Goal: Task Accomplishment & Management: Use online tool/utility

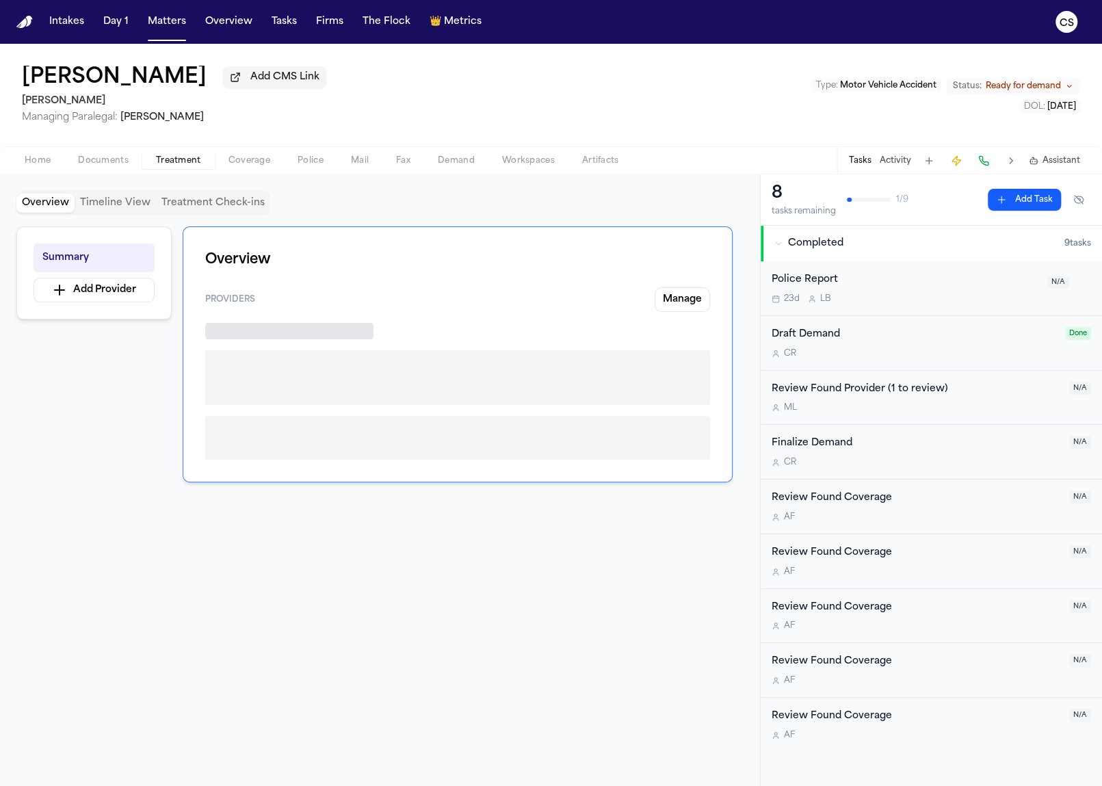
click at [168, 166] on span "Treatment" at bounding box center [178, 160] width 45 height 11
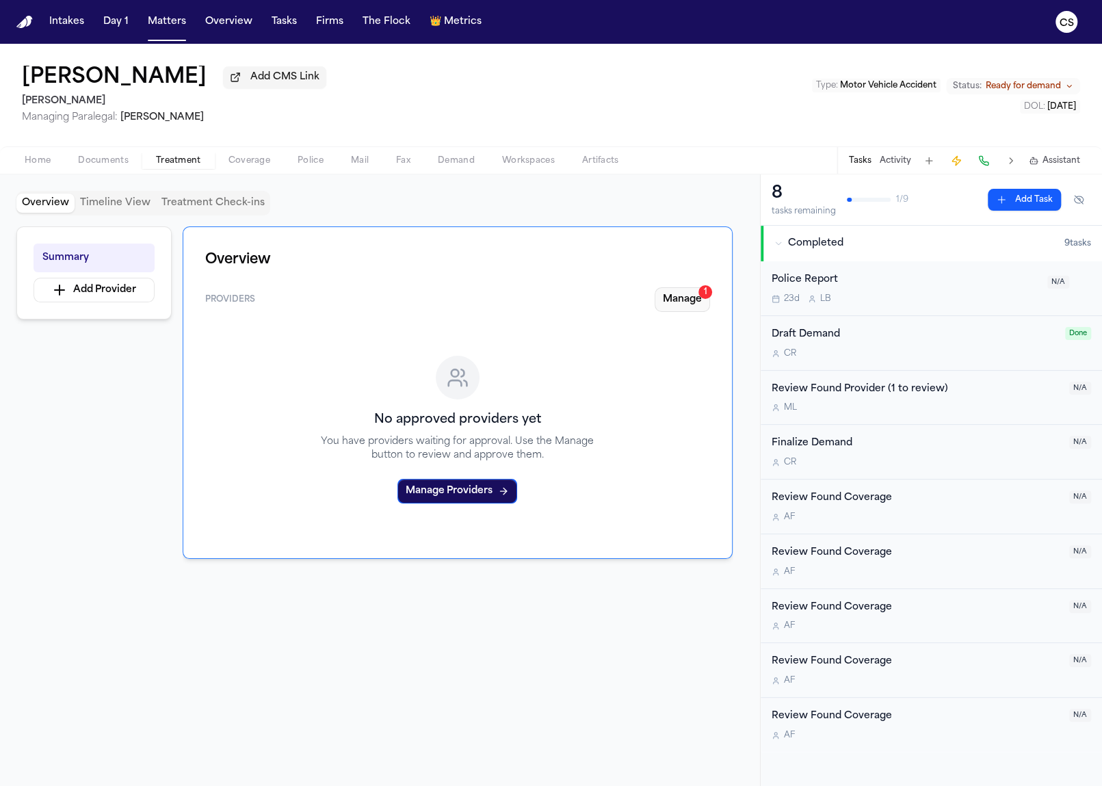
click at [704, 306] on button "Manage 1" at bounding box center [681, 299] width 55 height 25
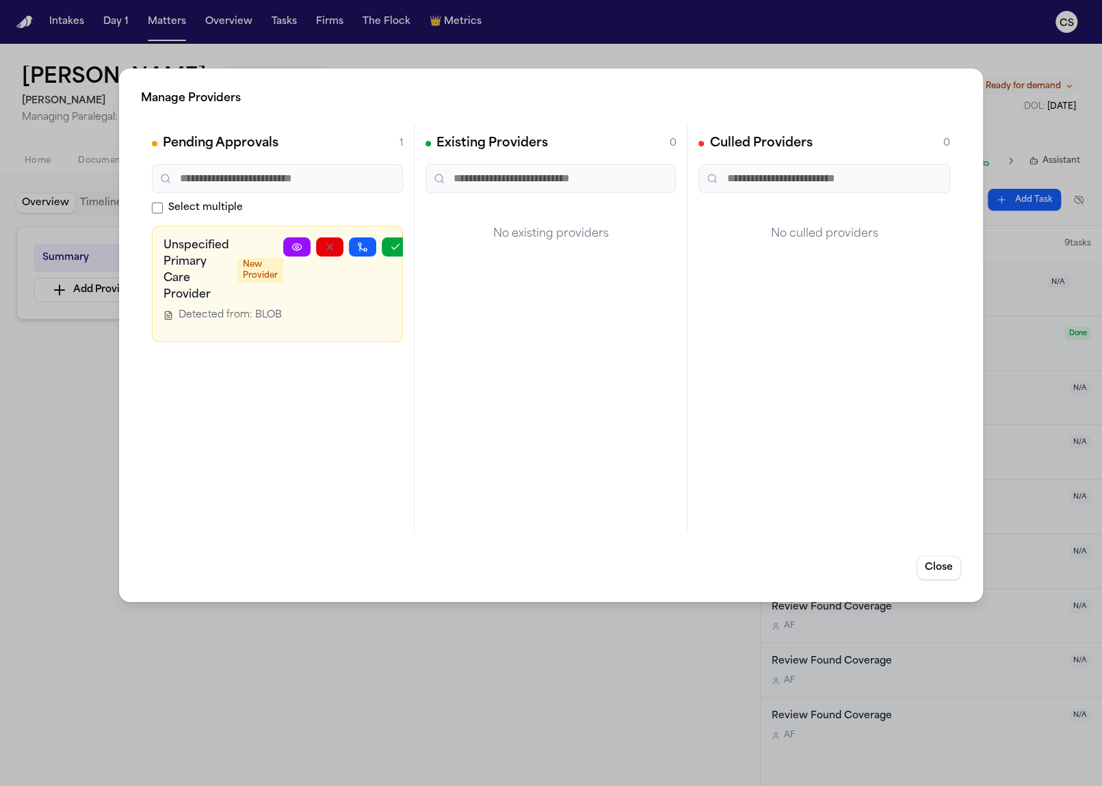
click at [948, 570] on button "Close" at bounding box center [938, 567] width 44 height 25
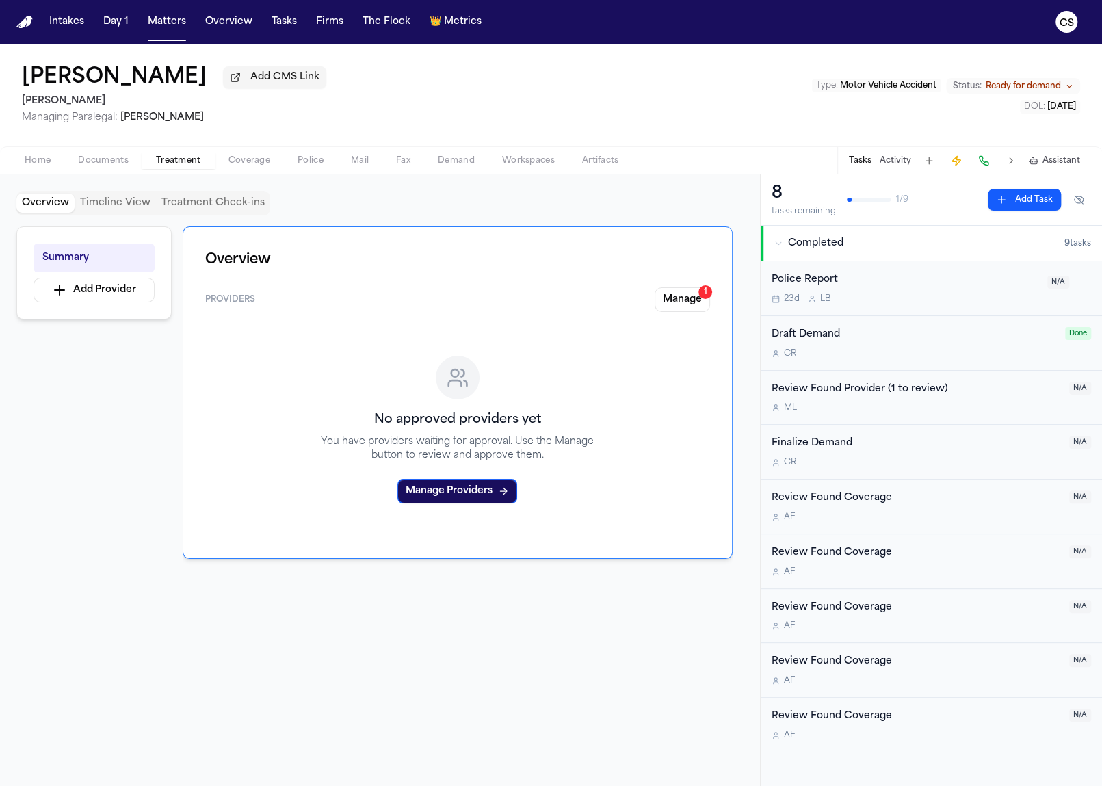
click at [452, 160] on span "Demand" at bounding box center [456, 160] width 37 height 11
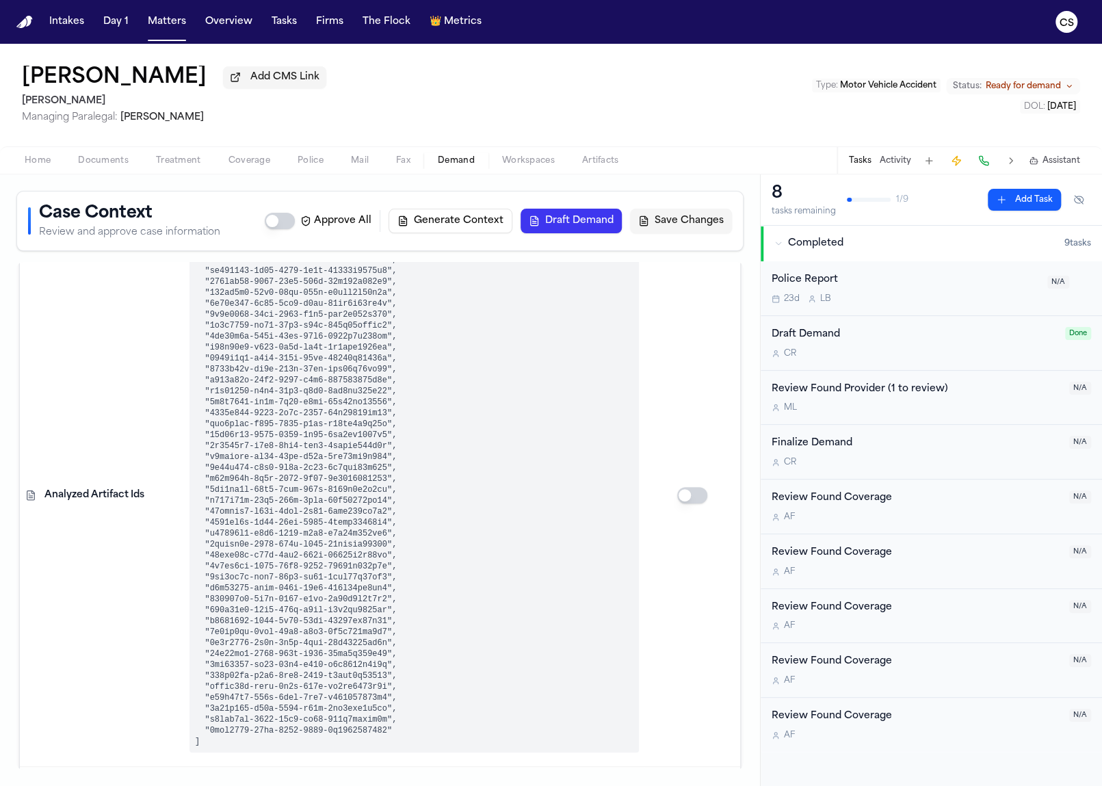
scroll to position [591, 0]
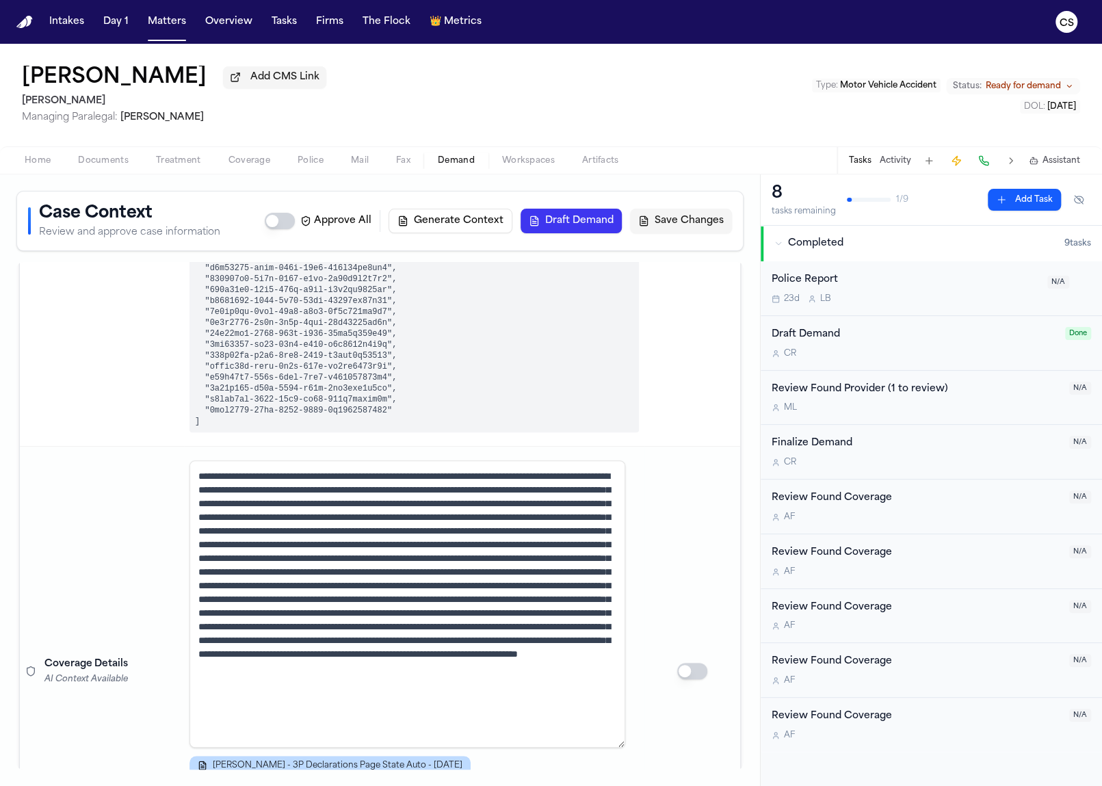
drag, startPoint x: 619, startPoint y: 558, endPoint x: 669, endPoint y: 703, distance: 153.1
click at [669, 745] on tr "Coverage Details AI Context Available J. Molina - 3P Declarations Page State Au…" at bounding box center [380, 670] width 720 height 449
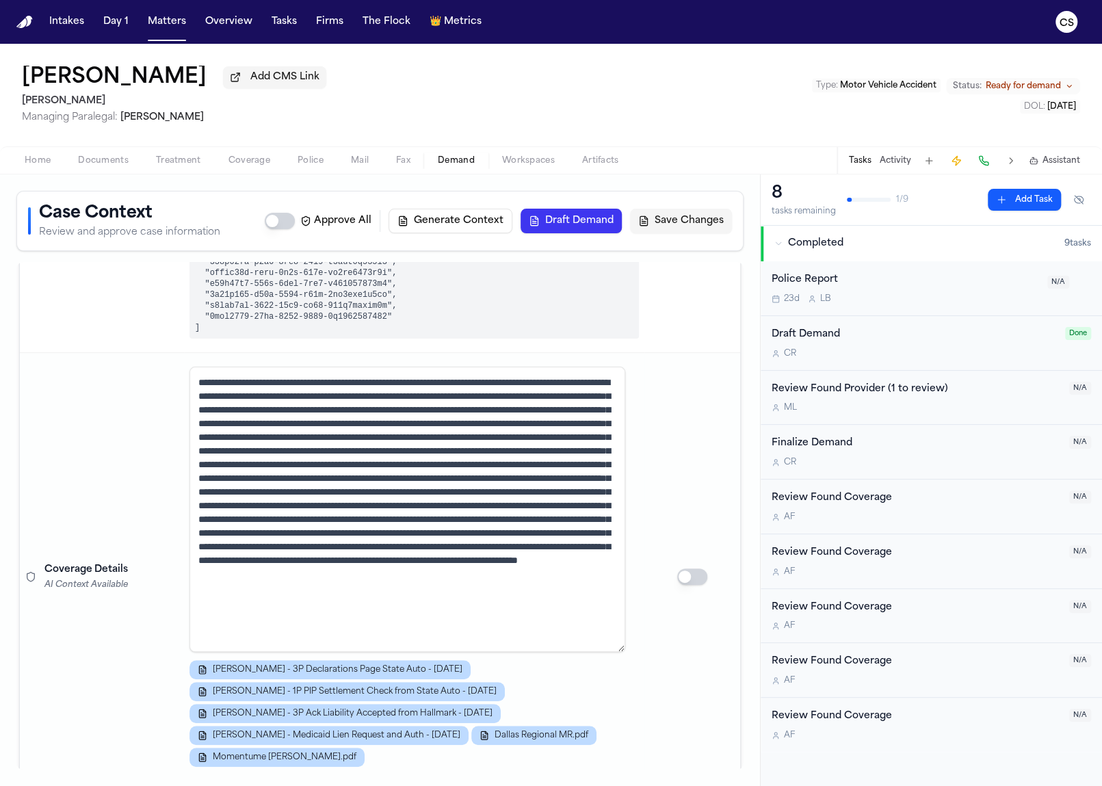
scroll to position [730, 0]
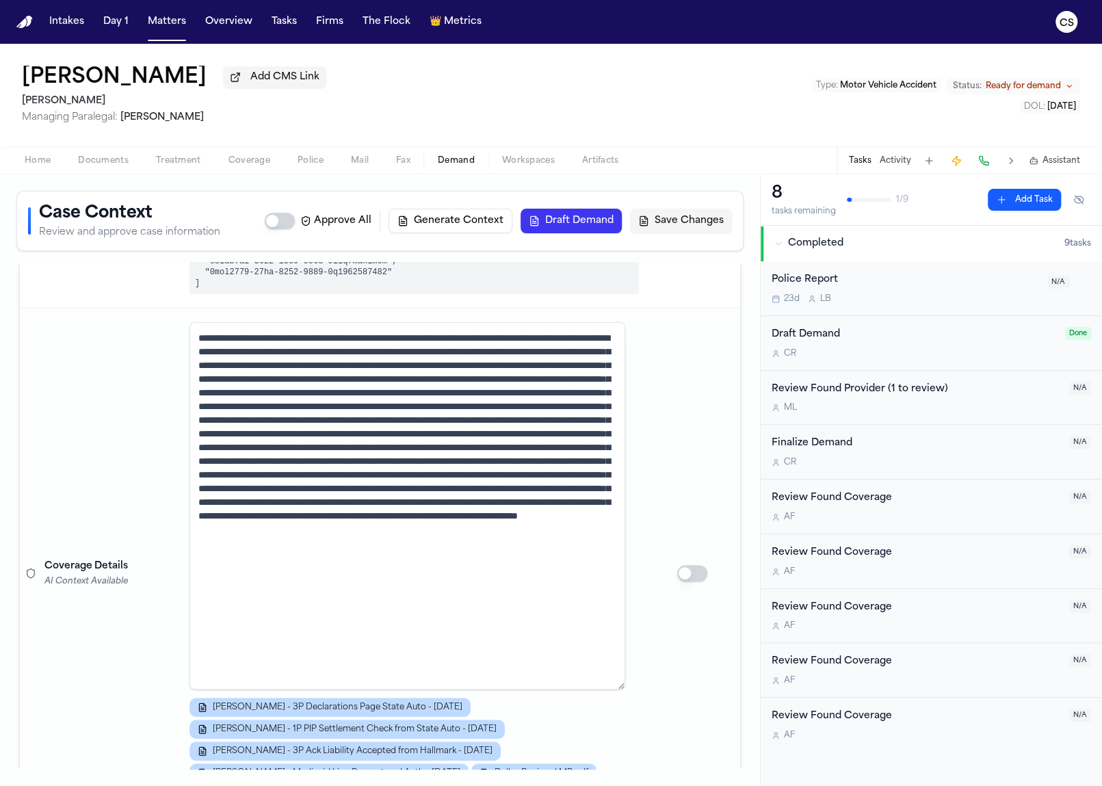
drag, startPoint x: 623, startPoint y: 606, endPoint x: 618, endPoint y: 689, distance: 82.2
click at [618, 689] on textarea at bounding box center [407, 505] width 436 height 367
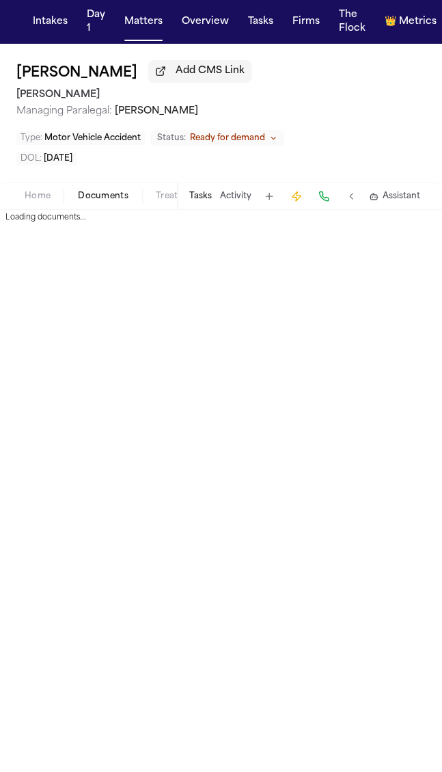
click at [110, 191] on span "Documents" at bounding box center [103, 196] width 51 height 11
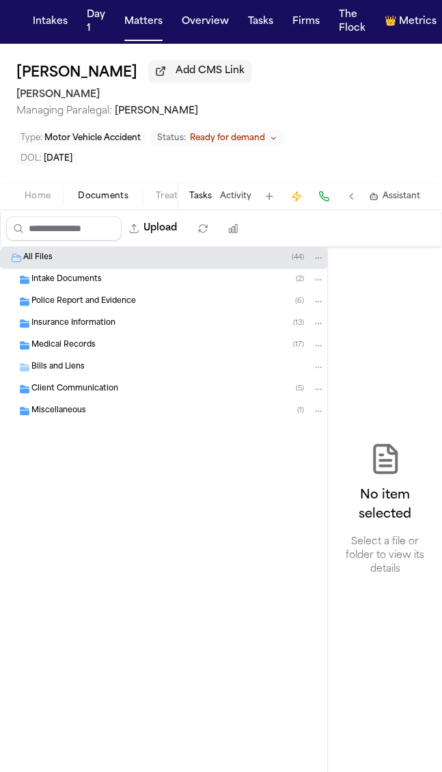
click at [113, 274] on div "Intake Documents ( 2 )" at bounding box center [177, 279] width 293 height 12
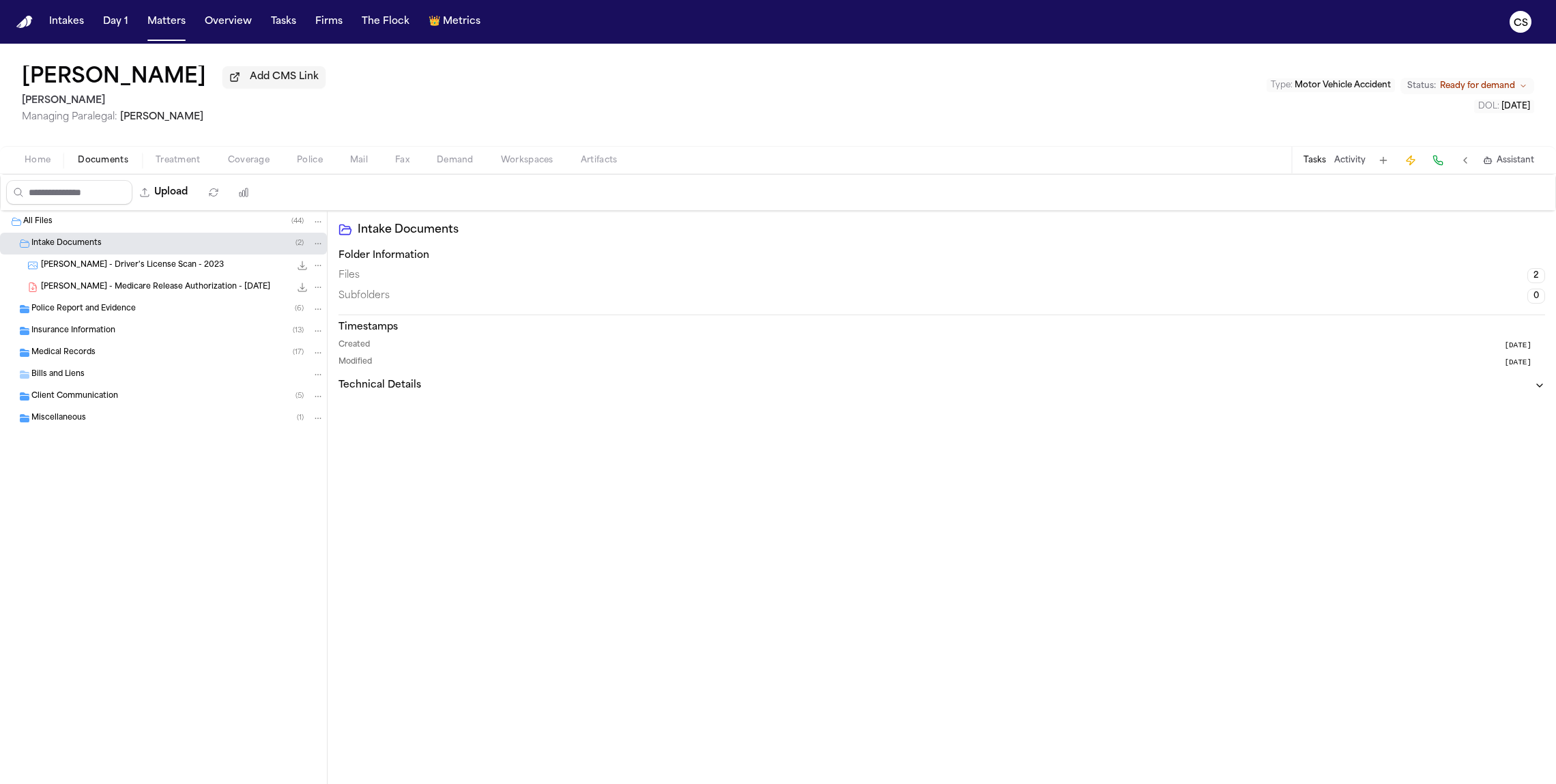
click at [186, 270] on span "[PERSON_NAME] - Driver's License Scan - 2023" at bounding box center [132, 266] width 183 height 12
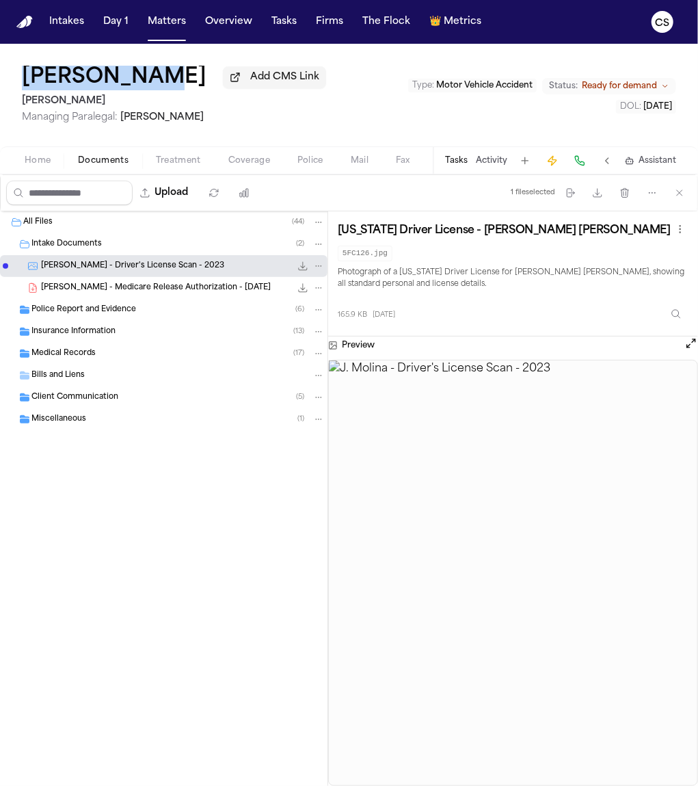
drag, startPoint x: 16, startPoint y: 79, endPoint x: 142, endPoint y: 81, distance: 125.1
click at [142, 81] on div "Juan Molina Add CMS Link Luis A. Perez, P.C Managing Paralegal: Jacqueline Mald…" at bounding box center [349, 95] width 698 height 103
copy h1 "[PERSON_NAME]"
click at [602, 198] on icon "button" at bounding box center [597, 192] width 11 height 11
click at [158, 294] on span "[PERSON_NAME] - Medicare Release Authorization - [DATE]" at bounding box center [156, 288] width 230 height 12
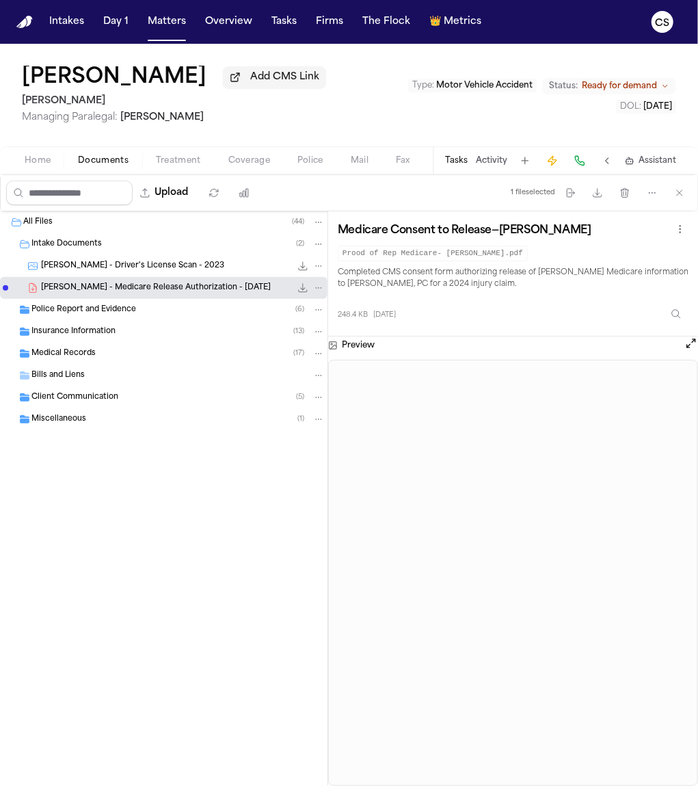
click at [91, 319] on div "Police Report and Evidence ( 6 )" at bounding box center [164, 310] width 328 height 22
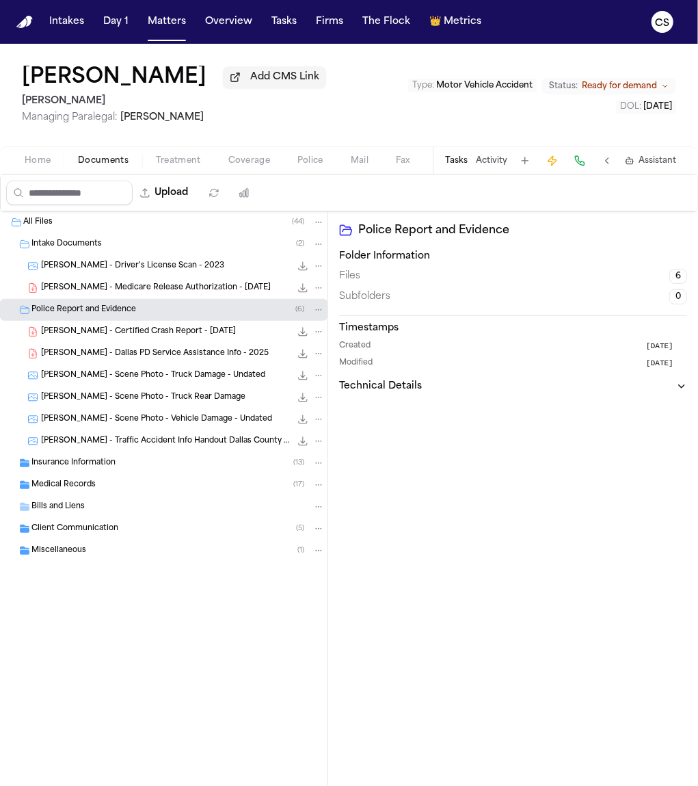
click at [92, 376] on span "J. Molina - Scene Photo - Truck Damage - Undated" at bounding box center [153, 376] width 224 height 12
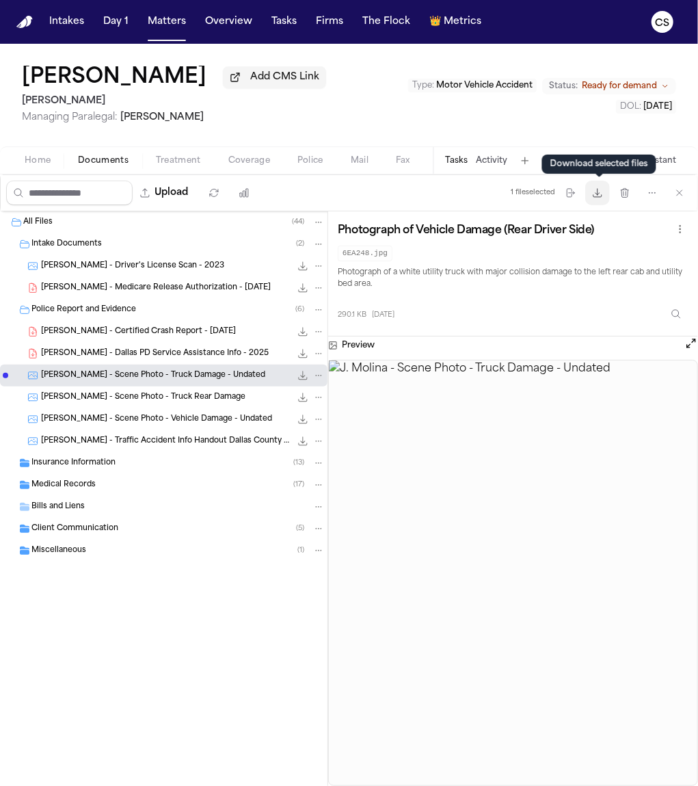
click at [603, 198] on icon "button" at bounding box center [597, 192] width 11 height 11
click at [189, 402] on span "[PERSON_NAME] - Scene Photo - Truck Rear Damage" at bounding box center [143, 398] width 204 height 12
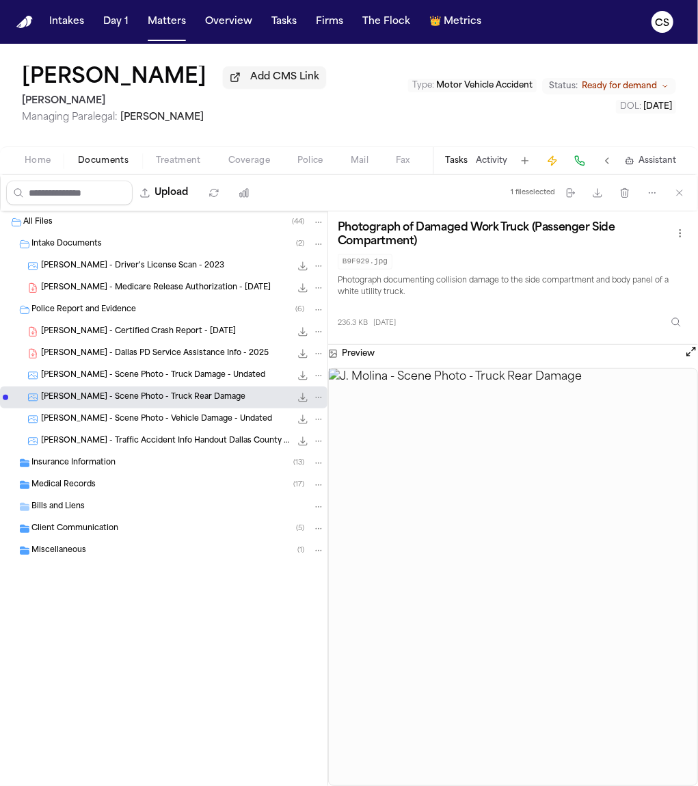
click at [208, 423] on span "[PERSON_NAME] - Scene Photo - Vehicle Damage - Undated" at bounding box center [156, 420] width 231 height 12
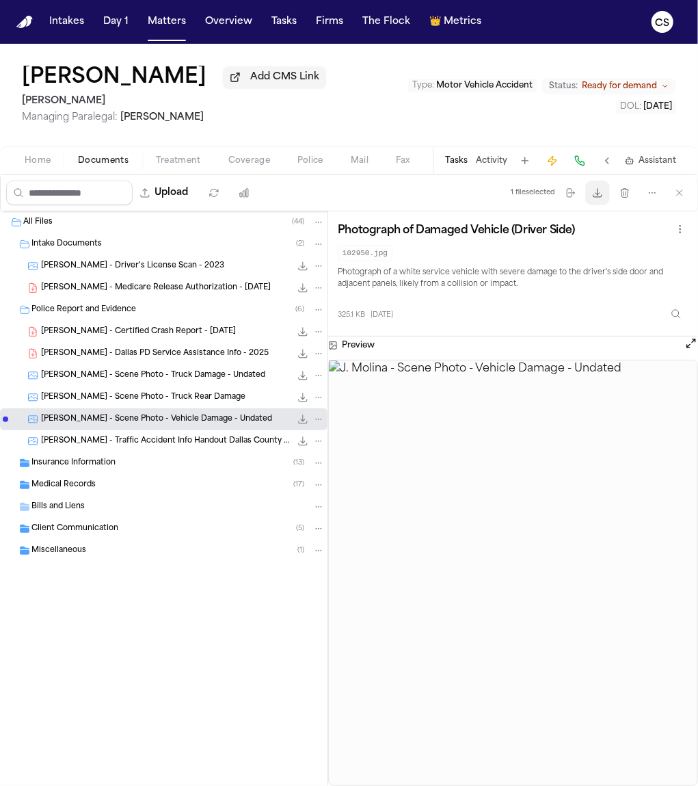
click at [593, 194] on icon "button" at bounding box center [597, 192] width 11 height 11
click at [147, 446] on span "[PERSON_NAME] - Traffic Accident Info Handout Dallas County Sheriff - [DATE]" at bounding box center [166, 442] width 250 height 12
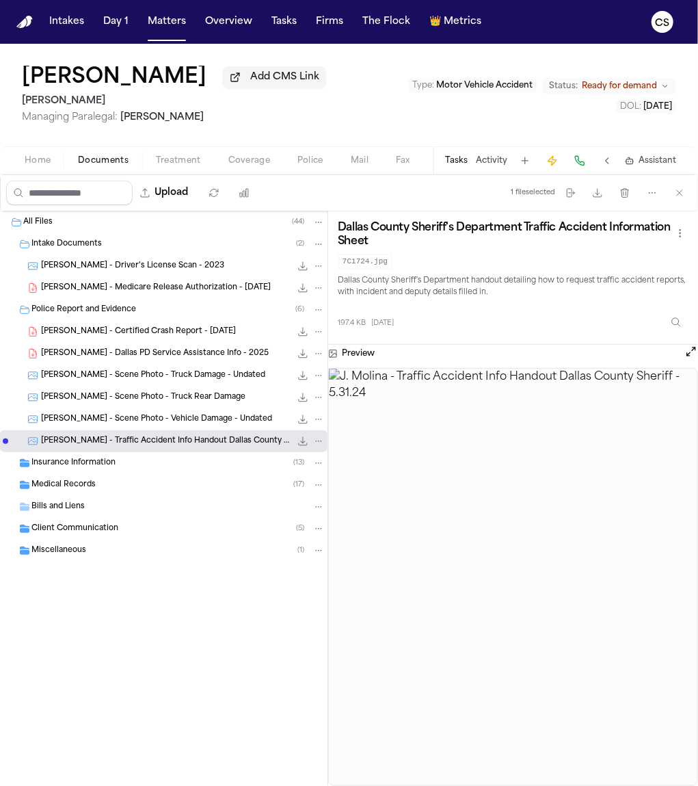
click at [126, 464] on div "Insurance Information ( 13 )" at bounding box center [177, 463] width 293 height 12
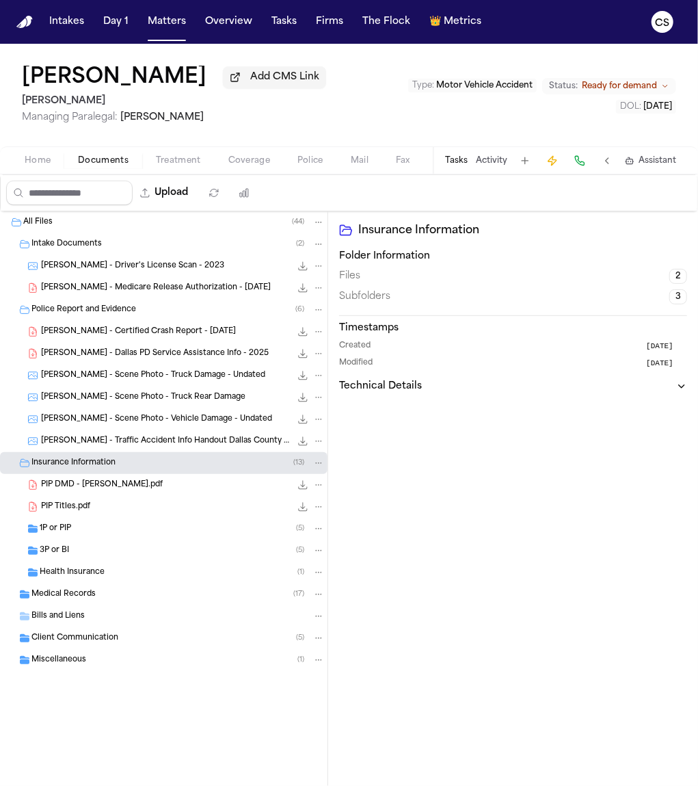
click at [131, 488] on span "PIP DMD - [PERSON_NAME].pdf" at bounding box center [102, 485] width 122 height 12
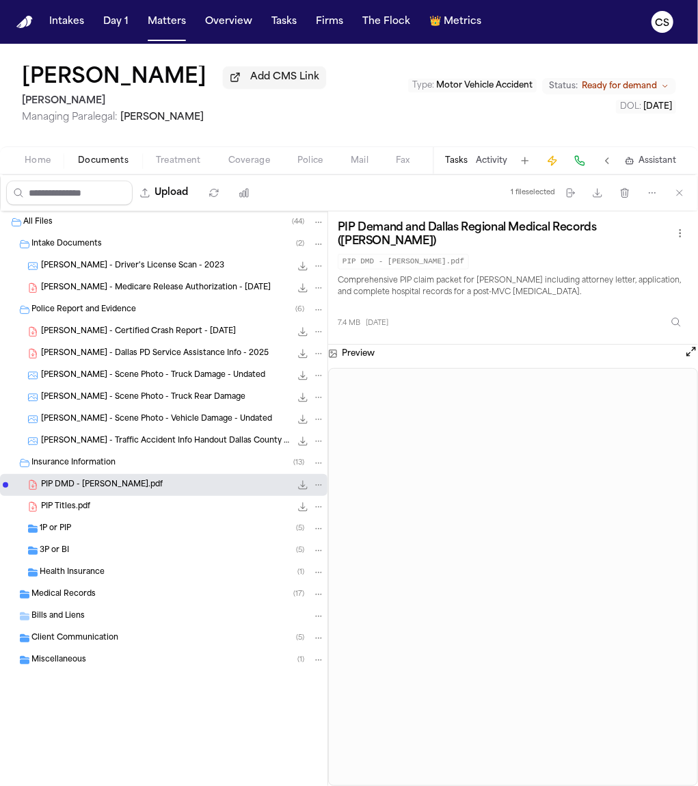
click at [159, 509] on div "PIP Titles.pdf 31.6 KB • PDF" at bounding box center [183, 507] width 284 height 14
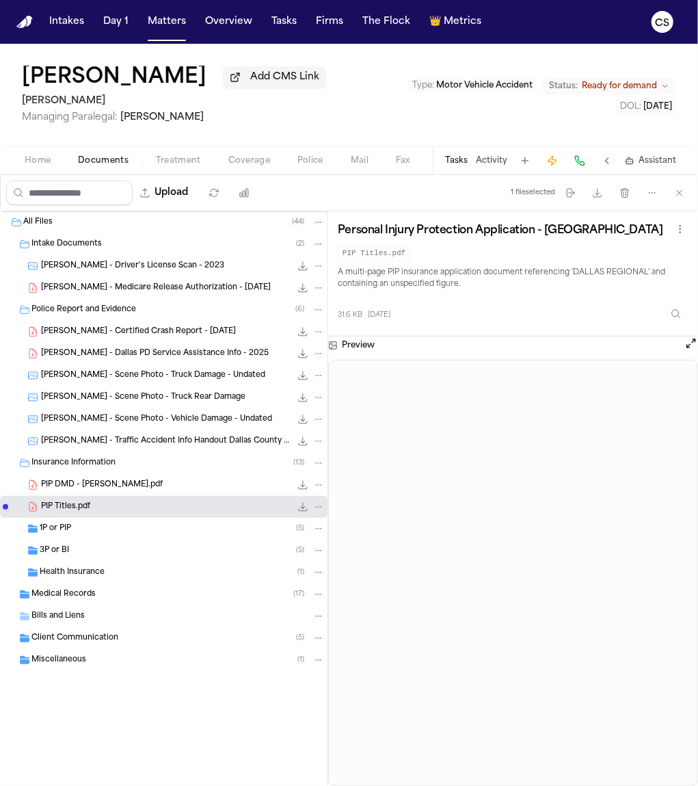
click at [160, 521] on div "1P or PIP ( 5 )" at bounding box center [164, 529] width 328 height 22
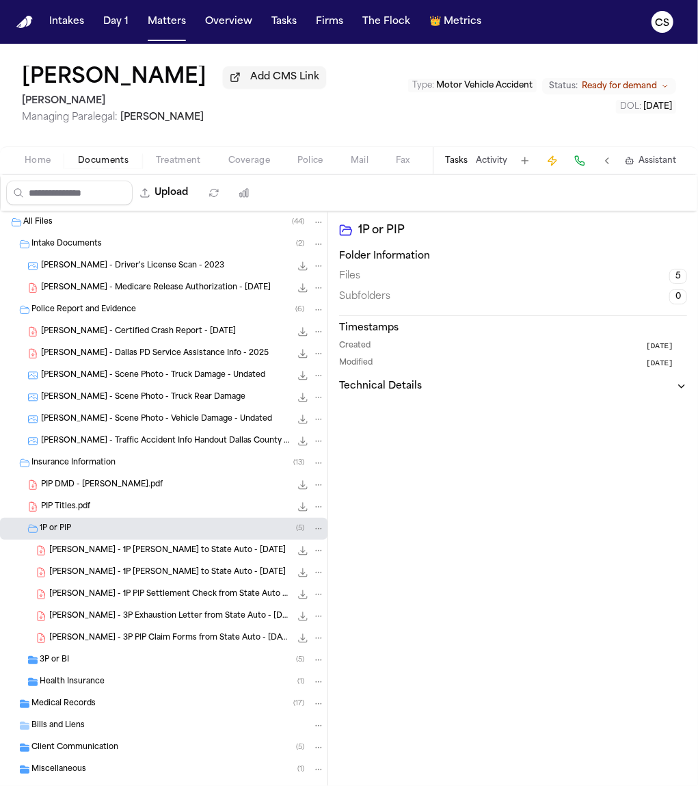
click at [204, 622] on span "[PERSON_NAME] - 3P Exhaustion Letter from State Auto - [DATE]" at bounding box center [169, 617] width 241 height 12
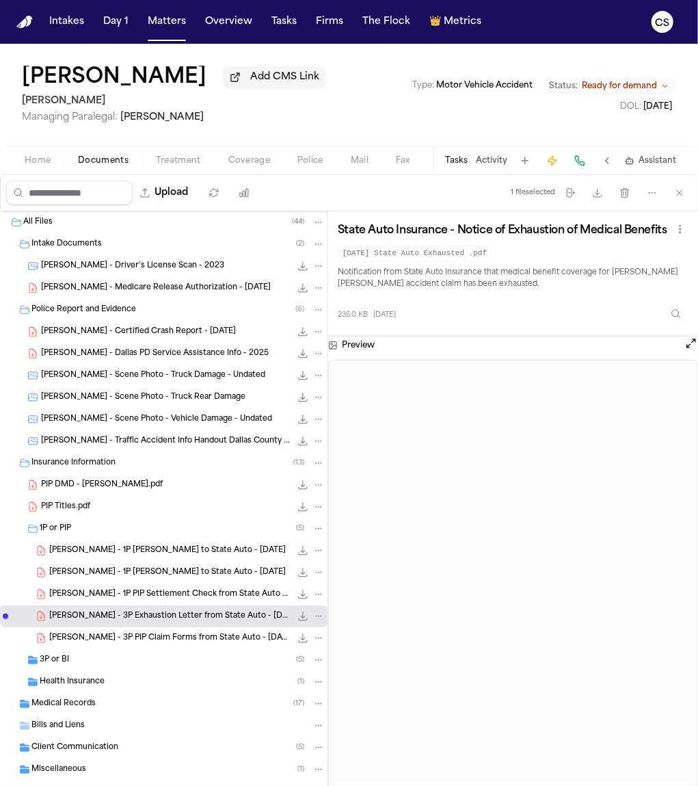
click at [178, 600] on span "[PERSON_NAME] - 1P PIP Settlement Check from State Auto - [DATE]" at bounding box center [169, 595] width 241 height 12
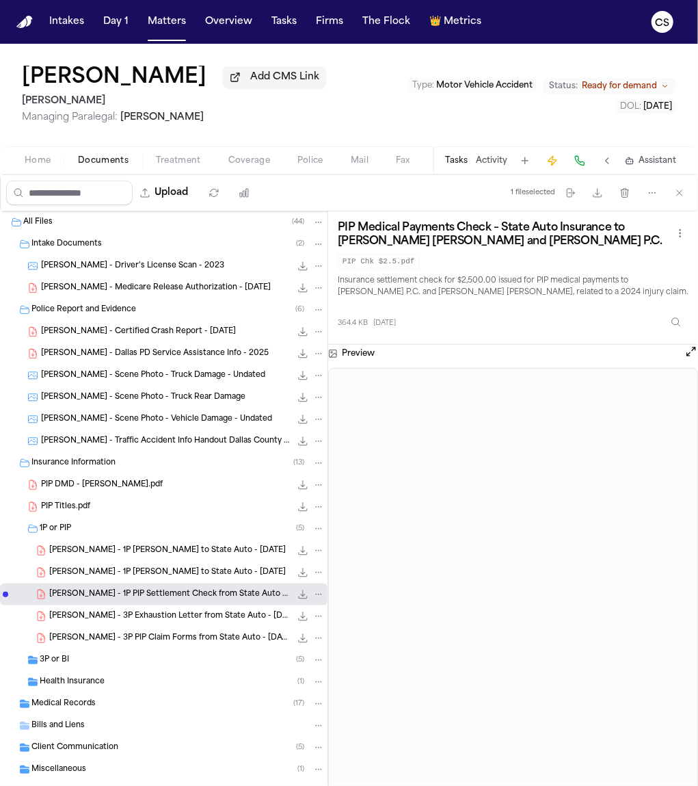
click at [166, 577] on span "[PERSON_NAME] - 1P [PERSON_NAME] to State Auto - [DATE]" at bounding box center [167, 573] width 237 height 12
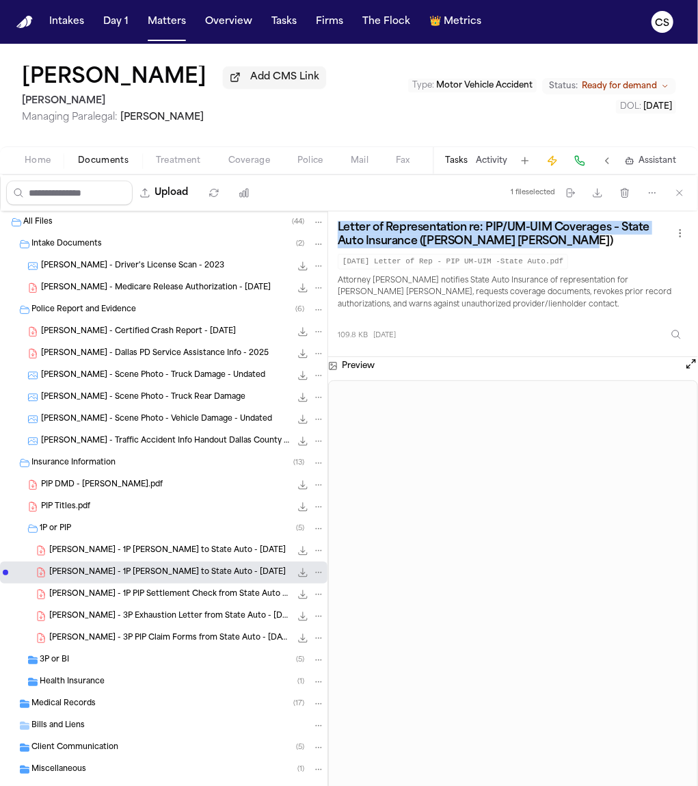
drag, startPoint x: 336, startPoint y: 230, endPoint x: 575, endPoint y: 243, distance: 239.0
click at [575, 243] on div "Letter of Representation re: PIP/UM-UIM Coverages – State Auto Insurance (Juan …" at bounding box center [513, 284] width 370 height 146
copy h3 "Letter of Representation re: PIP/UM-UIM Coverages – State Auto Insurance (Juan …"
click at [602, 197] on icon "button" at bounding box center [597, 193] width 8 height 8
click at [192, 622] on span "[PERSON_NAME] - 3P Exhaustion Letter from State Auto - [DATE]" at bounding box center [169, 617] width 241 height 12
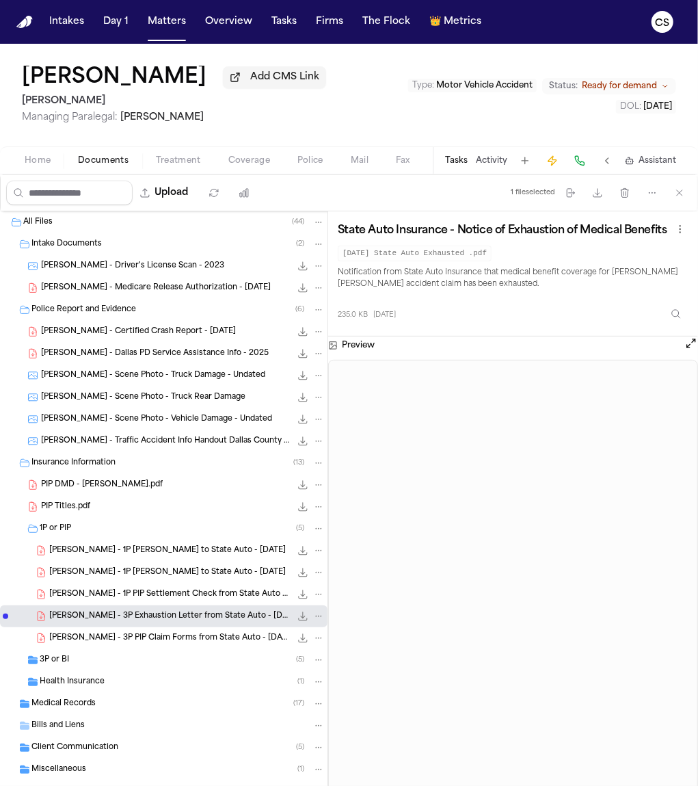
click at [380, 230] on h3 "State Auto Insurance - Notice of Exhaustion of Medical Benefits" at bounding box center [503, 231] width 330 height 14
copy div "State Auto Insurance - Notice of Exhaustion of Medical Benefits"
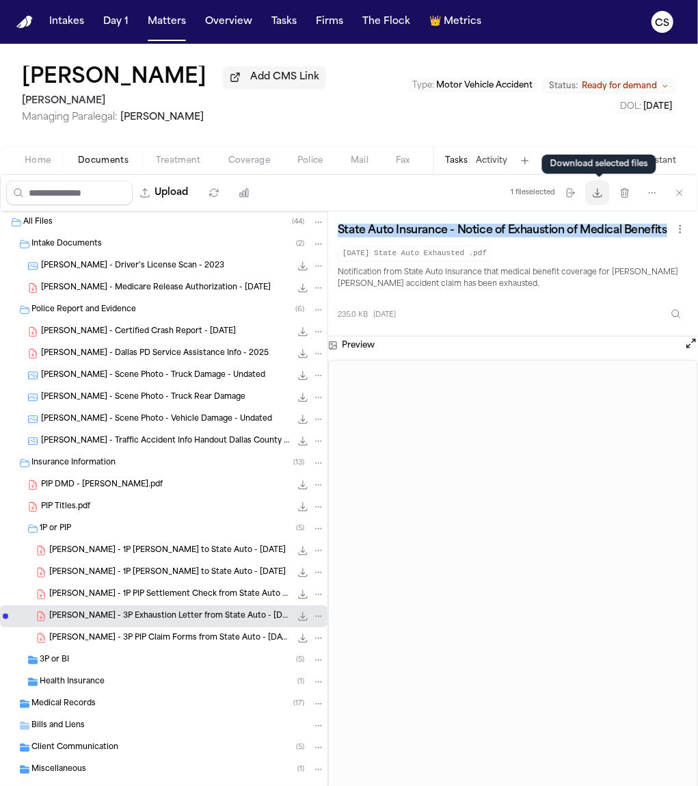
click at [603, 196] on icon "button" at bounding box center [597, 192] width 11 height 11
click at [178, 598] on span "[PERSON_NAME] - 1P PIP Settlement Check from State Auto - [DATE]" at bounding box center [169, 595] width 241 height 12
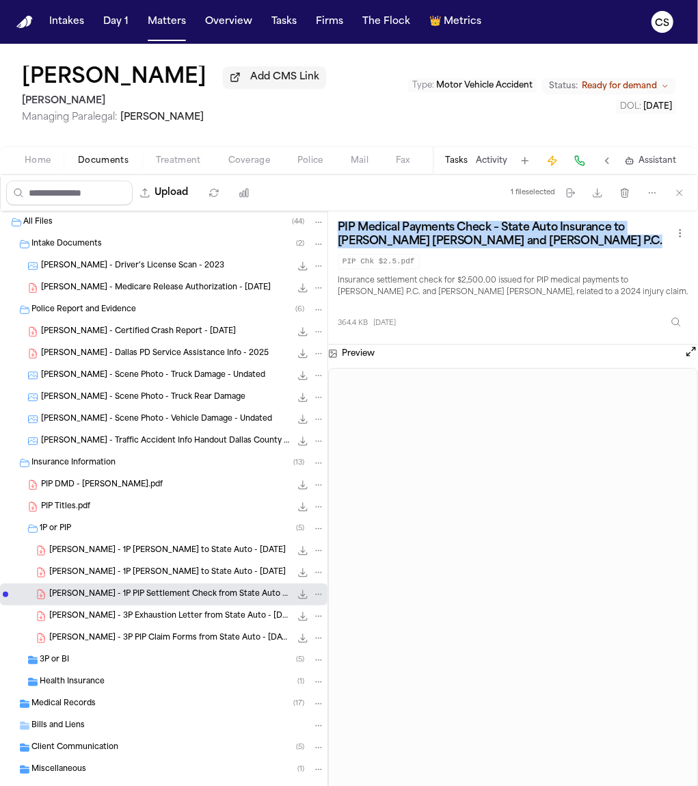
click at [186, 617] on span "[PERSON_NAME] - 3P Exhaustion Letter from State Auto - [DATE]" at bounding box center [169, 617] width 241 height 12
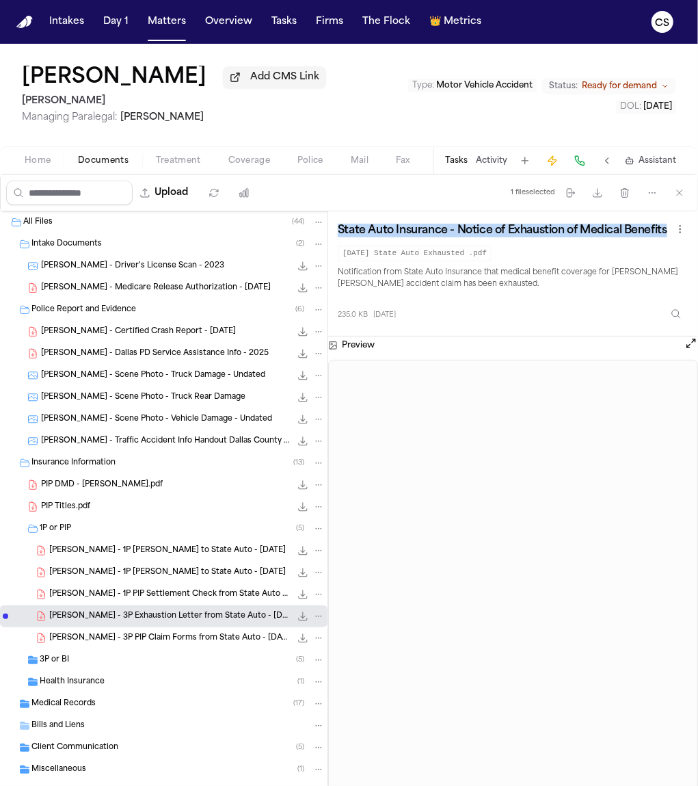
click at [146, 643] on span "[PERSON_NAME] - 3P PIP Claim Forms from State Auto - [DATE]" at bounding box center [169, 638] width 241 height 12
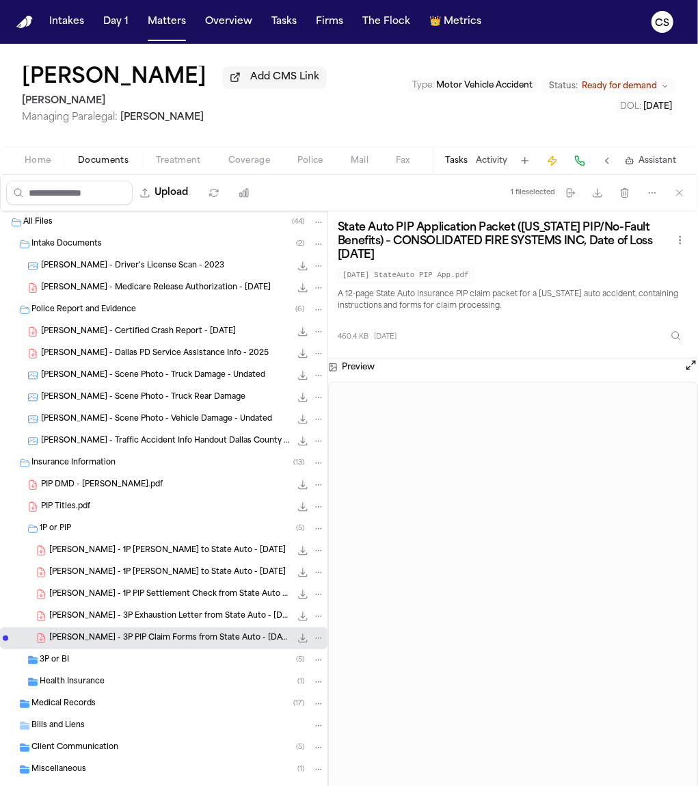
click at [168, 666] on div "3P or BI ( 5 )" at bounding box center [182, 660] width 285 height 12
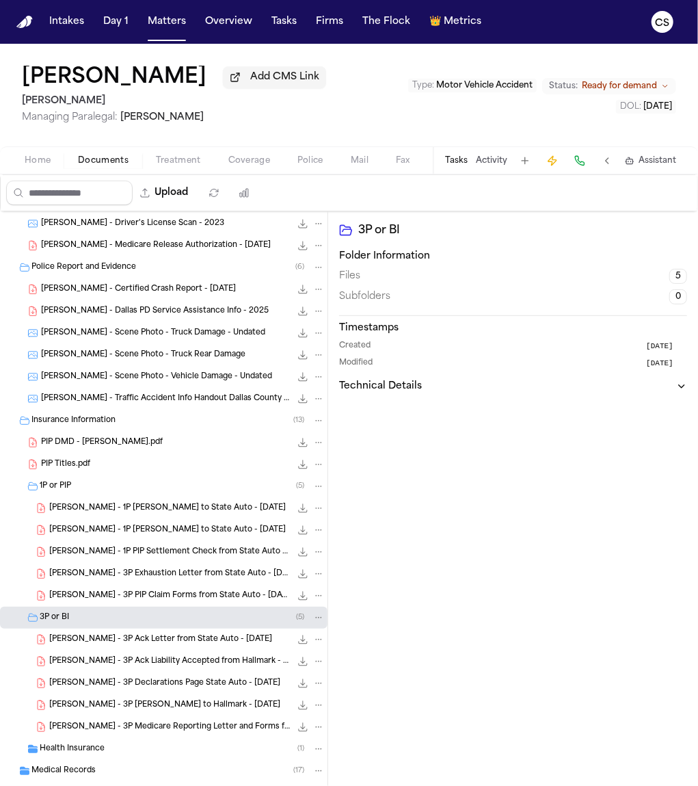
scroll to position [71, 0]
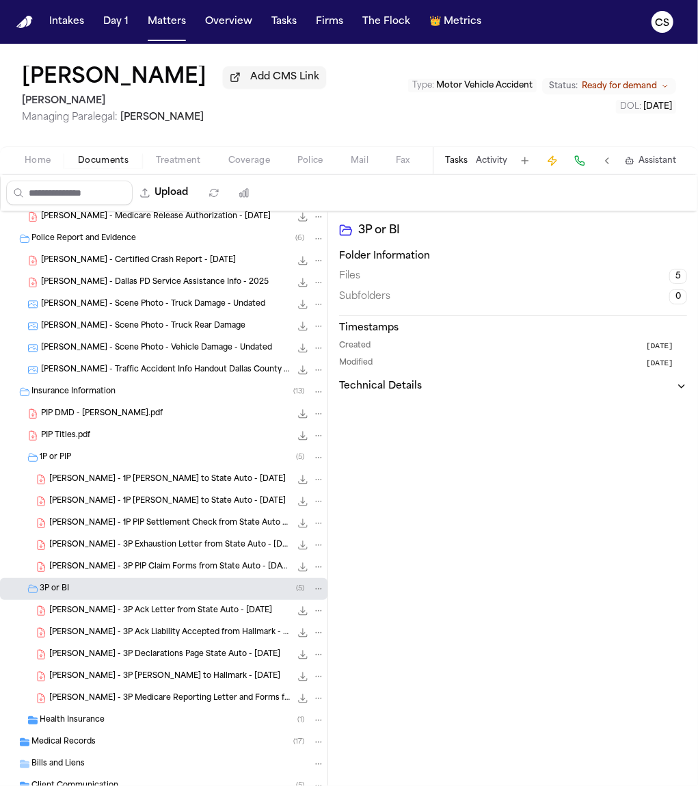
click at [180, 617] on div "J. Molina - 3P Ack Letter from State Auto - 8.3.24 29.6 KB • PDF" at bounding box center [187, 611] width 276 height 14
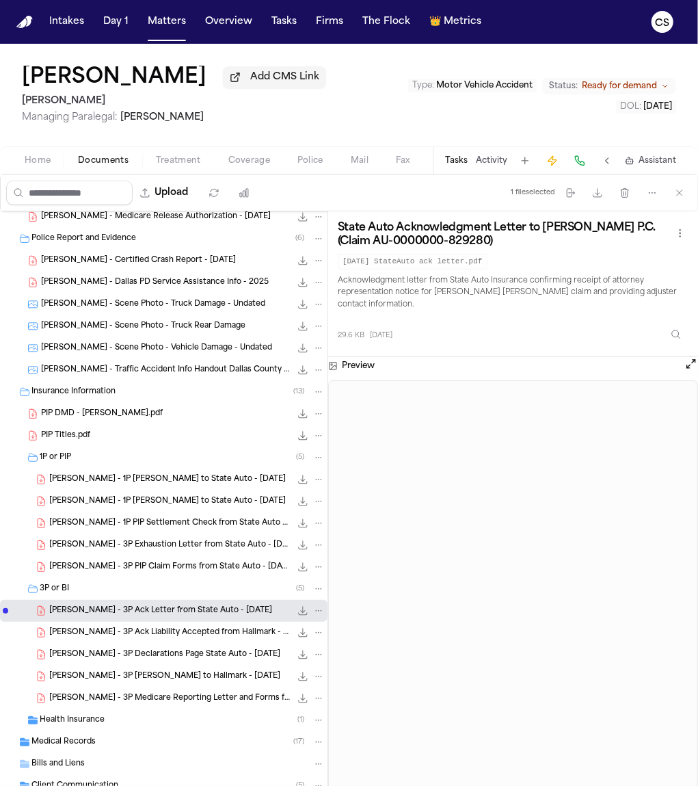
click at [192, 639] on span "[PERSON_NAME] - 3P Ack Liability Accepted from Hallmark - [DATE]" at bounding box center [169, 633] width 241 height 12
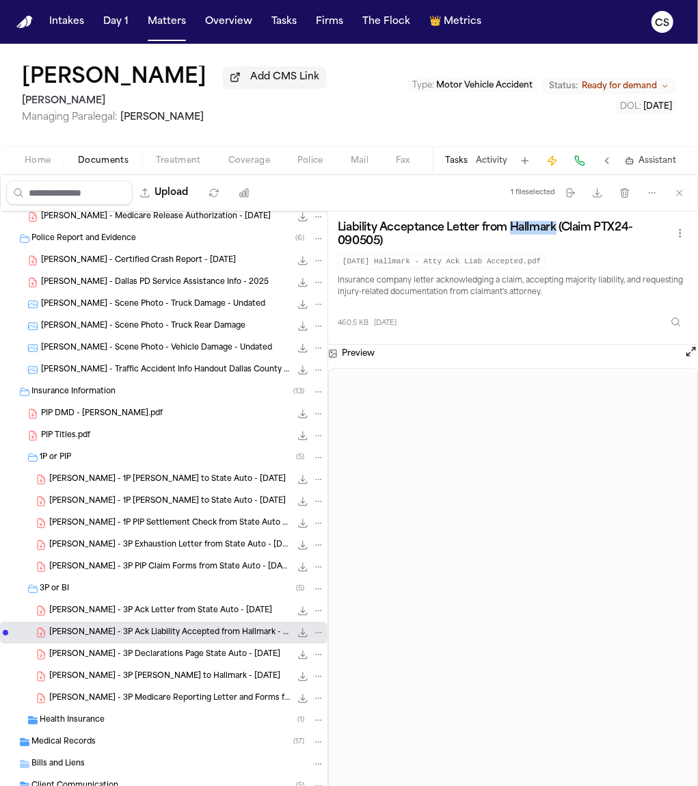
drag, startPoint x: 510, startPoint y: 231, endPoint x: 554, endPoint y: 237, distance: 44.2
click at [554, 237] on h3 "Liability Acceptance Letter from Hallmark (Claim PTX24-090505)" at bounding box center [505, 234] width 334 height 27
copy h3 "Hallmark"
click at [526, 284] on p "Insurance company letter acknowledging a claim, accepting majority liability, a…" at bounding box center [513, 287] width 351 height 25
click at [598, 196] on icon "button" at bounding box center [597, 192] width 11 height 11
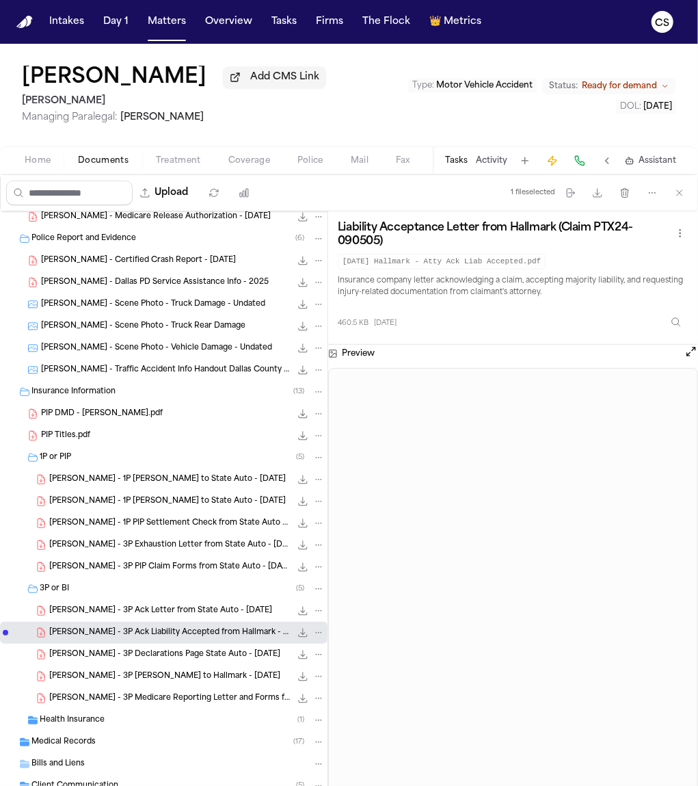
click at [161, 663] on div "J. Molina - 3P Declarations Page State Auto - 2.27.24 444.6 KB • PDF" at bounding box center [164, 654] width 328 height 22
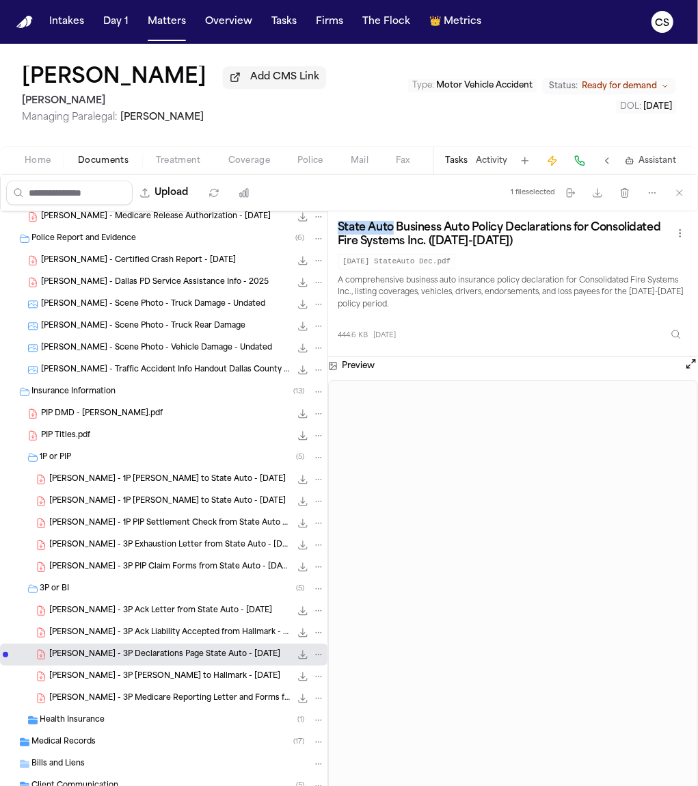
drag, startPoint x: 337, startPoint y: 228, endPoint x: 394, endPoint y: 227, distance: 56.8
click at [394, 227] on div "State Auto Business Auto Policy Declarations for Consolidated Fire Systems Inc.…" at bounding box center [513, 284] width 370 height 146
click at [635, 231] on h3 "State Auto Business Auto Policy Declarations for Consolidated Fire Systems Inc.…" at bounding box center [505, 234] width 334 height 27
drag, startPoint x: 572, startPoint y: 231, endPoint x: 341, endPoint y: 230, distance: 230.4
click at [341, 230] on h3 "State Auto Business Auto Policy Declarations for Consolidated Fire Systems Inc.…" at bounding box center [505, 234] width 334 height 27
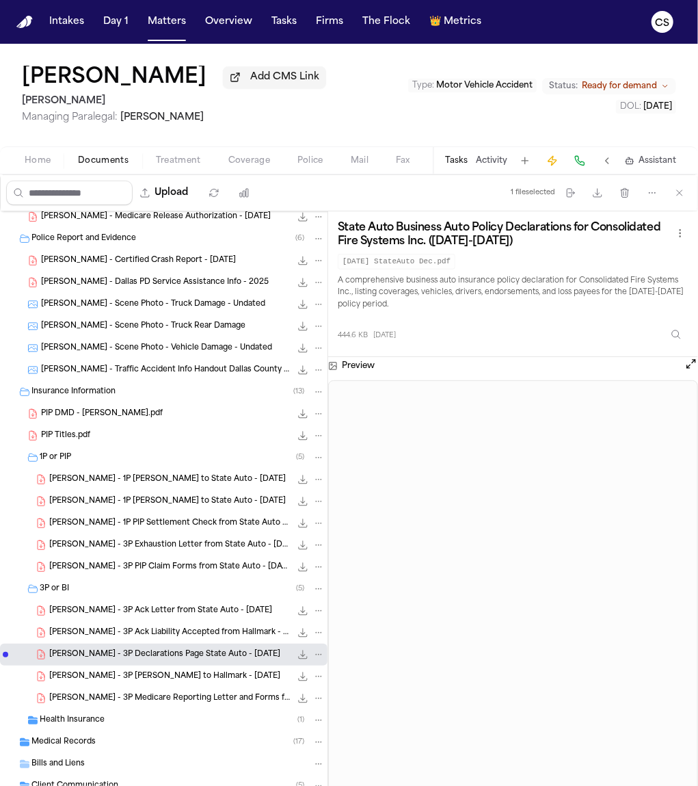
click at [572, 232] on h3 "State Auto Business Auto Policy Declarations for Consolidated Fire Systems Inc.…" at bounding box center [505, 234] width 334 height 27
drag, startPoint x: 573, startPoint y: 230, endPoint x: 334, endPoint y: 228, distance: 239.3
click at [334, 228] on div "State Auto Business Auto Policy Declarations for Consolidated Fire Systems Inc.…" at bounding box center [513, 284] width 370 height 146
copy h3 "State Auto Business Auto Policy Declarations for"
click at [155, 679] on span "J. Molina - 3P LOR to Hallmark - 7.17.24" at bounding box center [164, 677] width 231 height 12
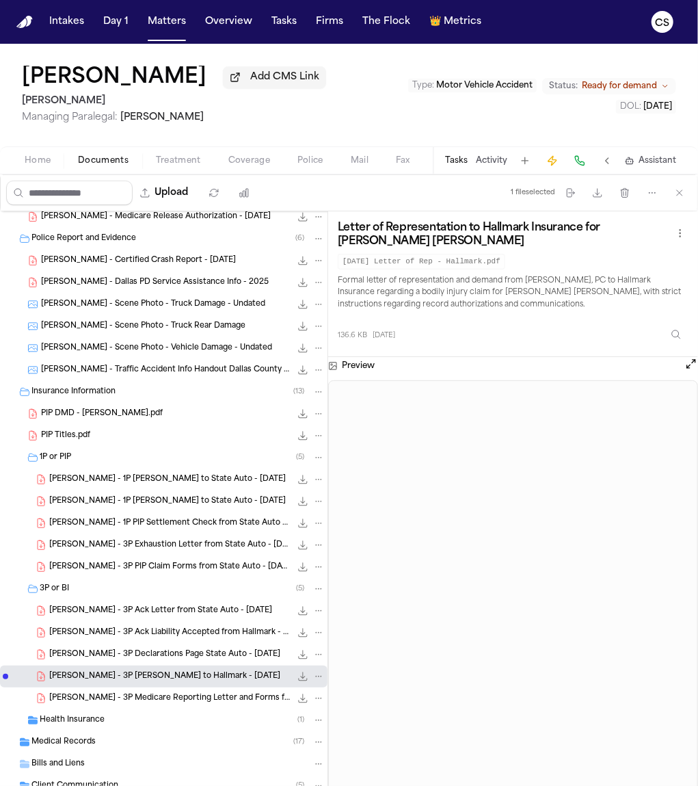
click at [215, 706] on div "J. Molina - 3P Medicare Reporting Letter and Forms from State Auto - 8.8.24 52.…" at bounding box center [164, 698] width 328 height 22
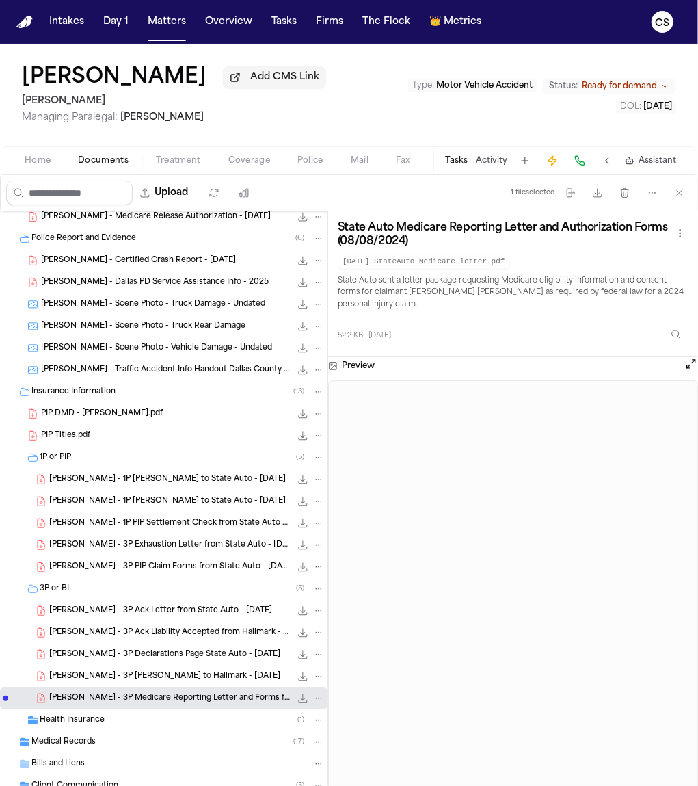
click at [86, 720] on span "Health Insurance" at bounding box center [72, 721] width 65 height 12
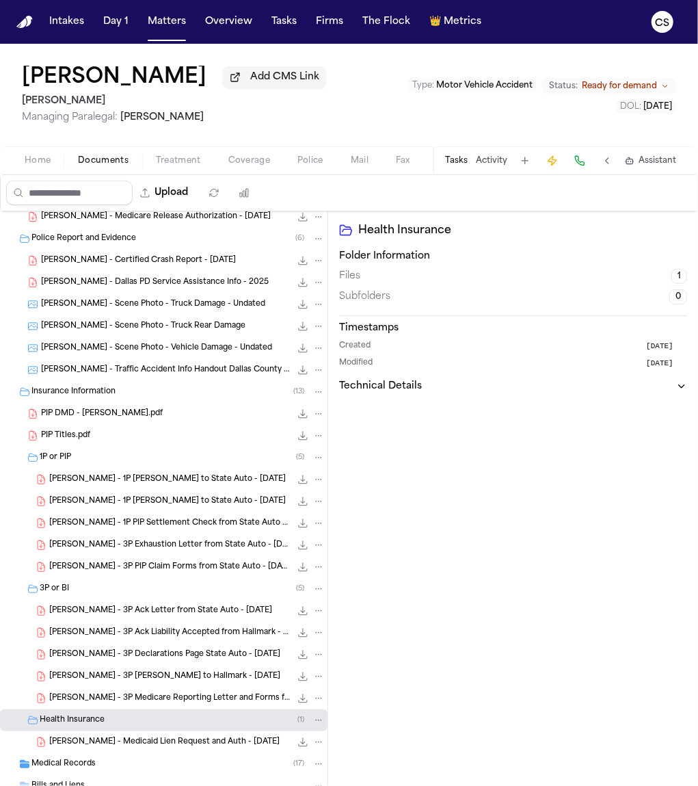
click at [144, 746] on span "J. Molina - Medicaid Lien Request and Auth - 6.19.25" at bounding box center [164, 742] width 230 height 12
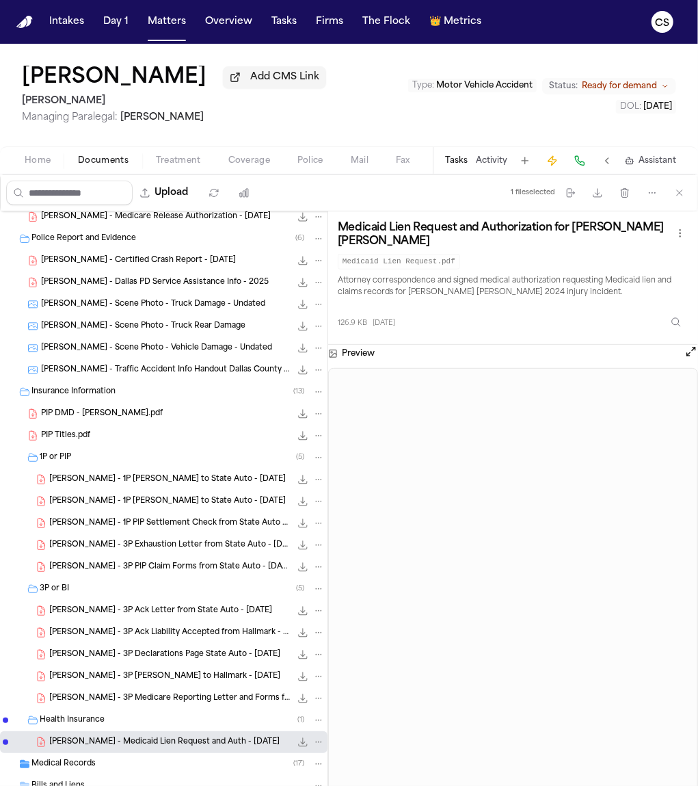
scroll to position [160, 0]
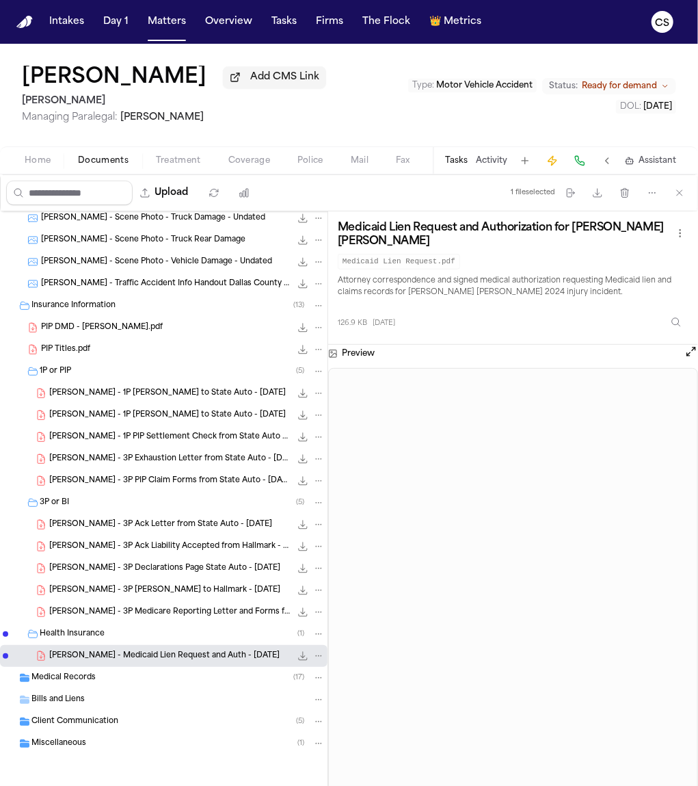
click at [80, 676] on span "Medical Records" at bounding box center [63, 678] width 64 height 12
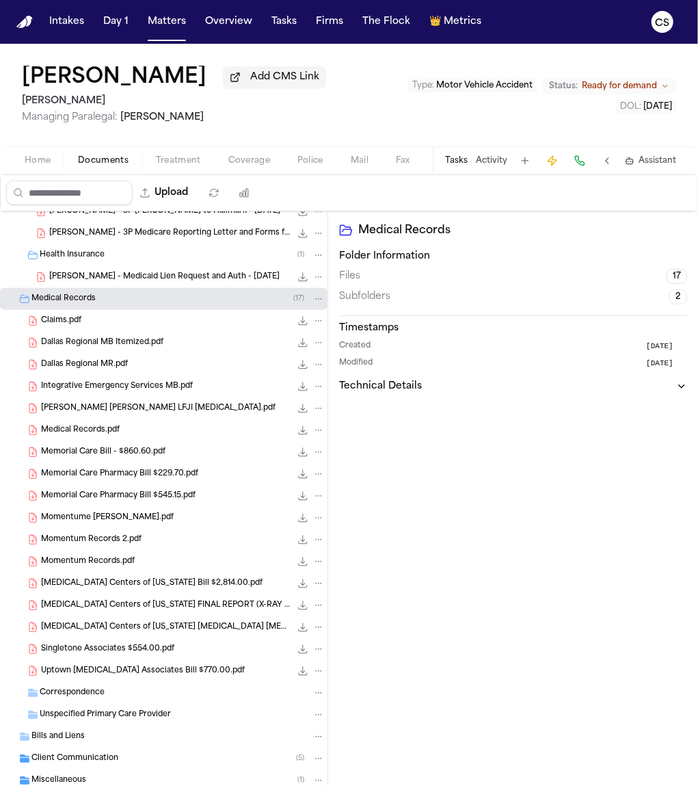
scroll to position [572, 0]
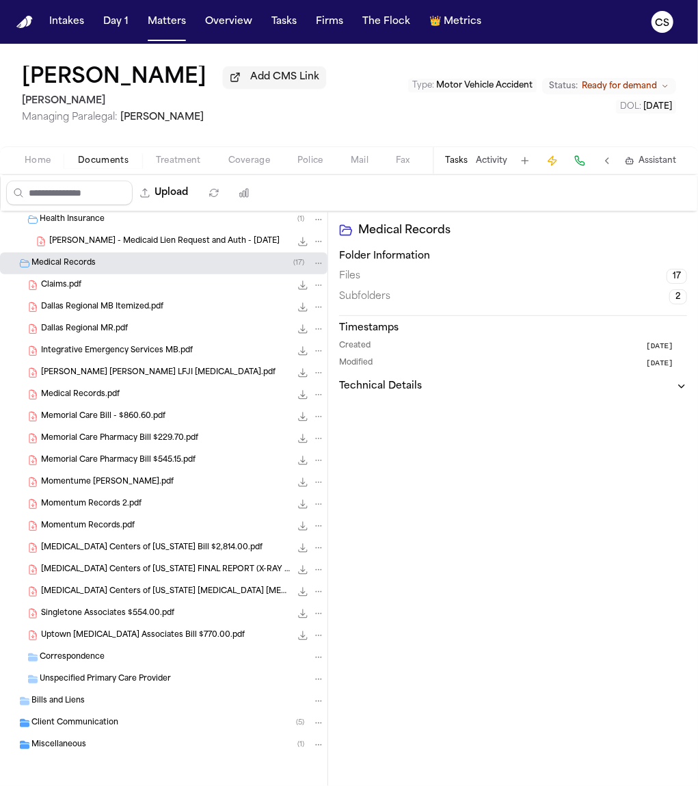
click at [196, 289] on div "Claims.pdf 4.5 MB • PDF" at bounding box center [183, 285] width 284 height 14
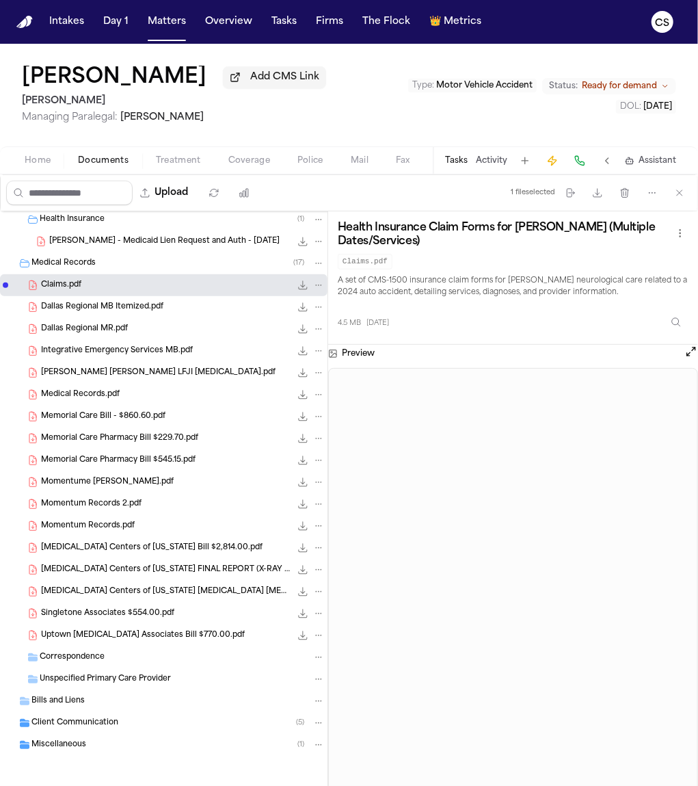
click at [480, 318] on div "4.5 MB 3 months ago" at bounding box center [513, 319] width 351 height 30
click at [177, 308] on div "Dallas Regional MB Itemized.pdf 596.8 KB • PDF" at bounding box center [183, 307] width 284 height 14
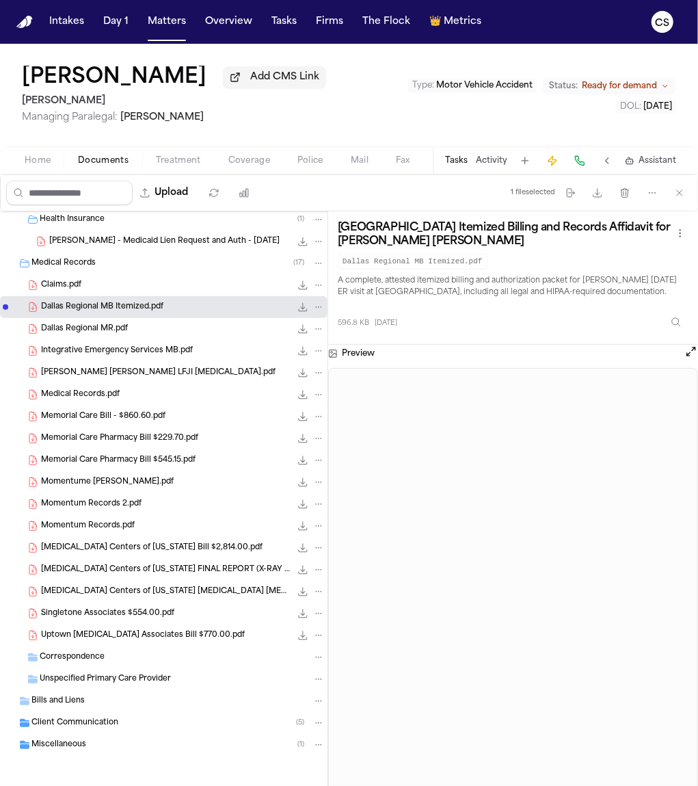
drag, startPoint x: 338, startPoint y: 228, endPoint x: 546, endPoint y: 244, distance: 208.5
click at [546, 244] on h3 "Dallas Regional Medical Center Itemized Billing and Records Affidavit for Juan …" at bounding box center [505, 234] width 334 height 27
copy h3 "Dallas Regional Medical Center Itemized Billing and Records Affidavit for Juan …"
click at [600, 200] on button "Download files" at bounding box center [597, 193] width 25 height 25
click at [170, 332] on div "Dallas Regional MR.pdf 7.5 MB • PDF" at bounding box center [183, 329] width 284 height 14
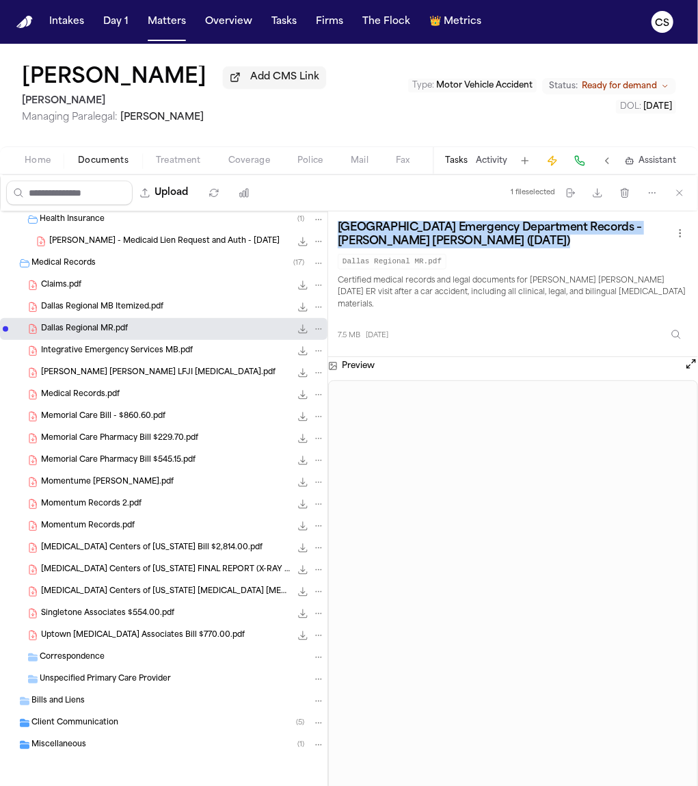
drag, startPoint x: 338, startPoint y: 230, endPoint x: 626, endPoint y: 252, distance: 289.4
click at [628, 252] on div "Dallas Regional Medical Center Emergency Department Records – Juan Martin Molin…" at bounding box center [513, 245] width 351 height 49
copy div "Dallas Regional Medical Center Emergency Department Records – Juan Martin Molin…"
click at [116, 354] on span "Integrative Emergency Services MB.pdf" at bounding box center [117, 351] width 152 height 12
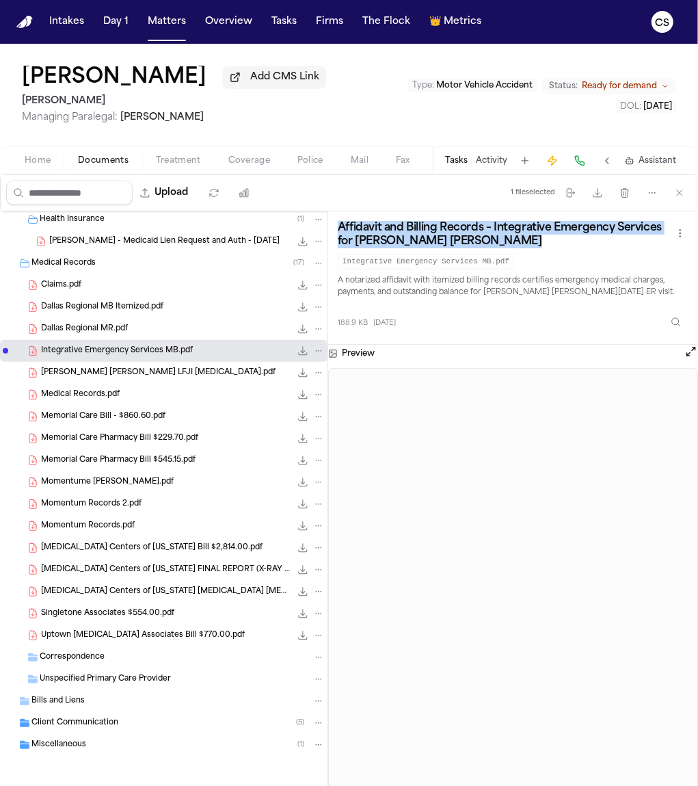
click at [405, 241] on h3 "Affidavit and Billing Records – Integrative Emergency Services for Juan Martin …" at bounding box center [505, 234] width 334 height 27
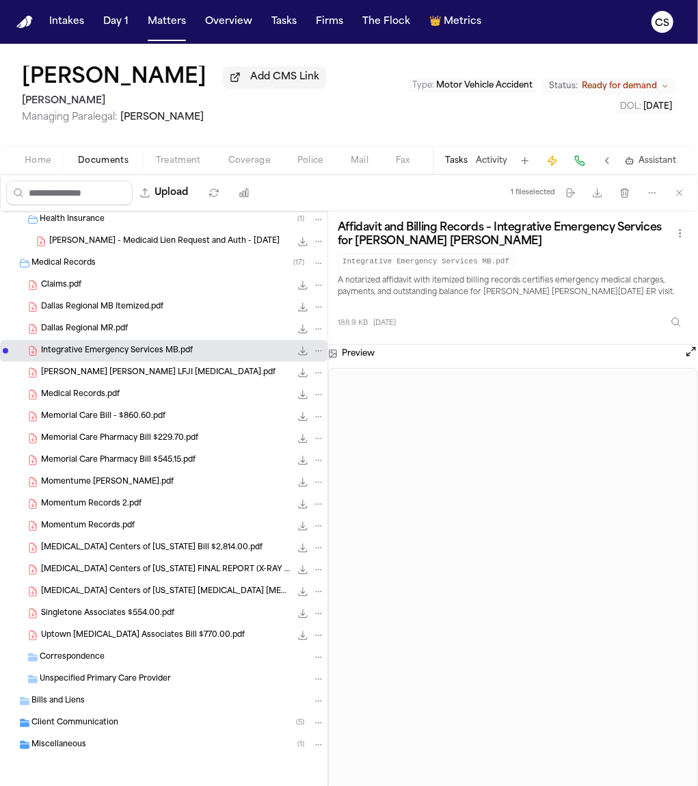
click at [130, 357] on span "Integrative Emergency Services MB.pdf" at bounding box center [117, 351] width 152 height 12
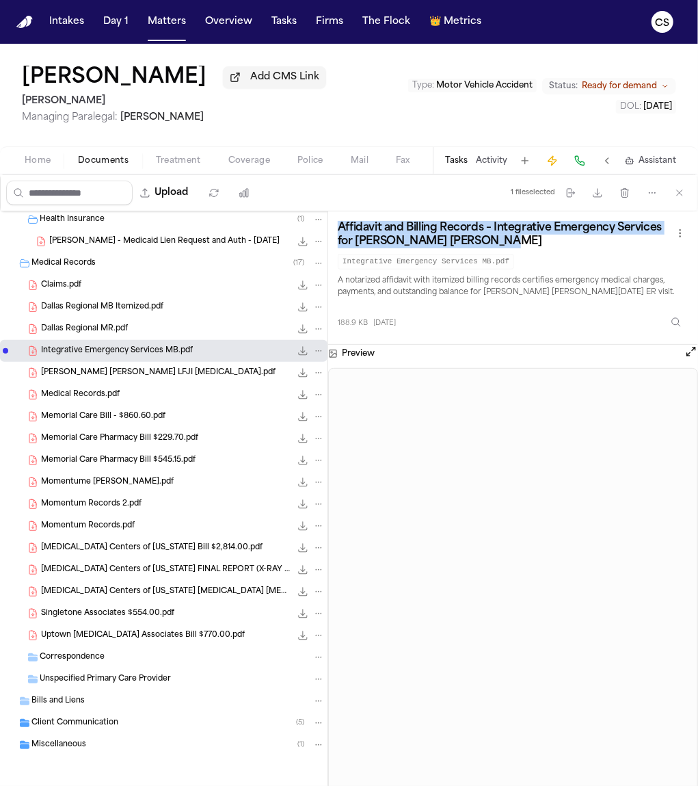
drag, startPoint x: 492, startPoint y: 242, endPoint x: 330, endPoint y: 235, distance: 162.2
click at [330, 235] on div "Affidavit and Billing Records – Integrative Emergency Services for Juan Martin …" at bounding box center [513, 277] width 370 height 133
copy h3 "Affidavit and Billing Records – Integrative Emergency Services for Juan Martin …"
click at [601, 196] on icon "button" at bounding box center [597, 192] width 11 height 11
click at [166, 375] on span "JUAN MOLINA LOPEZ LFJI PCE.pdf" at bounding box center [158, 373] width 235 height 12
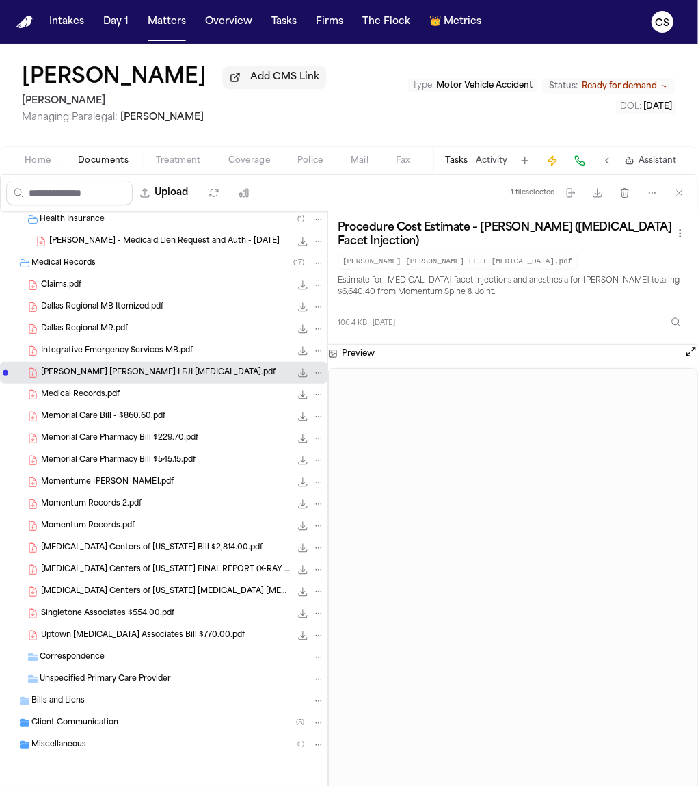
click at [116, 401] on div "Medical Records.pdf 8.0 MB • PDF" at bounding box center [183, 395] width 284 height 14
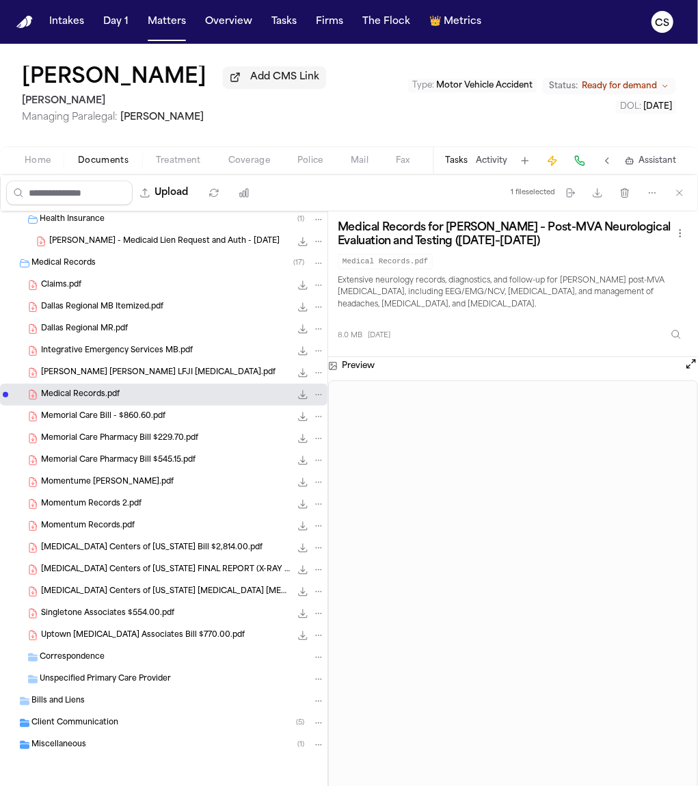
click at [118, 421] on span "Memorial Care Bill - $860.60.pdf" at bounding box center [103, 417] width 124 height 12
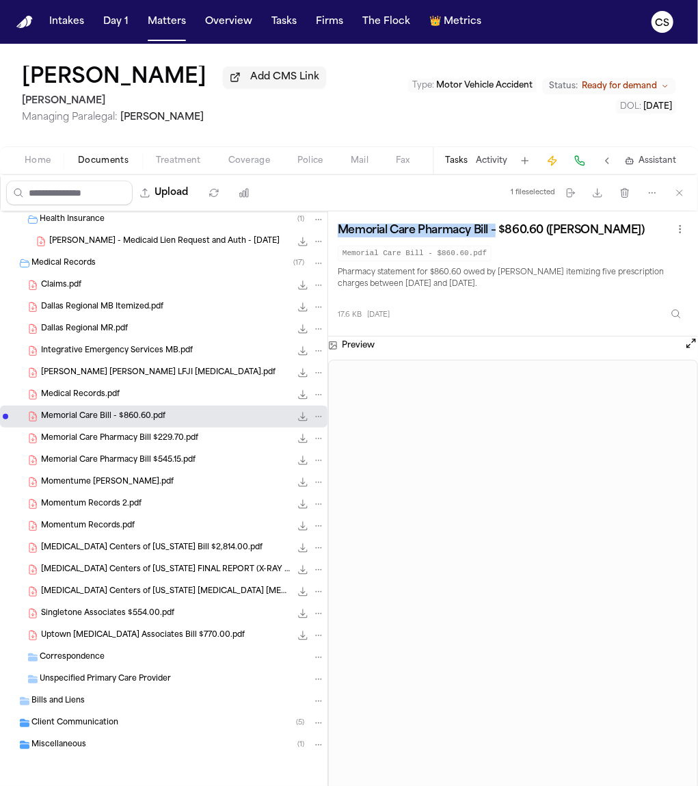
drag, startPoint x: 495, startPoint y: 231, endPoint x: 332, endPoint y: 236, distance: 162.8
click at [332, 236] on div "Memorial Care Pharmacy Bill – $860.60 (Molina-Lopez, Juan) Memorial Care Bill -…" at bounding box center [513, 273] width 370 height 125
copy h3 "Memorial Care Pharmacy Bill –"
click at [610, 198] on button "Download files" at bounding box center [597, 193] width 25 height 25
click at [206, 442] on div "Memorial Care Pharmacy Bill $229.70.pdf 14.8 KB • PDF" at bounding box center [183, 438] width 284 height 14
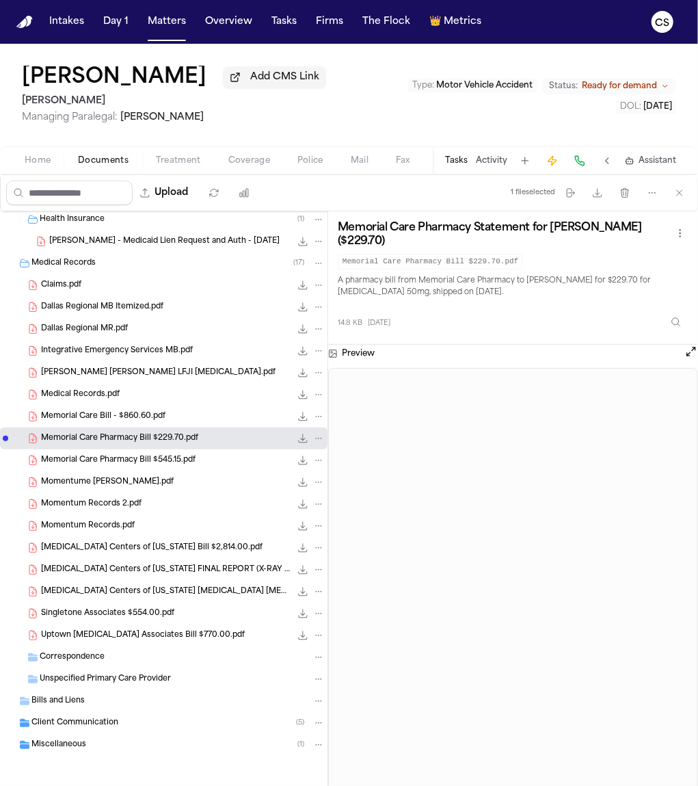
click at [403, 235] on h3 "Memorial Care Pharmacy Statement for Juan Molina-Lopez ($229.70)" at bounding box center [505, 234] width 334 height 27
copy div "Memorial Care Pharmacy Statement for Juan Molina-Lopez ($229.70)"
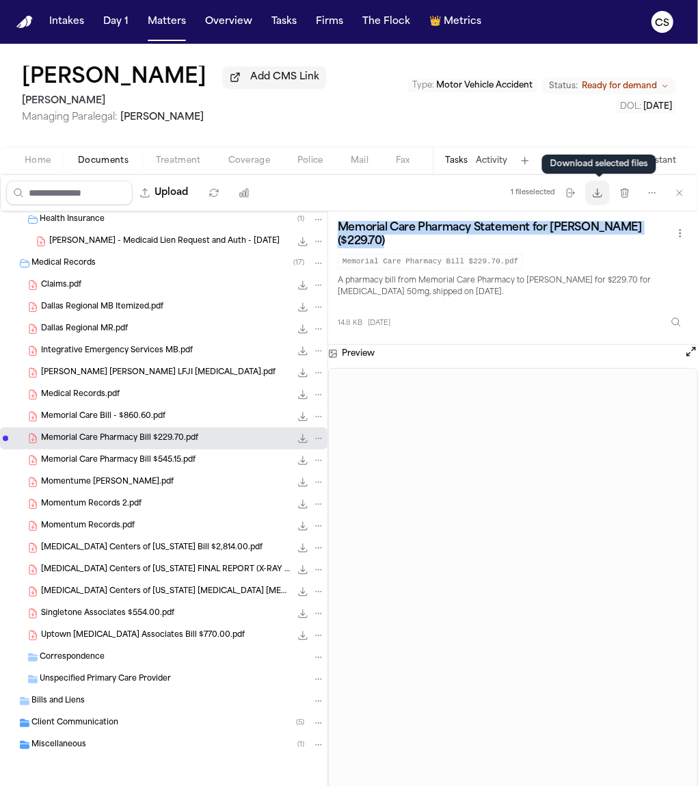
click at [597, 198] on icon "button" at bounding box center [597, 192] width 11 height 11
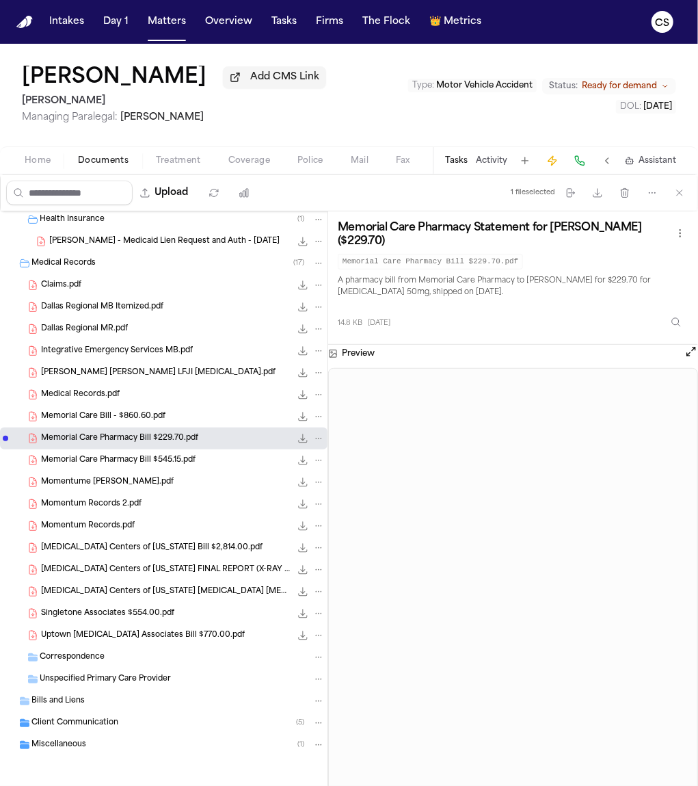
click at [148, 467] on div "Memorial Care Pharmacy Bill $545.15.pdf 16.1 KB • PDF" at bounding box center [183, 460] width 284 height 14
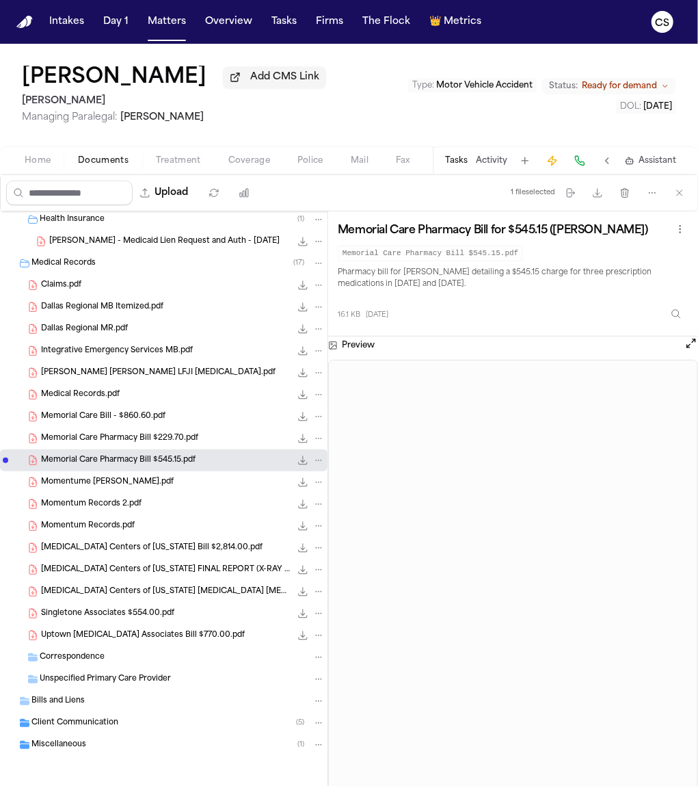
click at [428, 232] on h3 "Memorial Care Pharmacy Bill for $545.15 (Molina-Lopez, Juan)" at bounding box center [493, 231] width 310 height 14
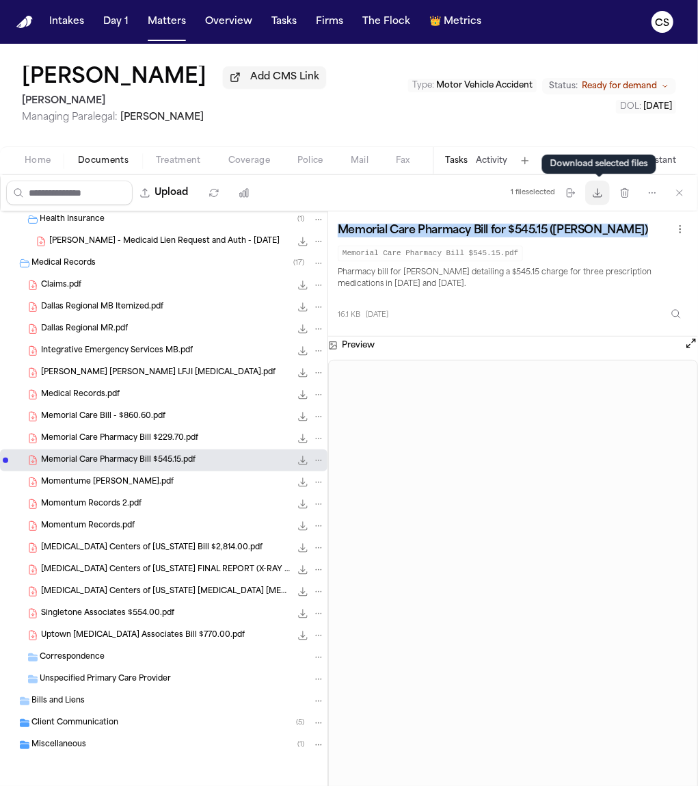
click at [597, 202] on button "Download files" at bounding box center [597, 193] width 25 height 25
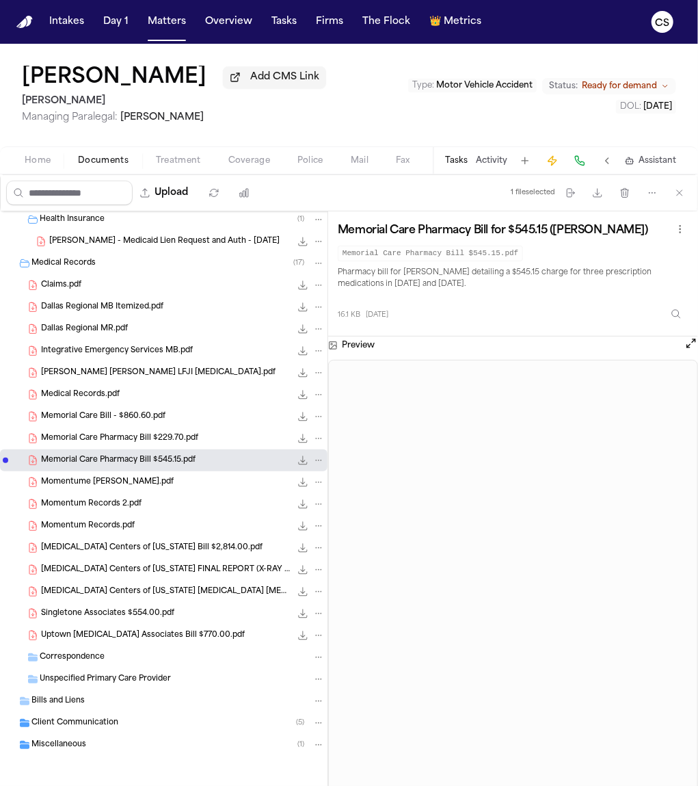
click at [193, 483] on div "Momentume JUAN MOLINA-LOPEZ.pdf 6.9 MB • PDF" at bounding box center [183, 482] width 284 height 14
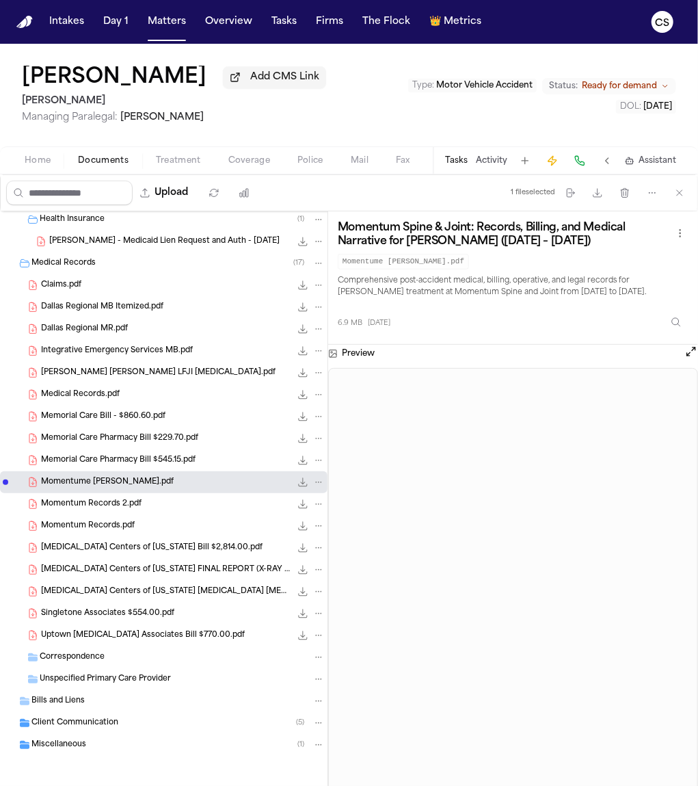
click at [117, 509] on span "Momentum Records 2.pdf" at bounding box center [91, 504] width 101 height 12
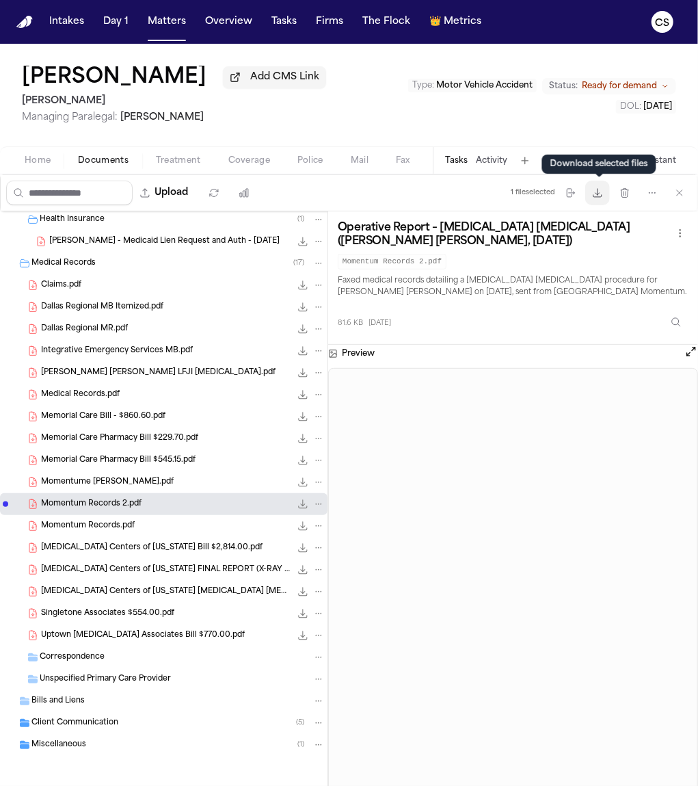
click at [595, 200] on button "Download files" at bounding box center [597, 193] width 25 height 25
click at [135, 531] on div "Momentum Records.pdf 77.5 KB • PDF" at bounding box center [183, 526] width 284 height 14
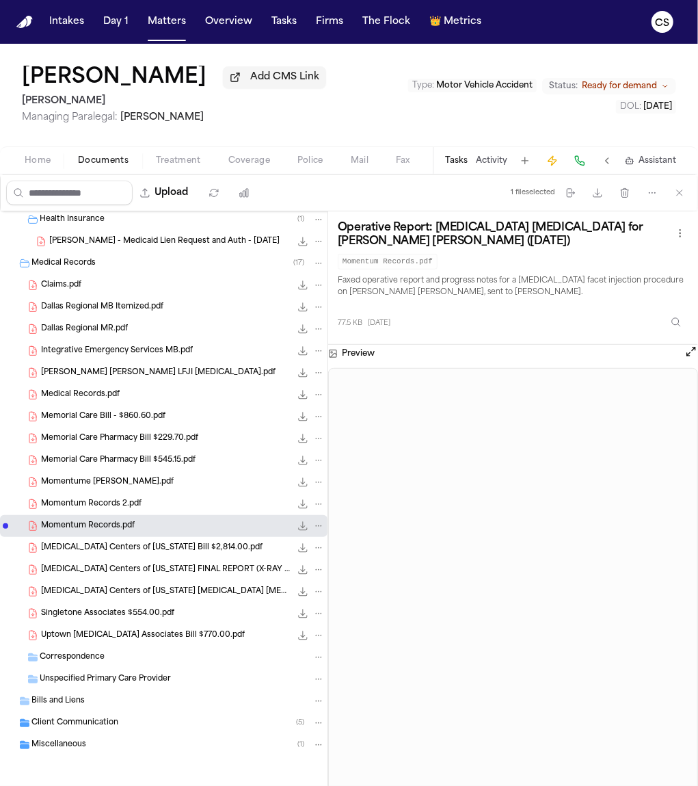
click at [201, 576] on div "MRI Centers of Texas FINAL REPORT (X-RAY LUMBAR 2-3 VIEWS).pdf 111.1 KB • PDF" at bounding box center [183, 570] width 284 height 14
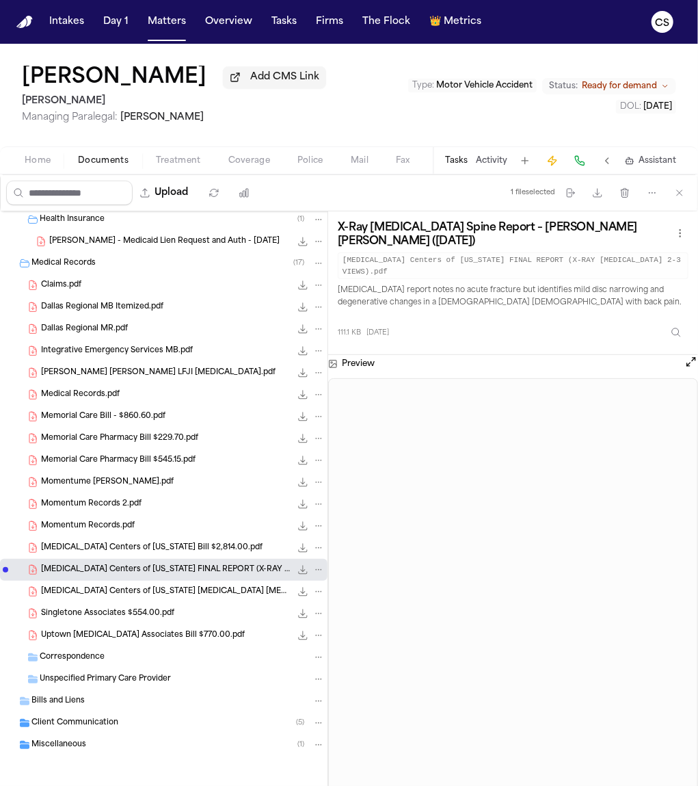
click at [453, 247] on h3 "X-Ray Lumbar Spine Report – Juan Martin Molina-Lopez (8/11/2024)" at bounding box center [505, 234] width 334 height 27
drag, startPoint x: 397, startPoint y: 250, endPoint x: 338, endPoint y: 232, distance: 60.6
click at [338, 232] on div "X-Ray Lumbar Spine Report – Juan Martin Molina-Lopez (8/11/2024) MRI Centers of…" at bounding box center [513, 250] width 351 height 58
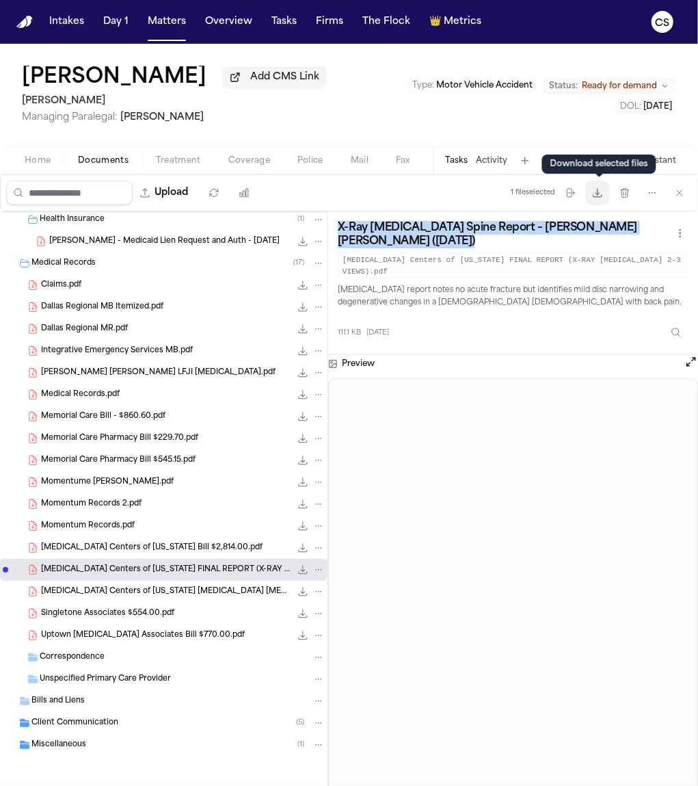
click at [602, 198] on icon "button" at bounding box center [597, 192] width 11 height 11
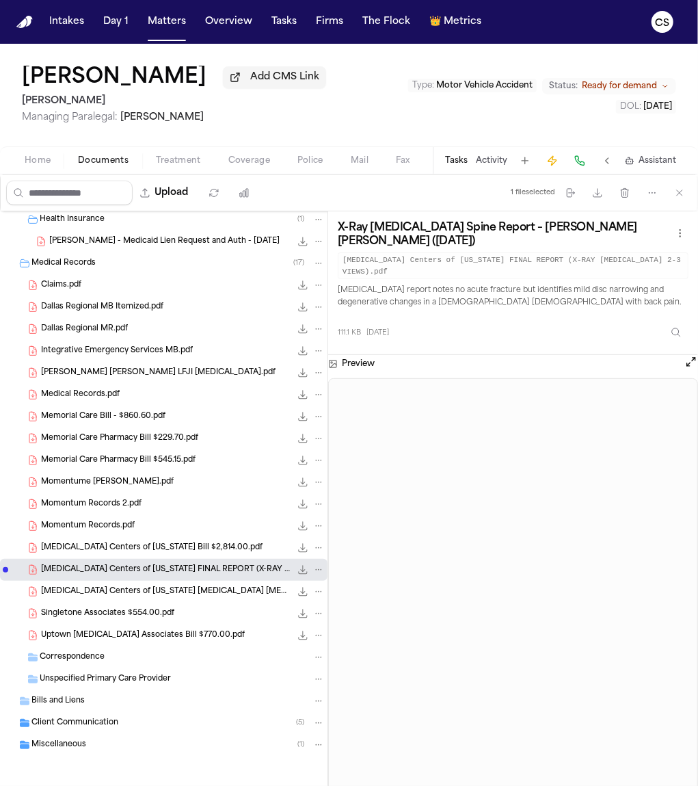
click at [159, 598] on div "MRI Centers of Texas MRI LUMBAR -L3-L4; 2.5mm protrusion, L4-L5; 2mm protrusion…" at bounding box center [183, 592] width 284 height 14
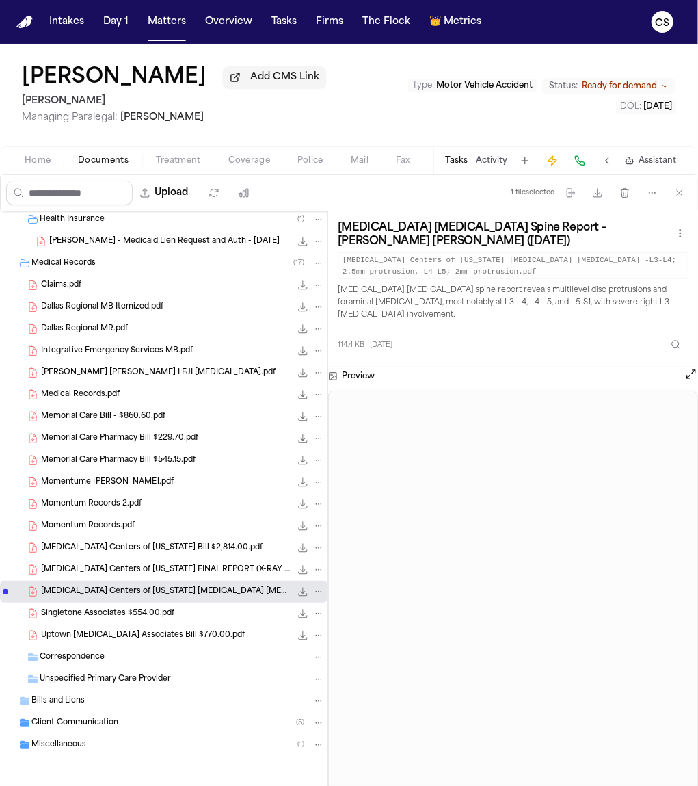
click at [556, 235] on h3 "MRI Lumbar Spine Report – Juan Martin Molina-Lopez (8/11/2024)" at bounding box center [505, 234] width 334 height 27
click at [555, 235] on h3 "MRI Lumbar Spine Report – Juan Martin Molina-Lopez (8/11/2024)" at bounding box center [505, 234] width 334 height 27
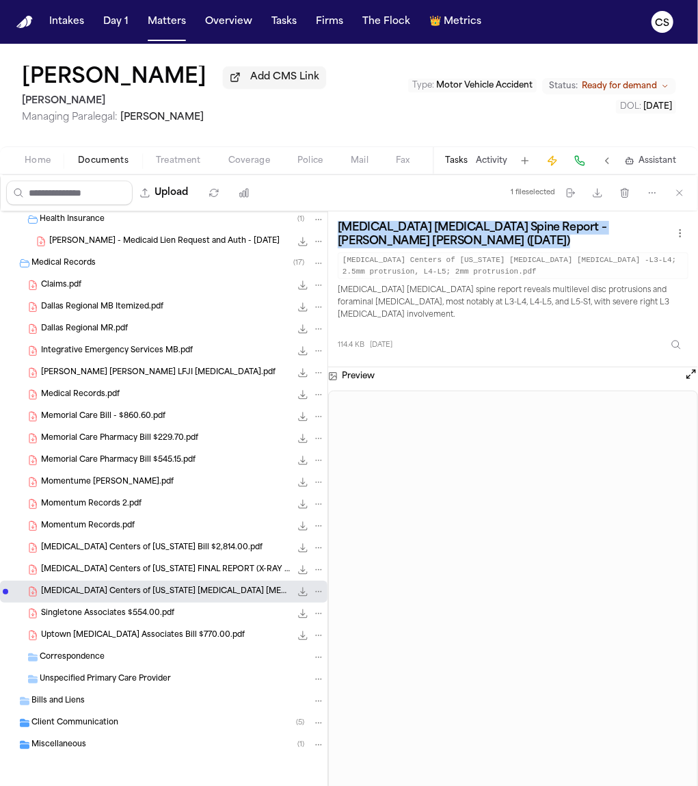
click at [555, 235] on h3 "MRI Lumbar Spine Report – Juan Martin Molina-Lopez (8/11/2024)" at bounding box center [505, 234] width 334 height 27
click at [592, 202] on button "Download files" at bounding box center [597, 193] width 25 height 25
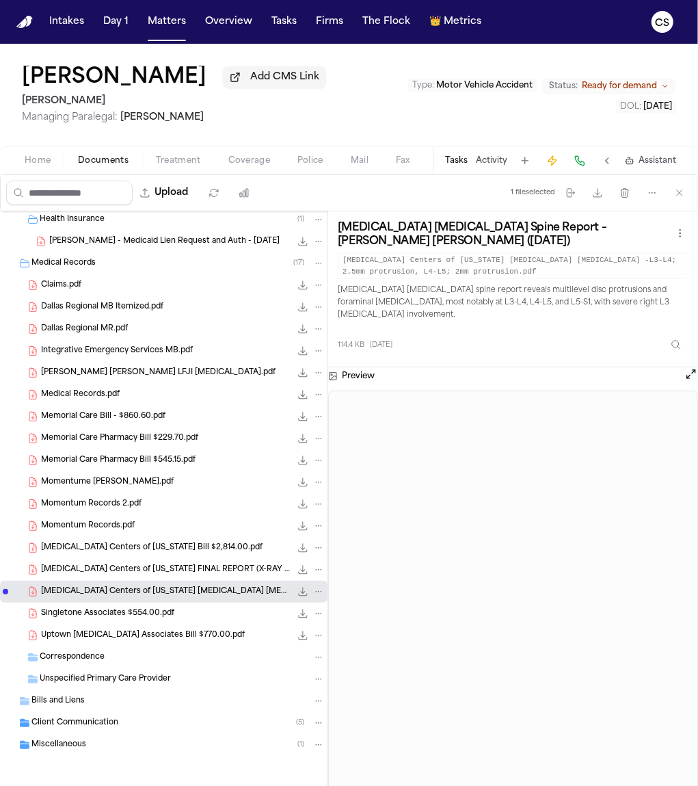
click at [152, 622] on div "Singletone Associates $554.00.pdf 129.8 KB • PDF" at bounding box center [164, 613] width 328 height 22
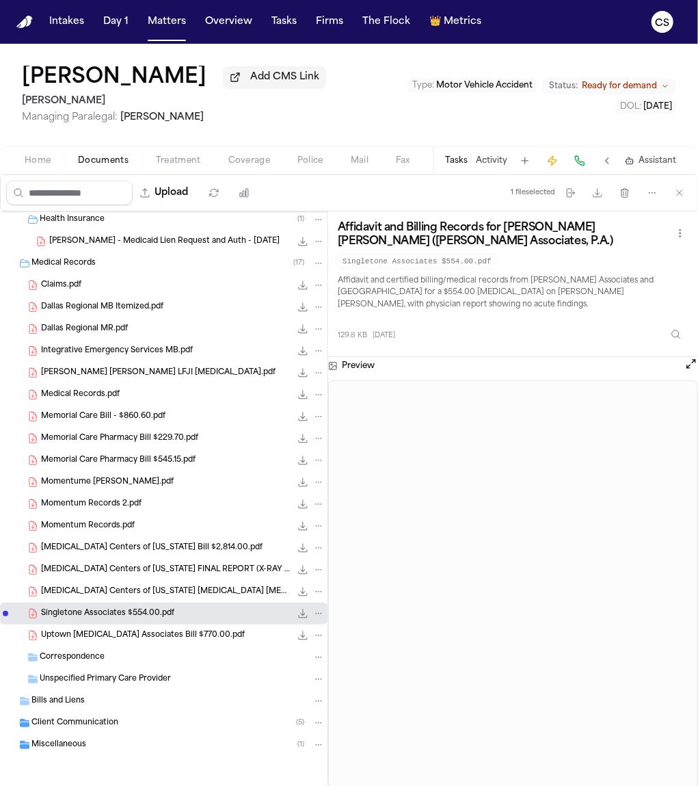
click at [410, 243] on h3 "Affidavit and Billing Records for Juan Martin Molina Lopez (Singleton Associate…" at bounding box center [505, 234] width 334 height 27
click at [408, 234] on h3 "Affidavit and Billing Records for Juan Martin Molina Lopez (Singleton Associate…" at bounding box center [505, 234] width 334 height 27
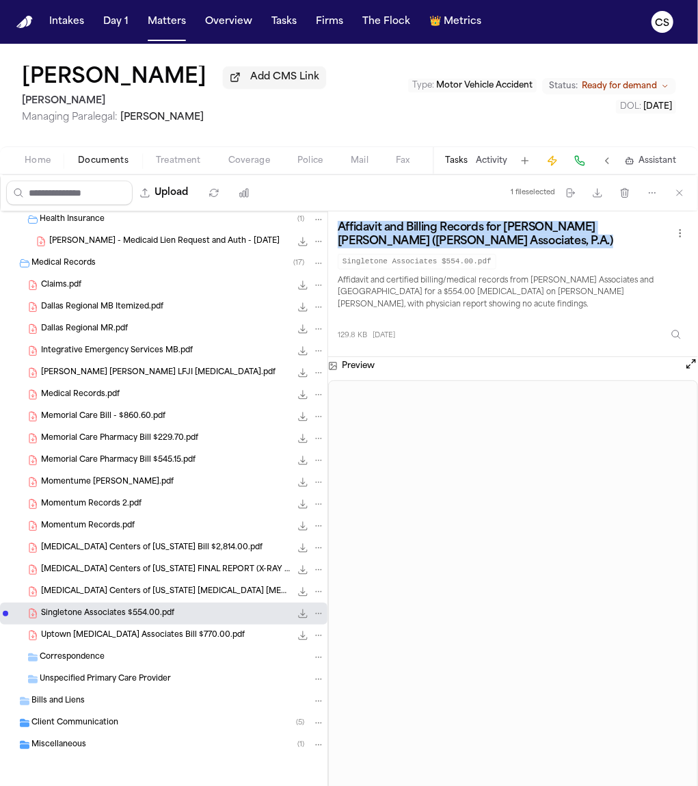
click at [408, 234] on h3 "Affidavit and Billing Records for Juan Martin Molina Lopez (Singleton Associate…" at bounding box center [505, 234] width 334 height 27
click at [123, 640] on span "Uptown Radiology Associates Bill $770.00.pdf" at bounding box center [143, 636] width 204 height 12
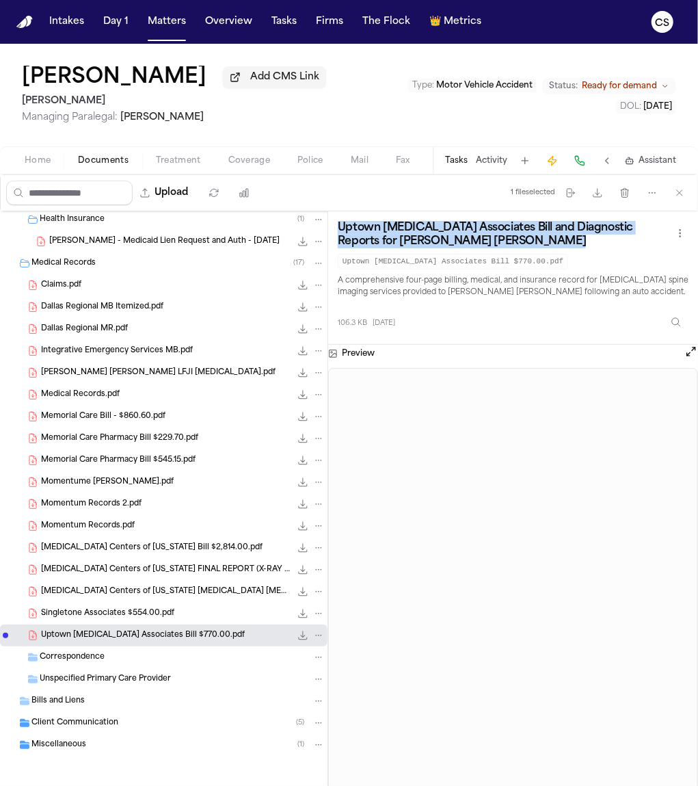
click at [196, 635] on span "Uptown Radiology Associates Bill $770.00.pdf" at bounding box center [143, 636] width 204 height 12
click at [596, 198] on icon "button" at bounding box center [597, 192] width 11 height 11
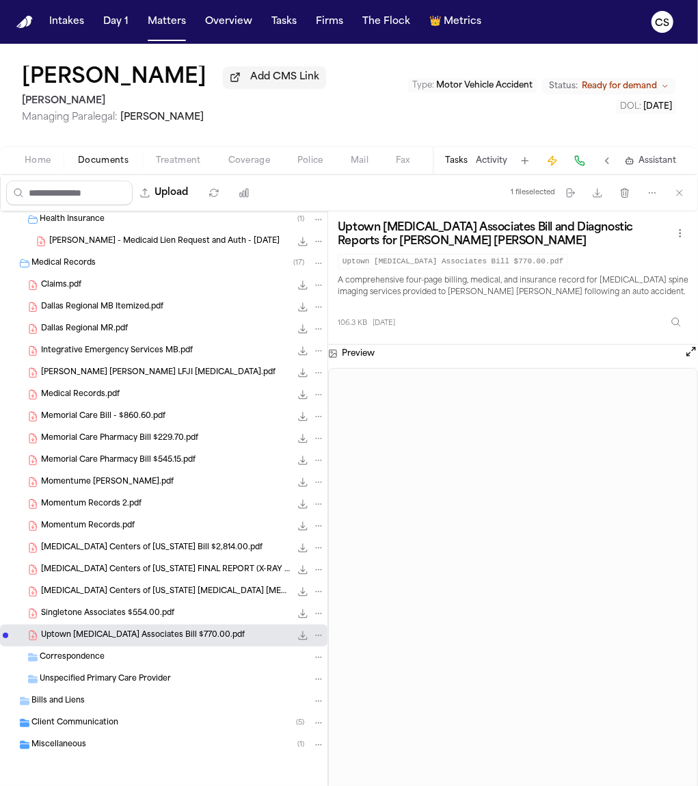
click at [56, 665] on div "Correspondence" at bounding box center [164, 657] width 328 height 22
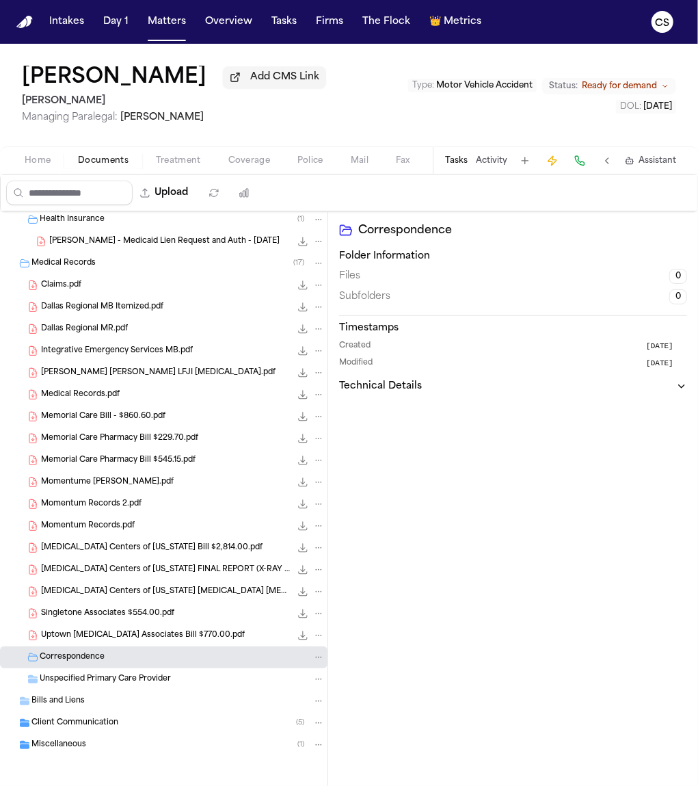
click at [57, 675] on span "Unspecified Primary Care Provider" at bounding box center [105, 679] width 131 height 12
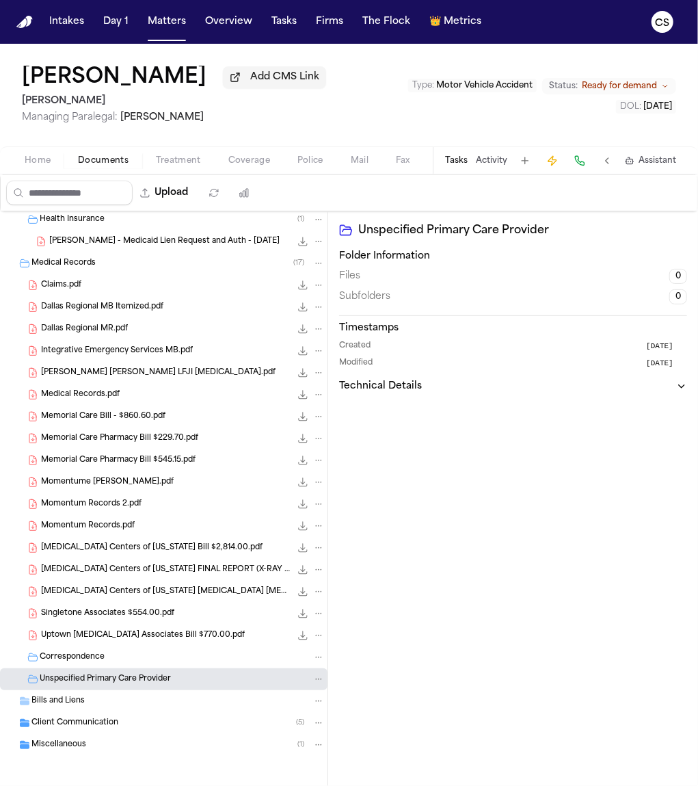
click at [75, 702] on span "Bills and Liens" at bounding box center [57, 701] width 53 height 12
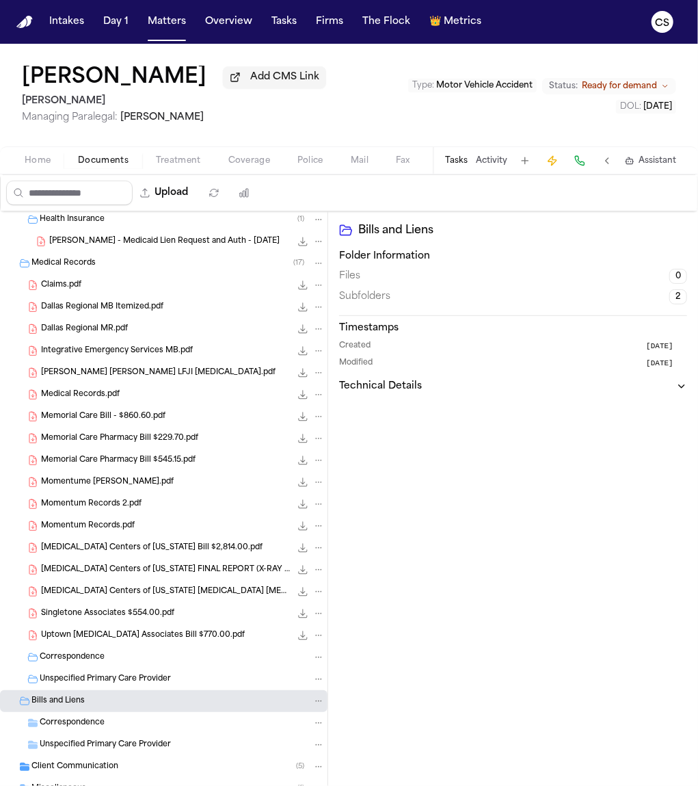
click at [173, 723] on div "Correspondence" at bounding box center [182, 723] width 285 height 12
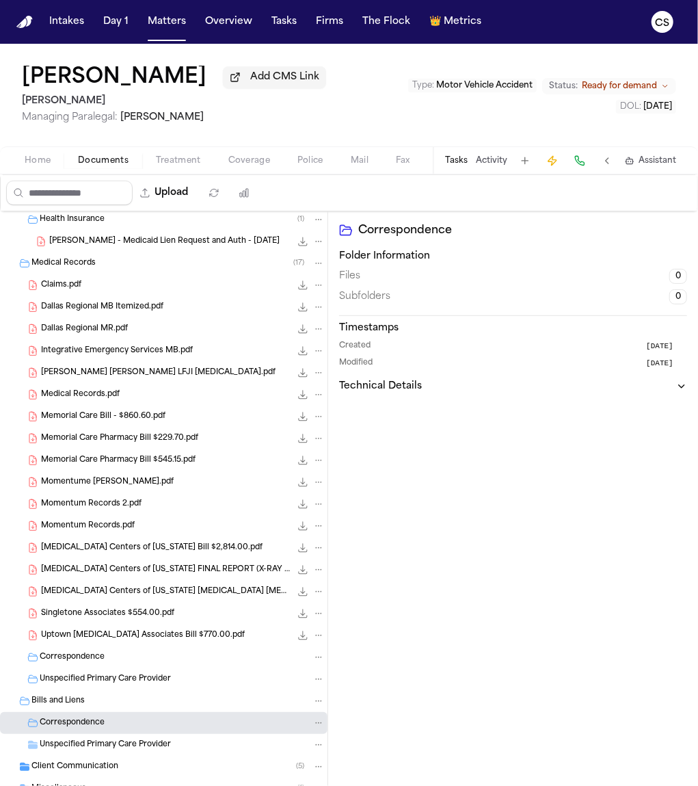
click at [168, 741] on span "Unspecified Primary Care Provider" at bounding box center [105, 745] width 131 height 12
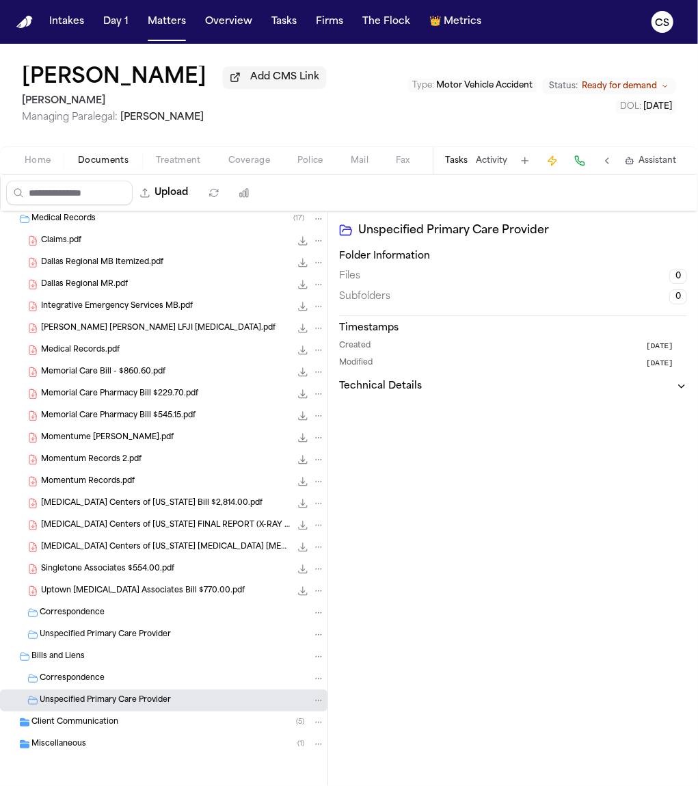
scroll to position [619, 0]
click at [144, 720] on div "Client Communication ( 5 )" at bounding box center [177, 721] width 293 height 12
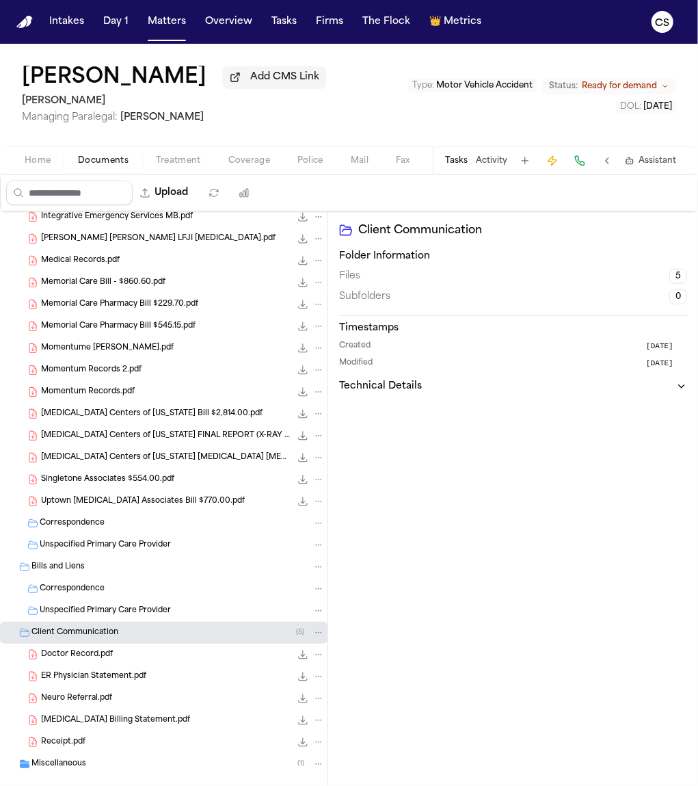
scroll to position [729, 0]
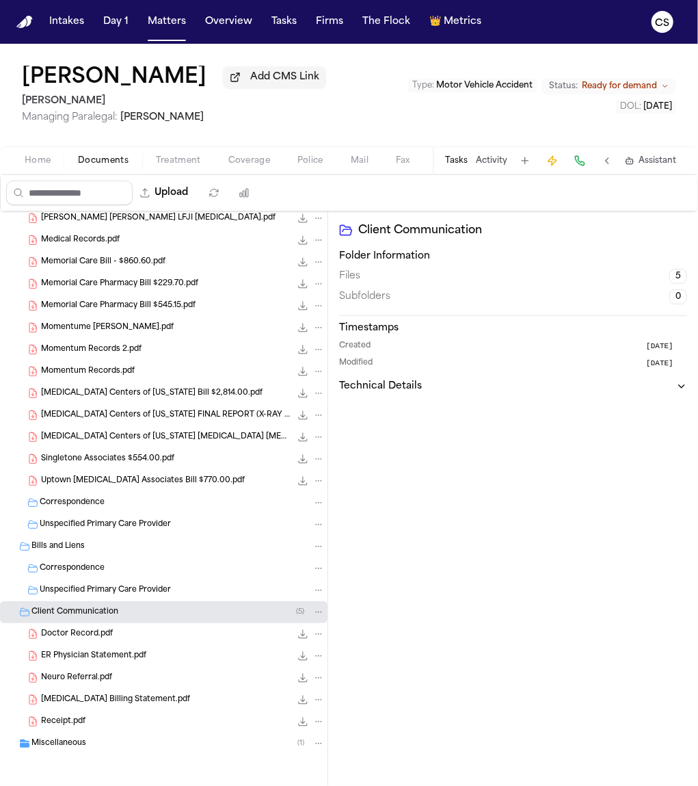
click at [137, 632] on div "Doctor Record.pdf 158.8 KB • PDF" at bounding box center [183, 634] width 284 height 14
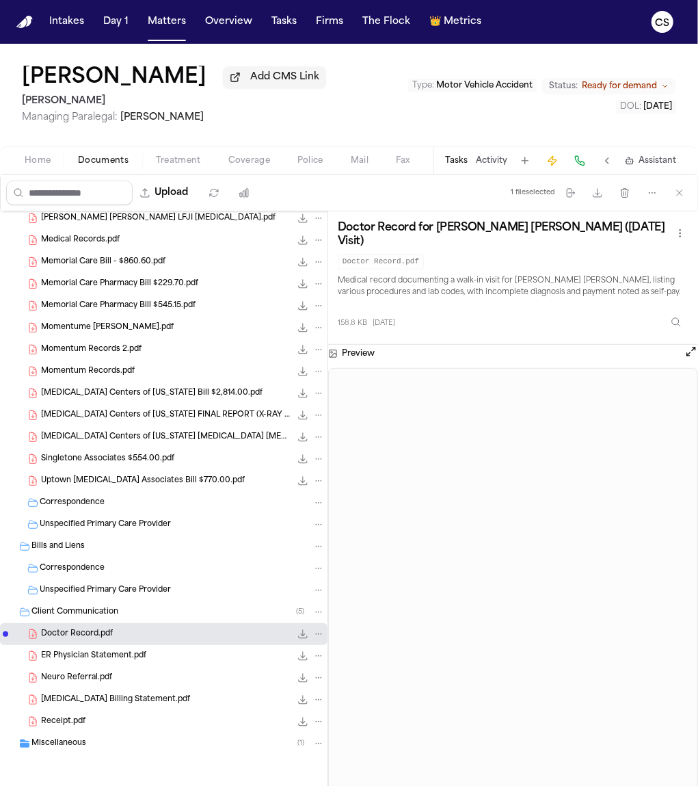
click at [155, 662] on div "ER Physician Statement.pdf 652.7 KB • PDF" at bounding box center [164, 656] width 328 height 22
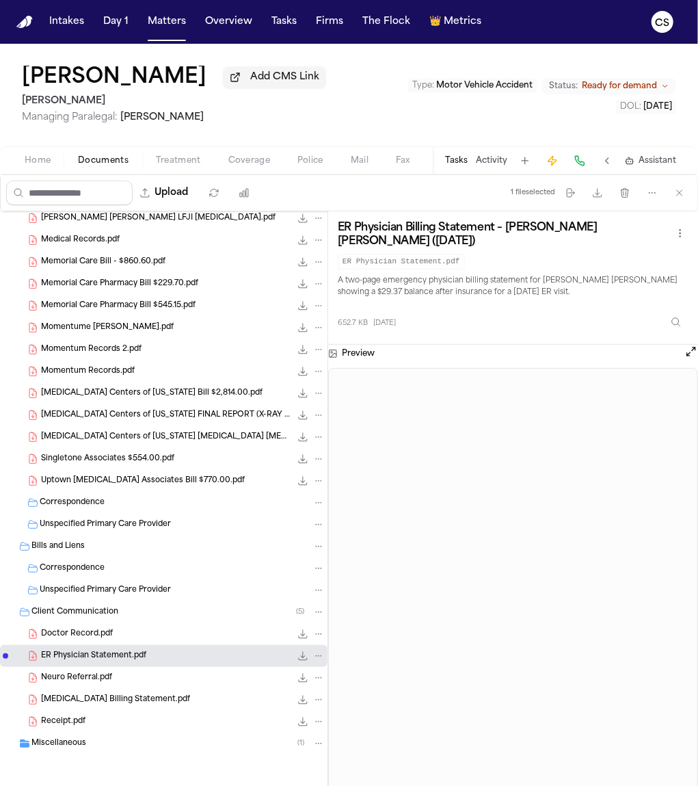
click at [155, 673] on div "Neuro Referral.pdf 48.3 KB • PDF" at bounding box center [183, 678] width 284 height 14
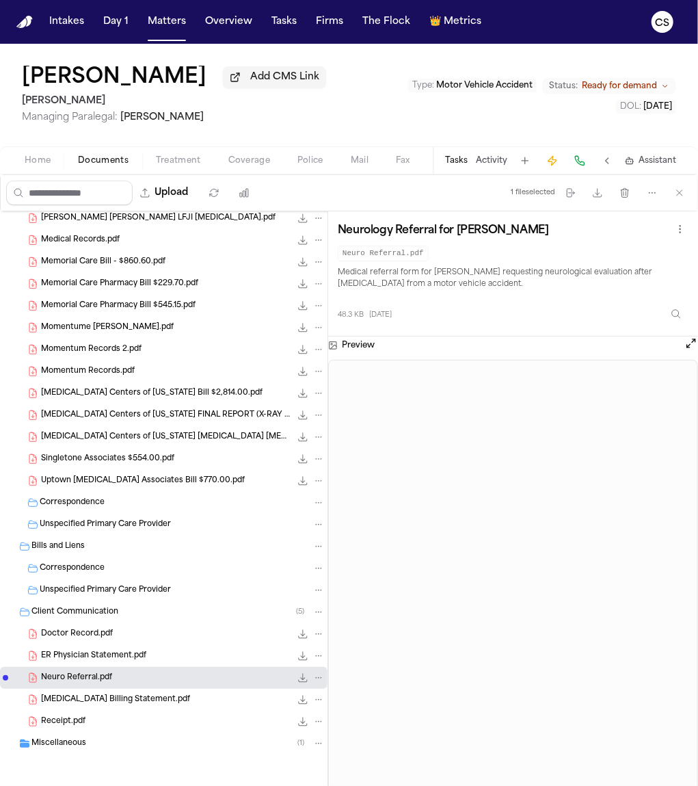
click at [137, 700] on span "Radiology Billing Statement.pdf" at bounding box center [115, 700] width 149 height 12
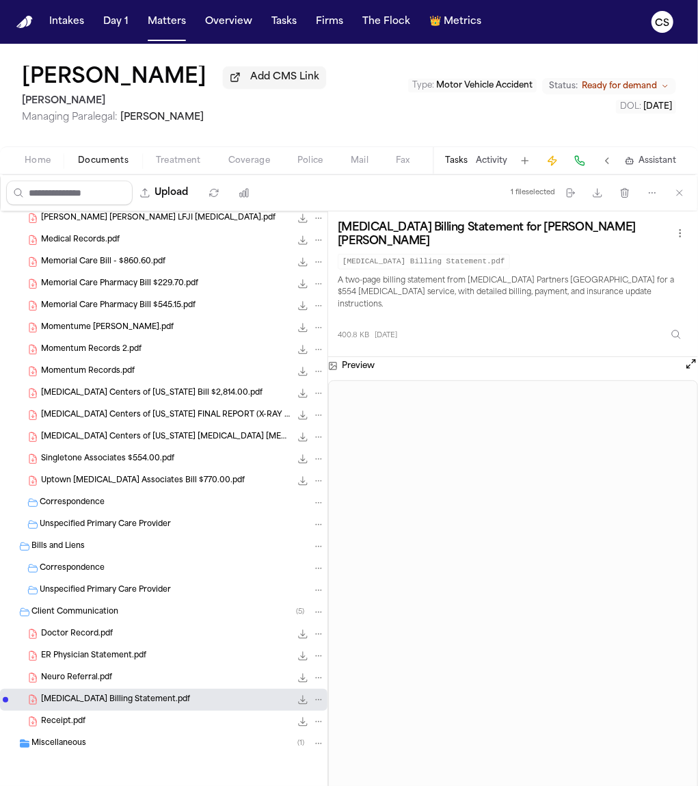
click at [154, 723] on div "Receipt.pdf 38.0 KB • PDF" at bounding box center [183, 722] width 284 height 14
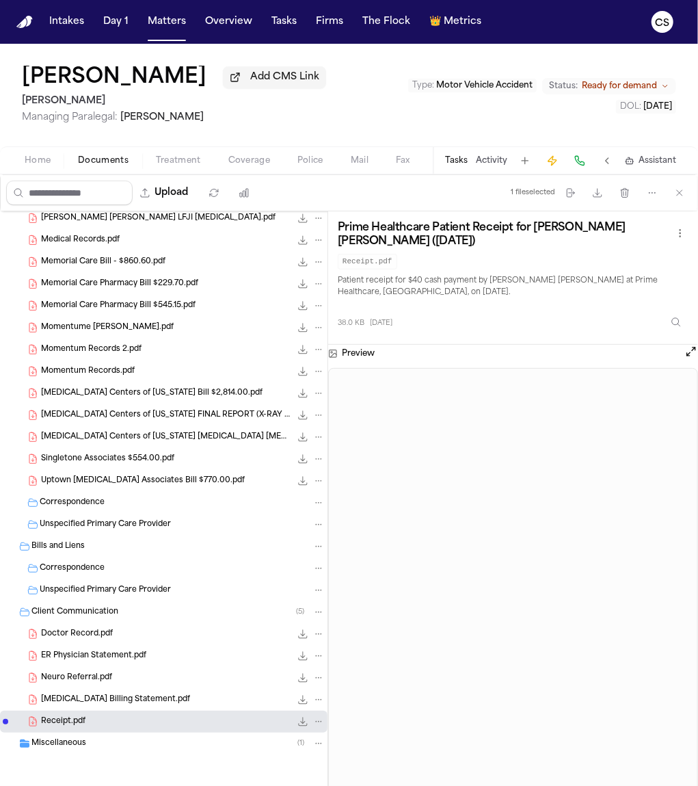
click at [200, 738] on div "Miscellaneous ( 1 )" at bounding box center [177, 743] width 293 height 12
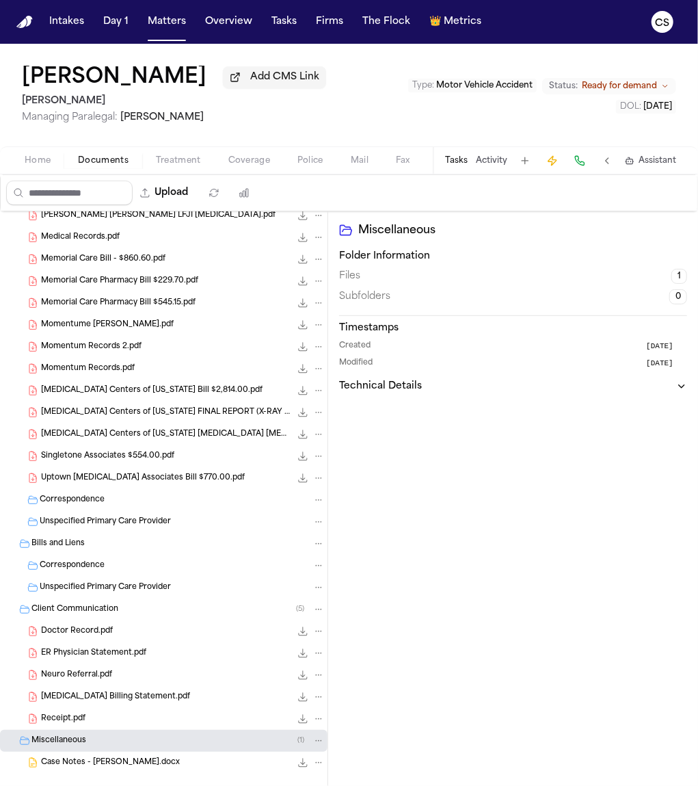
click at [190, 724] on div "Receipt.pdf 38.0 KB • PDF" at bounding box center [183, 719] width 284 height 14
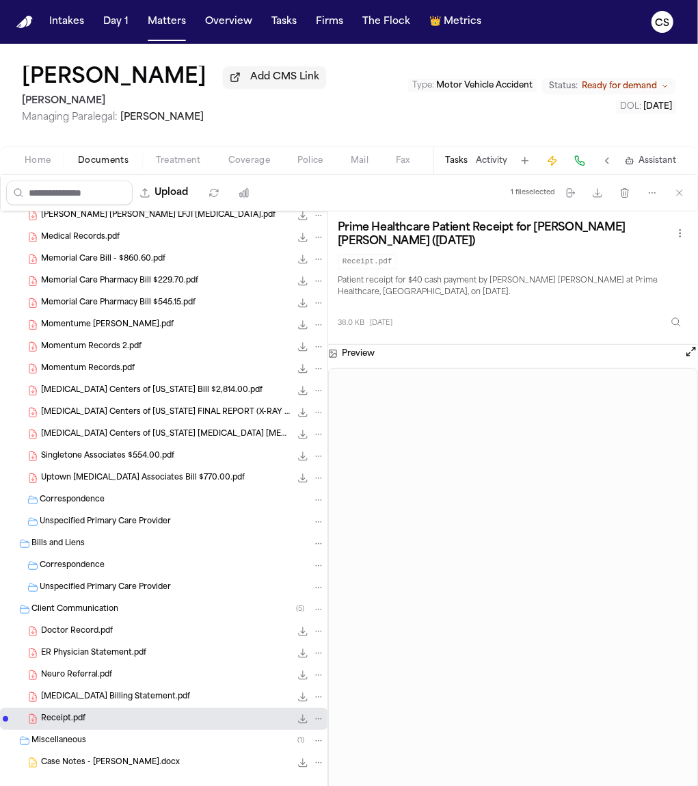
click at [194, 760] on div "Case Notes - Juan Molina.docx 57.8 KB • DOCX" at bounding box center [183, 763] width 284 height 14
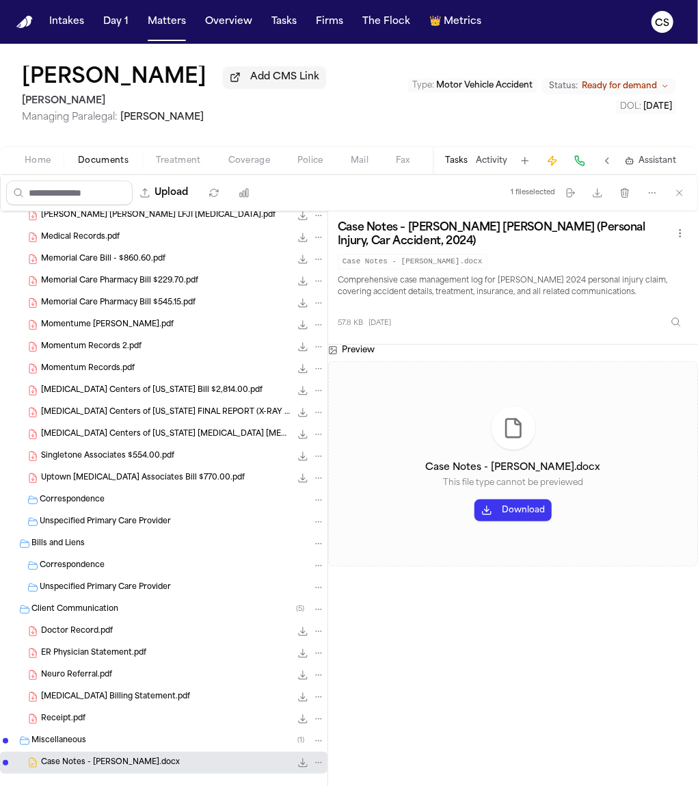
click at [509, 520] on button "Download" at bounding box center [513, 510] width 77 height 22
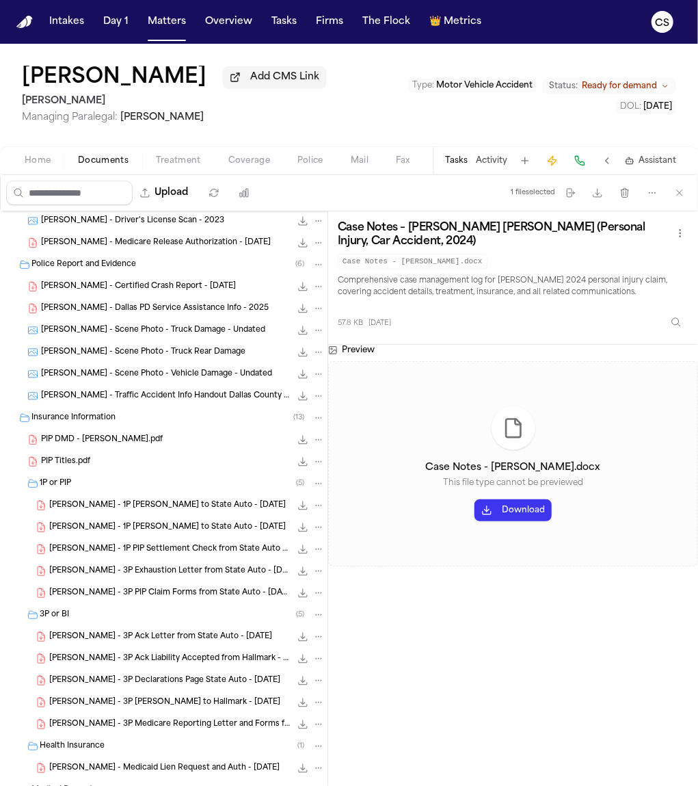
scroll to position [0, 0]
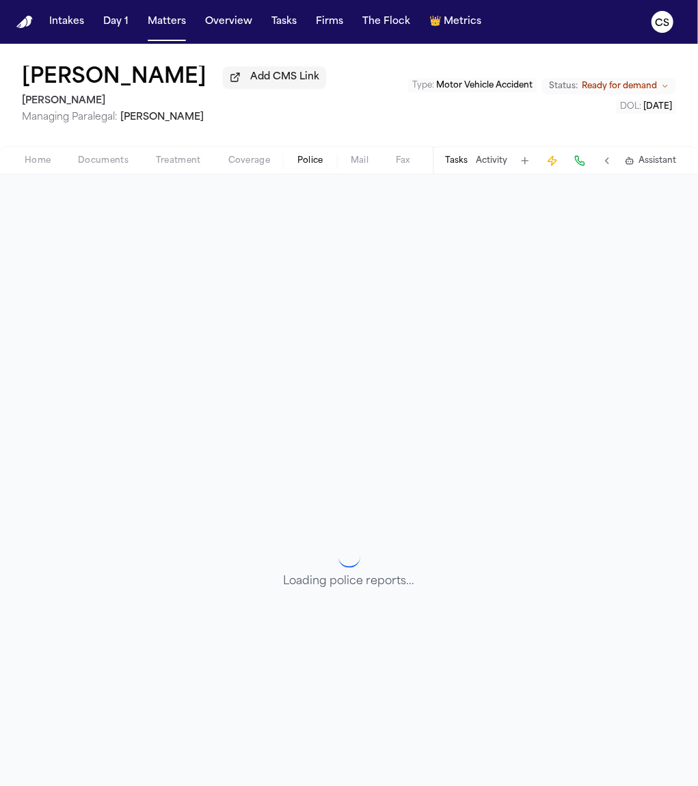
click at [310, 166] on span "Police" at bounding box center [310, 160] width 26 height 11
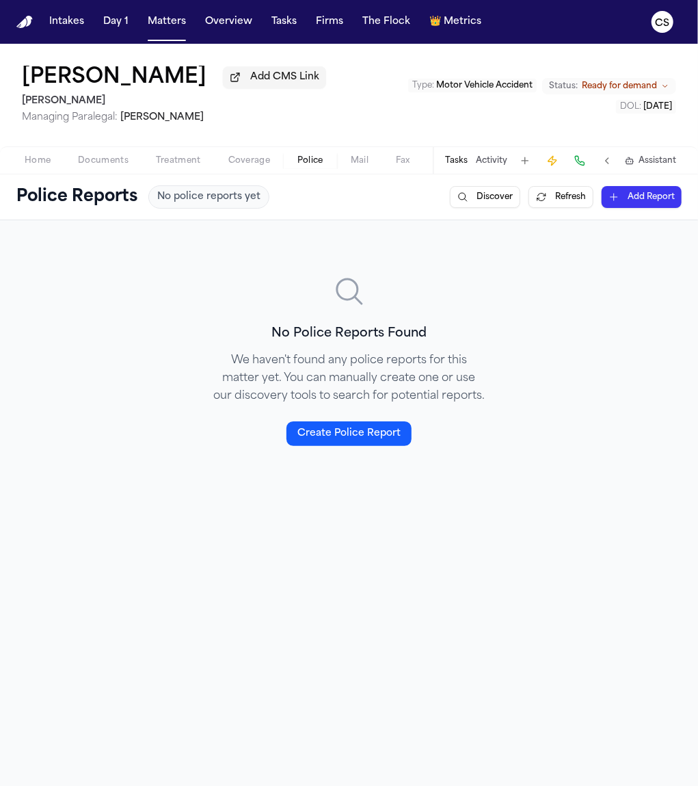
click at [360, 164] on span "Mail" at bounding box center [360, 160] width 18 height 11
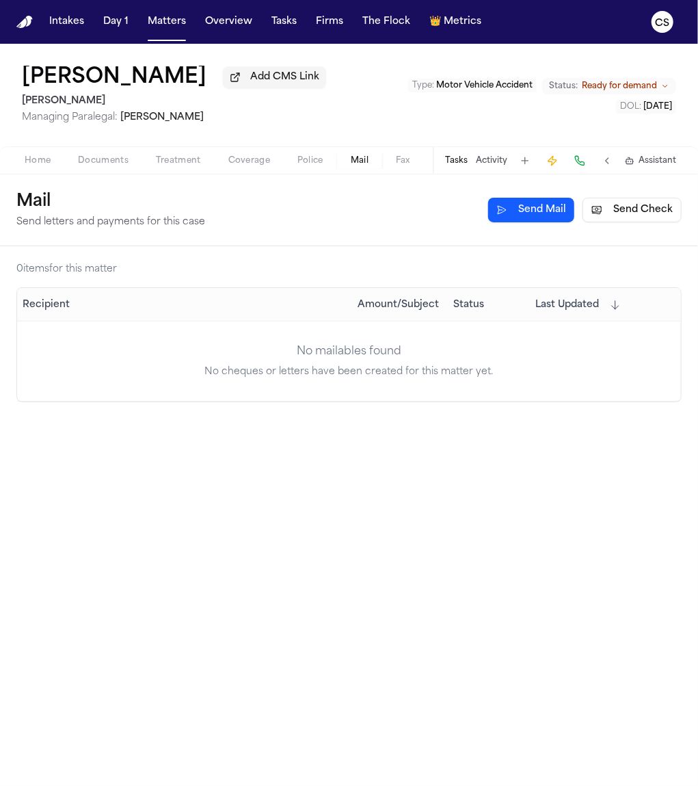
click at [384, 163] on button "Fax" at bounding box center [403, 160] width 42 height 16
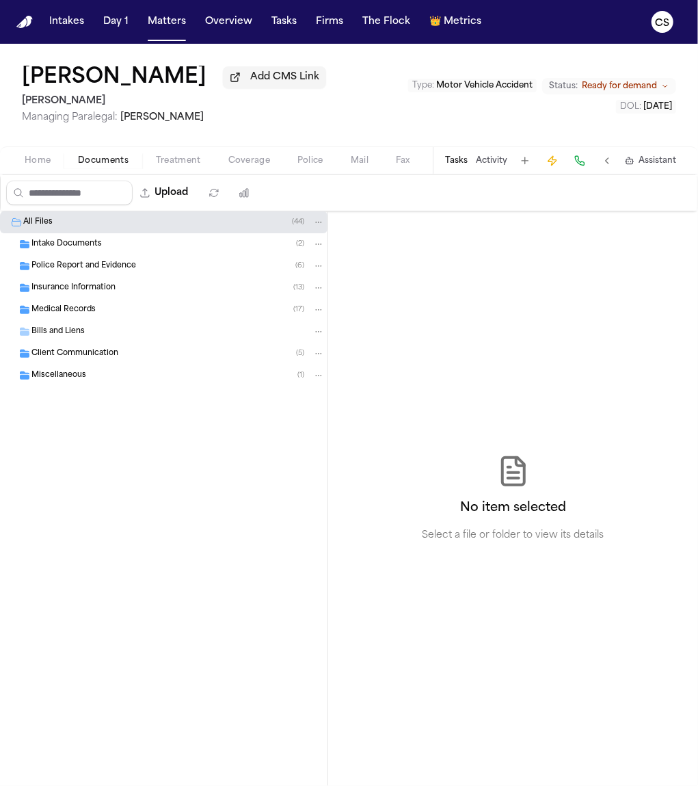
click at [102, 166] on span "Documents" at bounding box center [103, 160] width 51 height 11
click at [321, 166] on span "Police" at bounding box center [310, 160] width 26 height 11
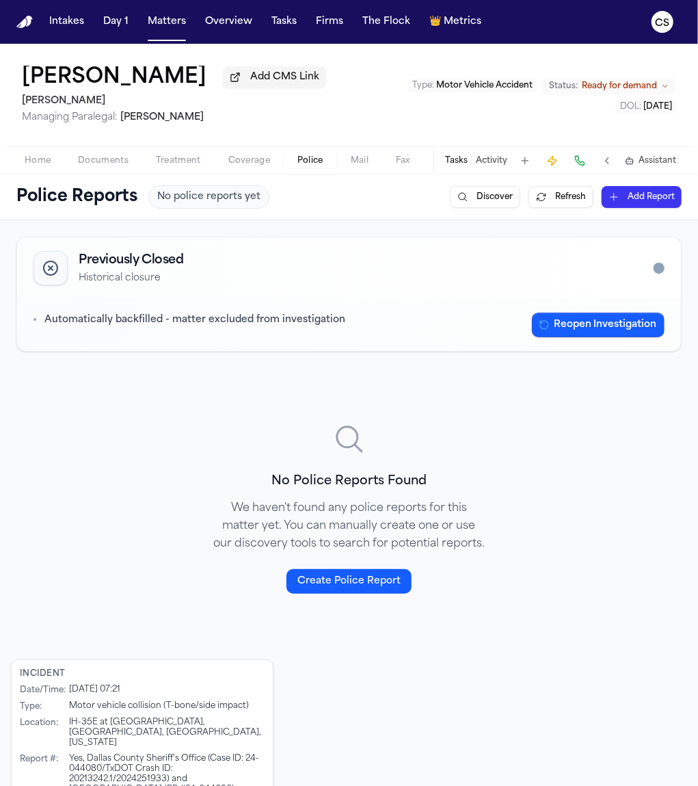
click at [397, 166] on span "Fax" at bounding box center [403, 160] width 14 height 11
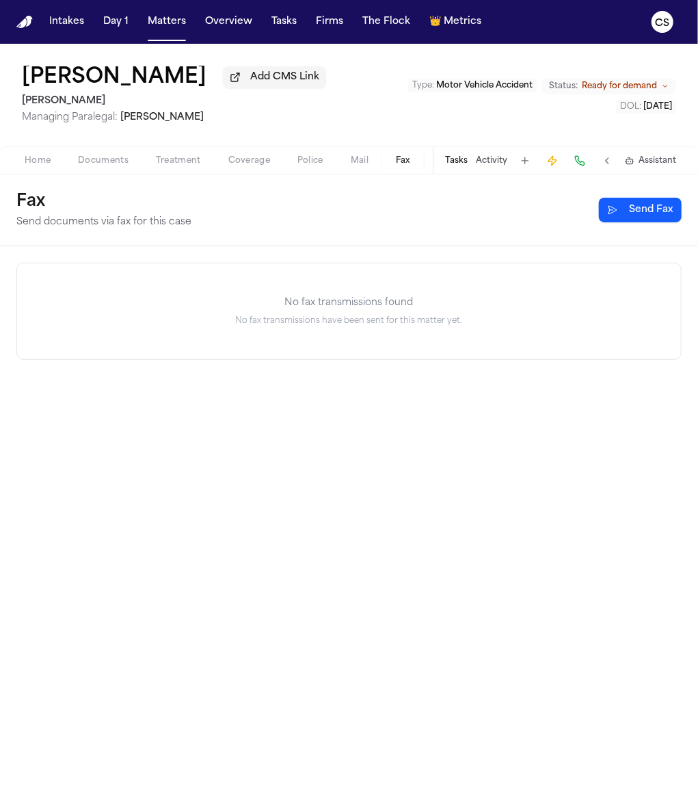
click at [436, 165] on div "Tasks Activity Assistant" at bounding box center [560, 160] width 254 height 27
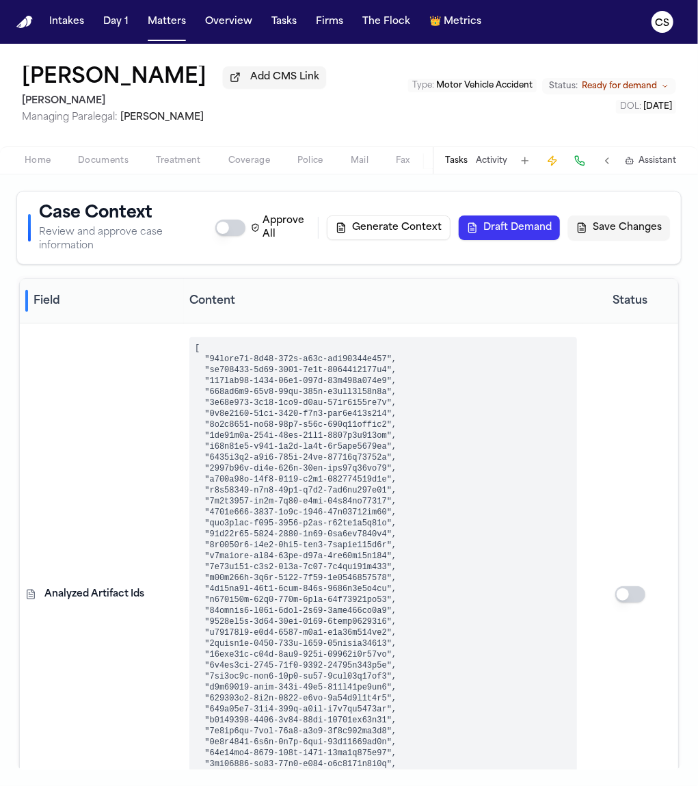
click at [429, 167] on button "Demand" at bounding box center [456, 160] width 64 height 16
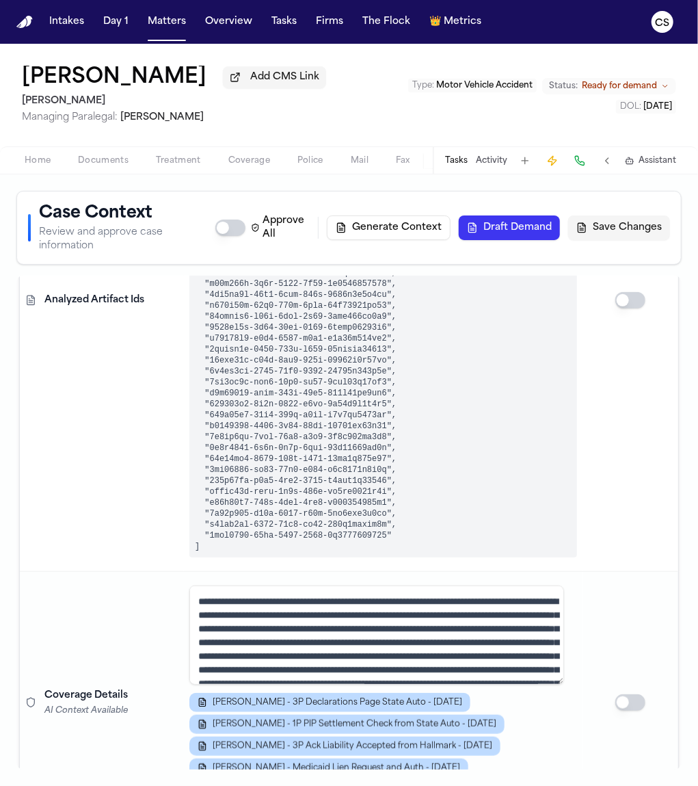
scroll to position [770, 0]
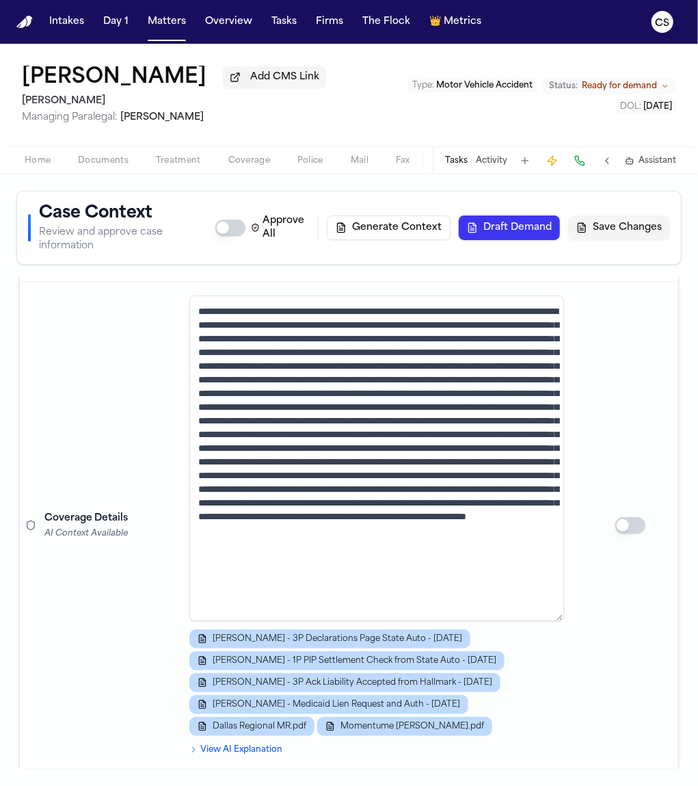
drag, startPoint x: 556, startPoint y: 393, endPoint x: 607, endPoint y: 639, distance: 250.8
click at [607, 639] on tr "Coverage Details AI Context Available J. Molina - 3P Declarations Page State Au…" at bounding box center [349, 526] width 658 height 488
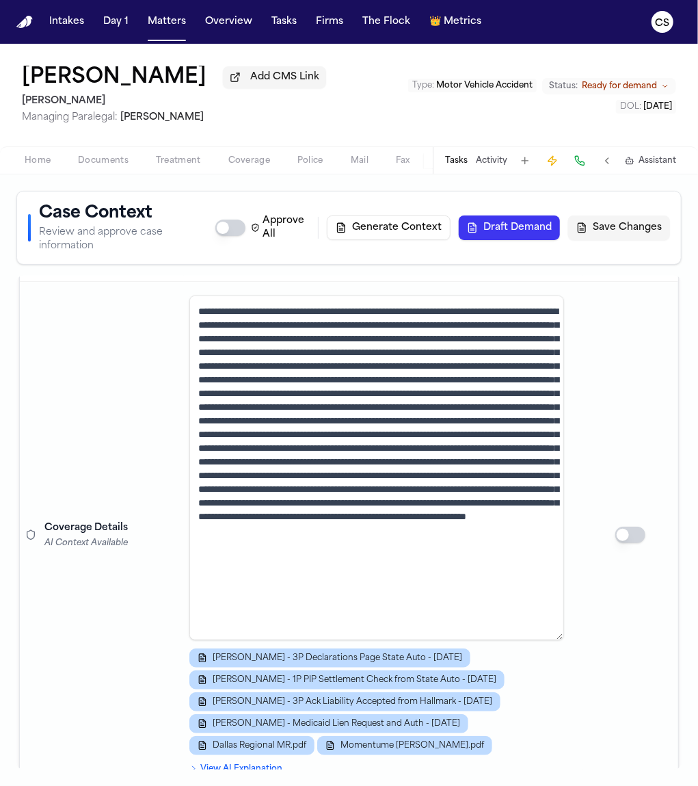
click at [473, 513] on textarea at bounding box center [376, 467] width 375 height 345
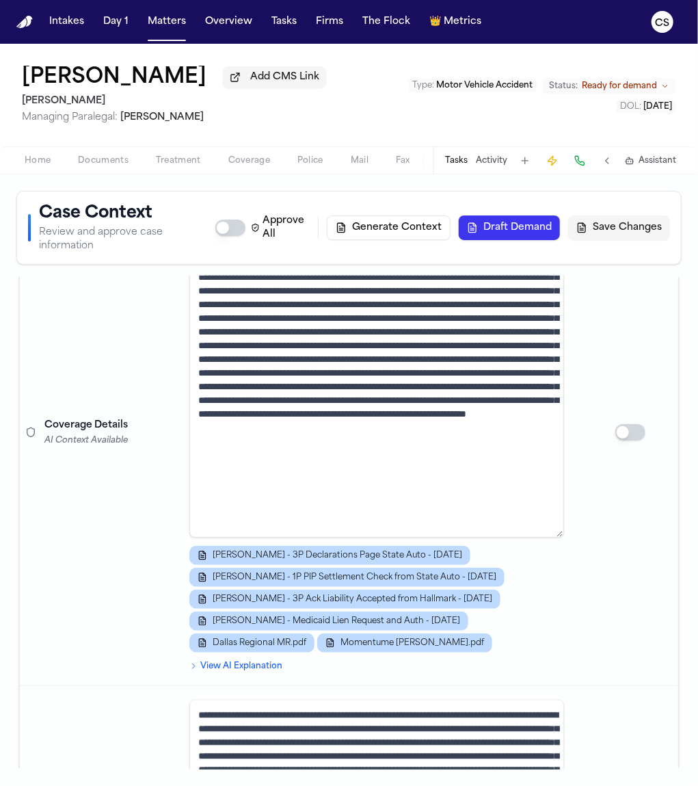
scroll to position [0, 0]
click at [470, 429] on textarea at bounding box center [376, 365] width 375 height 345
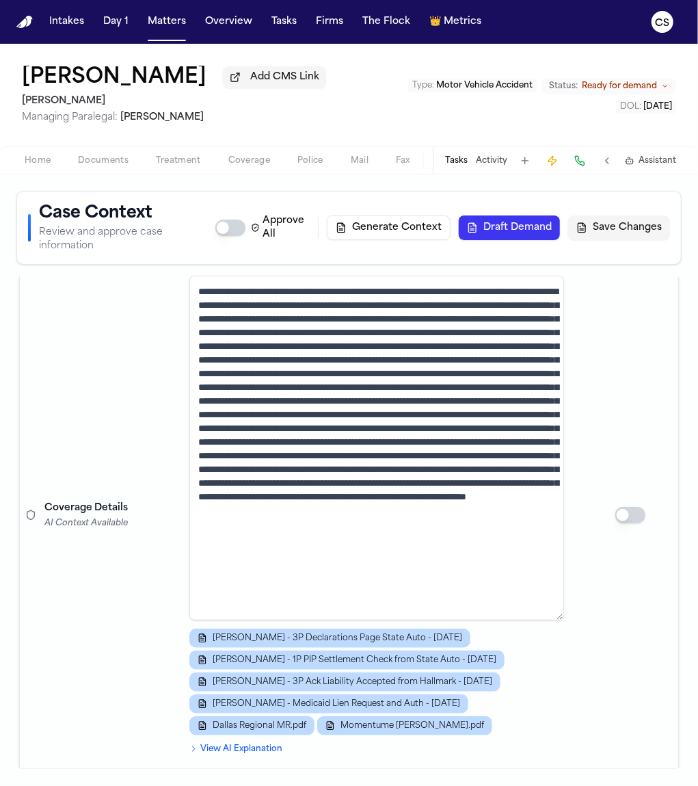
scroll to position [14, 0]
click at [524, 497] on textarea at bounding box center [376, 448] width 375 height 345
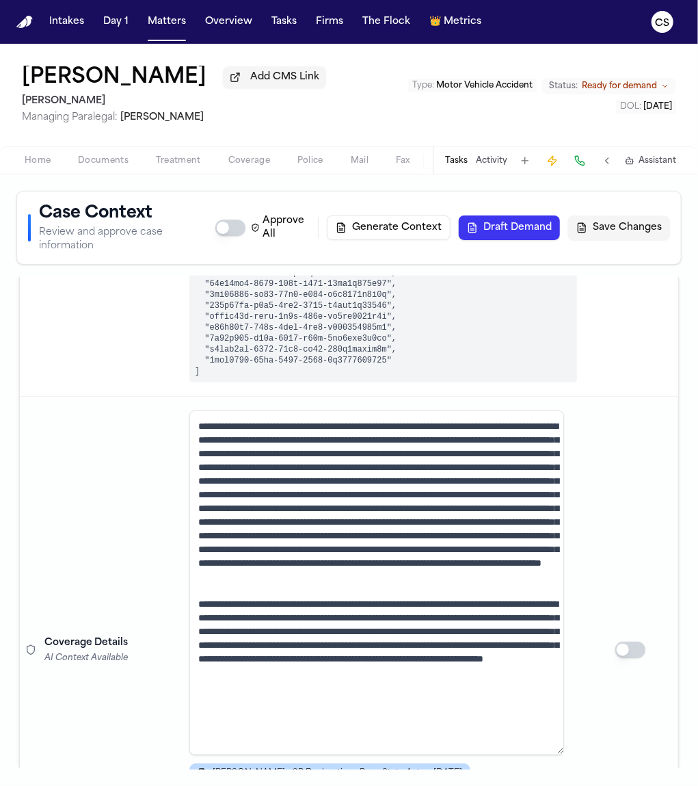
scroll to position [659, 0]
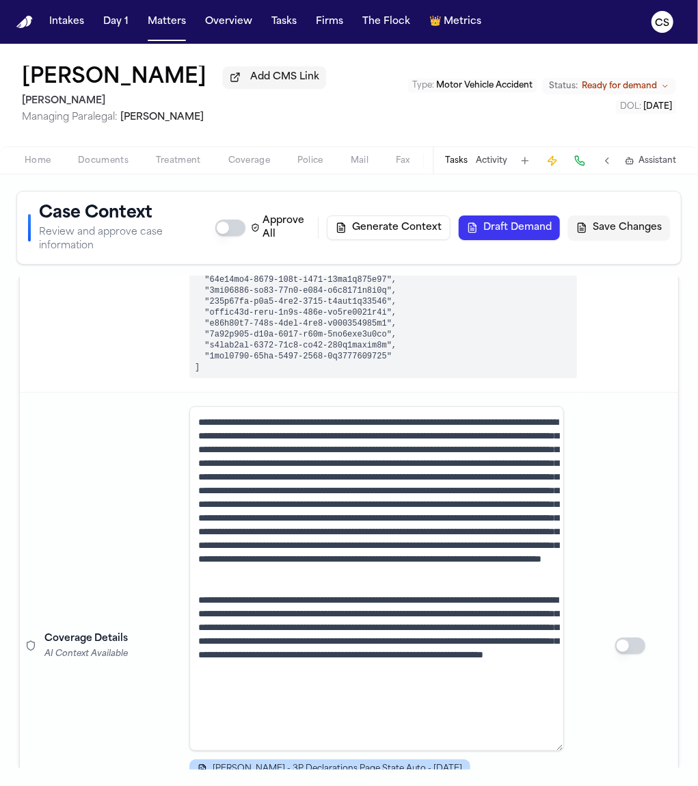
drag, startPoint x: 531, startPoint y: 485, endPoint x: 206, endPoint y: 466, distance: 326.0
click at [206, 466] on textarea at bounding box center [376, 578] width 375 height 345
paste textarea "**********"
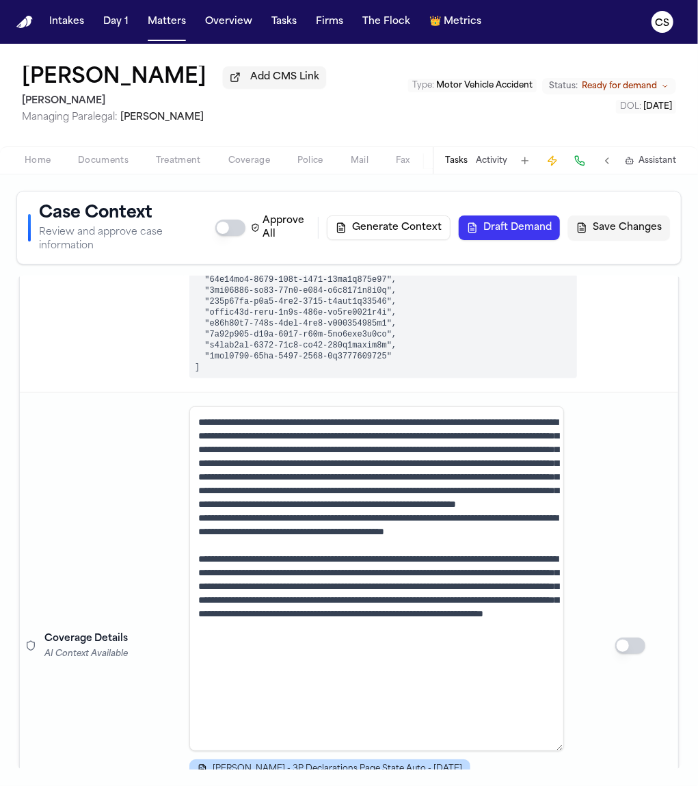
scroll to position [0, 0]
type textarea "**********"
click at [606, 232] on button "Save Changes" at bounding box center [619, 227] width 102 height 25
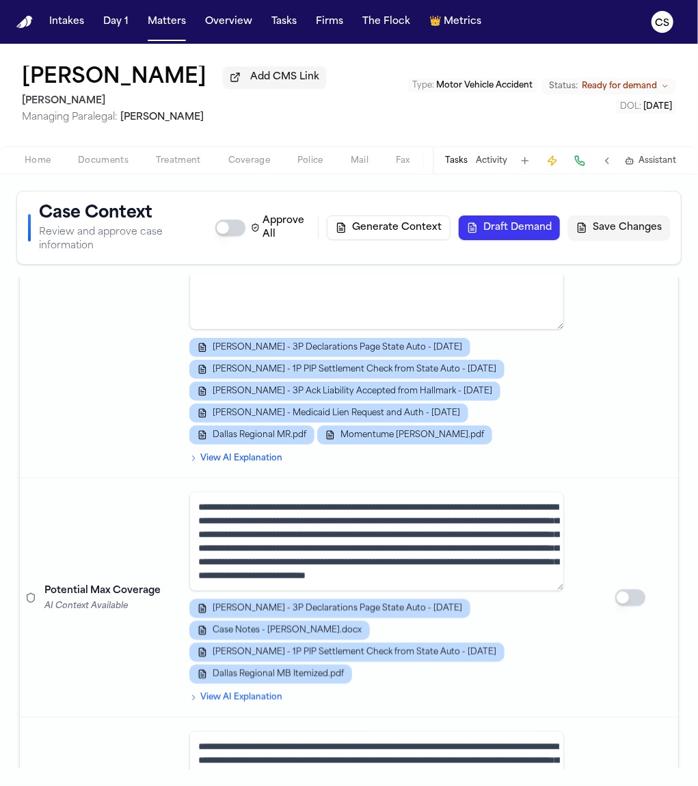
scroll to position [1132, 0]
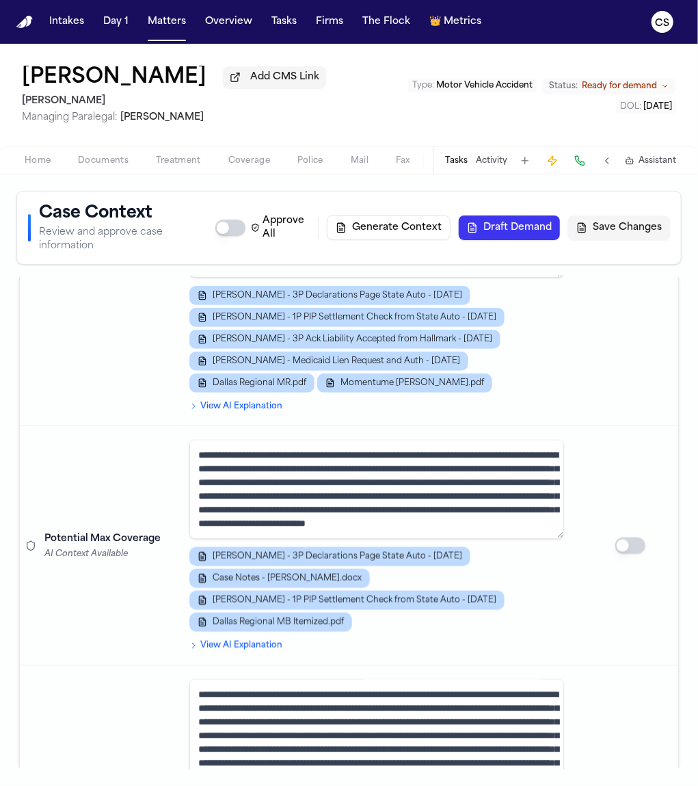
click at [414, 466] on textarea "**********" at bounding box center [376, 489] width 375 height 99
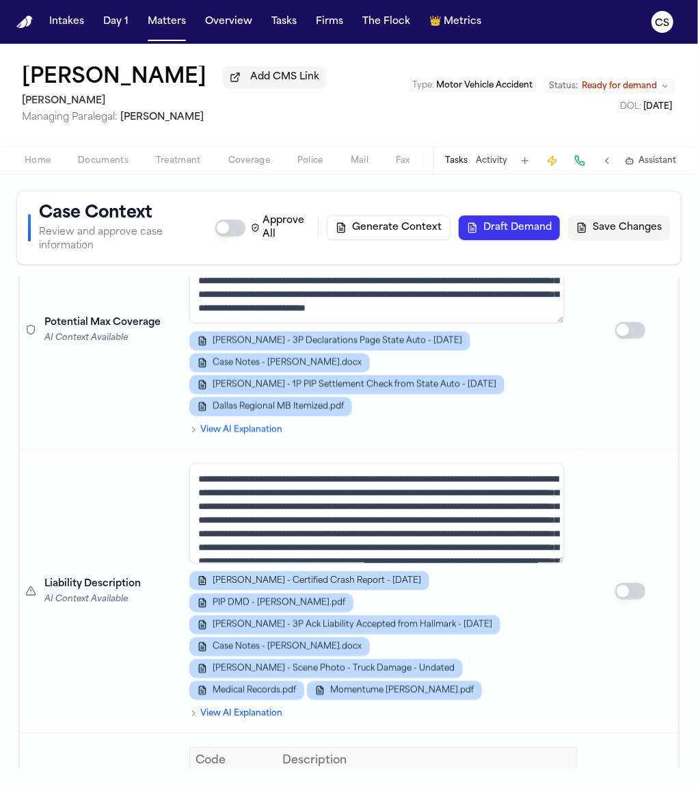
scroll to position [1380, 0]
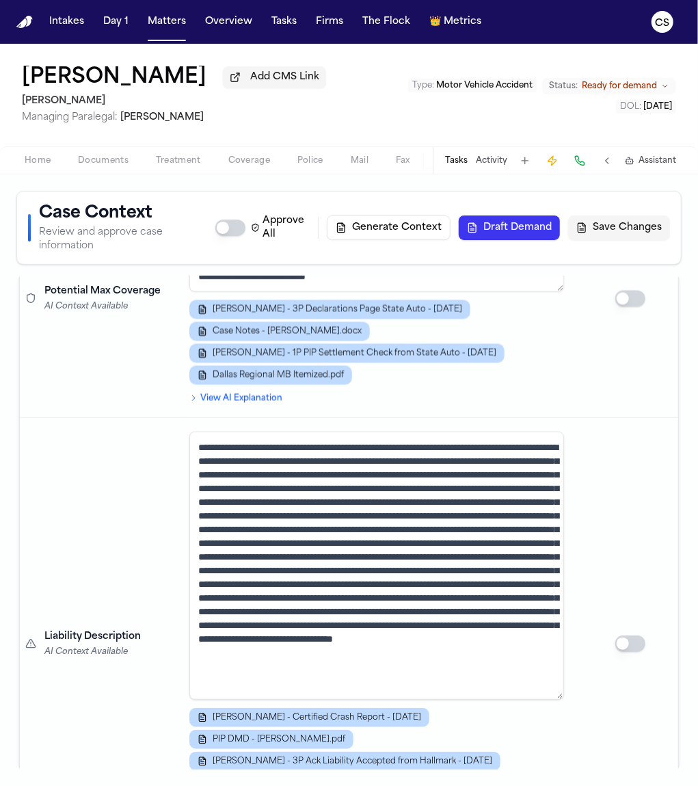
drag, startPoint x: 556, startPoint y: 518, endPoint x: 577, endPoint y: 687, distance: 170.2
click at [577, 687] on tr "Liability Description AI Context Available J. Molina - Certified Crash Report -…" at bounding box center [349, 644] width 658 height 452
drag, startPoint x: 543, startPoint y: 679, endPoint x: 360, endPoint y: 656, distance: 184.7
click at [360, 656] on textarea at bounding box center [376, 565] width 375 height 268
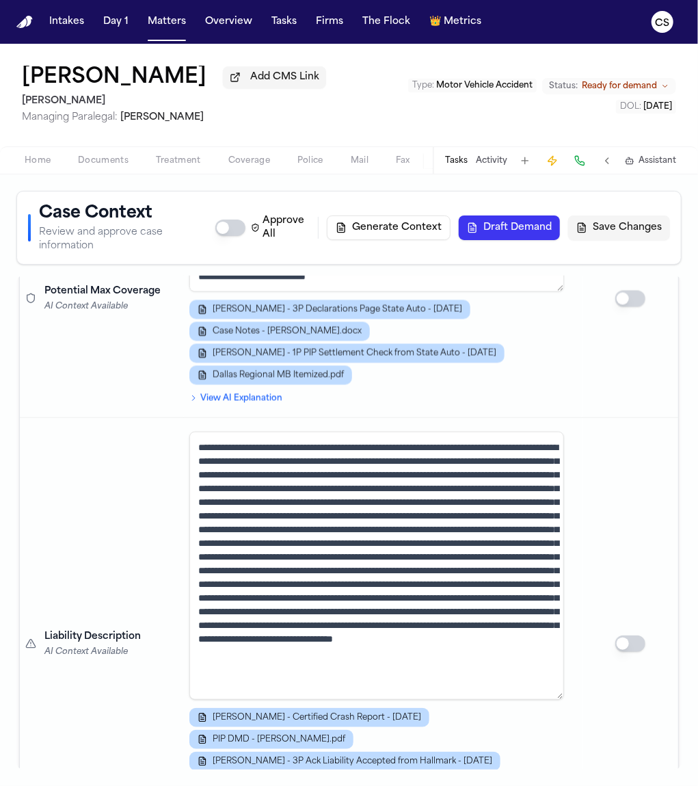
paste textarea
click at [360, 665] on textarea at bounding box center [376, 565] width 375 height 268
type textarea "**********"
click at [604, 235] on button "Save Changes" at bounding box center [619, 227] width 102 height 25
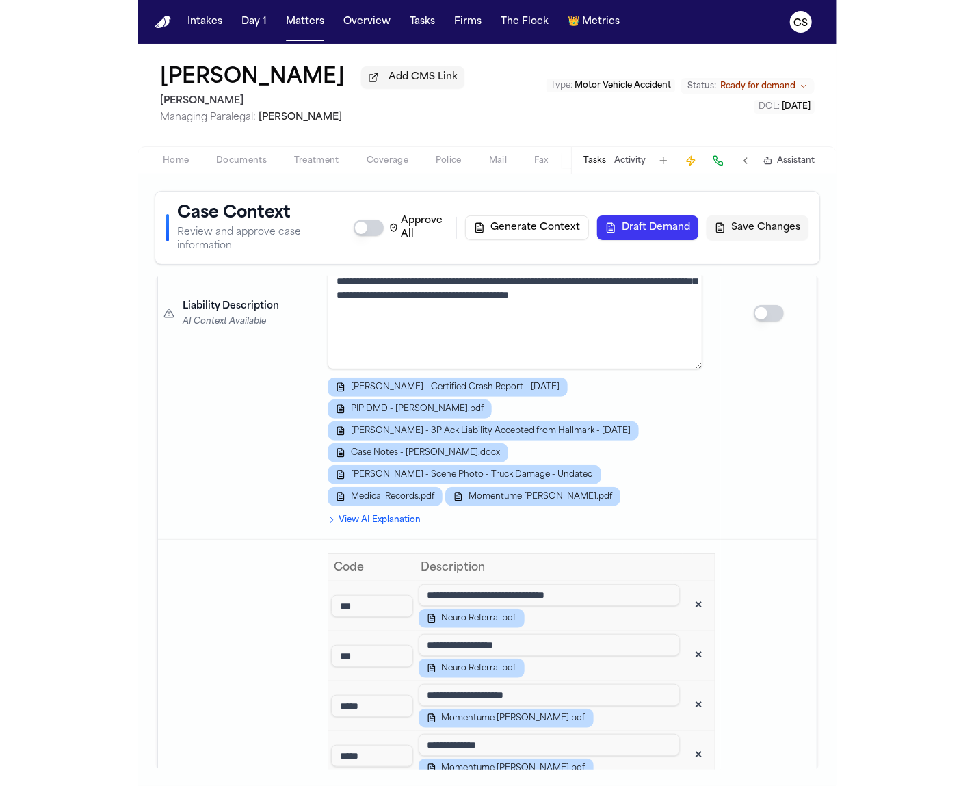
scroll to position [1713, 0]
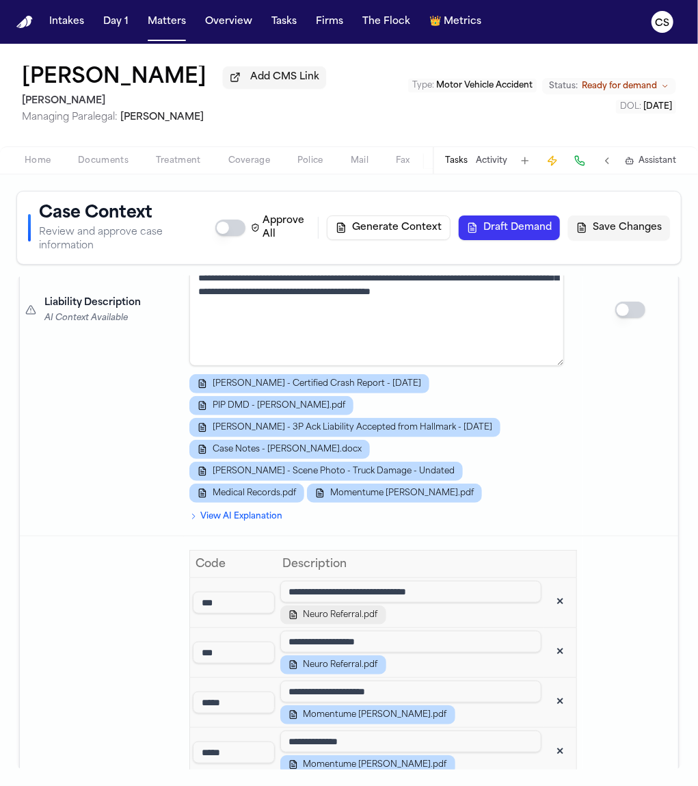
click at [369, 609] on span "Neuro Referral.pdf" at bounding box center [341, 614] width 75 height 11
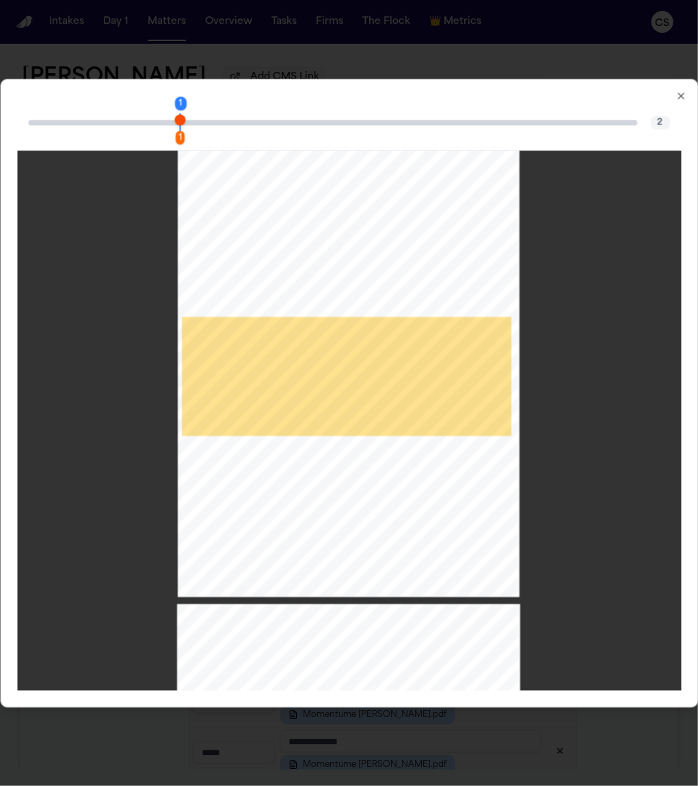
click at [688, 91] on div "1 1 2 . NPI# Vwu. Family Practice Center Pedro Yen, M.D. Board CERTinED Family …" at bounding box center [349, 393] width 698 height 628
click at [683, 95] on icon "button" at bounding box center [681, 95] width 11 height 11
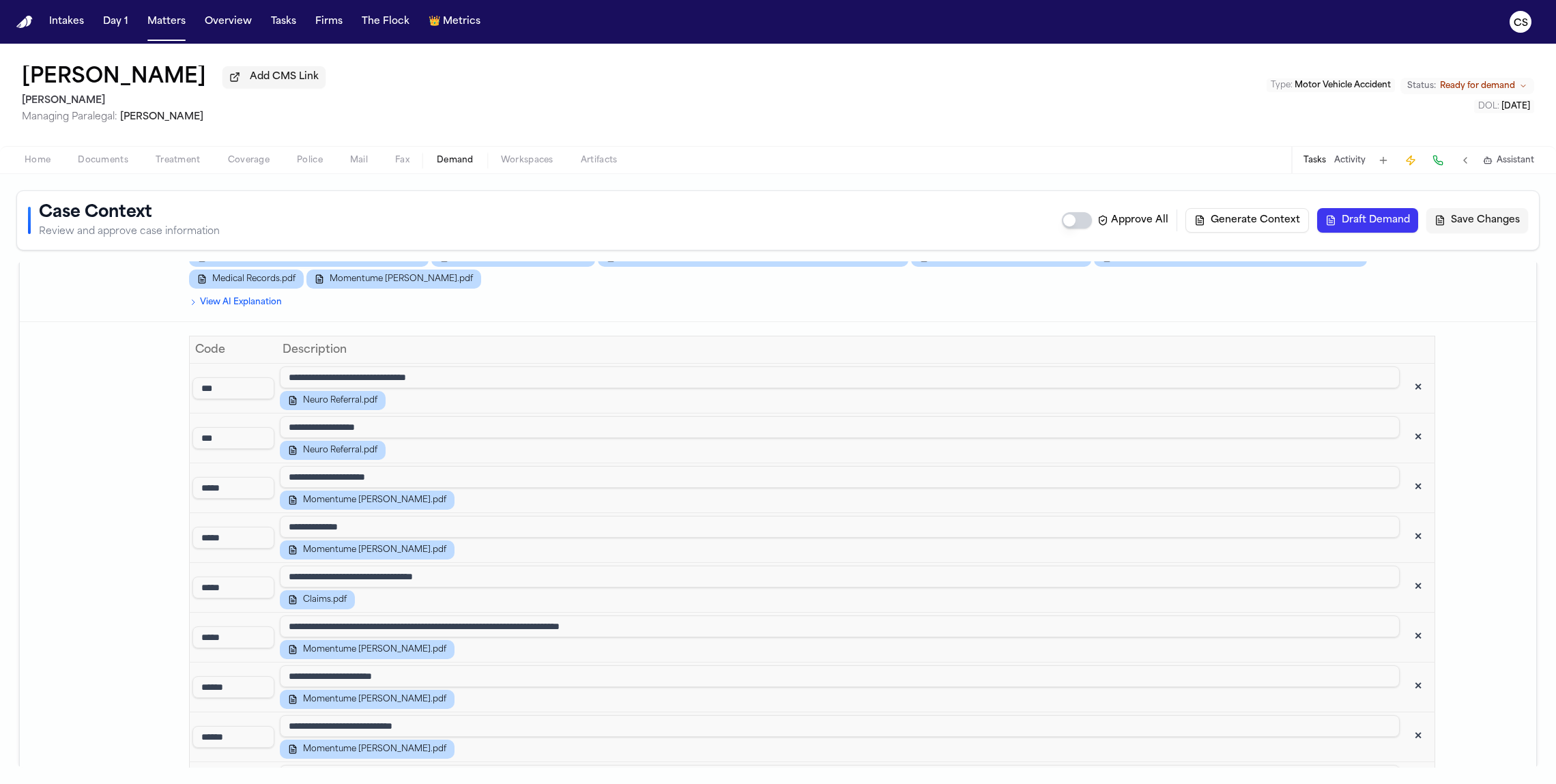
scroll to position [1743, 0]
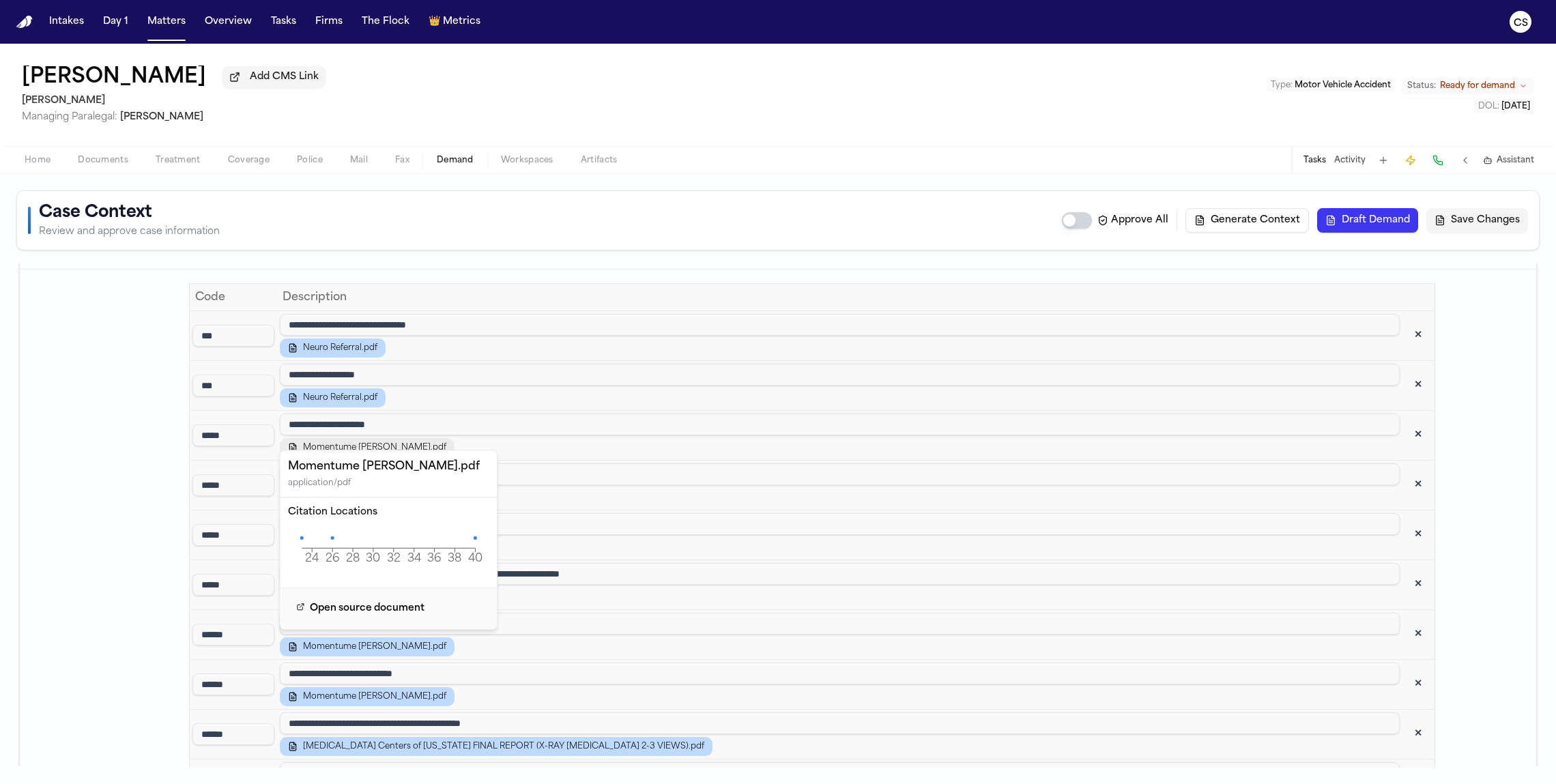
click at [418, 442] on span "Momentume JUAN MOLINA-LOPEZ.pdf" at bounding box center [375, 447] width 144 height 11
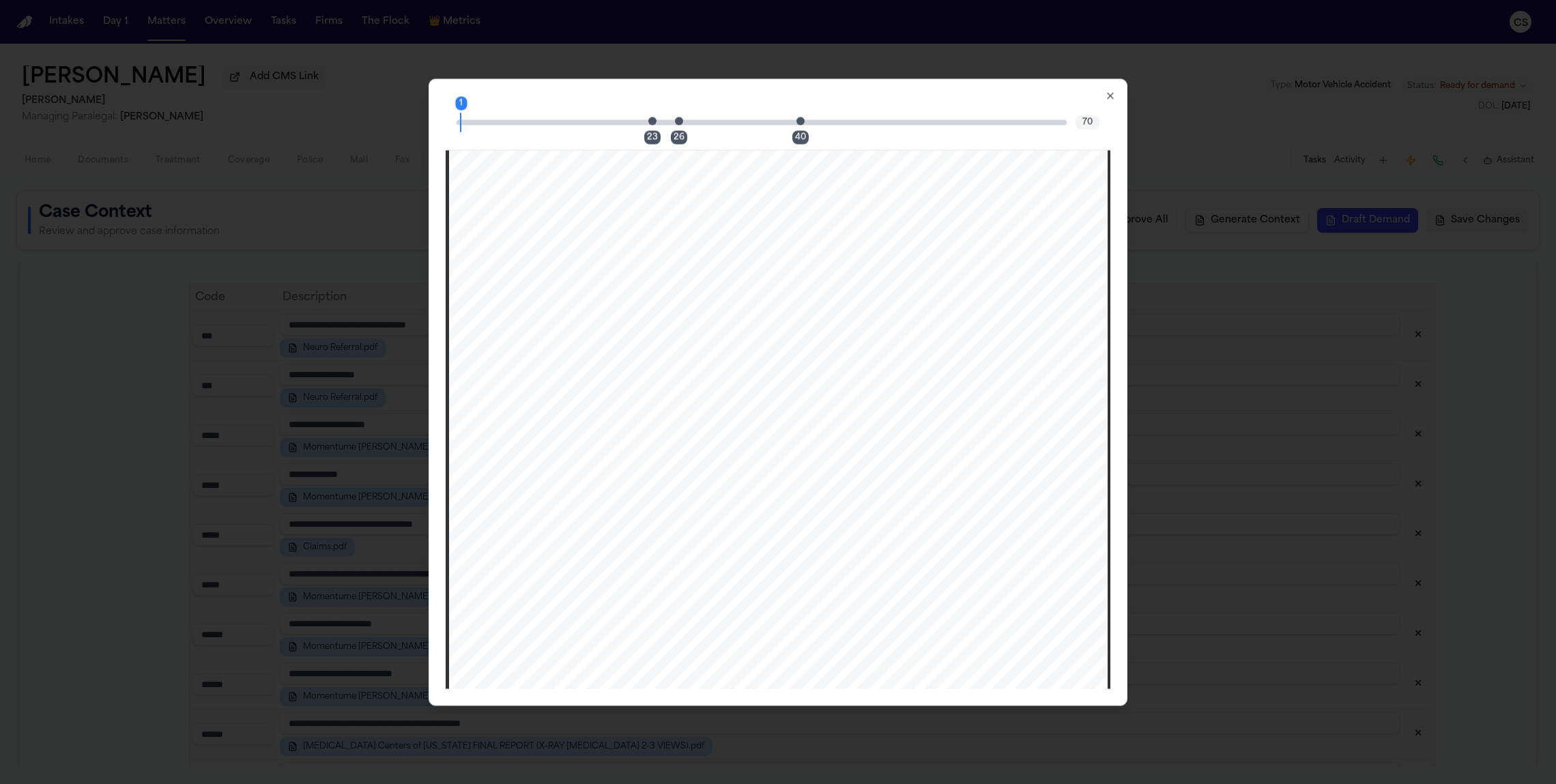
click at [648, 136] on div "23" at bounding box center [652, 138] width 16 height 14
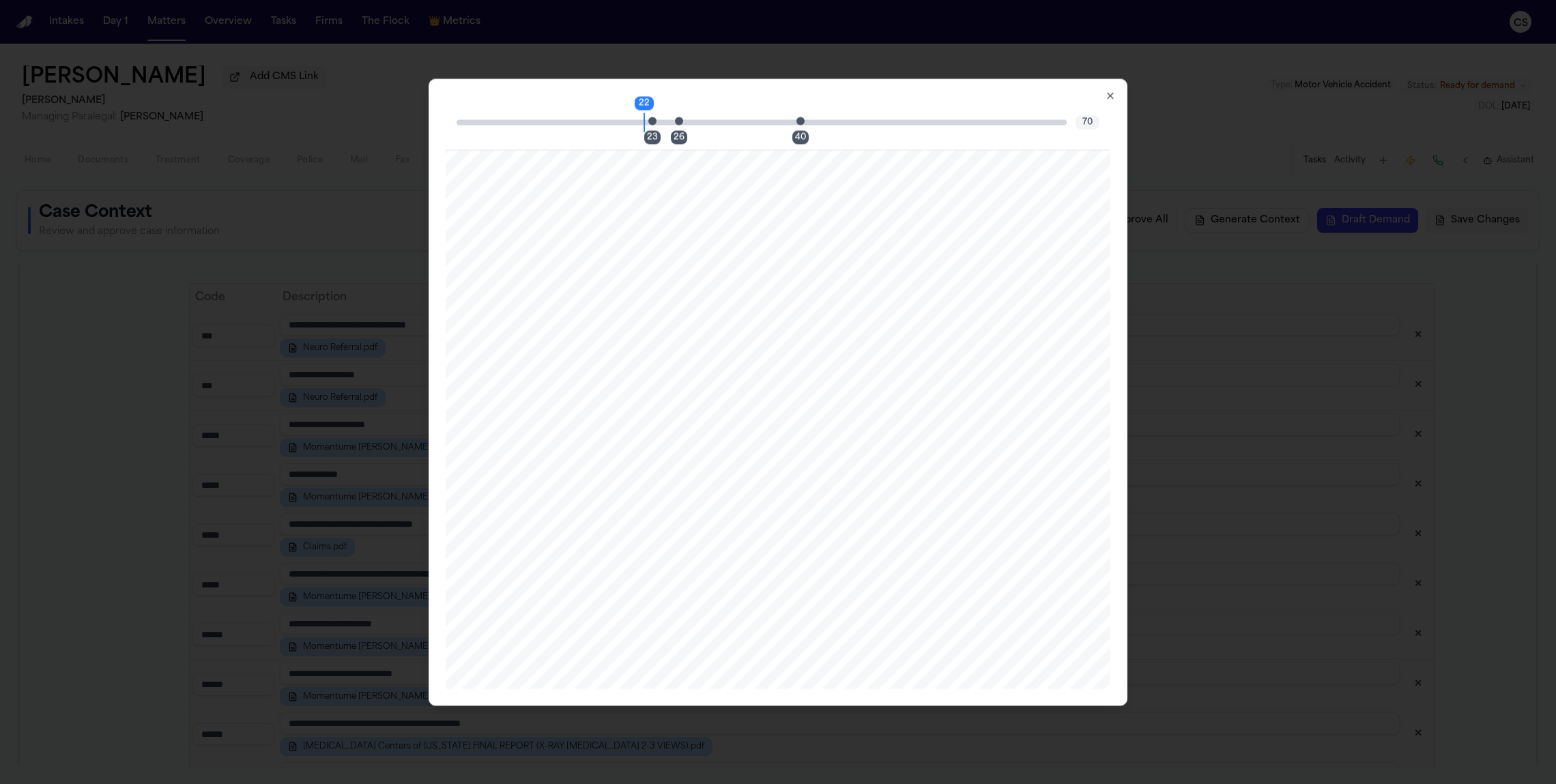
scroll to position [19192, 0]
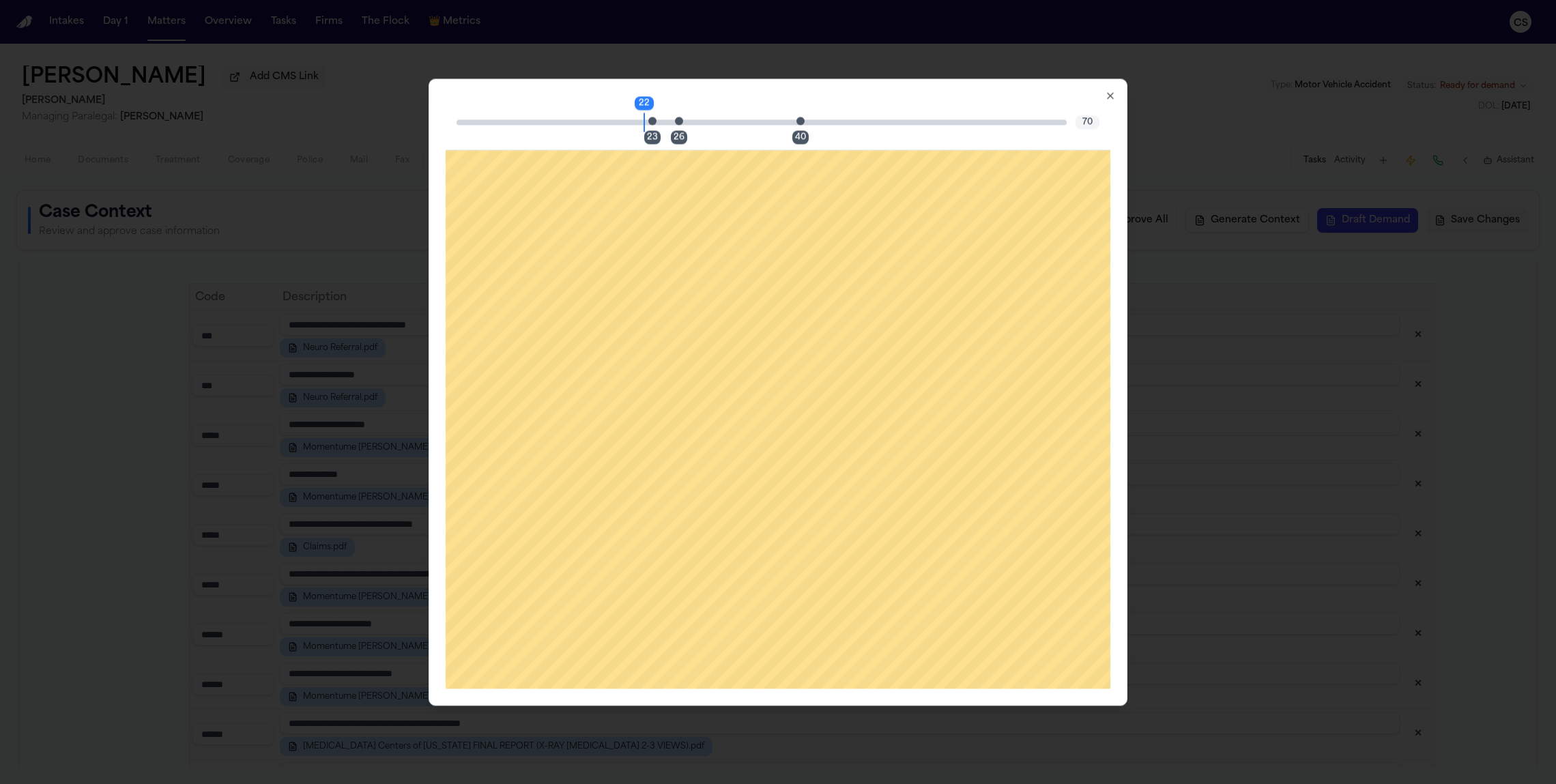
click at [650, 140] on div "23" at bounding box center [652, 138] width 16 height 14
click at [1099, 96] on icon "button" at bounding box center [1110, 95] width 11 height 11
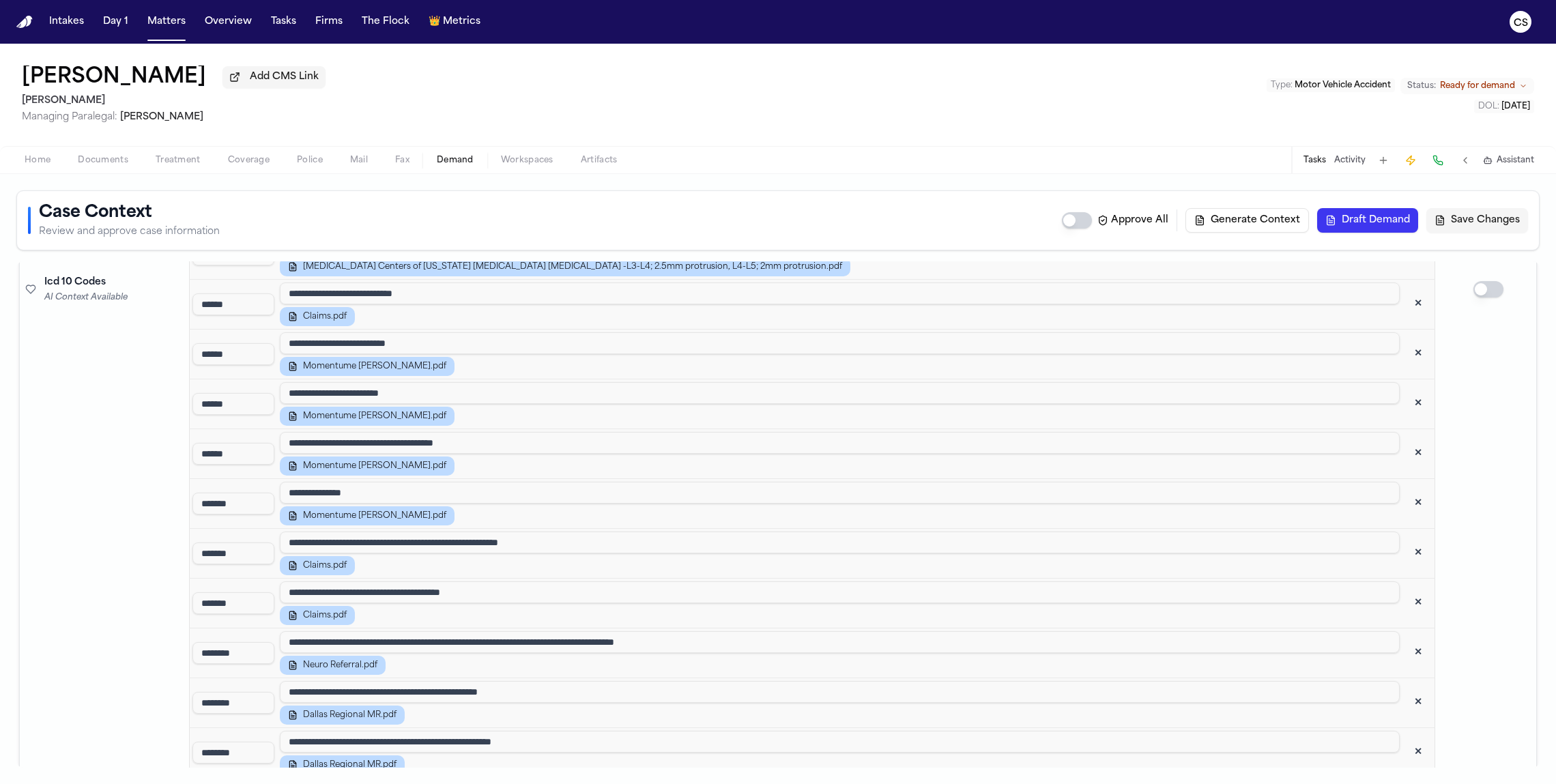
scroll to position [2427, 0]
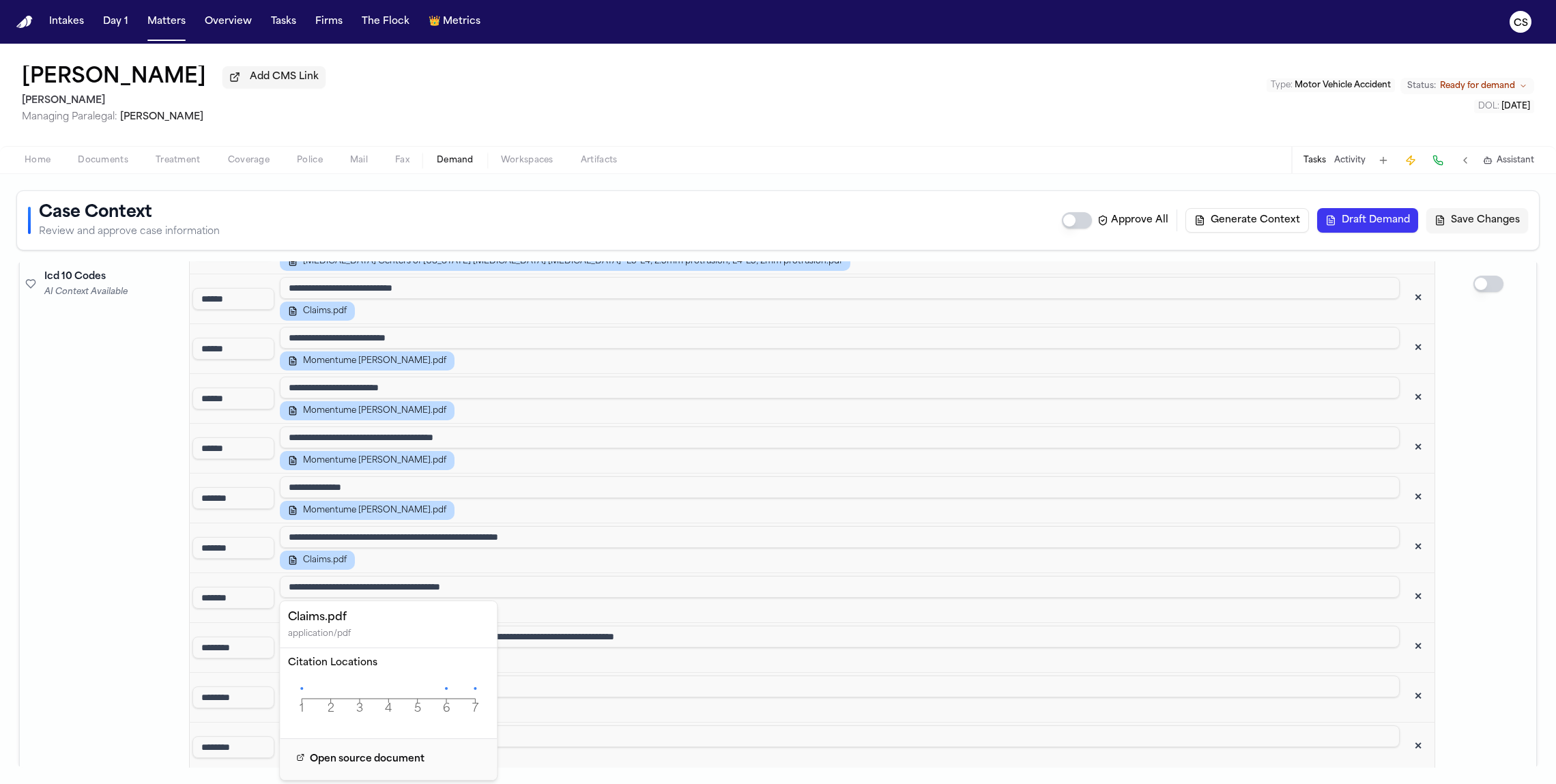
click at [334, 604] on span "Claims.pdf" at bounding box center [325, 609] width 44 height 11
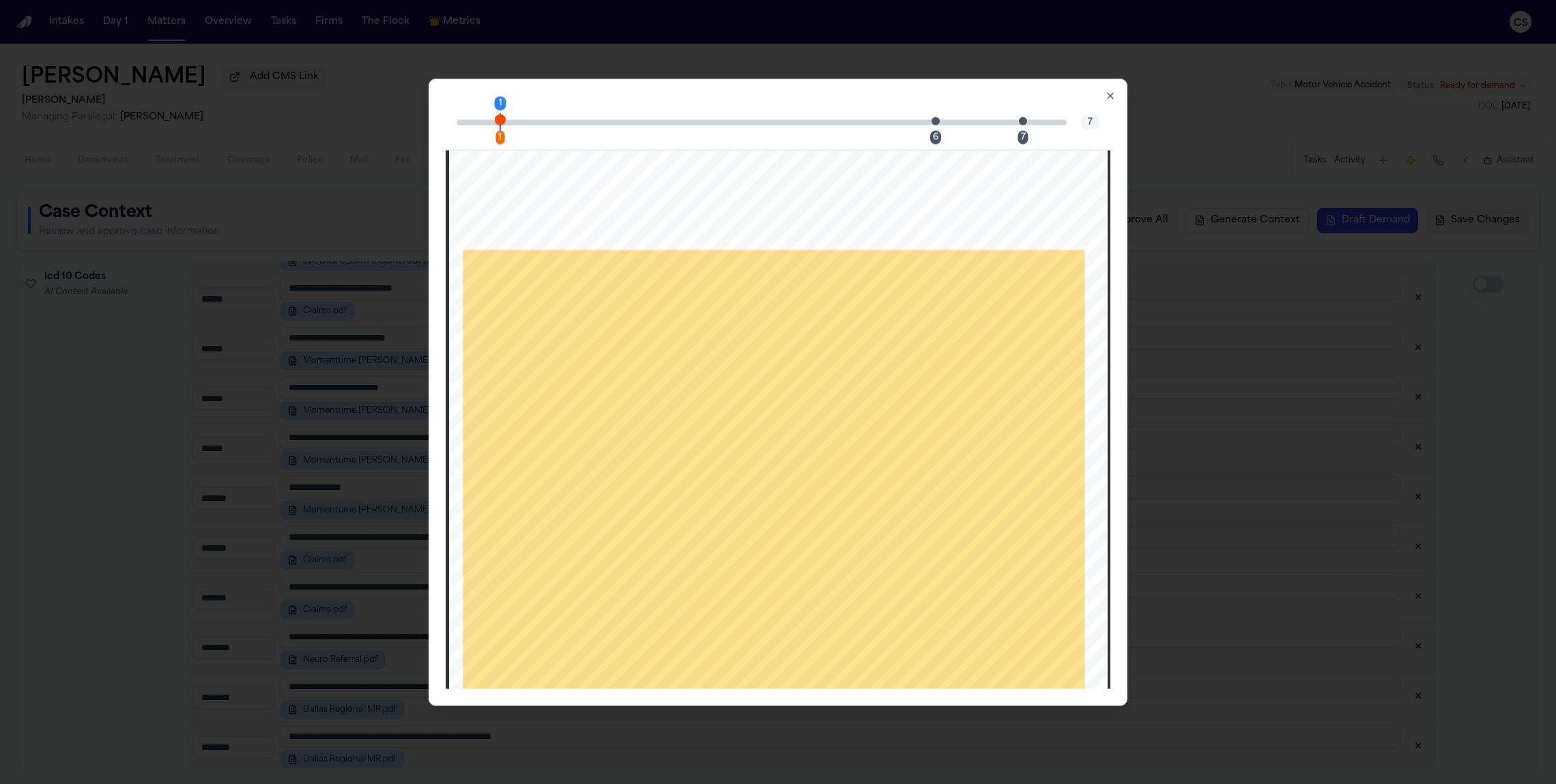
click at [934, 139] on div "6" at bounding box center [935, 138] width 11 height 14
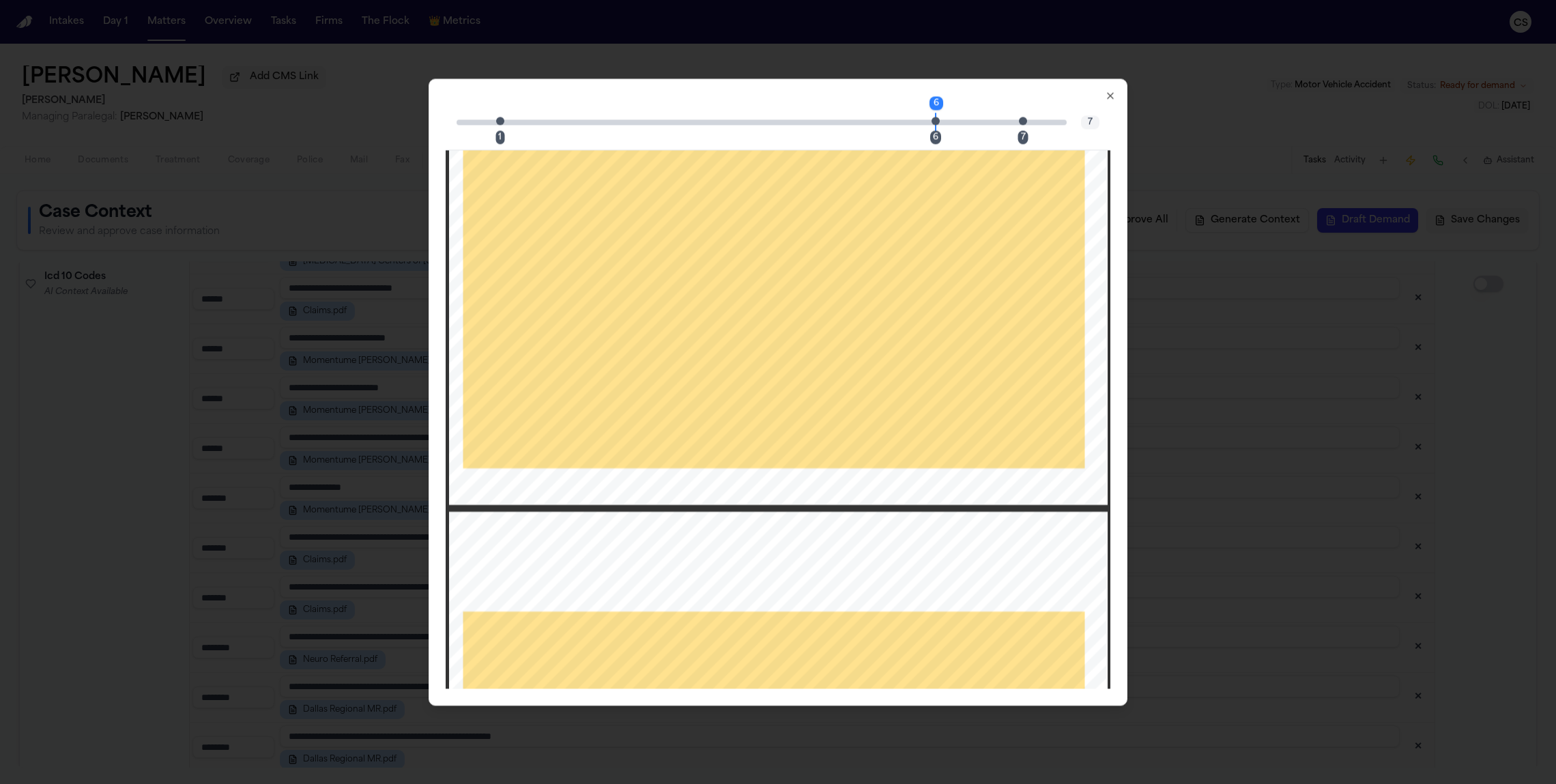
scroll to position [4879, 0]
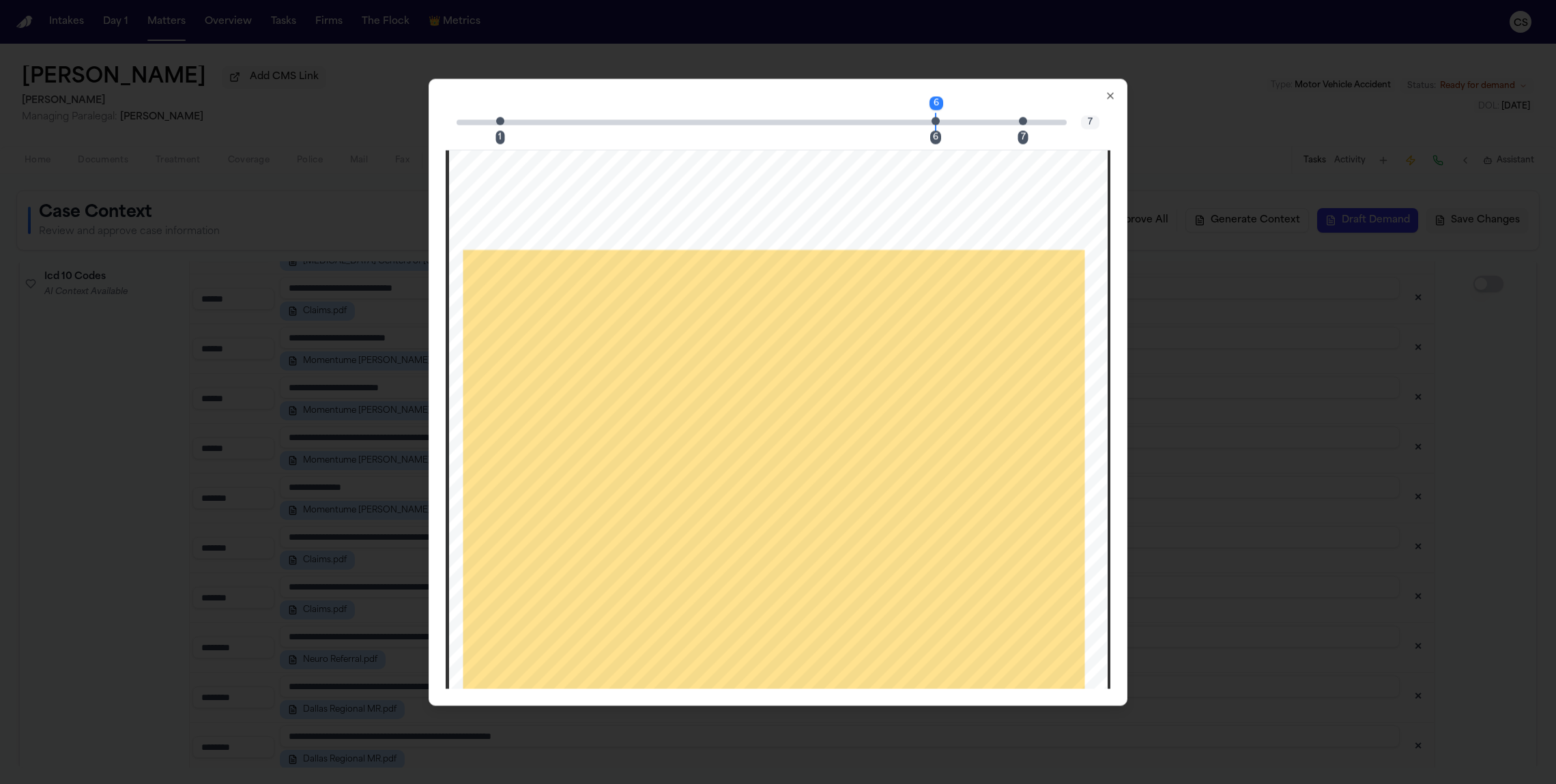
click at [1024, 137] on div "7" at bounding box center [1023, 138] width 10 height 14
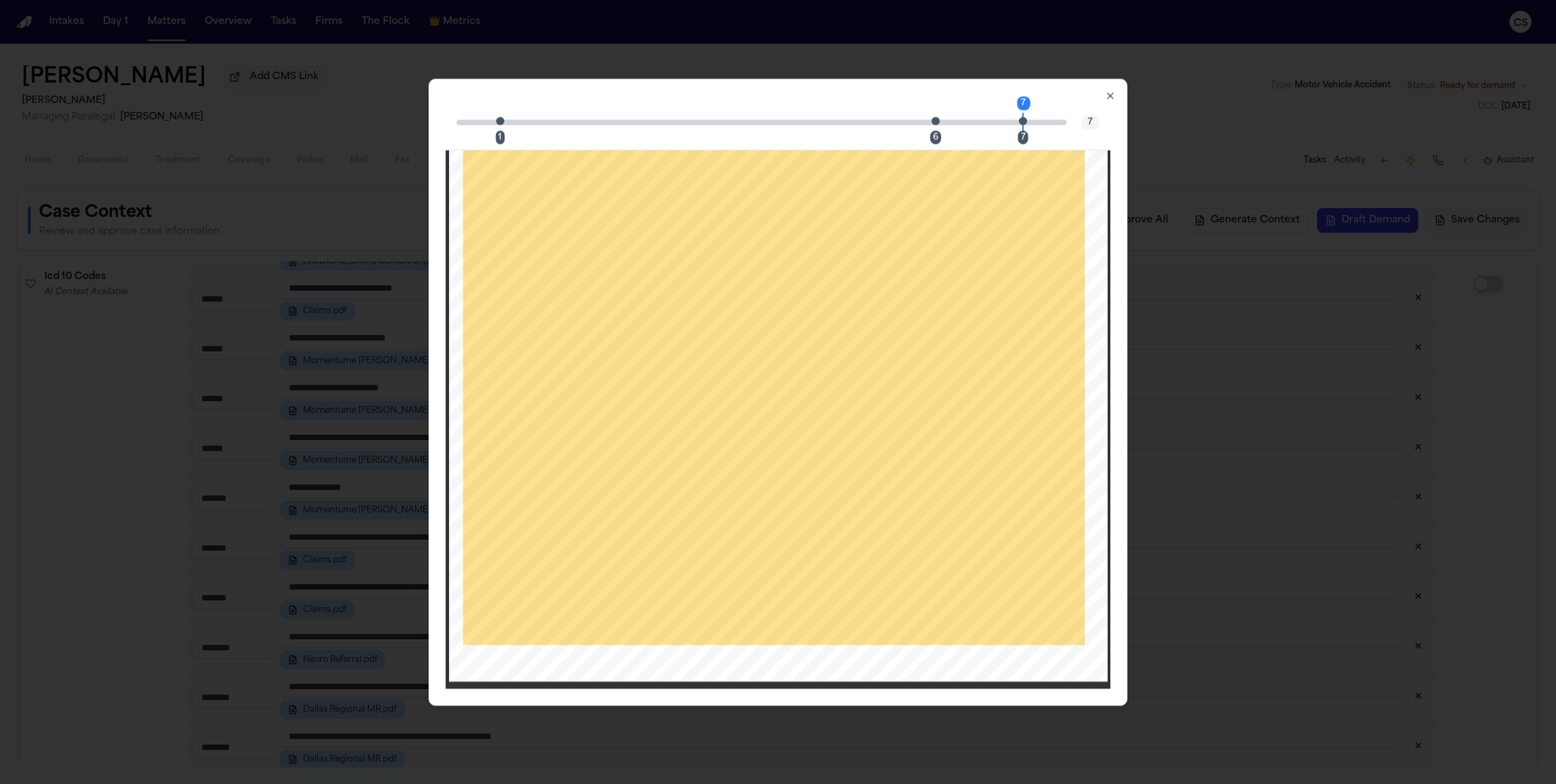
click at [932, 140] on div "6" at bounding box center [935, 138] width 11 height 14
click at [501, 137] on div "1" at bounding box center [499, 138] width 9 height 14
click at [1099, 94] on icon "button" at bounding box center [1110, 95] width 11 height 11
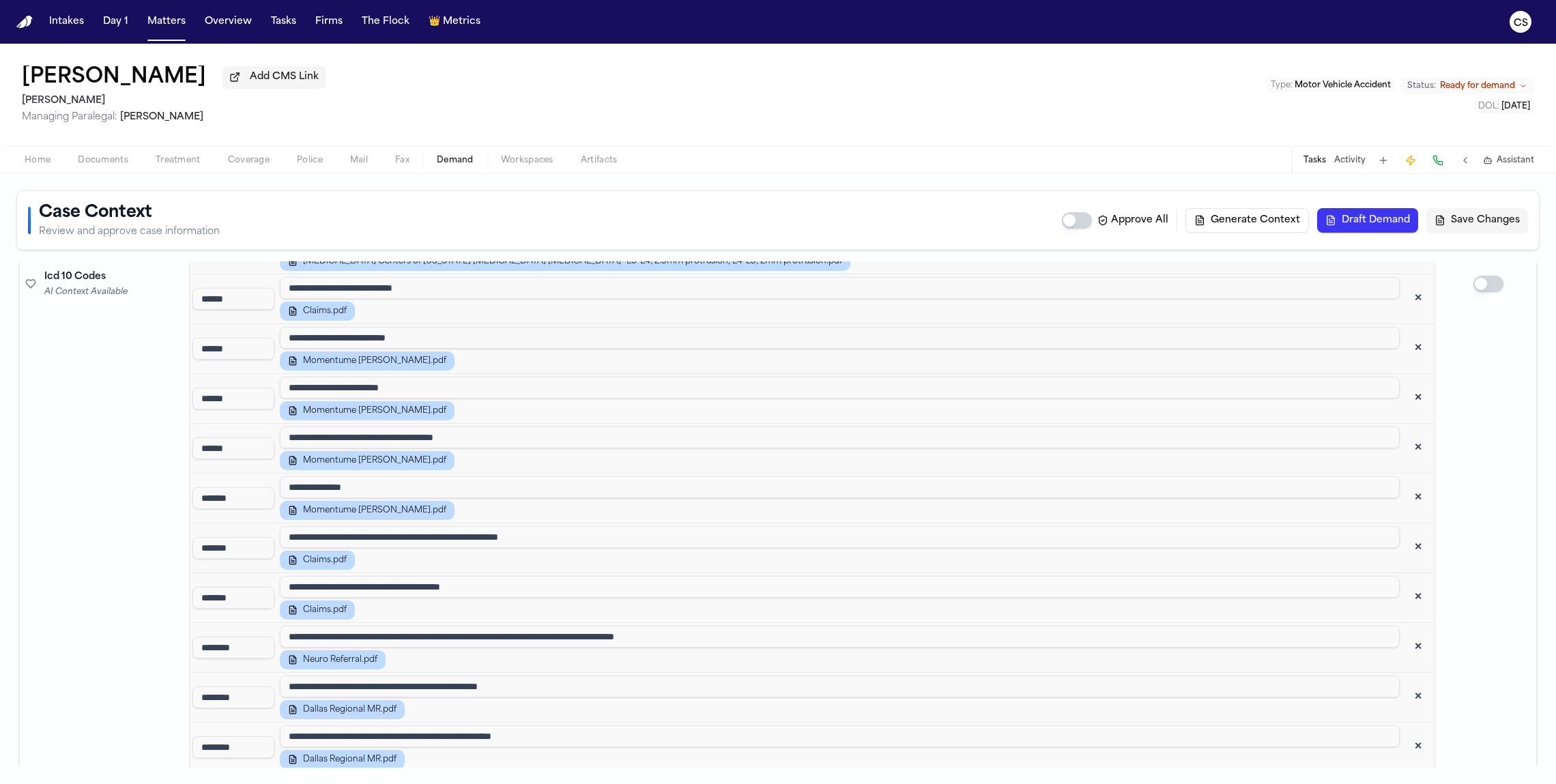
click at [1099, 586] on button "✕" at bounding box center [1418, 597] width 25 height 25
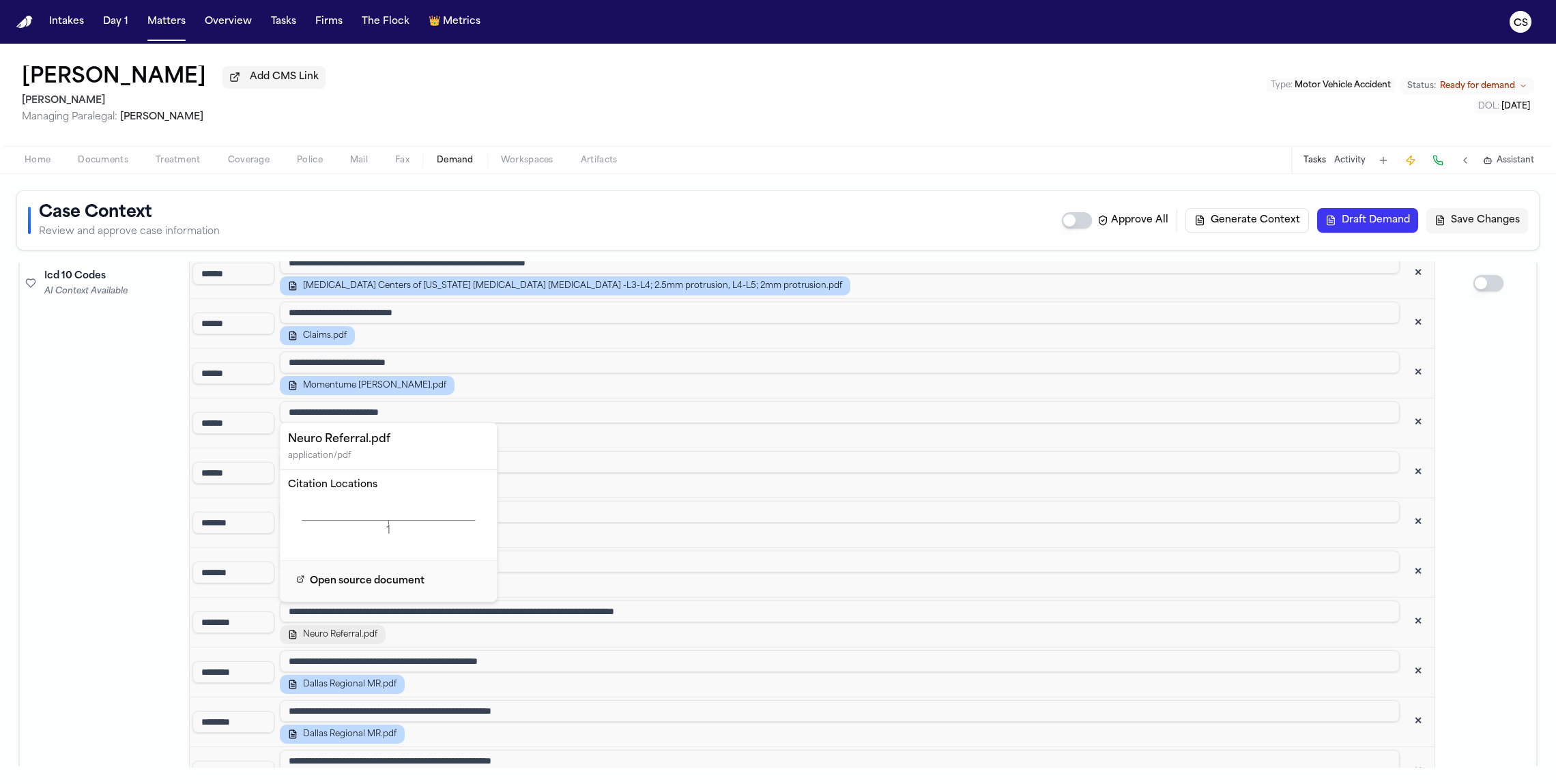
click at [348, 628] on span "Neuro Referral.pdf" at bounding box center [340, 633] width 75 height 11
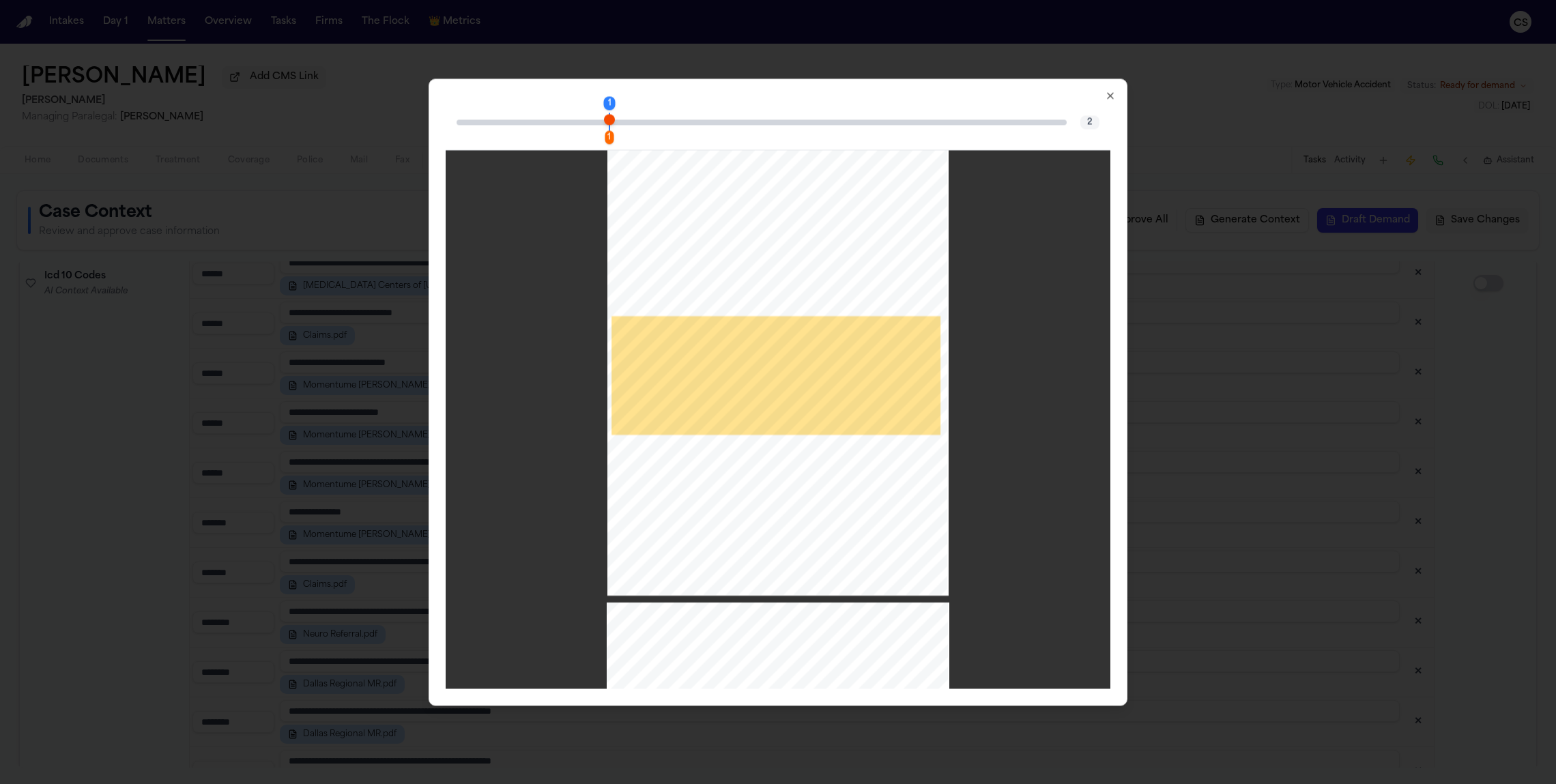
click at [1099, 101] on div "1 1 2" at bounding box center [778, 123] width 665 height 55
click at [1099, 96] on icon "button" at bounding box center [1110, 95] width 11 height 11
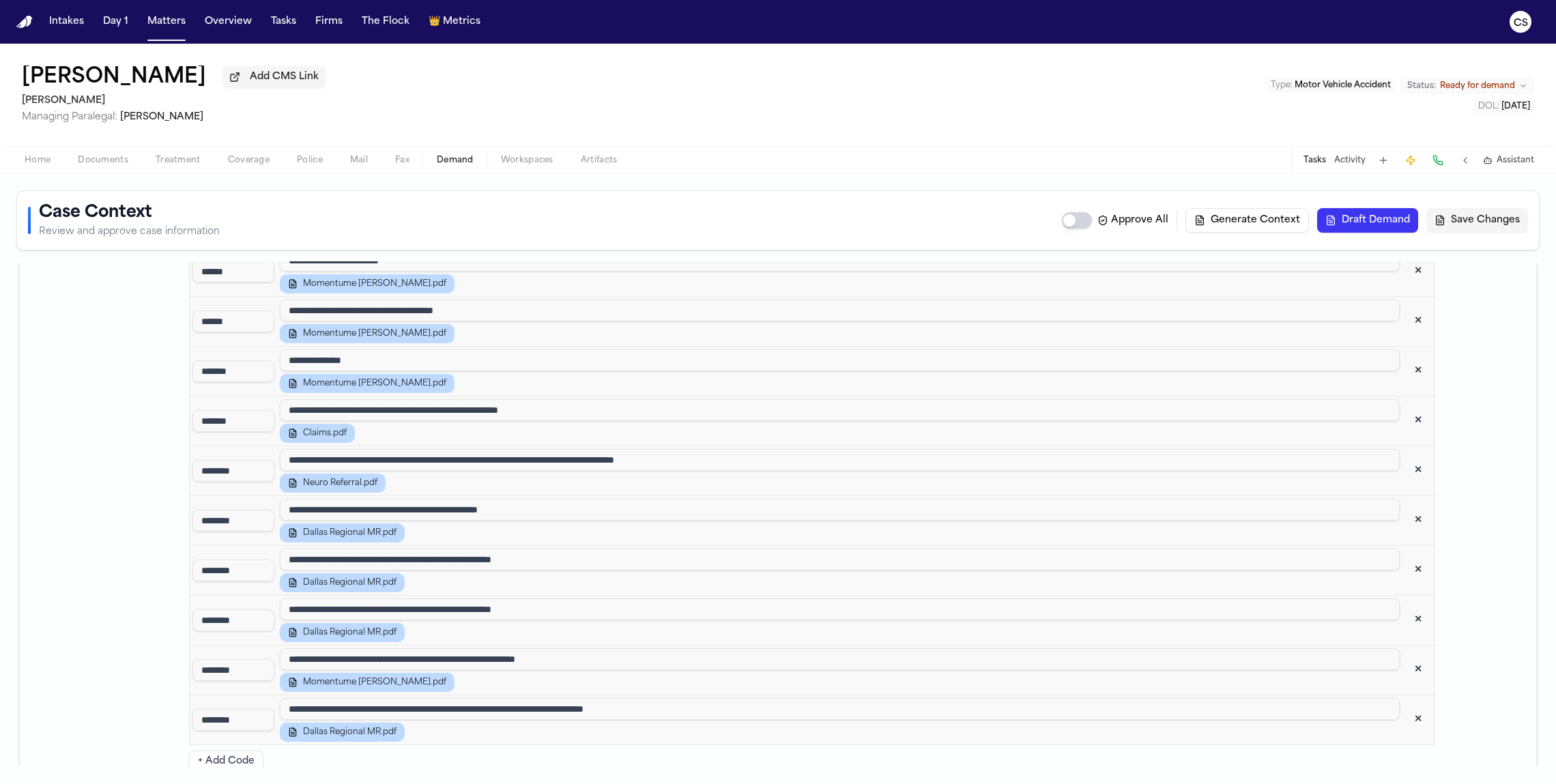
scroll to position [2554, 0]
click at [1099, 706] on button "✕" at bounding box center [1418, 718] width 25 height 25
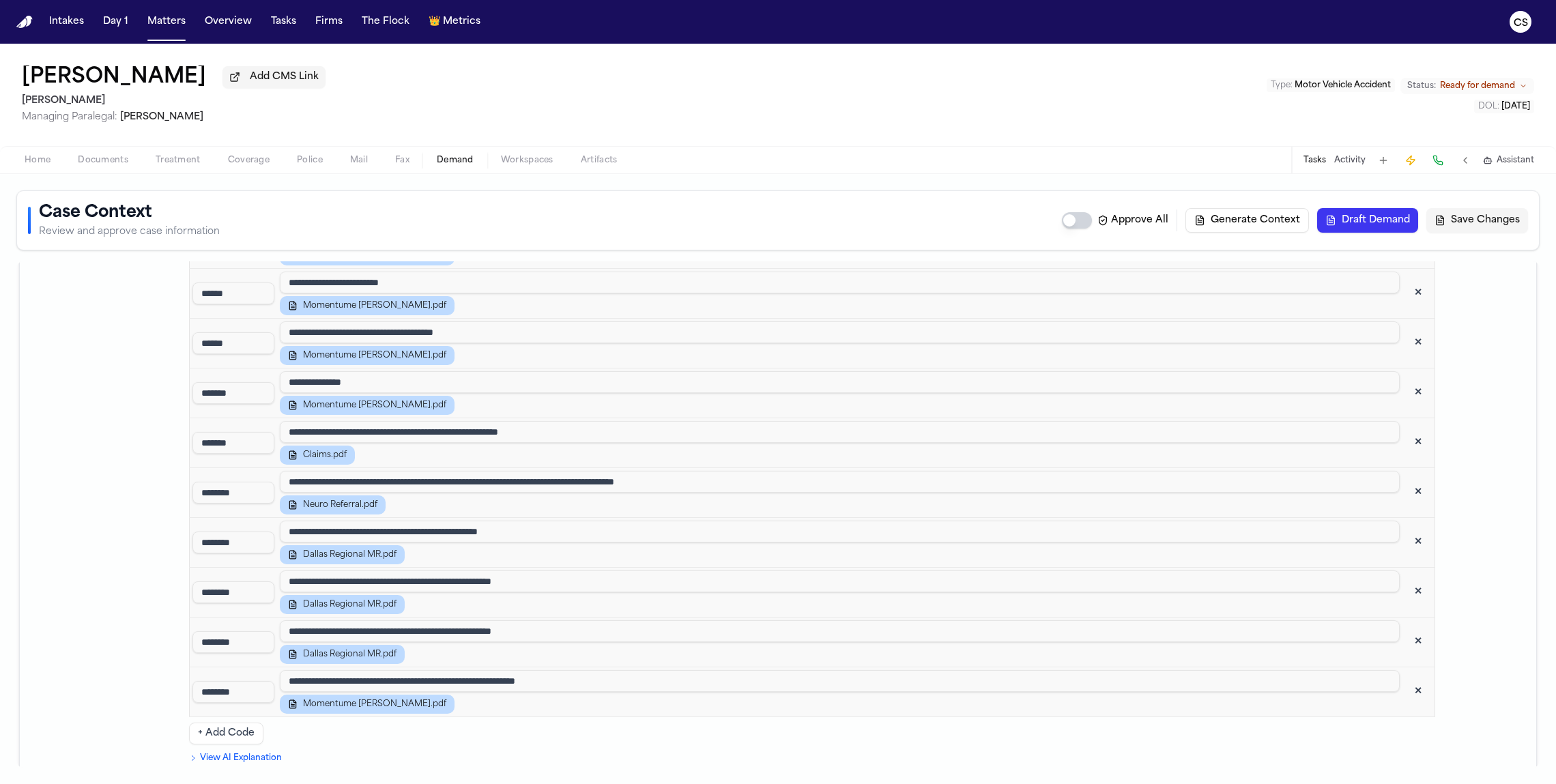
scroll to position [2469, 0]
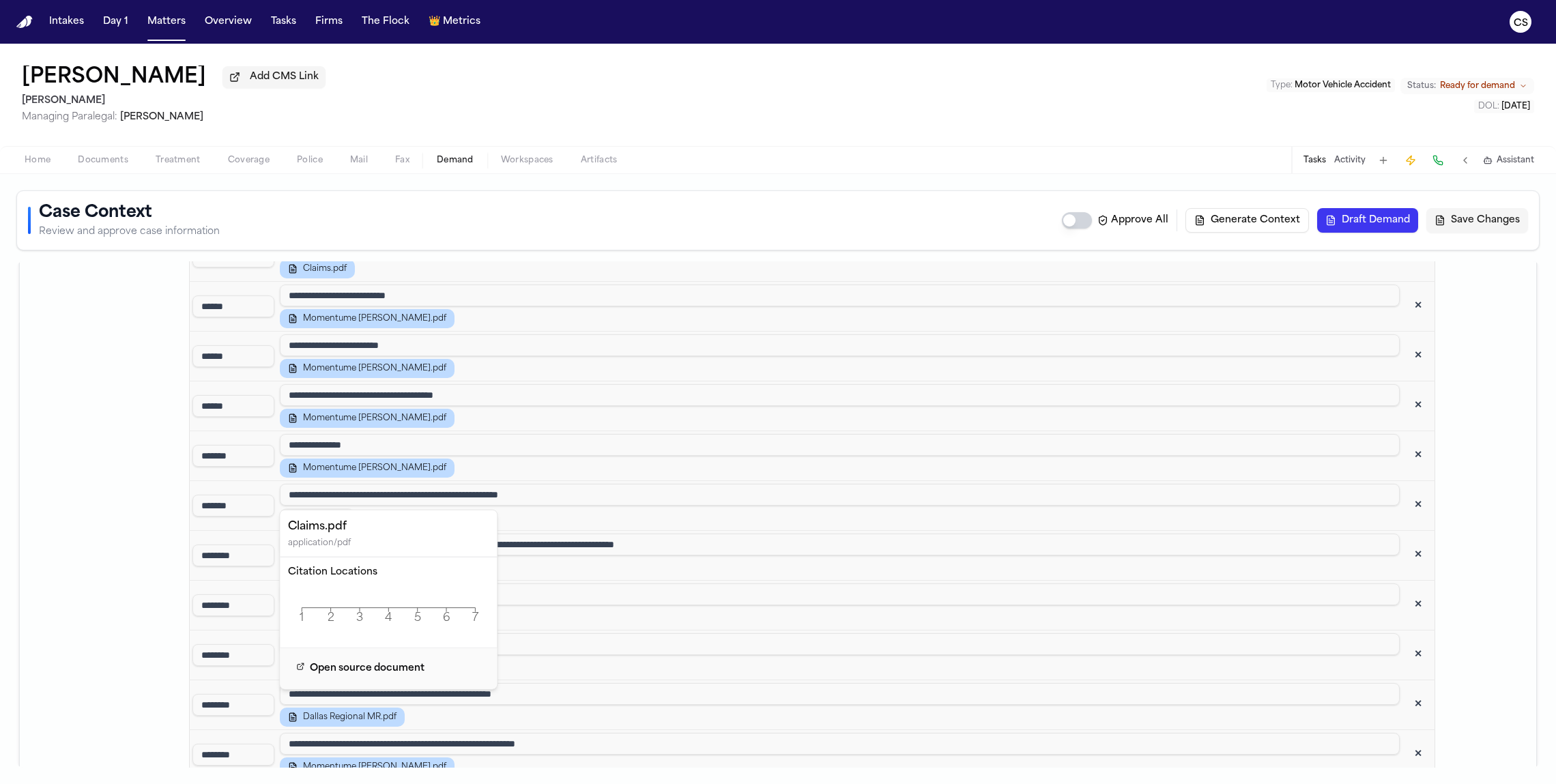
click at [340, 512] on span "Claims.pdf" at bounding box center [325, 517] width 44 height 11
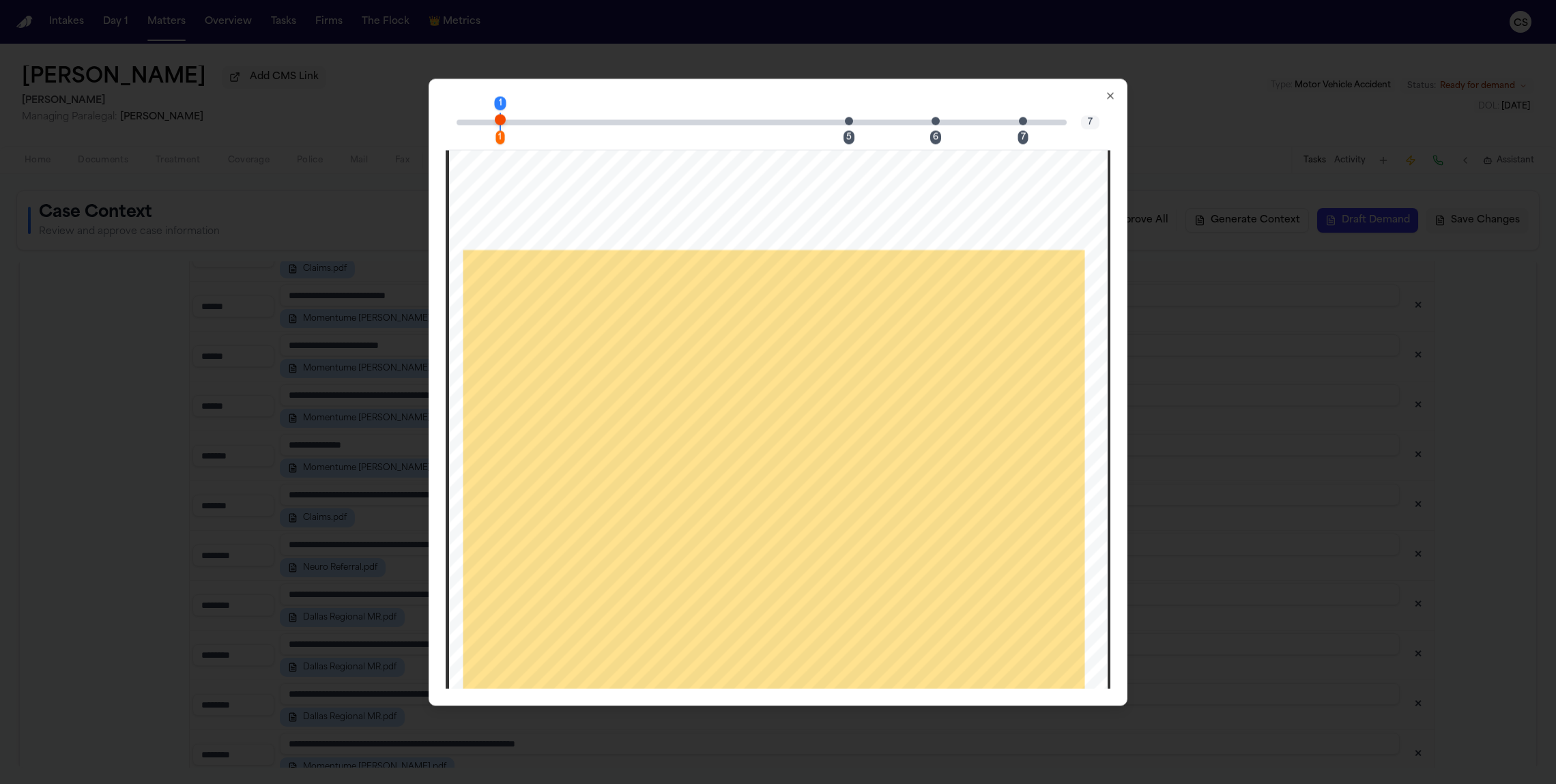
click at [853, 133] on div "1 1 5 6 7 7" at bounding box center [778, 123] width 665 height 55
click at [851, 136] on div "5" at bounding box center [848, 138] width 11 height 14
click at [938, 133] on div "6" at bounding box center [935, 138] width 11 height 14
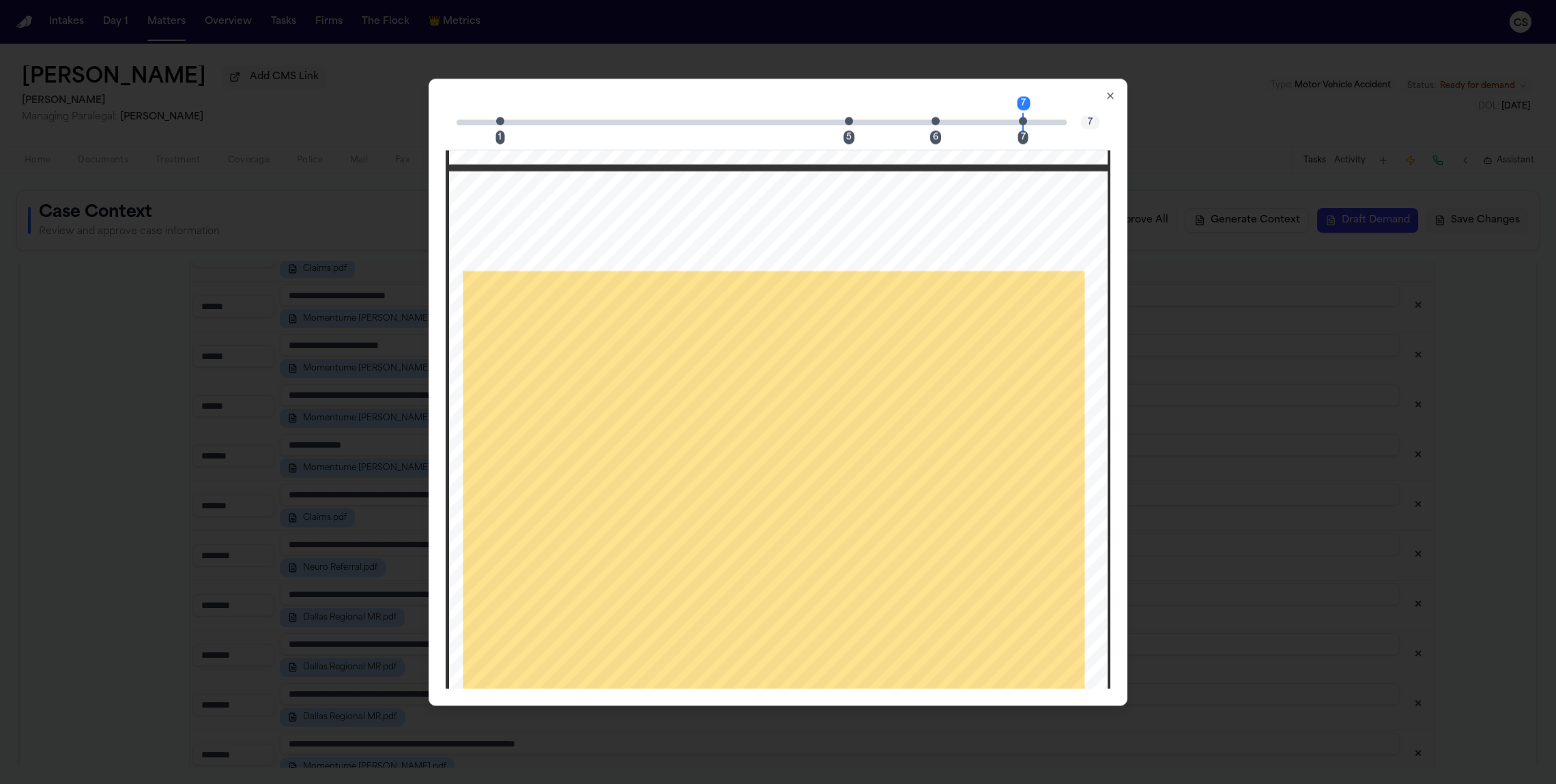
scroll to position [5479, 0]
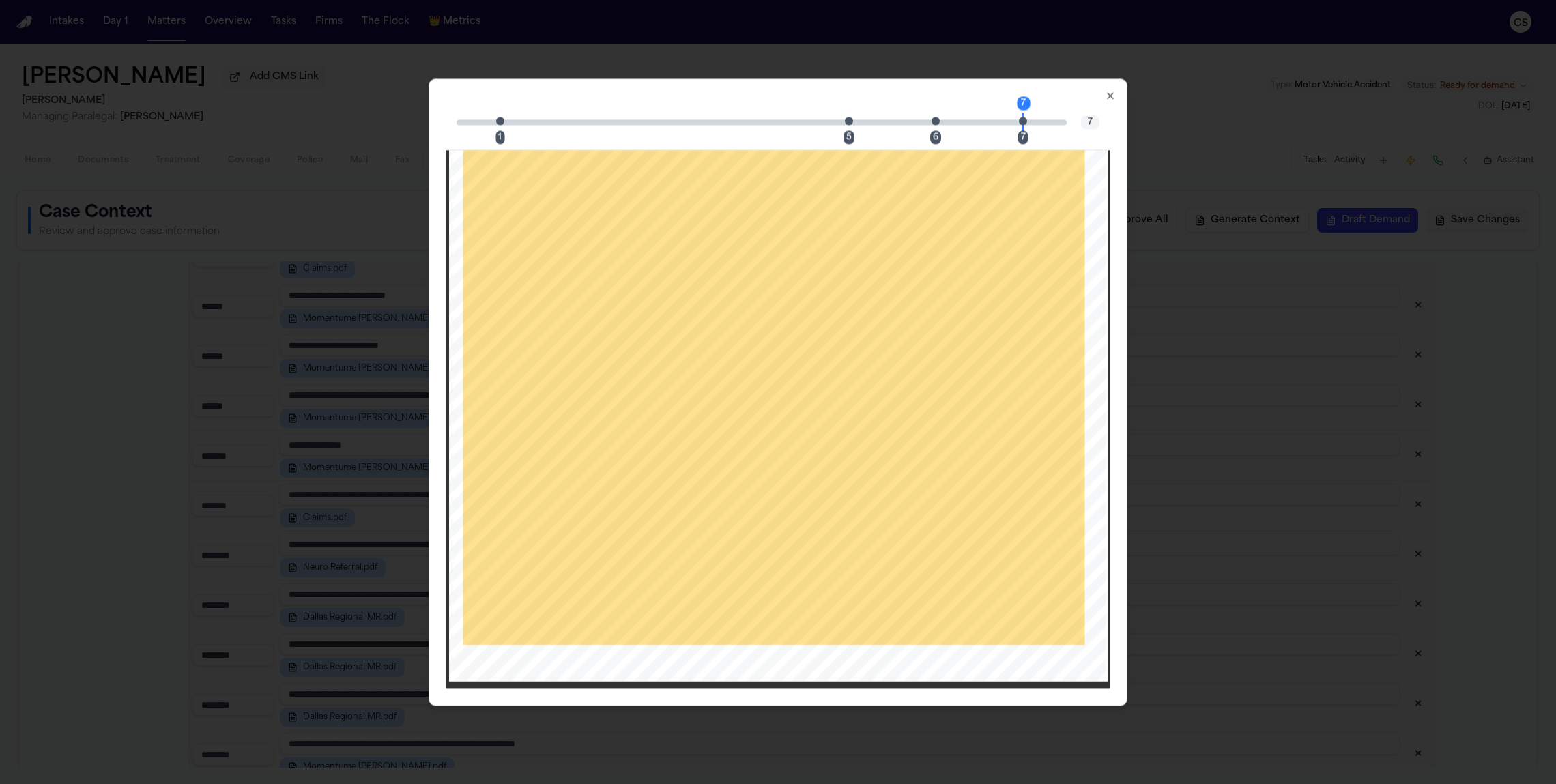
click at [1020, 137] on div "7" at bounding box center [1023, 138] width 10 height 14
click at [1099, 96] on icon "button" at bounding box center [1110, 95] width 11 height 11
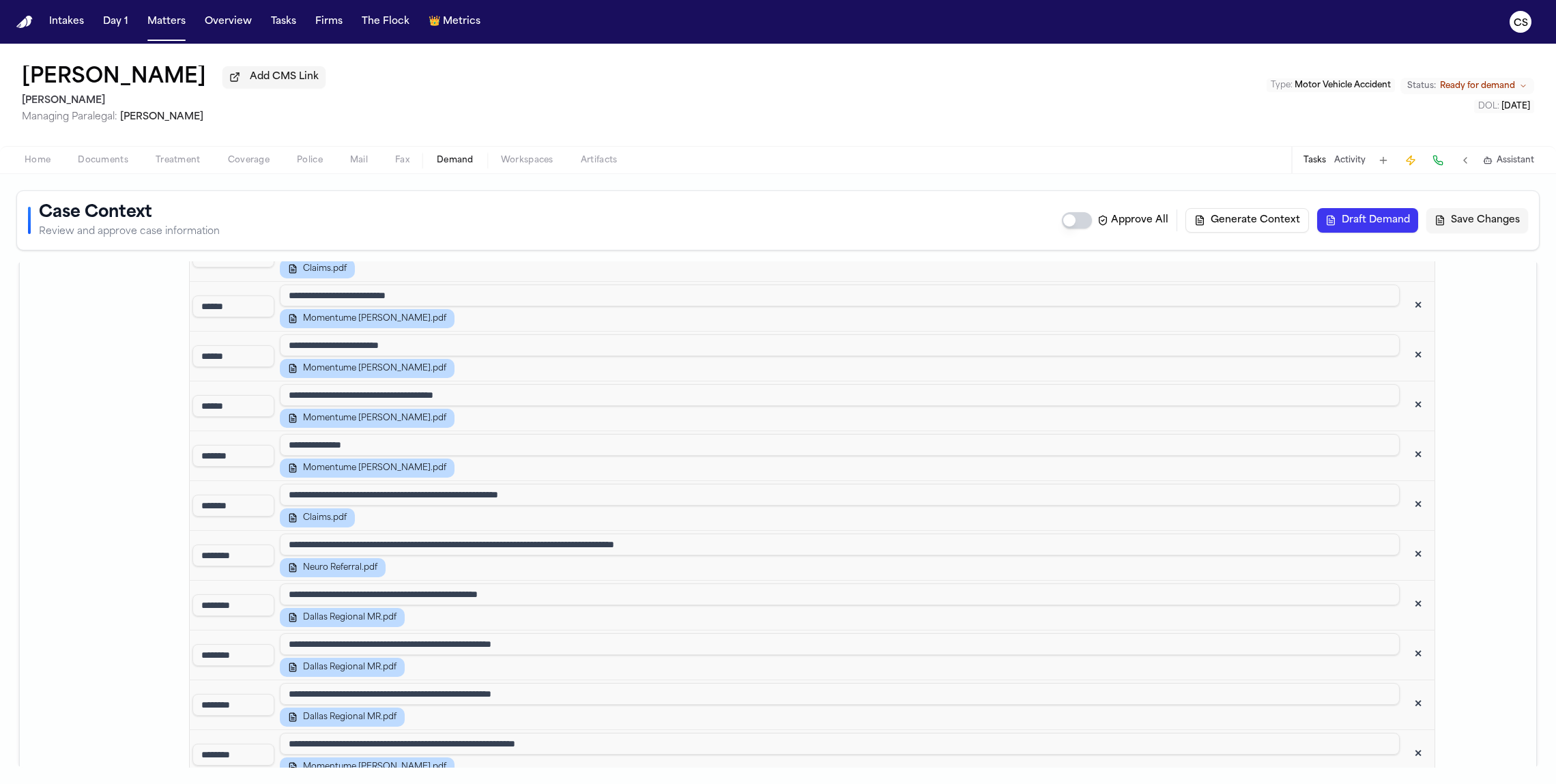
scroll to position [2473, 0]
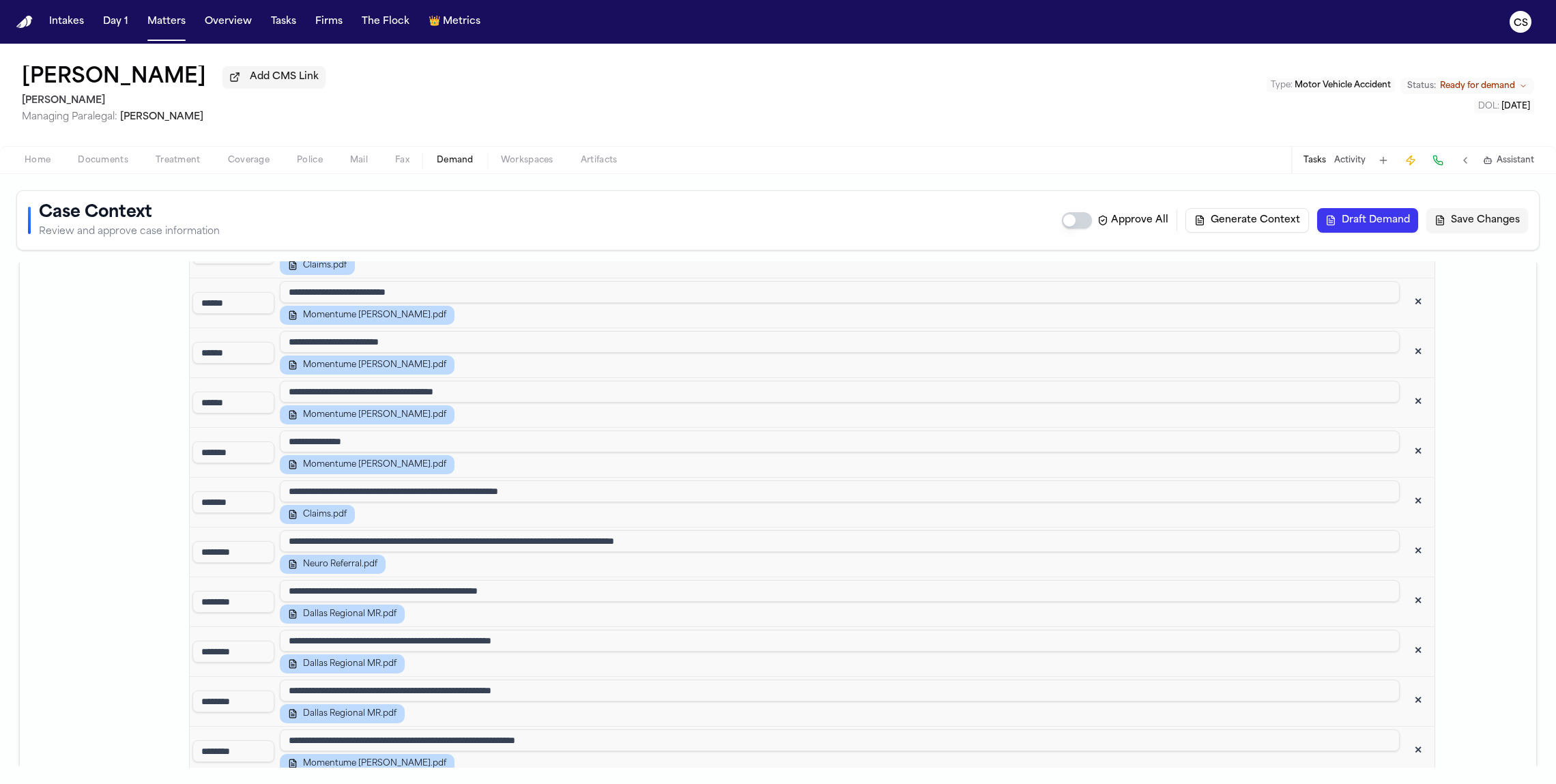
click at [1099, 540] on button "✕" at bounding box center [1418, 552] width 25 height 25
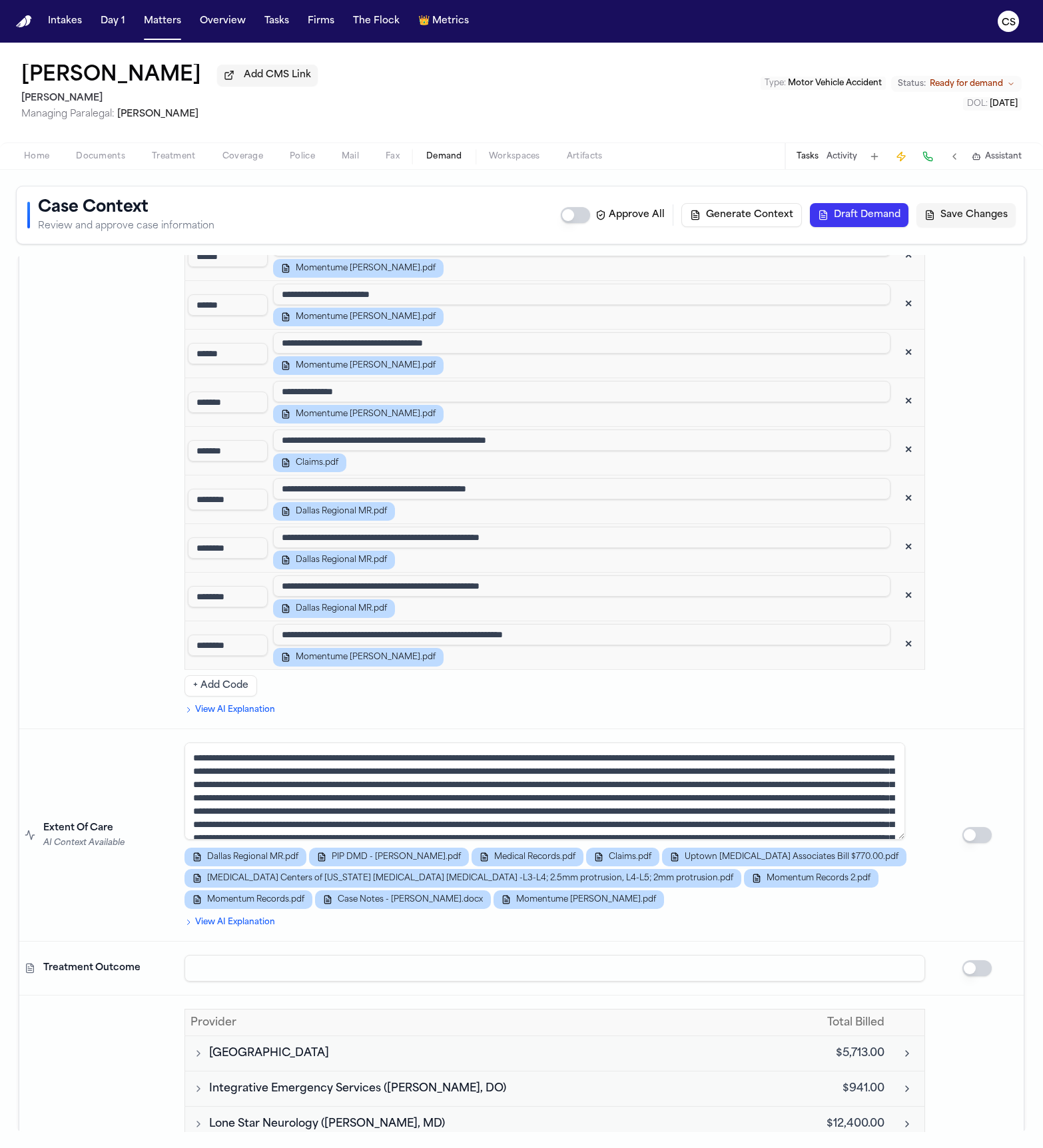
scroll to position [2526, 0]
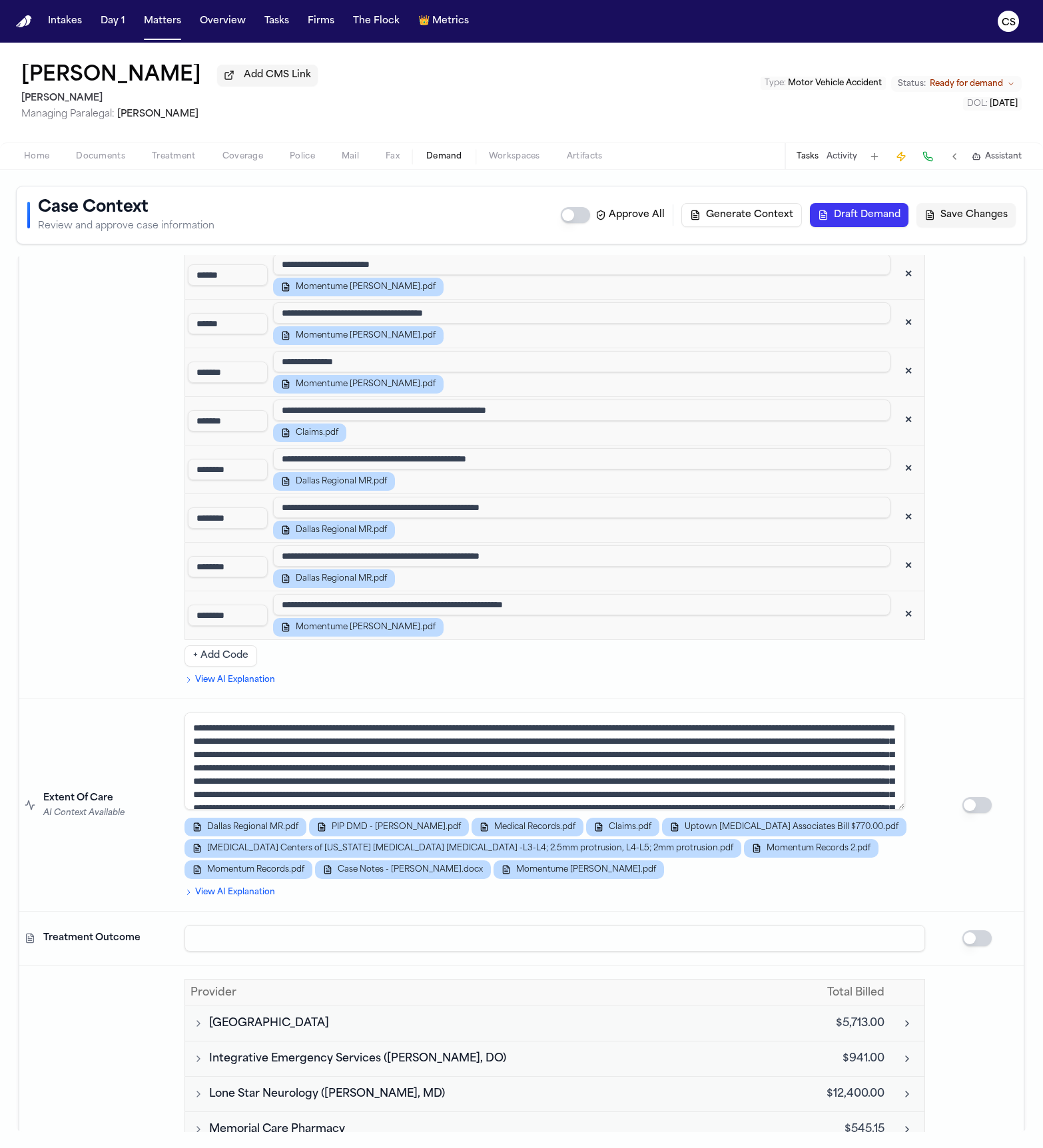
click at [434, 749] on textarea at bounding box center [544, 761] width 721 height 97
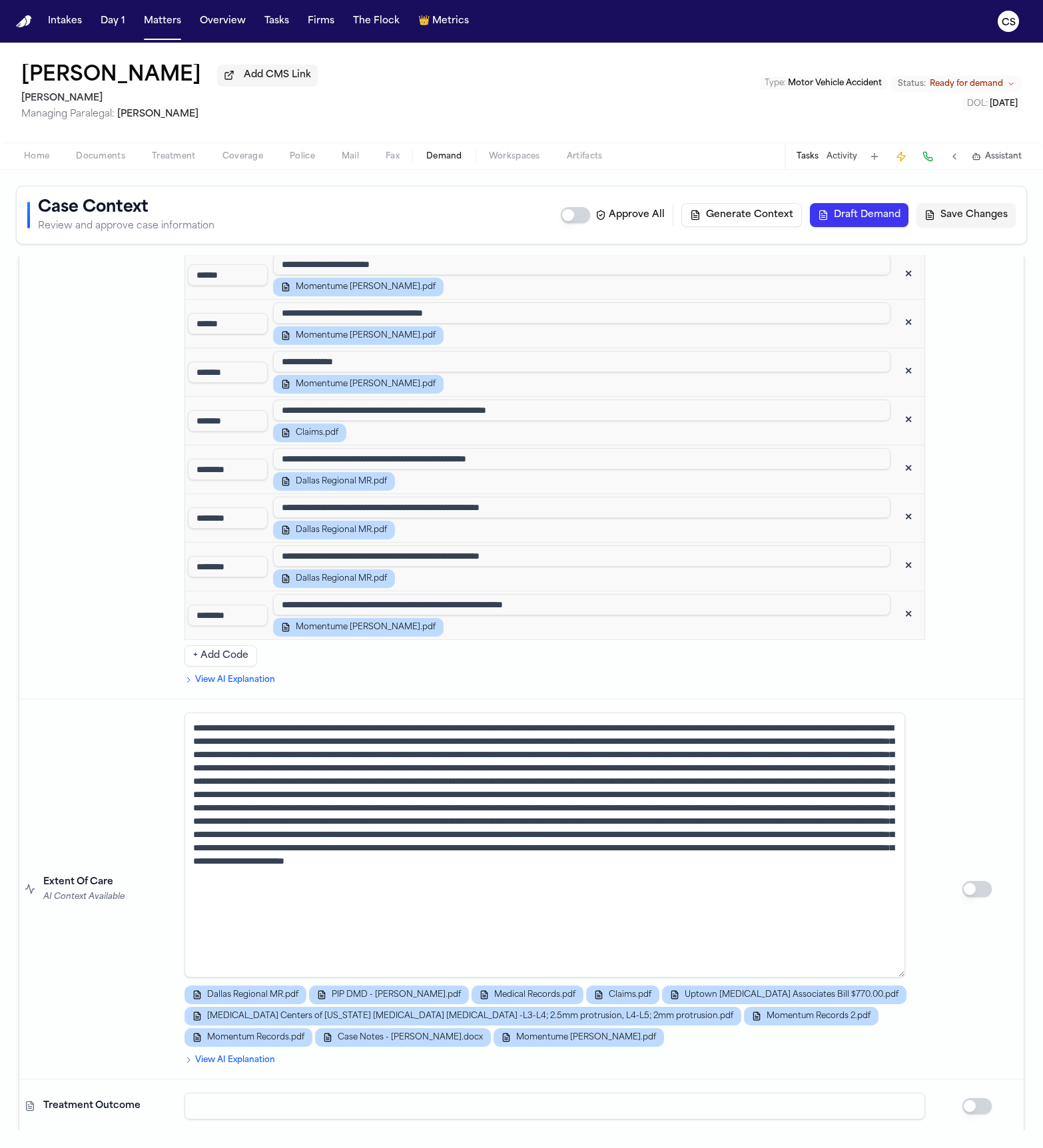
drag, startPoint x: 889, startPoint y: 798, endPoint x: 905, endPoint y: 967, distance: 169.8
click at [905, 764] on td "Dallas Regional MR.pdf PIP DMD - Juan Molina.pdf Medical Records.pdf Claims.pdf…" at bounding box center [554, 889] width 751 height 380
click at [790, 764] on textarea at bounding box center [544, 845] width 721 height 265
click at [749, 764] on textarea at bounding box center [544, 845] width 721 height 265
click at [258, 764] on textarea at bounding box center [544, 845] width 721 height 265
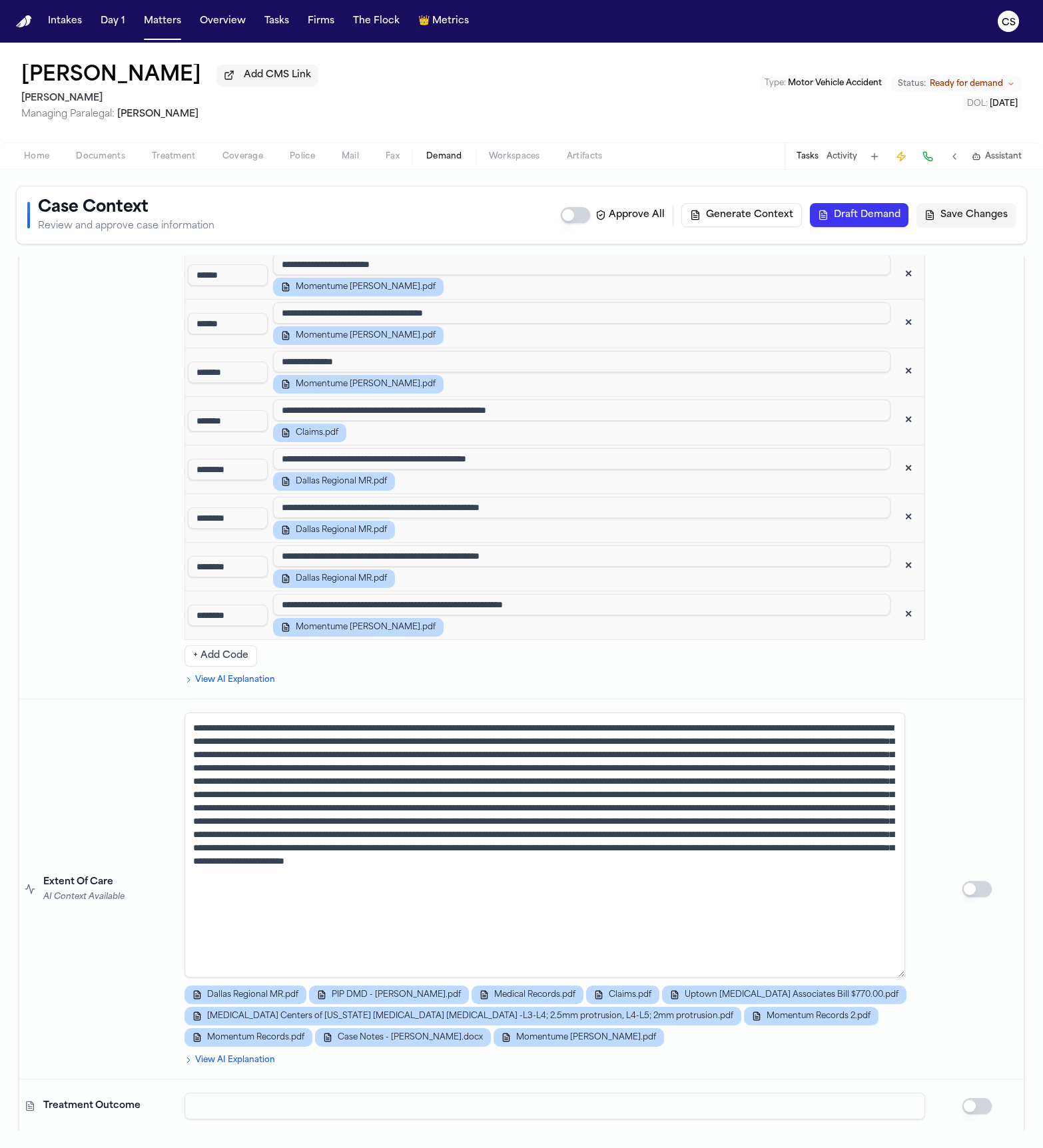
click at [258, 764] on textarea at bounding box center [544, 845] width 721 height 265
click at [790, 764] on textarea at bounding box center [544, 845] width 721 height 265
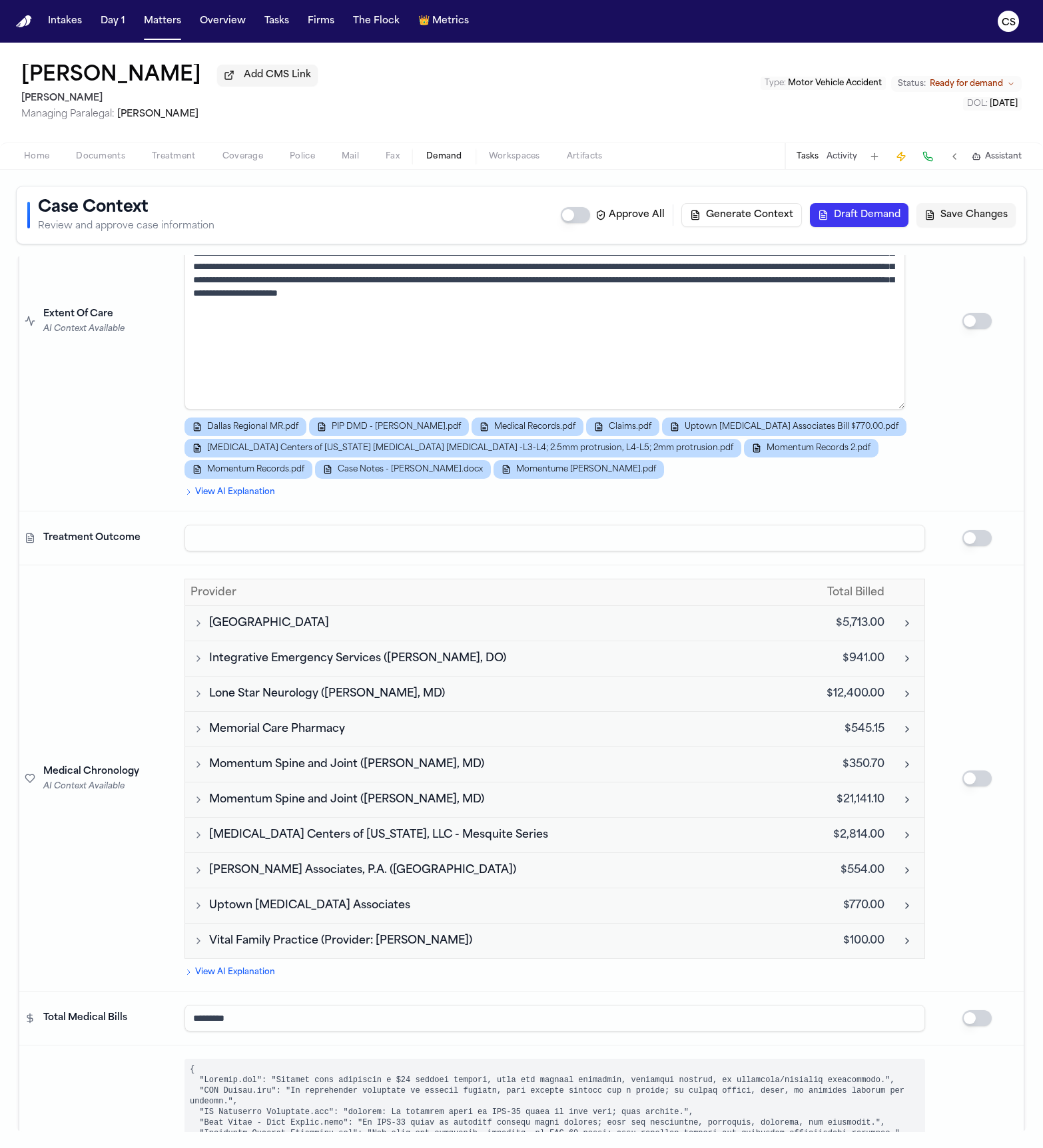
scroll to position [3102, 0]
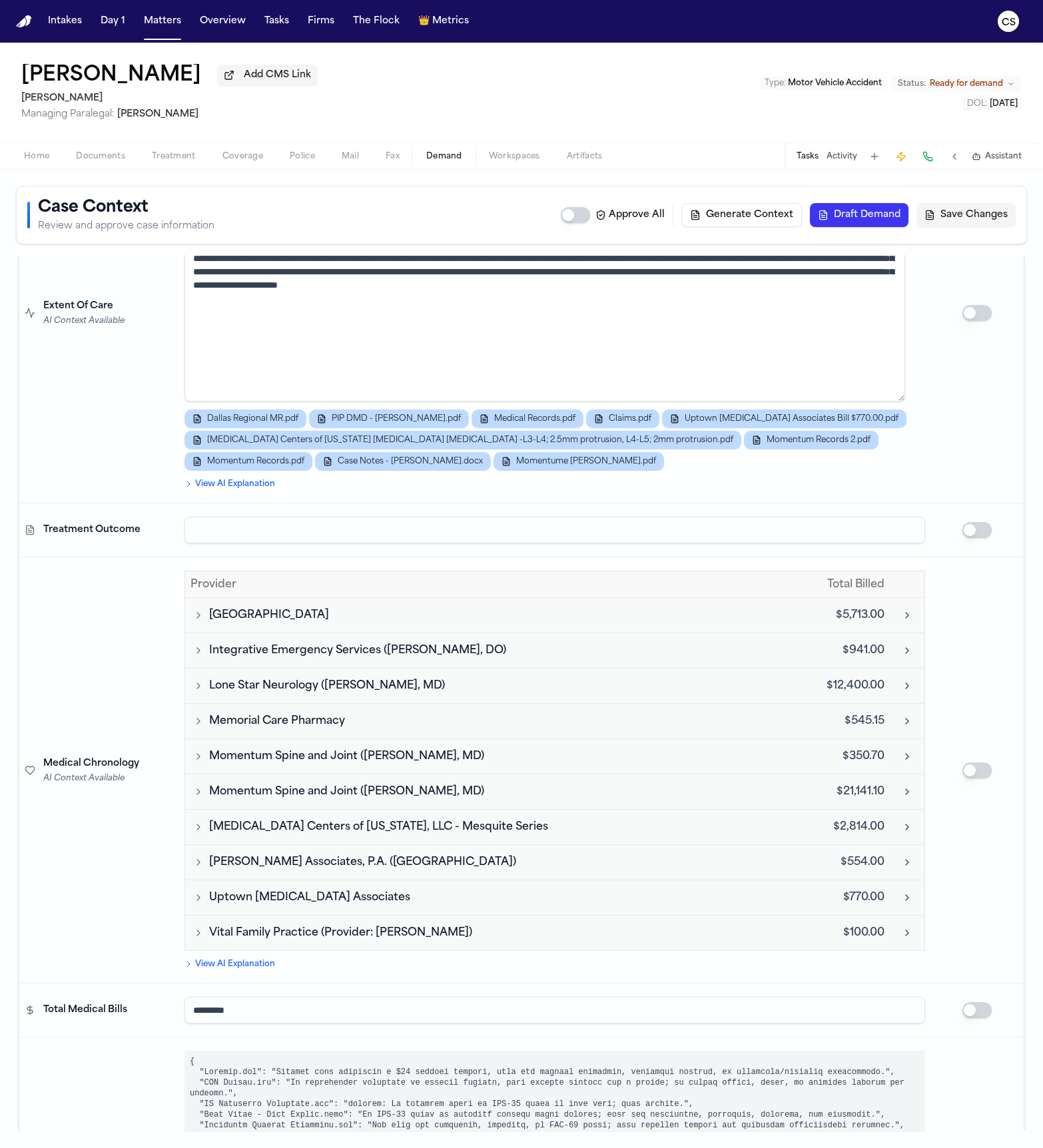
type textarea "**********"
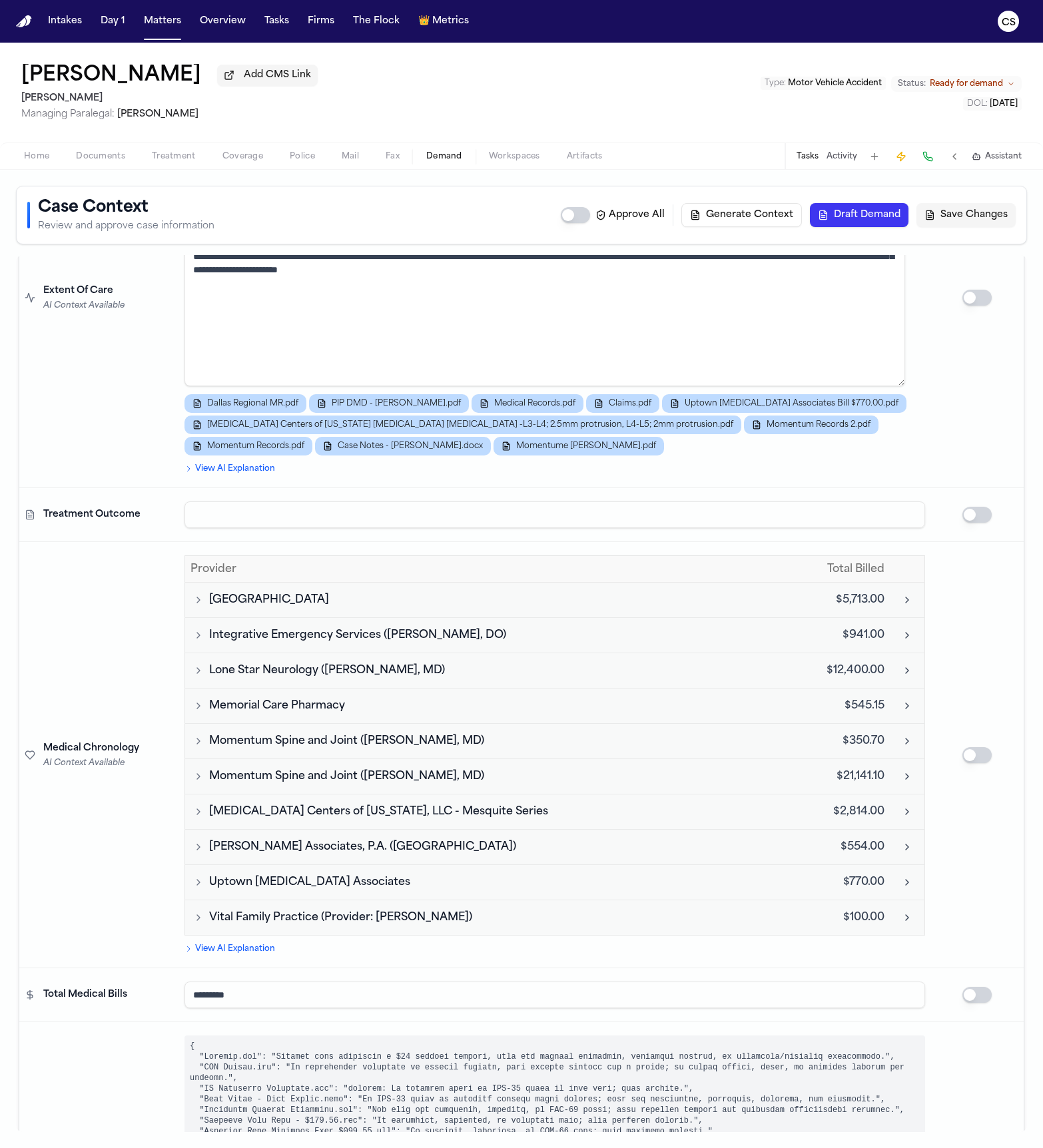
scroll to position [3269, 0]
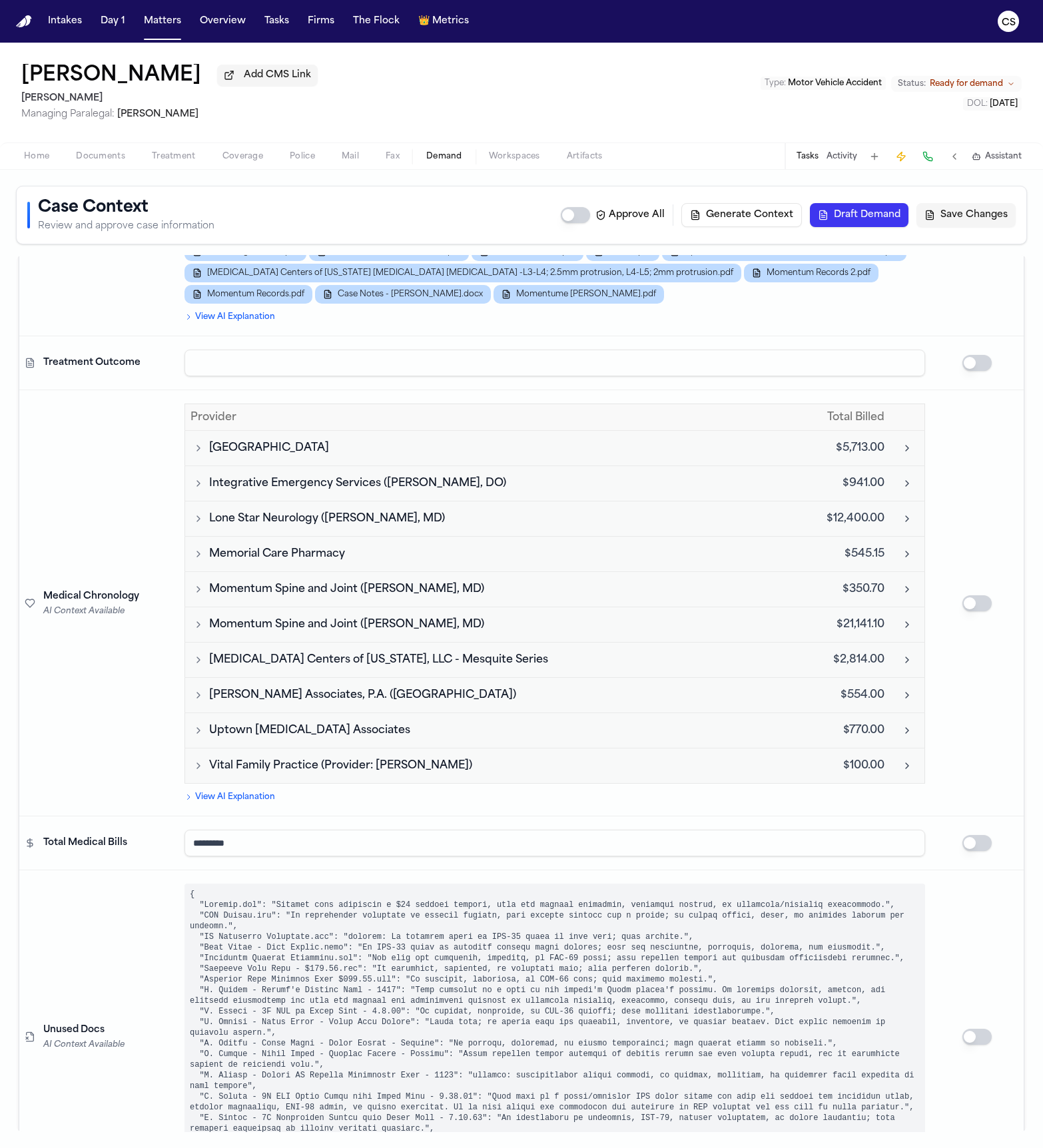
click at [213, 764] on summary "View AI Explanation" at bounding box center [554, 796] width 740 height 11
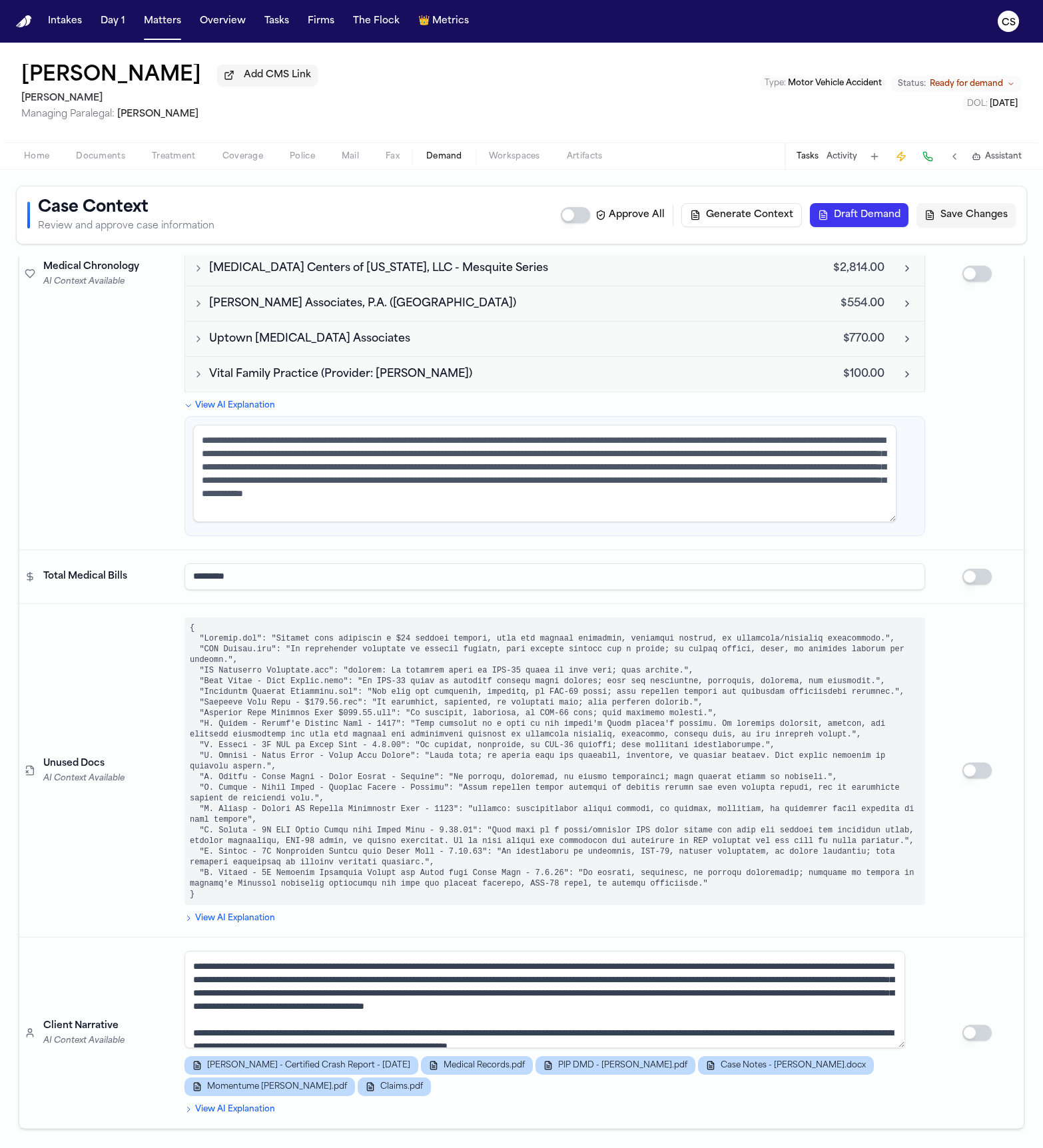
scroll to position [3669, 0]
click at [389, 718] on pre at bounding box center [554, 760] width 740 height 287
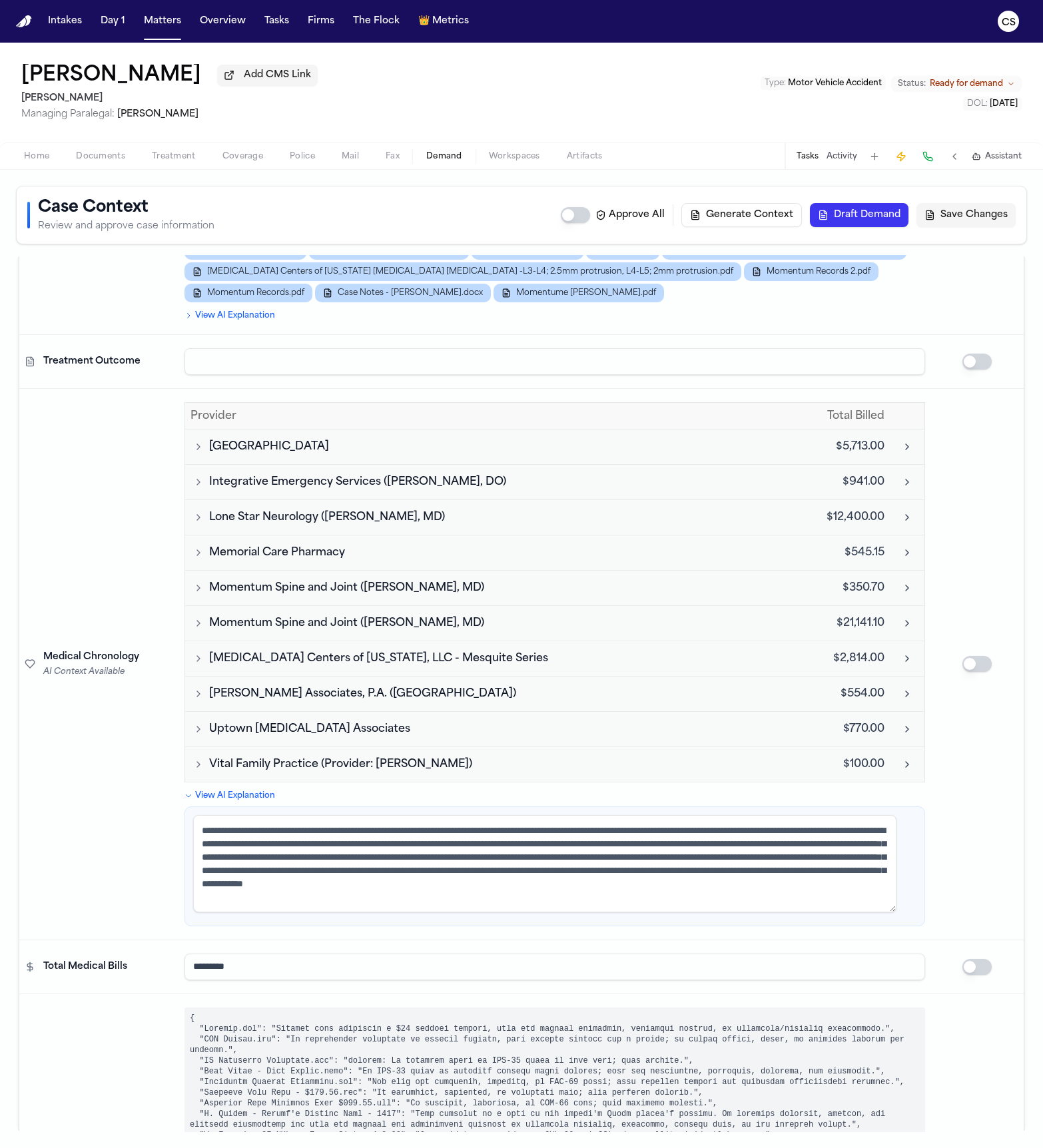
scroll to position [3274, 0]
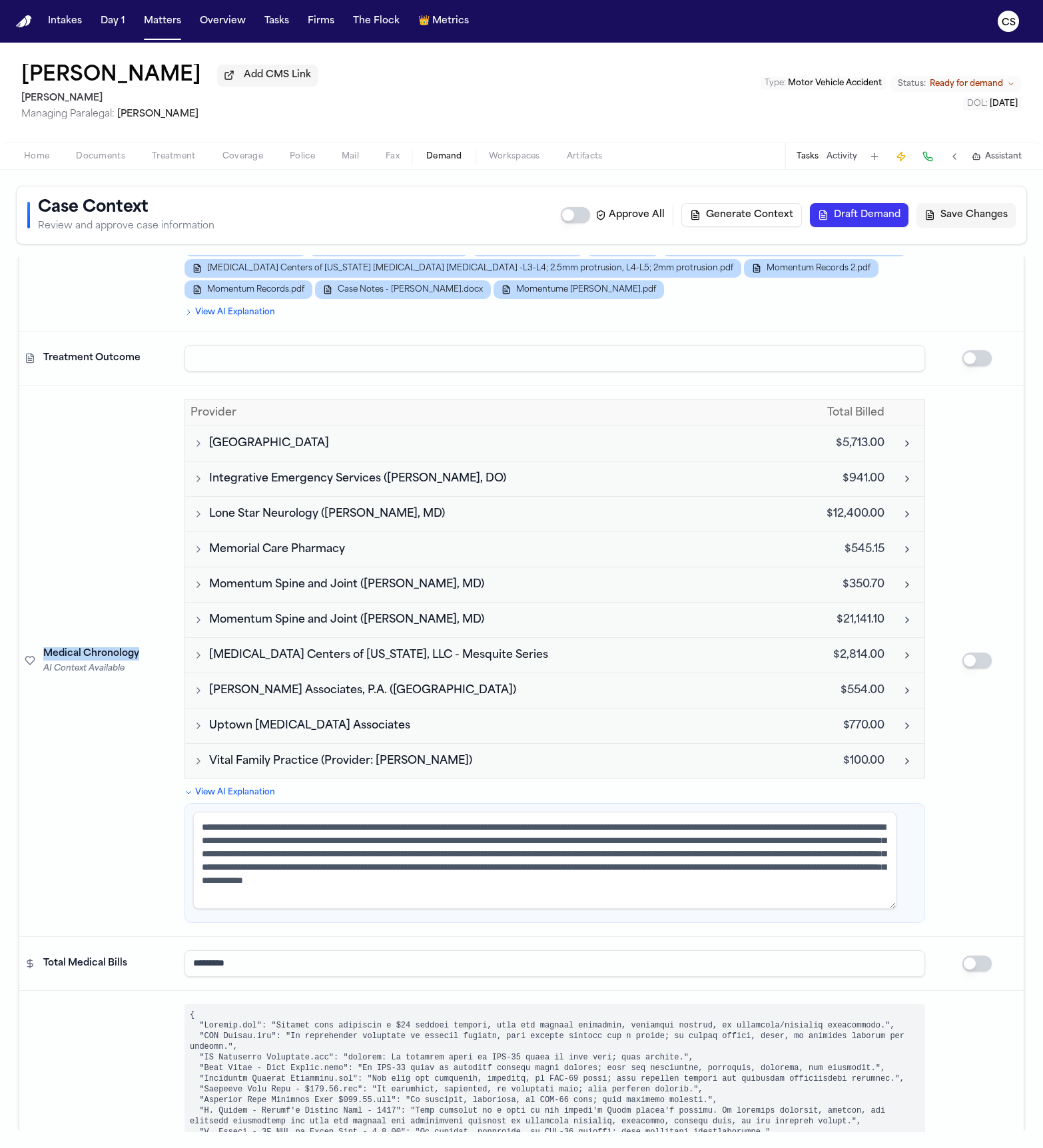
drag, startPoint x: 137, startPoint y: 647, endPoint x: 45, endPoint y: 645, distance: 92.0
click at [45, 648] on span "Medical Chronology" at bounding box center [91, 654] width 95 height 14
drag, startPoint x: 45, startPoint y: 957, endPoint x: 157, endPoint y: 956, distance: 112.0
click at [157, 764] on div "Total Medical Bills" at bounding box center [108, 964] width 130 height 14
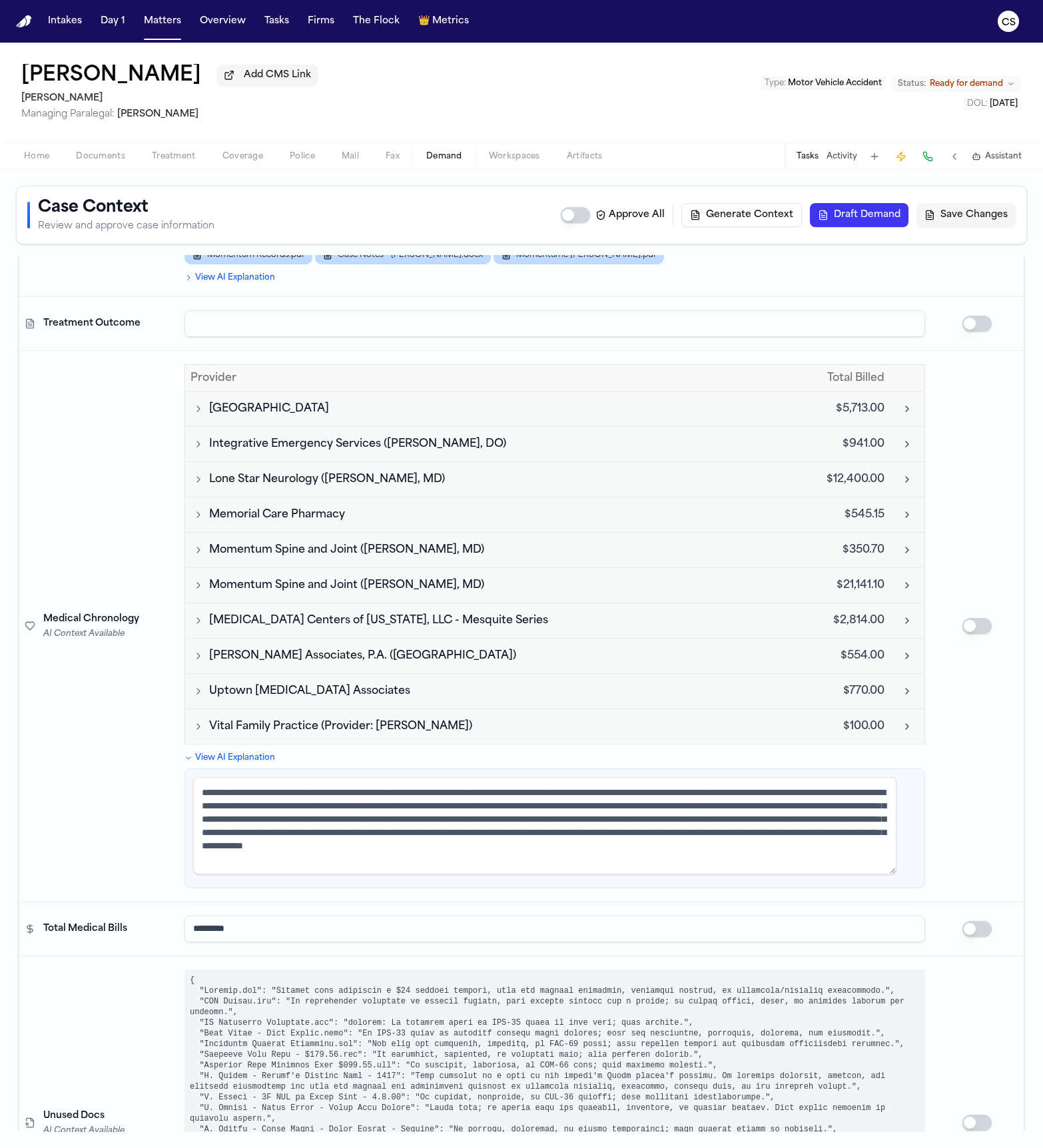
scroll to position [3260, 0]
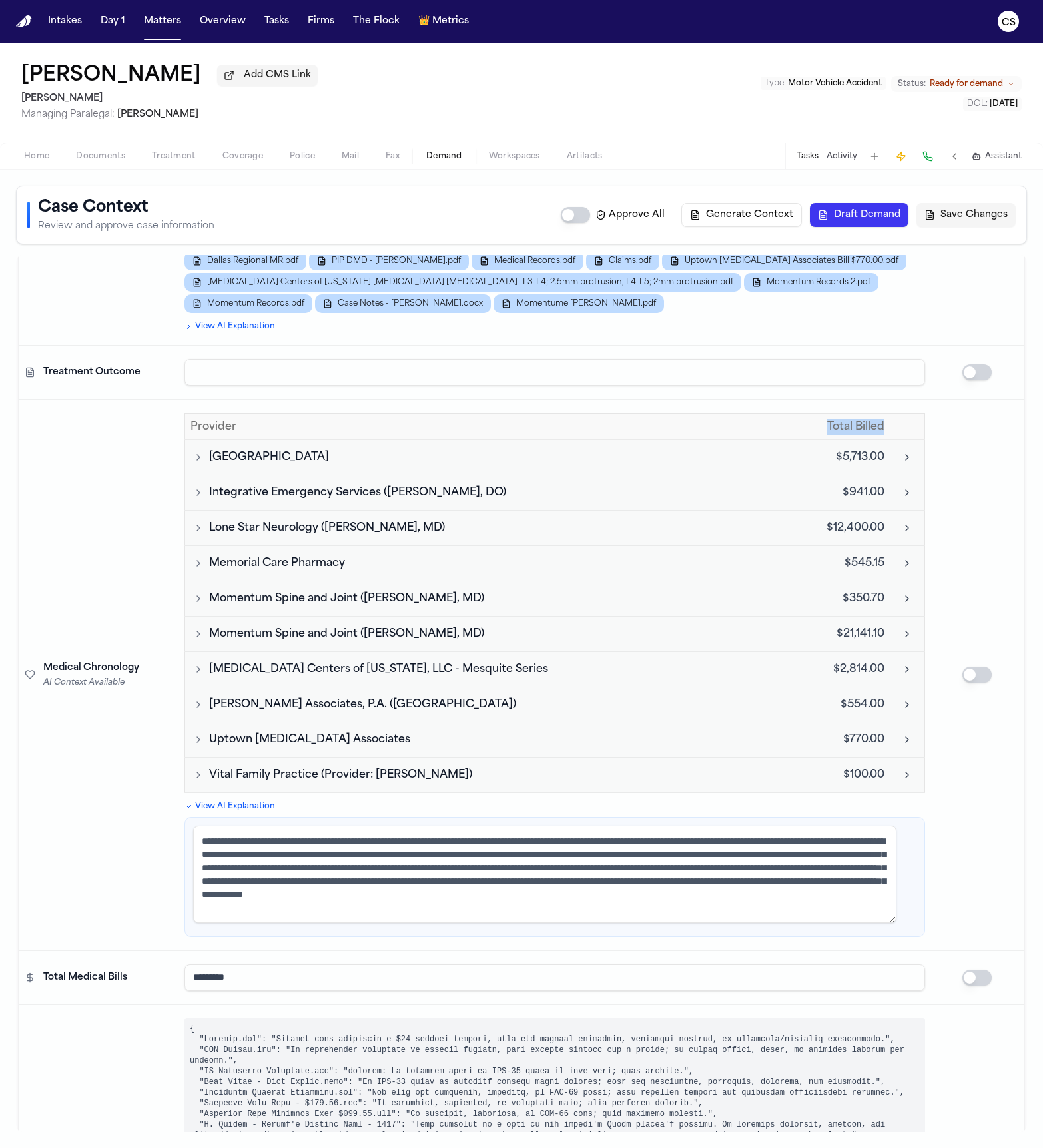
drag, startPoint x: 800, startPoint y: 421, endPoint x: 867, endPoint y: 420, distance: 67.0
click at [867, 420] on th "Total Billed" at bounding box center [847, 426] width 86 height 26
drag, startPoint x: 43, startPoint y: 657, endPoint x: 138, endPoint y: 658, distance: 95.0
click at [138, 661] on div "Medical Chronology" at bounding box center [108, 668] width 130 height 14
click at [805, 764] on input "*********" at bounding box center [554, 977] width 740 height 26
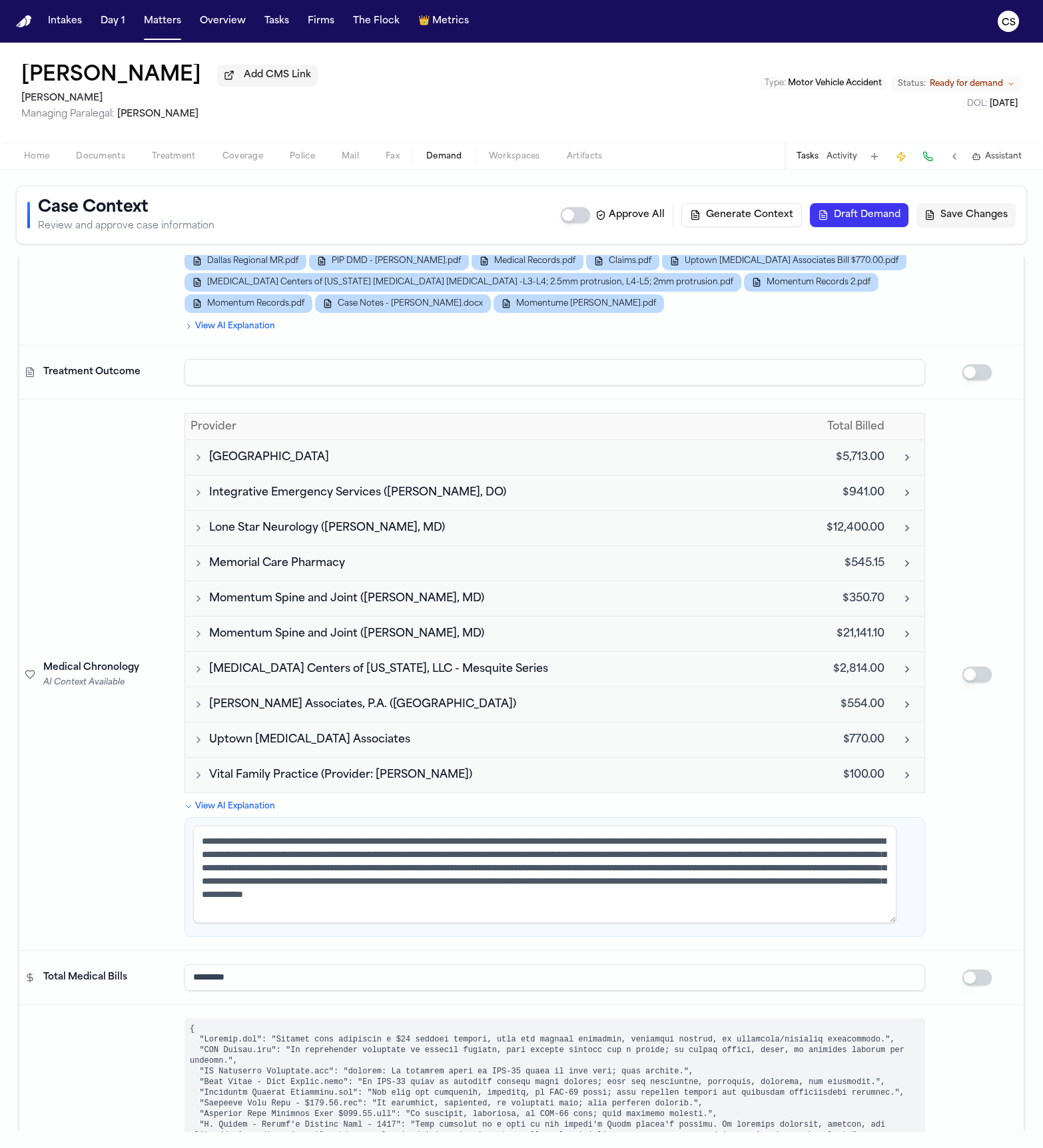
drag, startPoint x: 805, startPoint y: 970, endPoint x: 140, endPoint y: 964, distance: 665.0
click at [140, 764] on tr "Total Medical Bills *********" at bounding box center [521, 977] width 1004 height 54
type input "*"
paste input "**********"
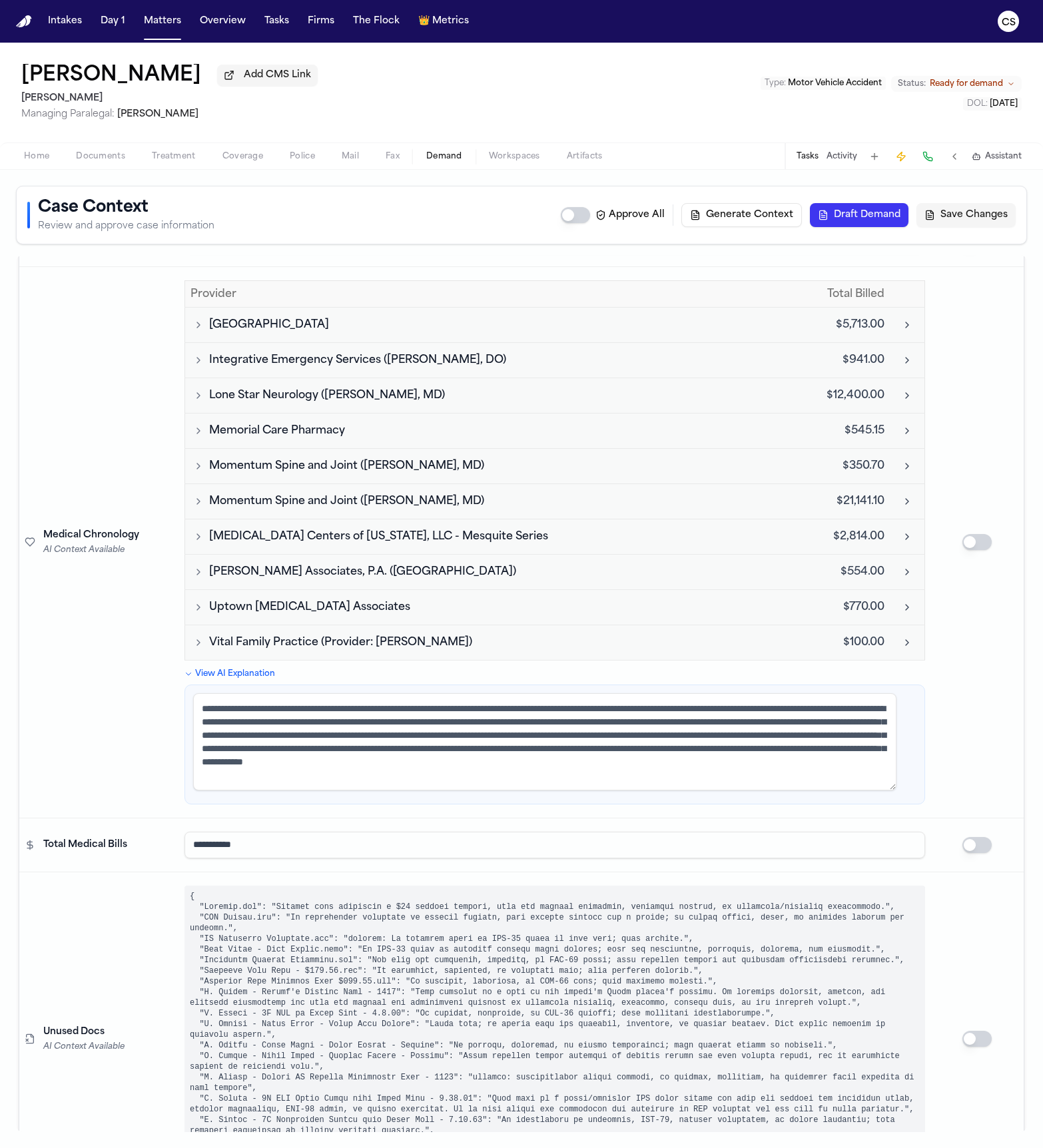
scroll to position [3515, 0]
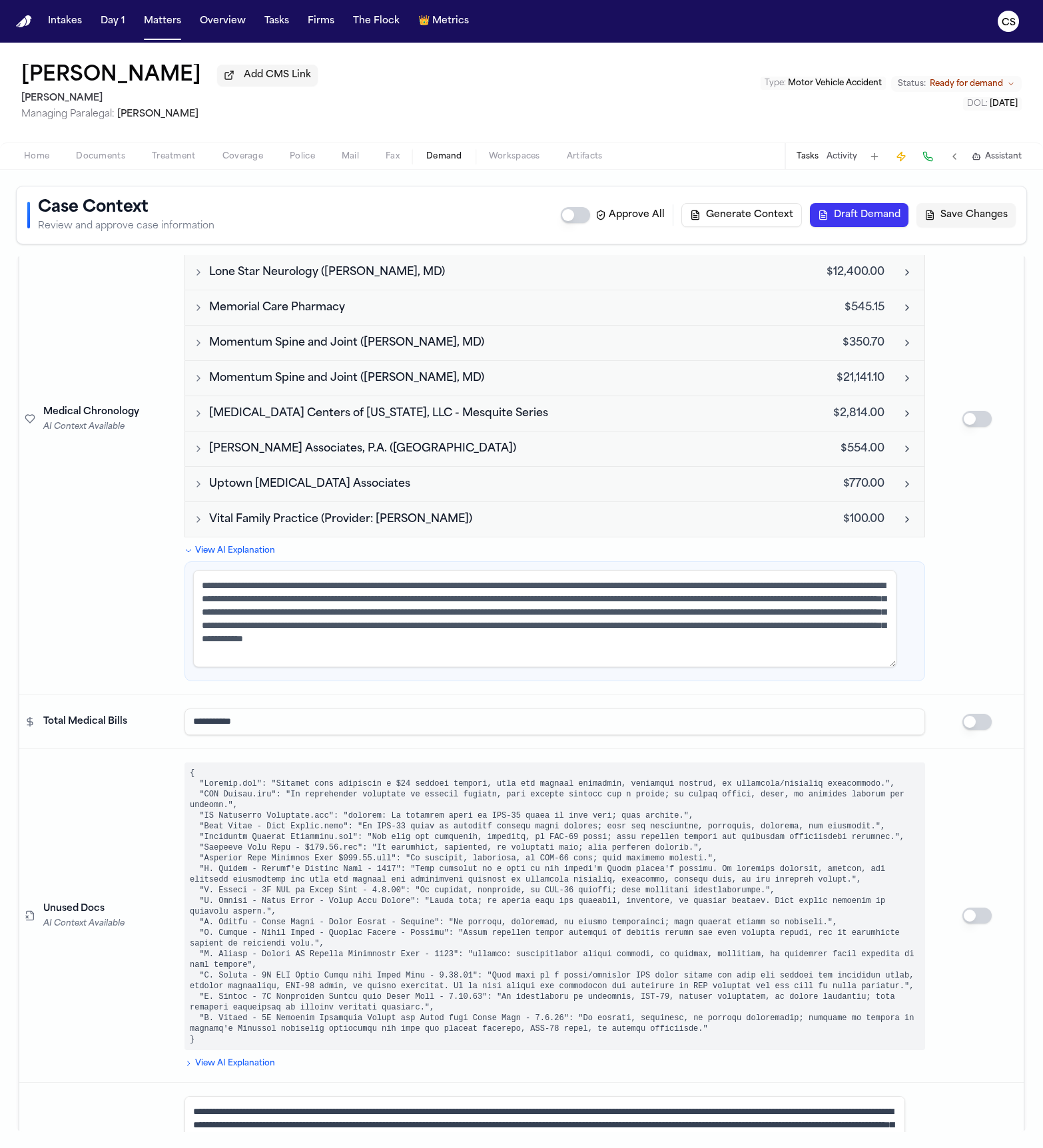
type input "**********"
click at [378, 513] on span "Vital Family Practice (Provider: Ulda)" at bounding box center [341, 519] width 263 height 16
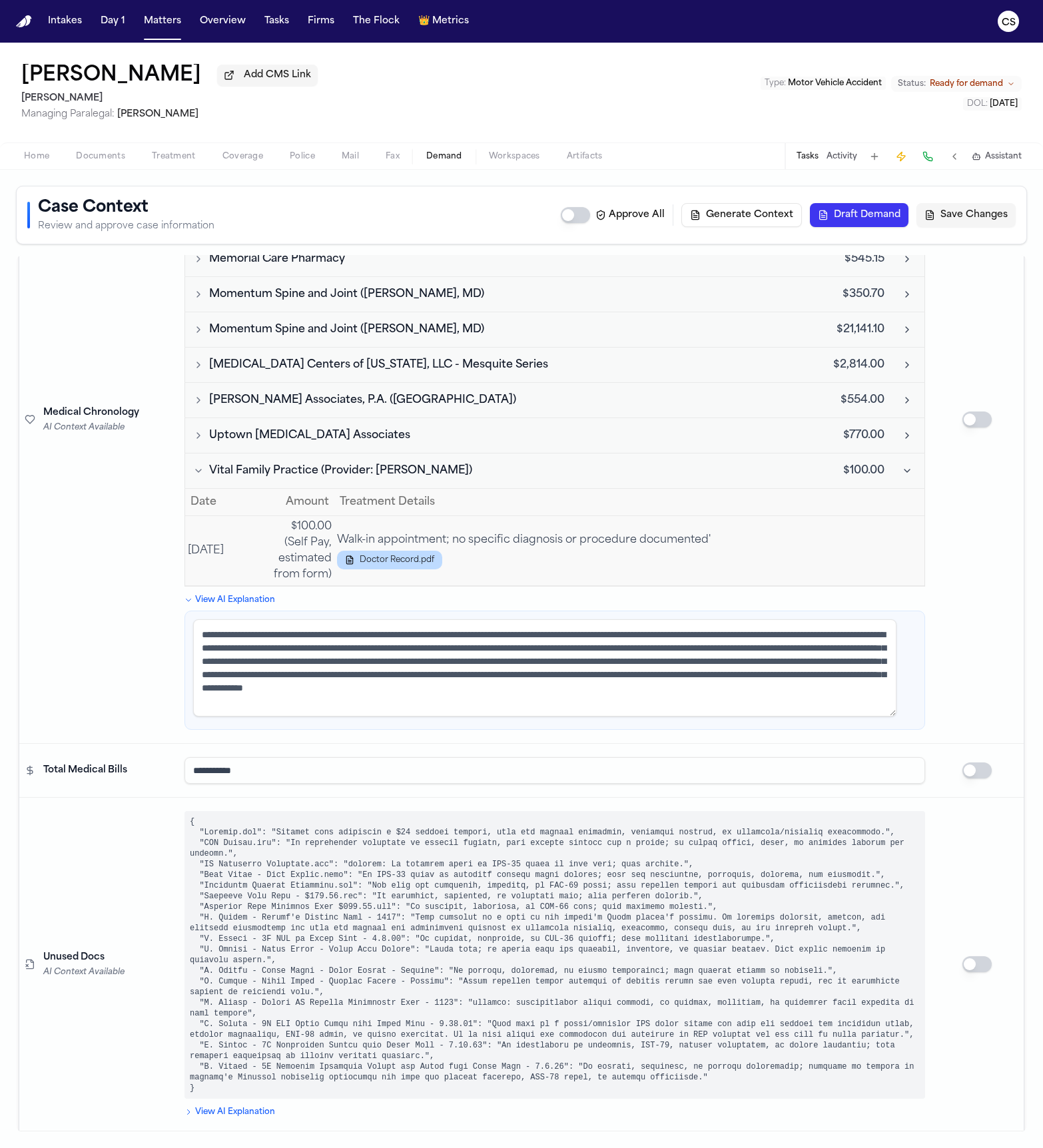
click at [380, 427] on button "Uptown Radiology Associates" at bounding box center [495, 435] width 609 height 16
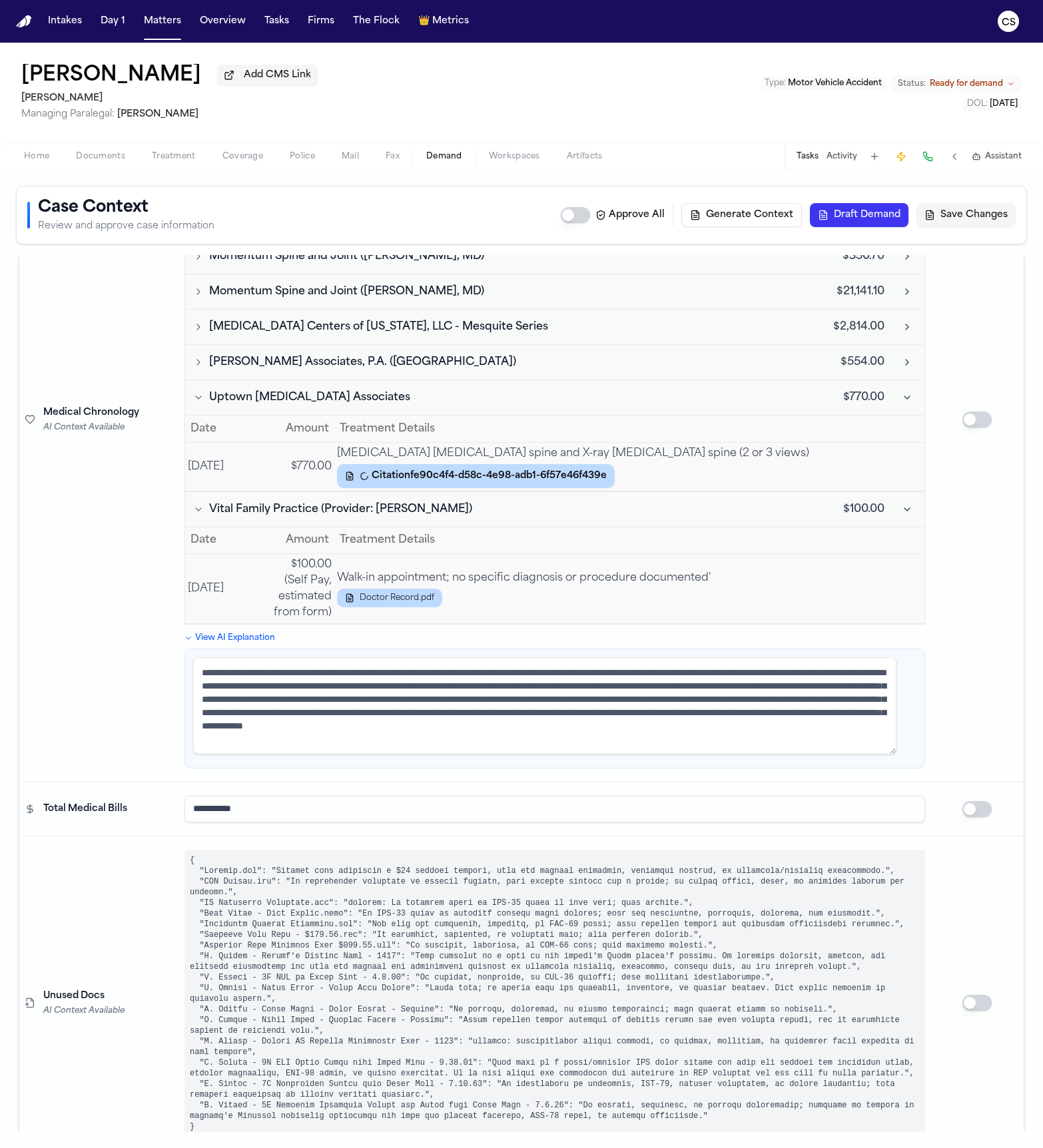
scroll to position [3599, 0]
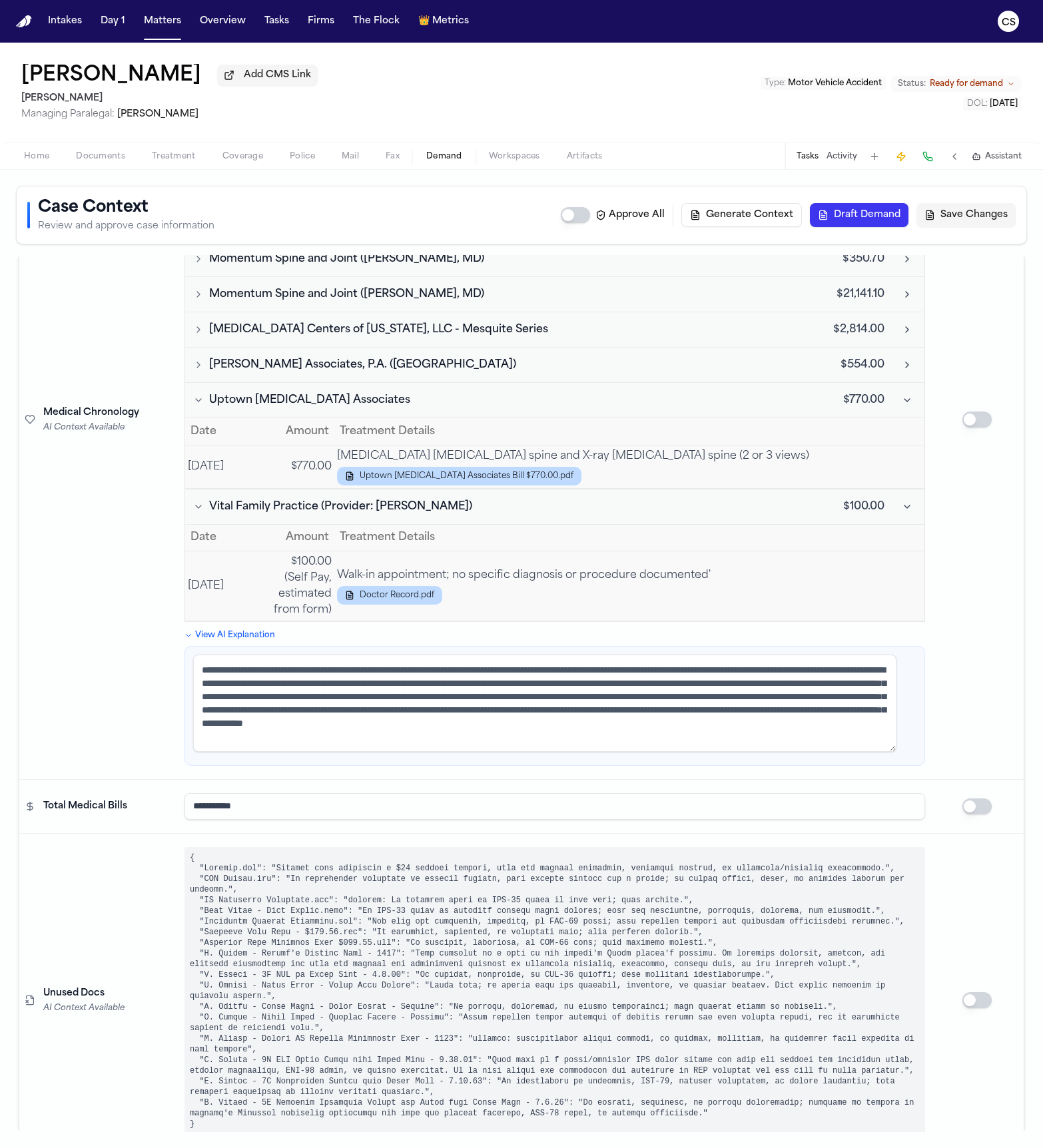
click at [412, 356] on span "Singleton Associates, P.A. (Dallas Regional Medical Center)" at bounding box center [362, 364] width 307 height 16
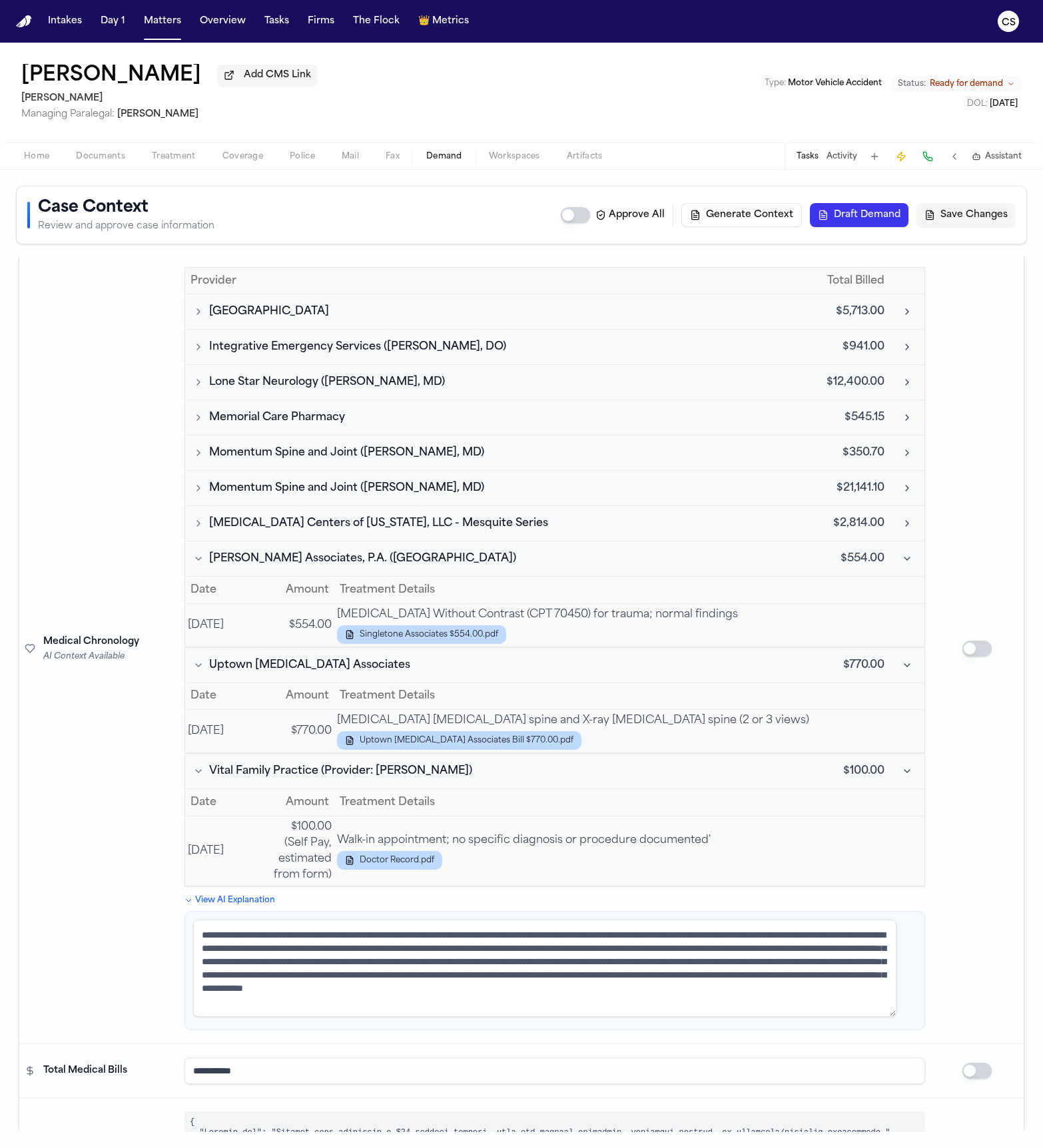
scroll to position [3384, 0]
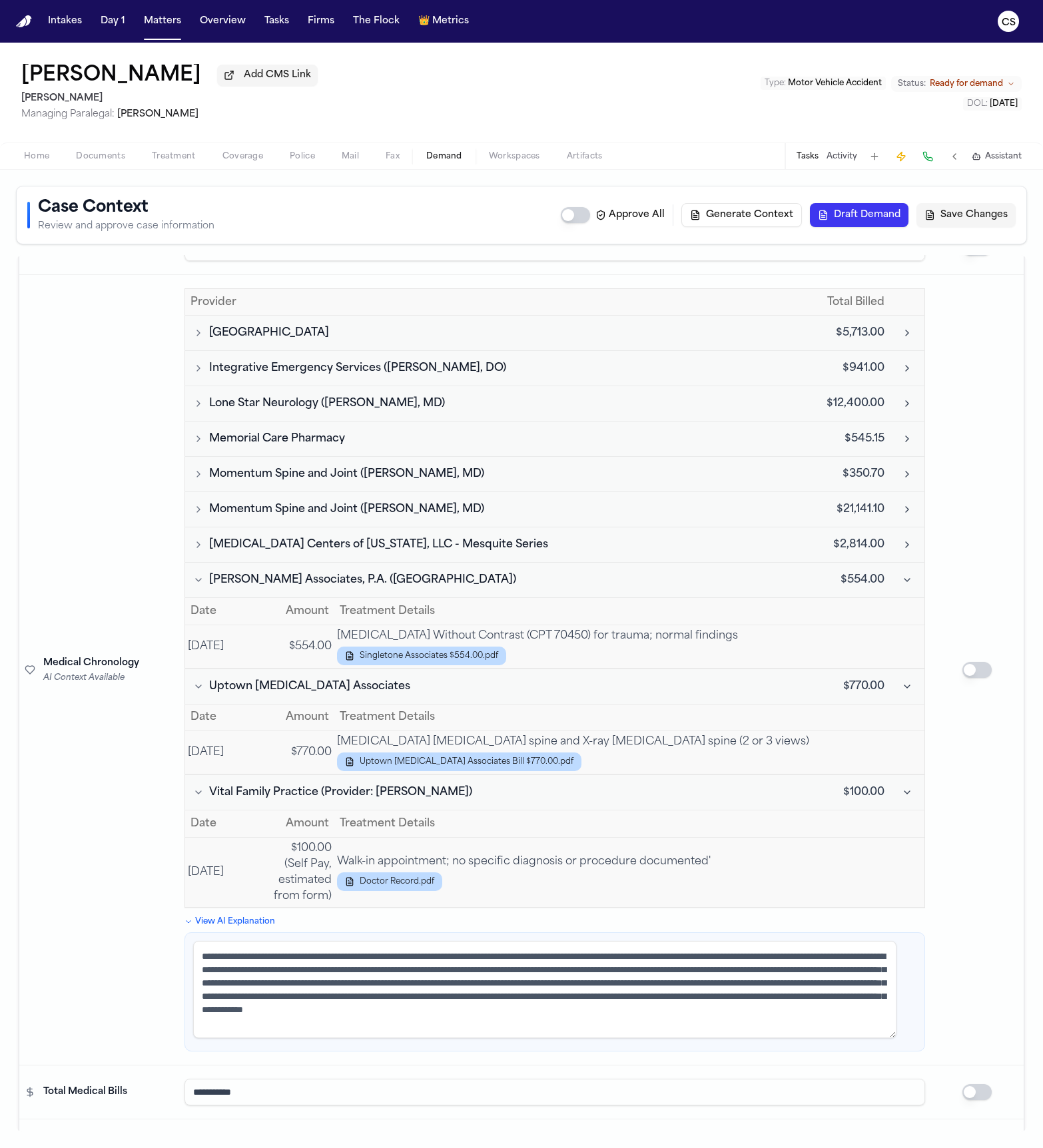
click at [495, 537] on button "MRI Centers of Texas, LLC - Mesquite Series" at bounding box center [495, 544] width 609 height 16
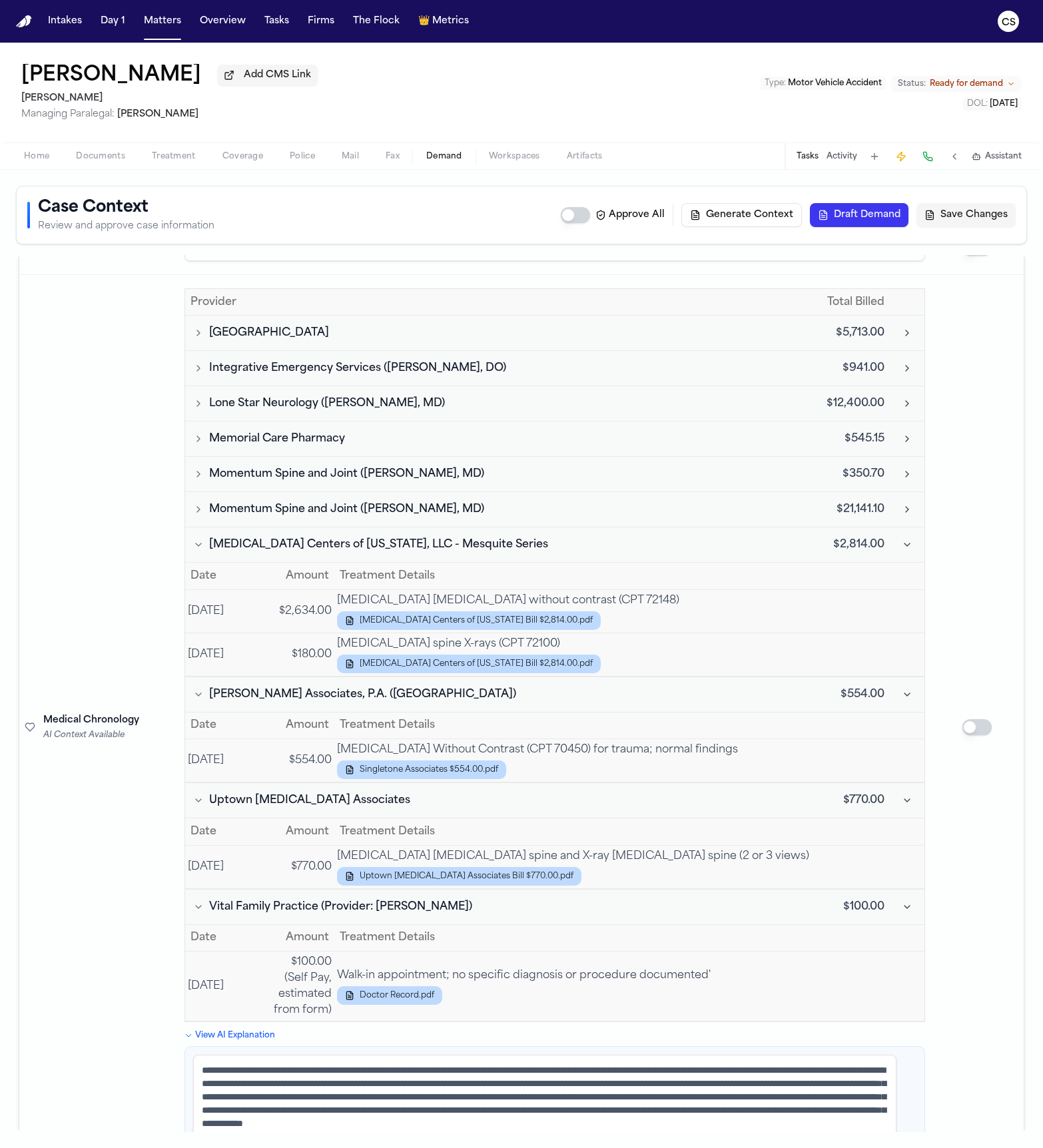
click at [488, 492] on td "Momentum Spine and Joint (Zeshan Chaudhry, MD)" at bounding box center [495, 509] width 620 height 35
click at [490, 501] on button "Momentum Spine and Joint (Zeshan Chaudhry, MD)" at bounding box center [495, 509] width 609 height 16
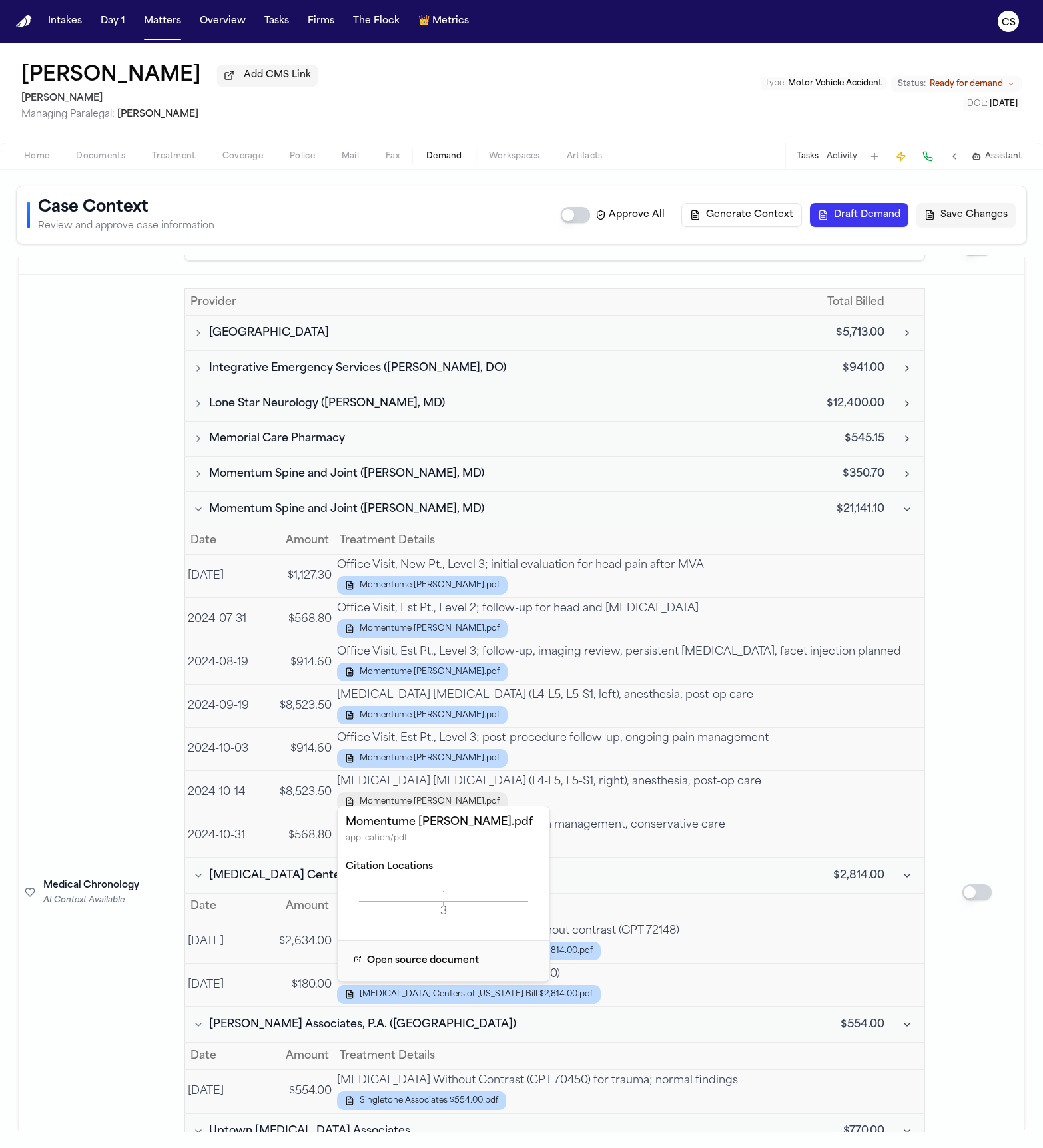
click at [489, 764] on span "Momentume JUAN MOLINA-LOPEZ.pdf" at bounding box center [429, 801] width 140 height 11
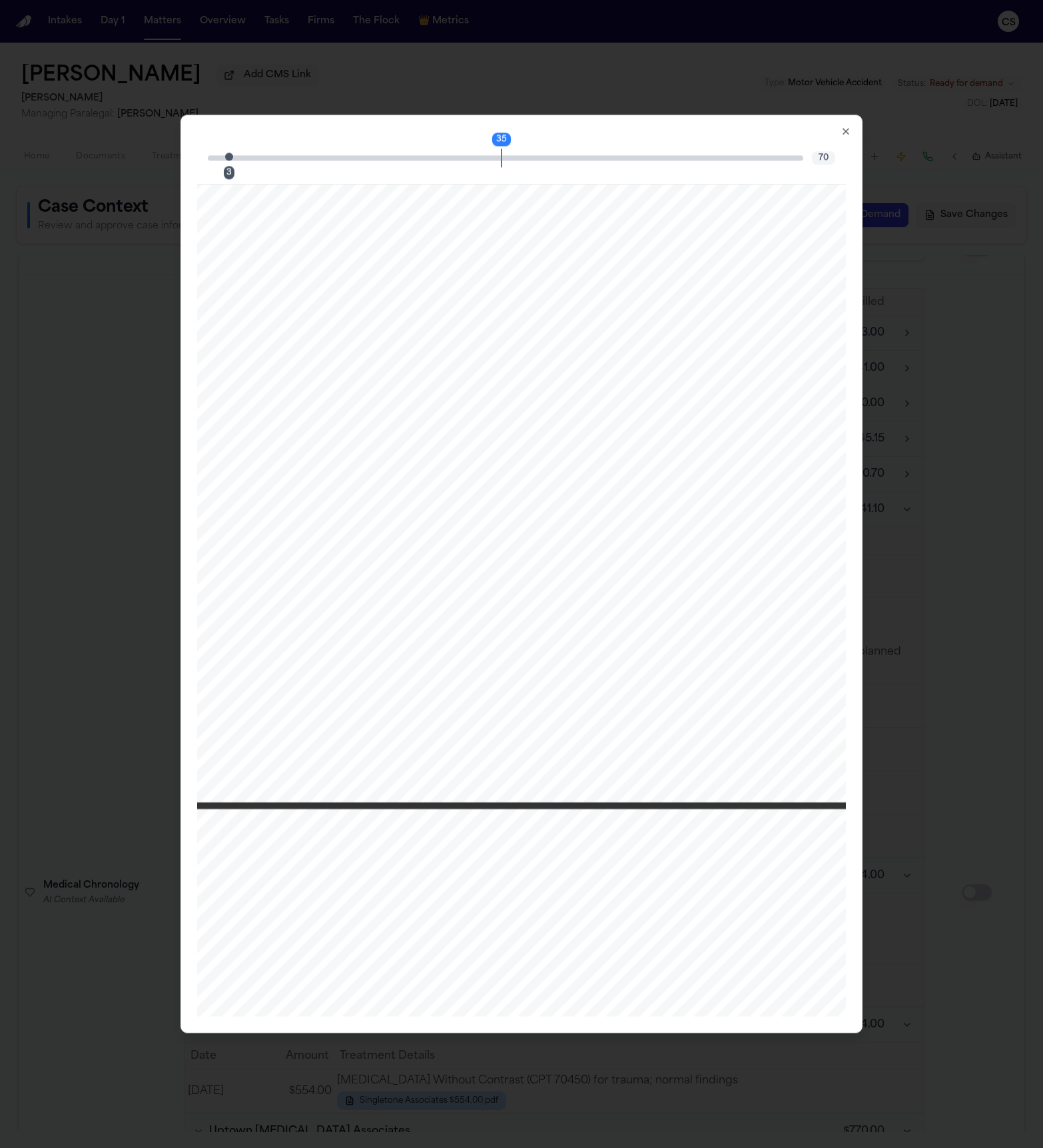
scroll to position [29117, 0]
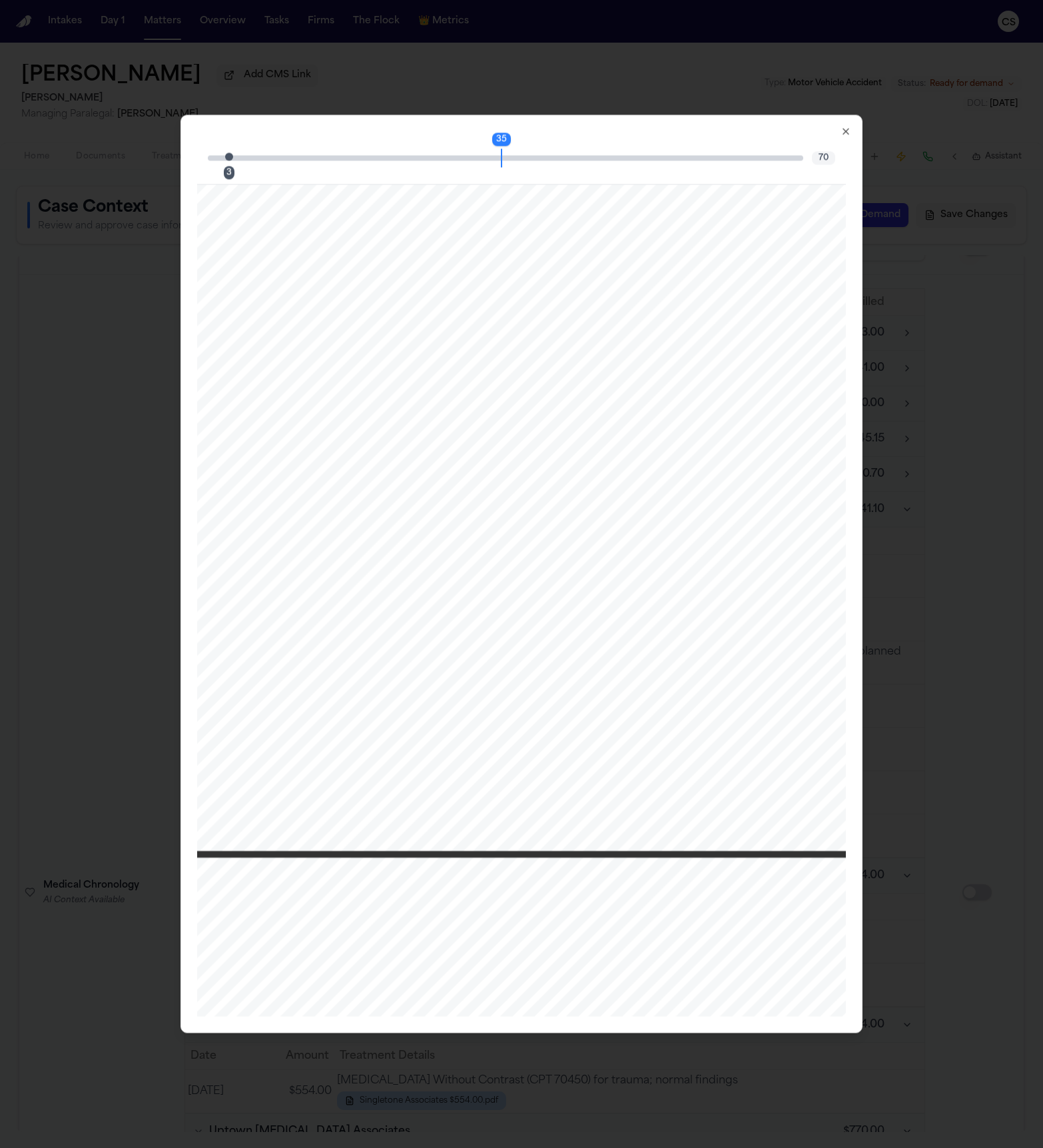
click at [844, 133] on icon "button" at bounding box center [845, 130] width 11 height 11
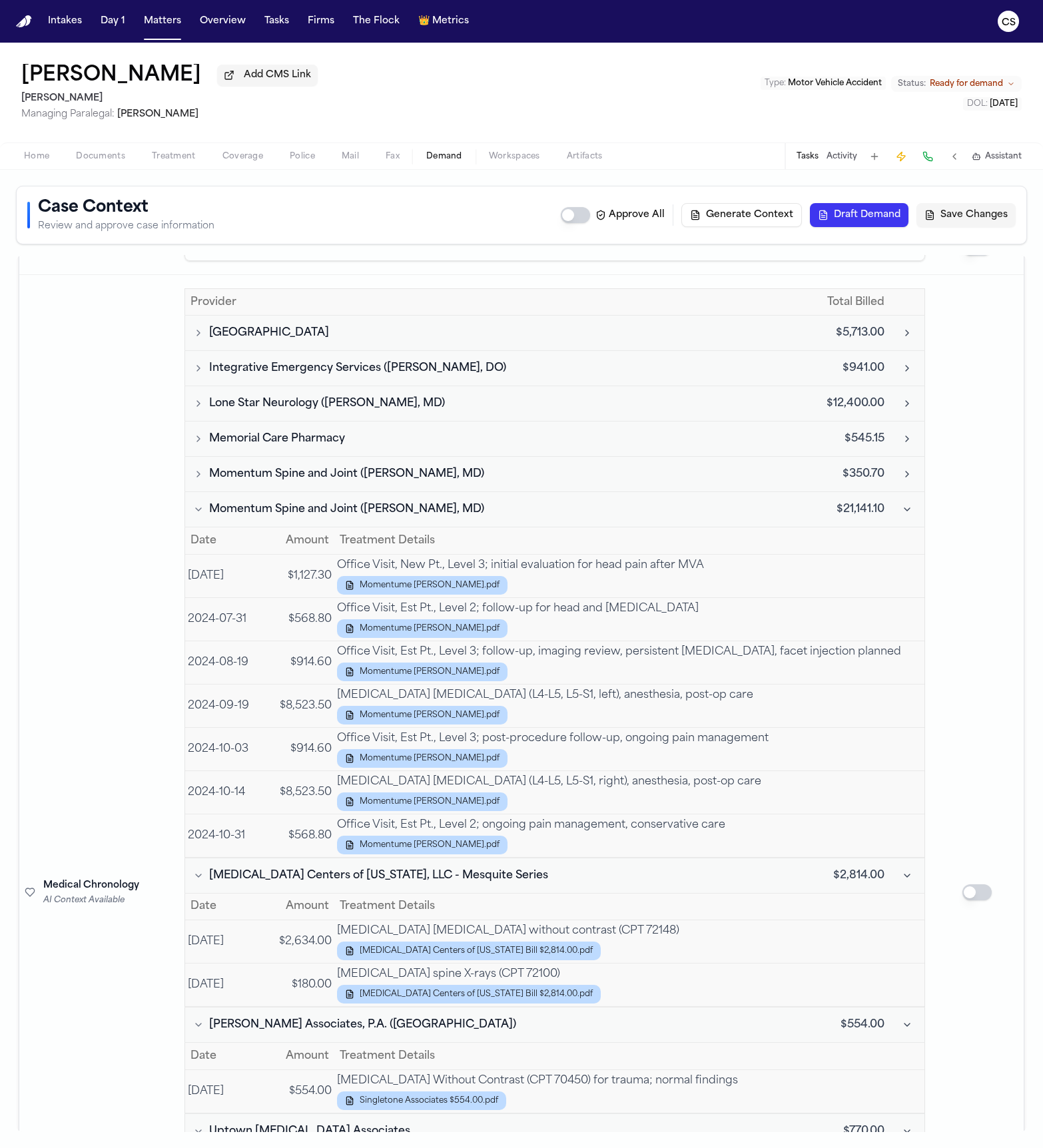
click at [264, 764] on td "2024-10-14" at bounding box center [228, 792] width 86 height 43
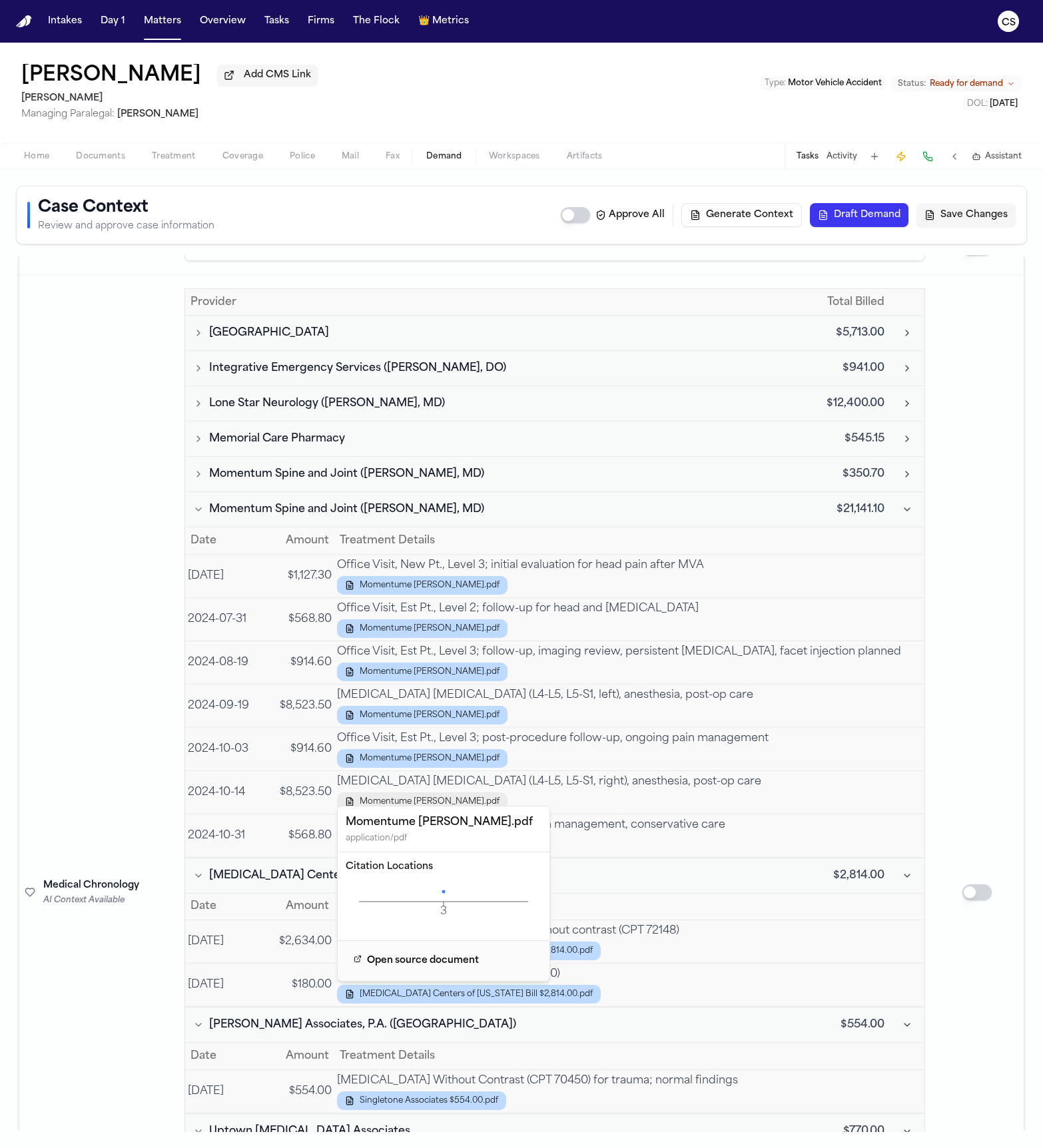
click at [452, 764] on span "Momentume JUAN MOLINA-LOPEZ.pdf" at bounding box center [429, 801] width 140 height 11
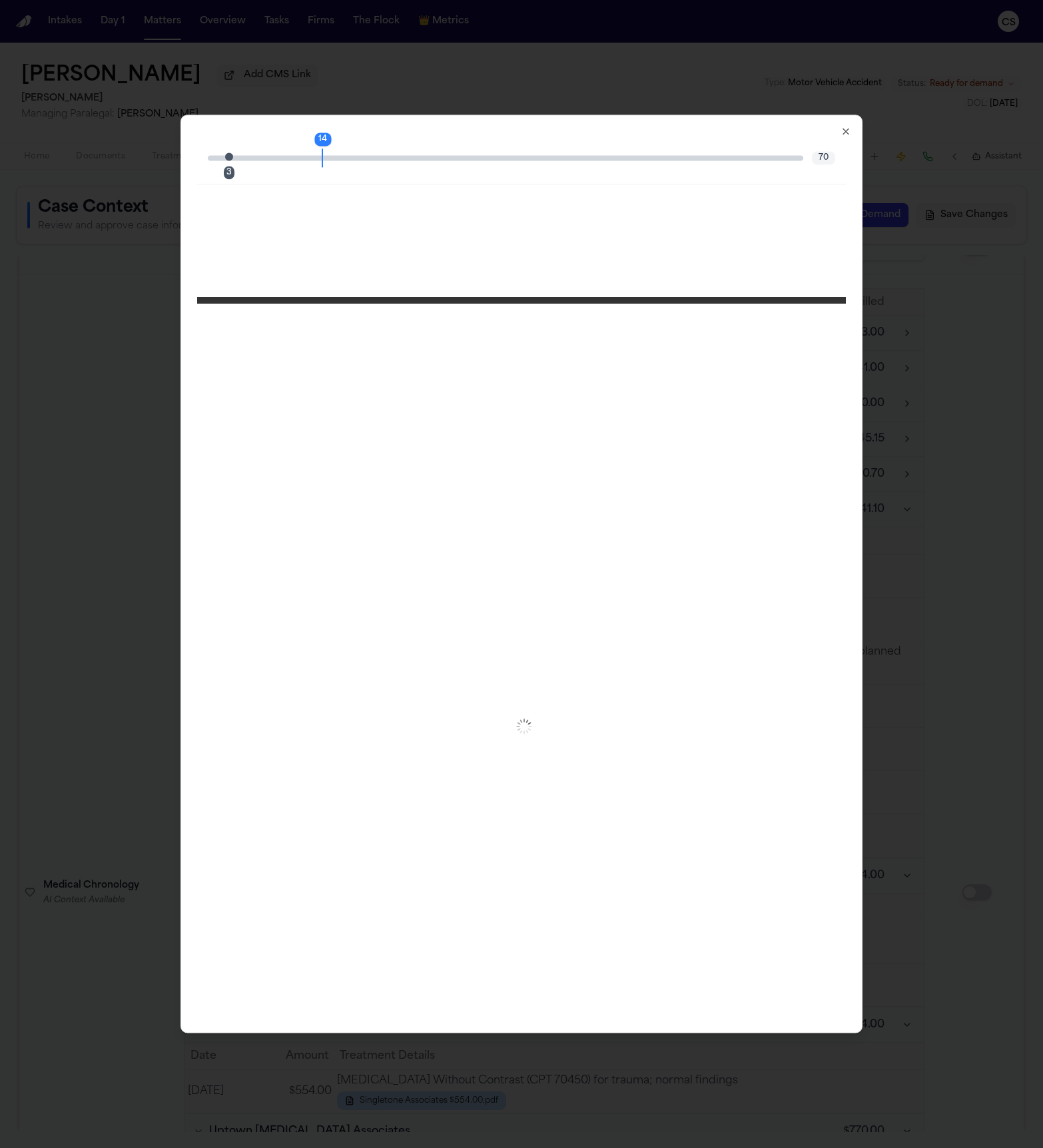
scroll to position [11763, 0]
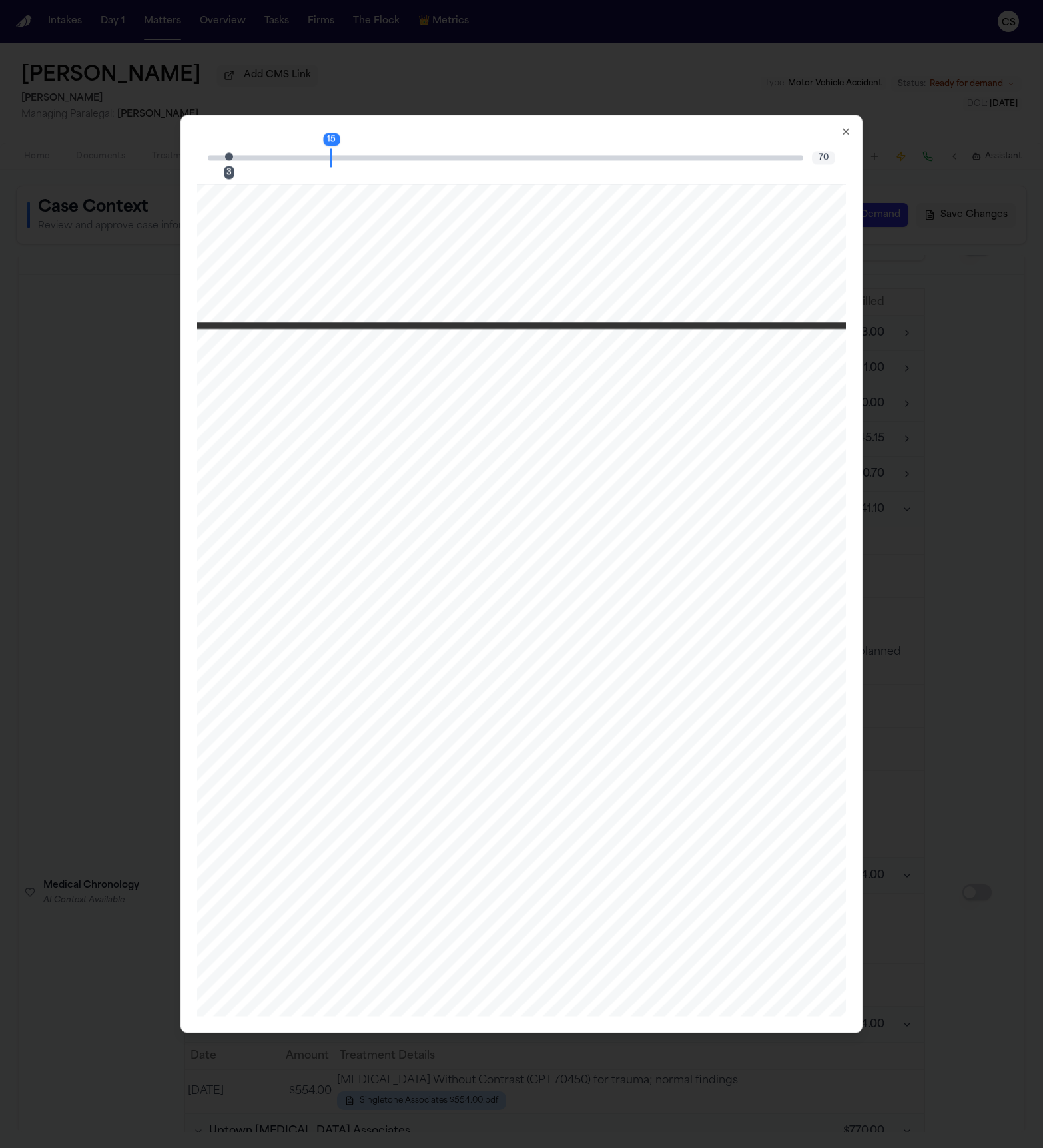
click at [843, 131] on icon "button" at bounding box center [845, 130] width 11 height 11
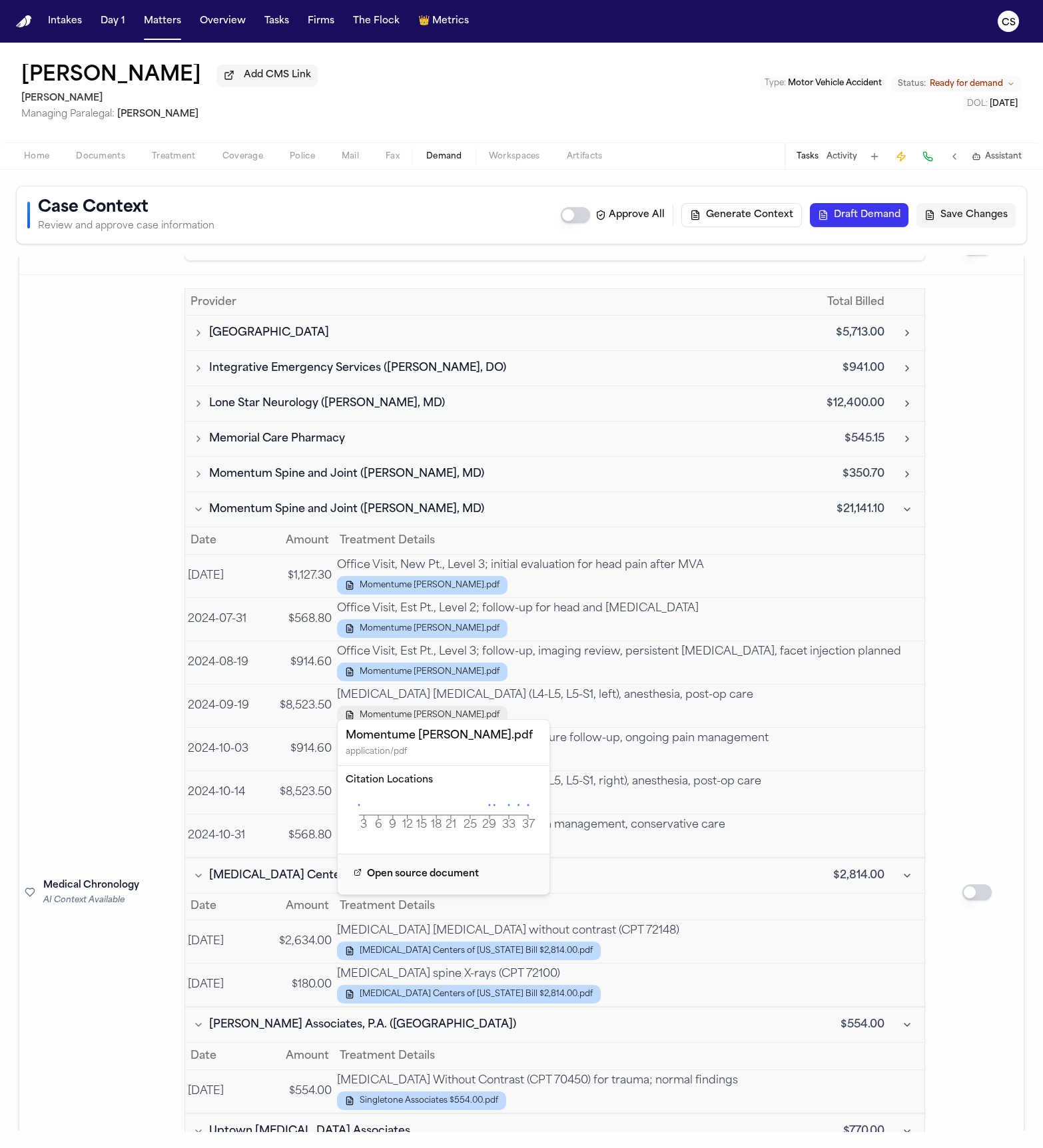
click at [496, 710] on span "Momentume JUAN MOLINA-LOPEZ.pdf" at bounding box center [429, 715] width 140 height 11
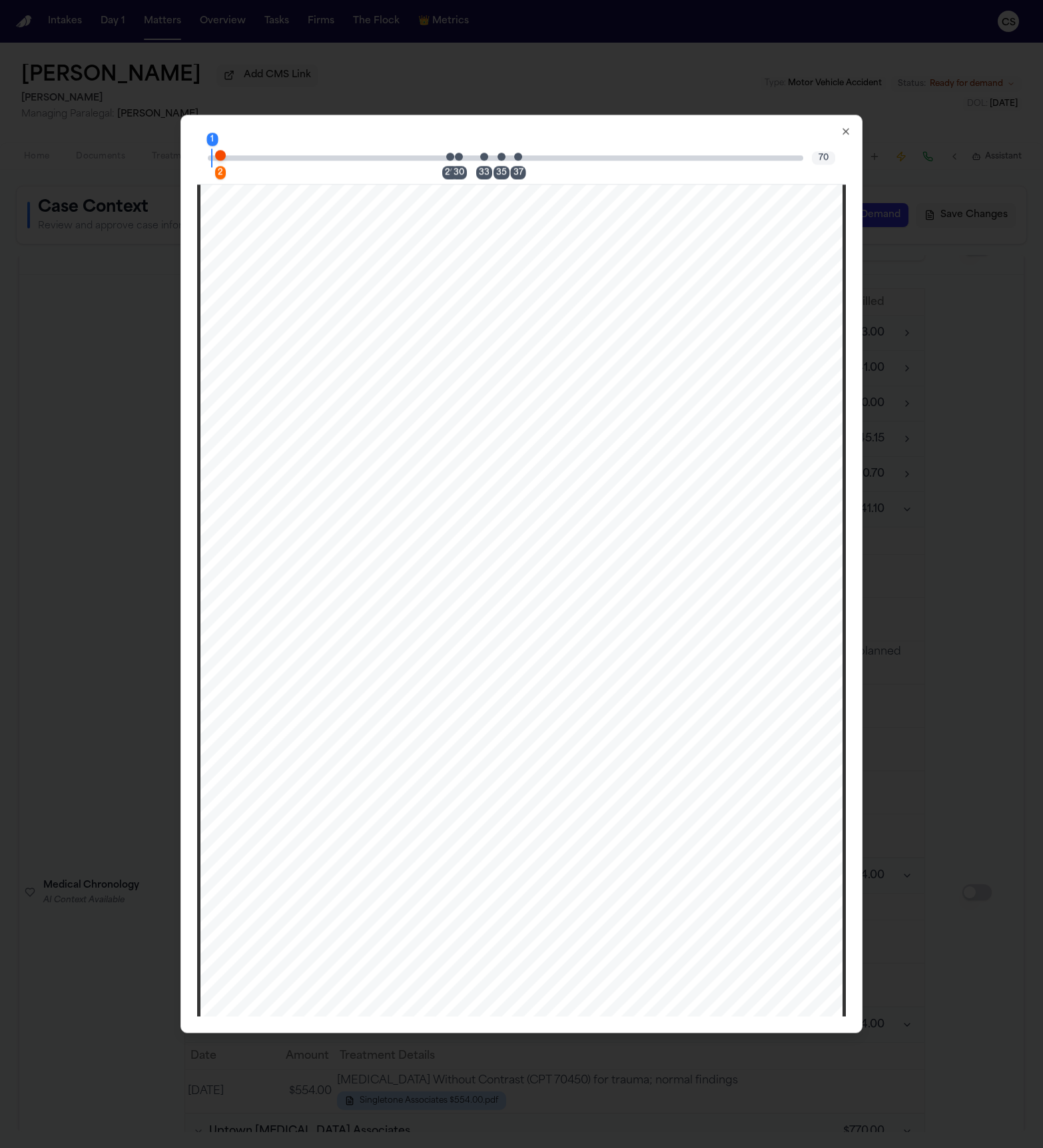
click at [447, 173] on div "29" at bounding box center [450, 172] width 16 height 14
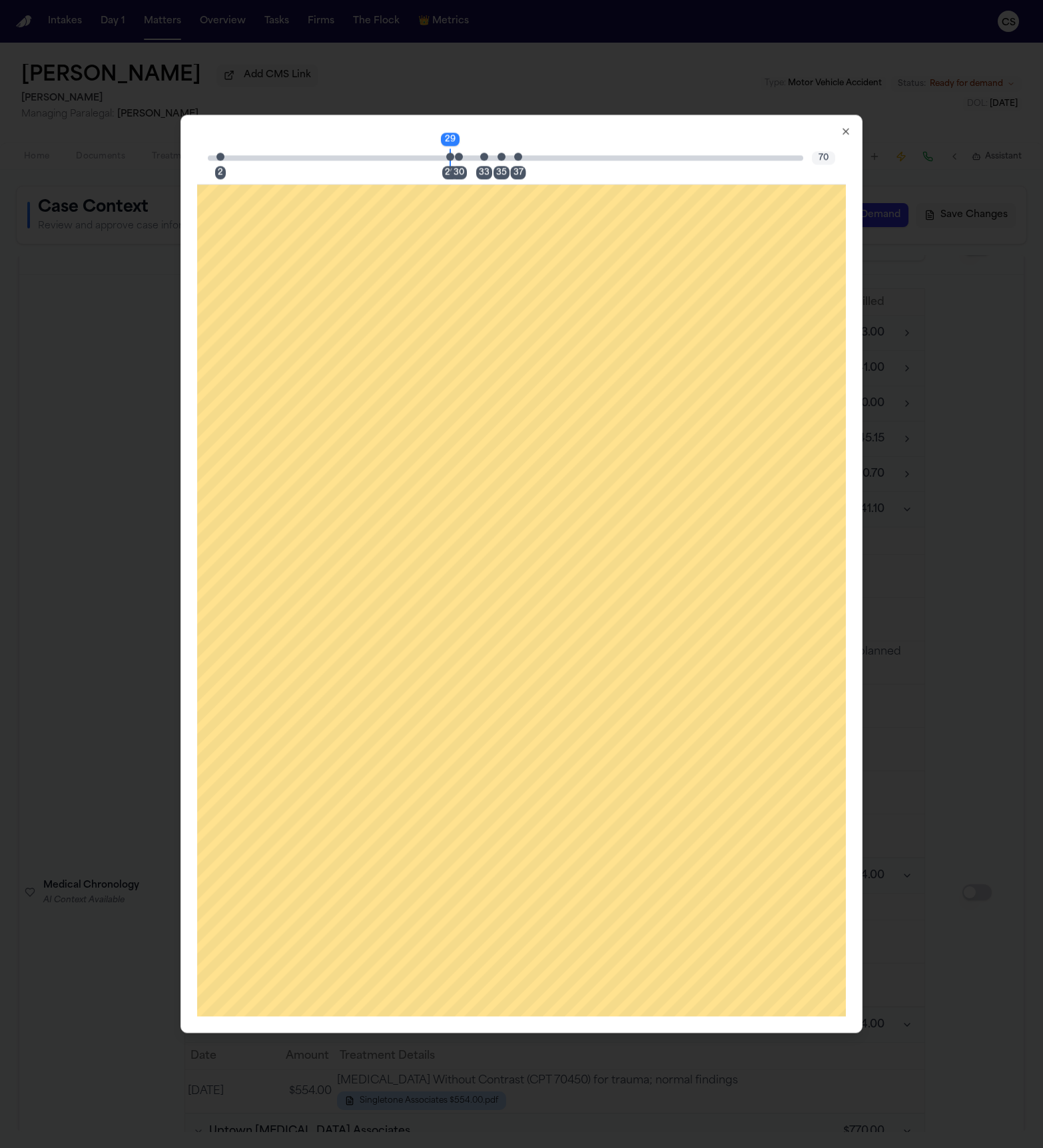
click at [574, 646] on span "" at bounding box center [588, 744] width 30 height 198
click at [848, 133] on icon "button" at bounding box center [845, 130] width 11 height 11
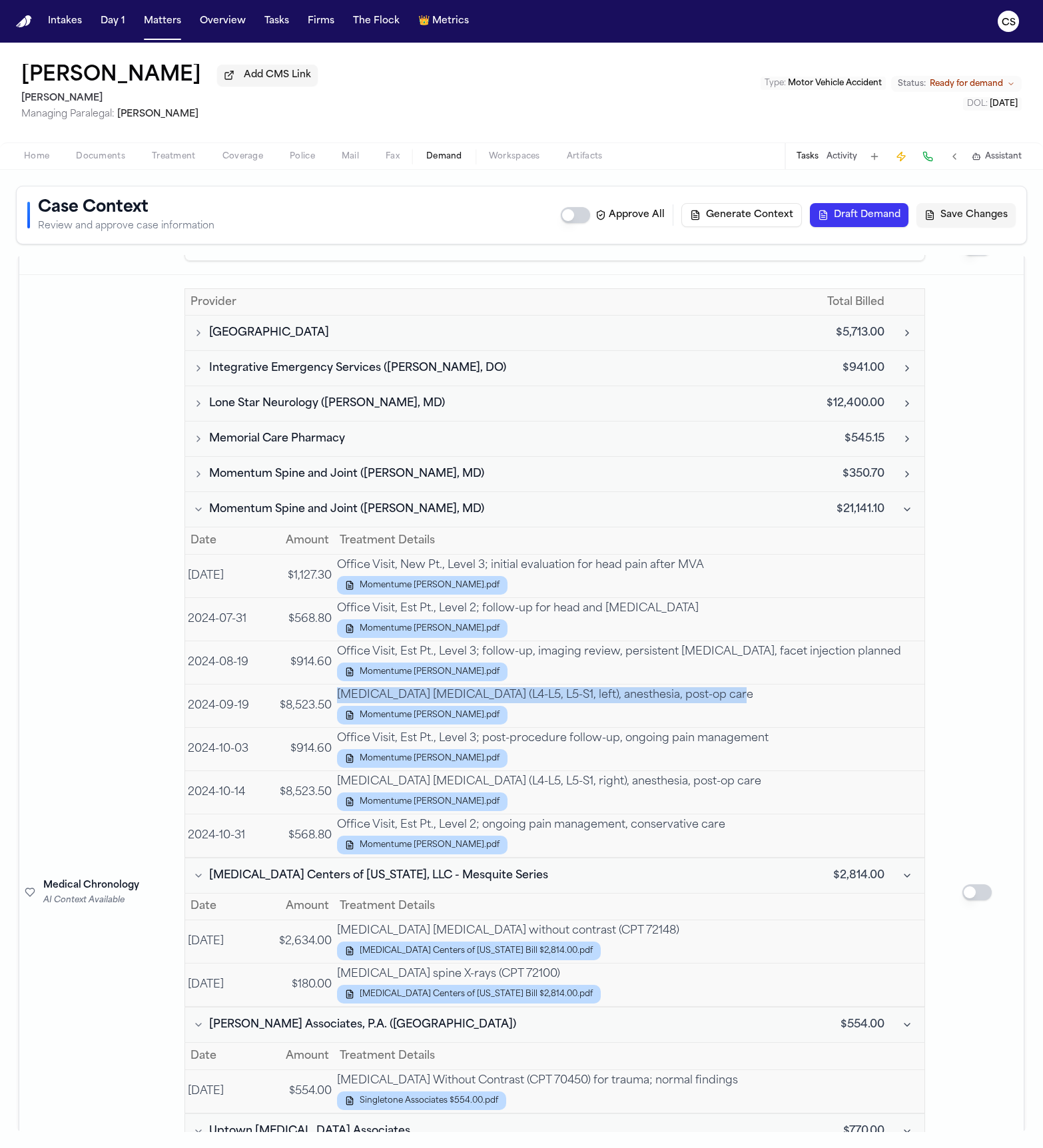
drag, startPoint x: 338, startPoint y: 693, endPoint x: 745, endPoint y: 688, distance: 407.0
click at [745, 688] on td "Lumbar facet joint injection (L4-L5, L5-S1, left), anesthesia, post-op care Mom…" at bounding box center [629, 705] width 590 height 43
drag, startPoint x: 191, startPoint y: 699, endPoint x: 247, endPoint y: 704, distance: 56.2
click at [247, 704] on td "2024-09-19" at bounding box center [228, 705] width 86 height 43
click at [249, 702] on td "2024-09-19" at bounding box center [228, 705] width 86 height 43
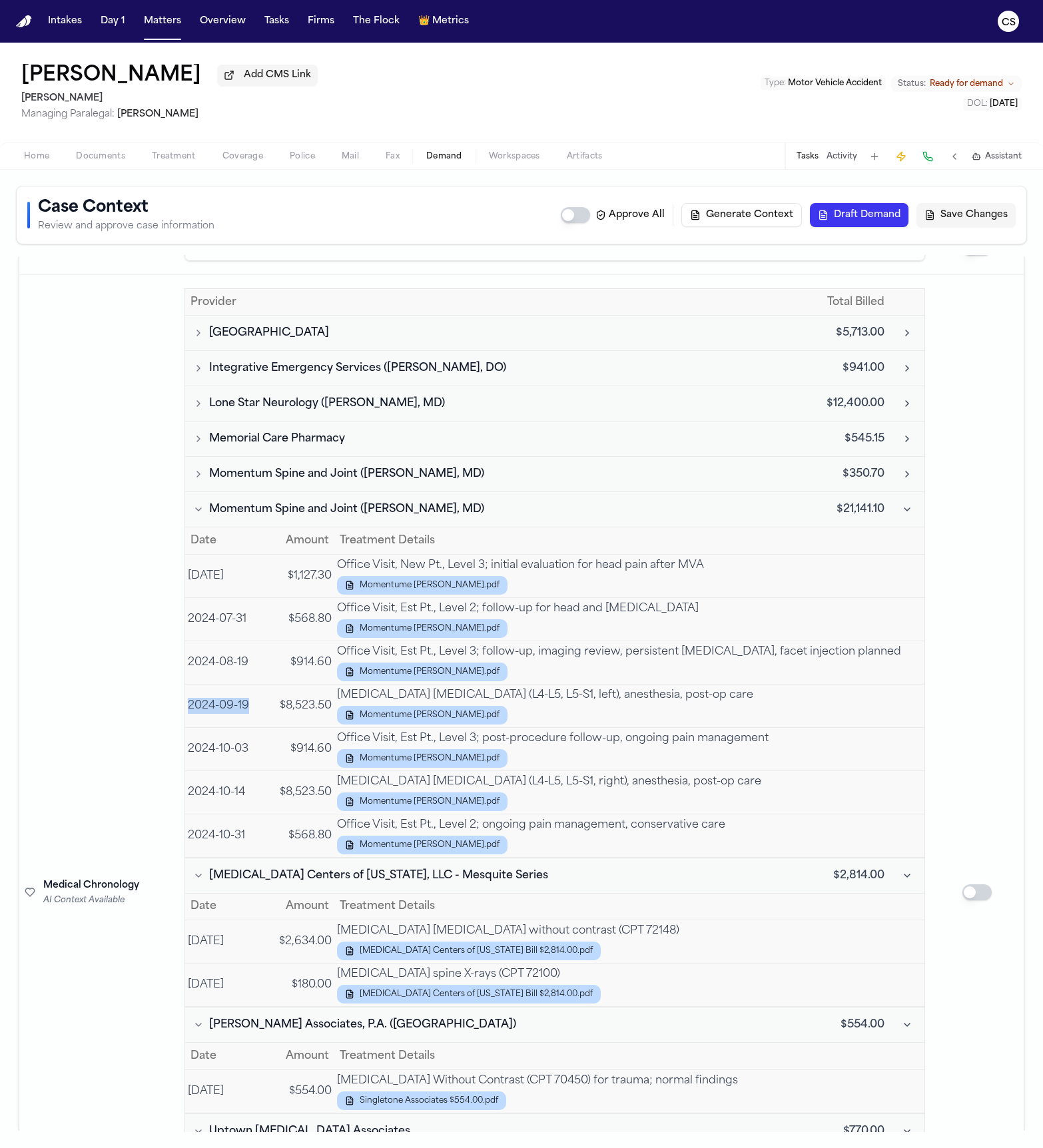
drag, startPoint x: 251, startPoint y: 702, endPoint x: 188, endPoint y: 704, distance: 63.0
click at [188, 704] on td "2024-09-19" at bounding box center [228, 705] width 86 height 43
drag, startPoint x: 326, startPoint y: 778, endPoint x: 721, endPoint y: 775, distance: 395.0
click at [721, 764] on tr "2024-10-14 $8,523.50 Lumbar facet joint injection (L4-L5, L5-S1, right), anesth…" at bounding box center [554, 792] width 739 height 43
click at [249, 764] on td "2024-10-14" at bounding box center [228, 792] width 86 height 43
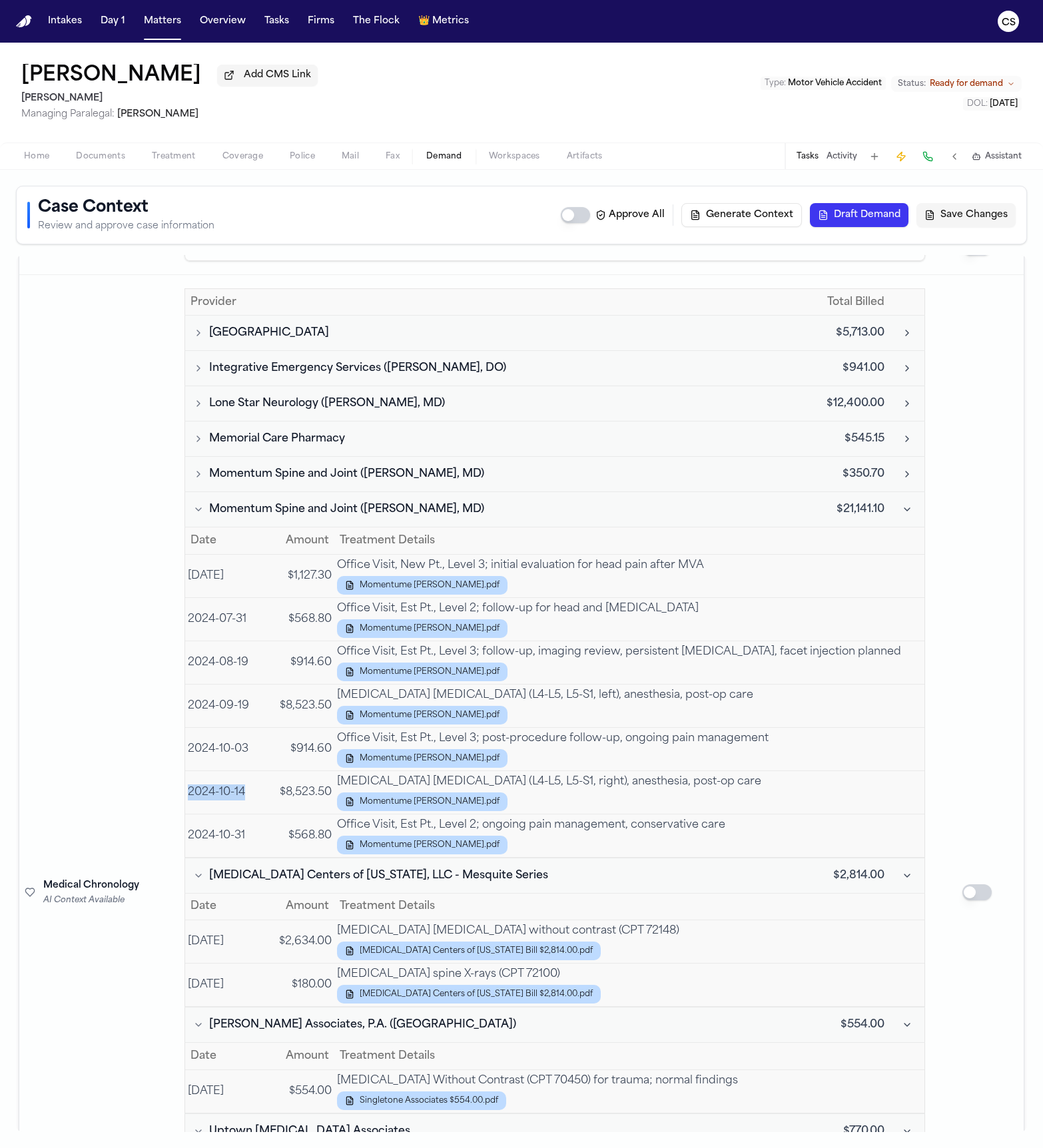
drag, startPoint x: 249, startPoint y: 789, endPoint x: 190, endPoint y: 792, distance: 59.1
click at [190, 764] on td "2024-10-14" at bounding box center [228, 792] width 86 height 43
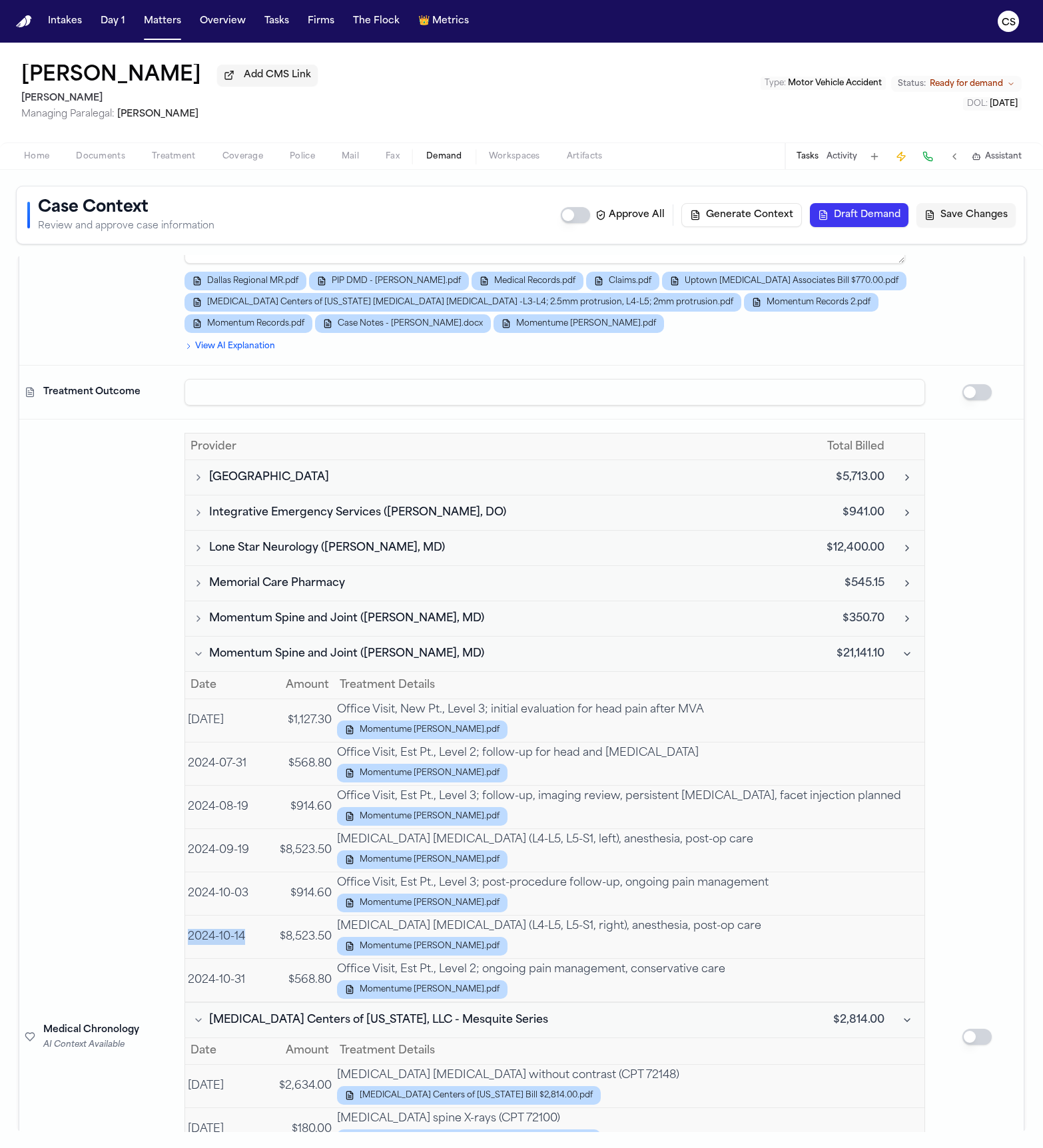
scroll to position [3245, 0]
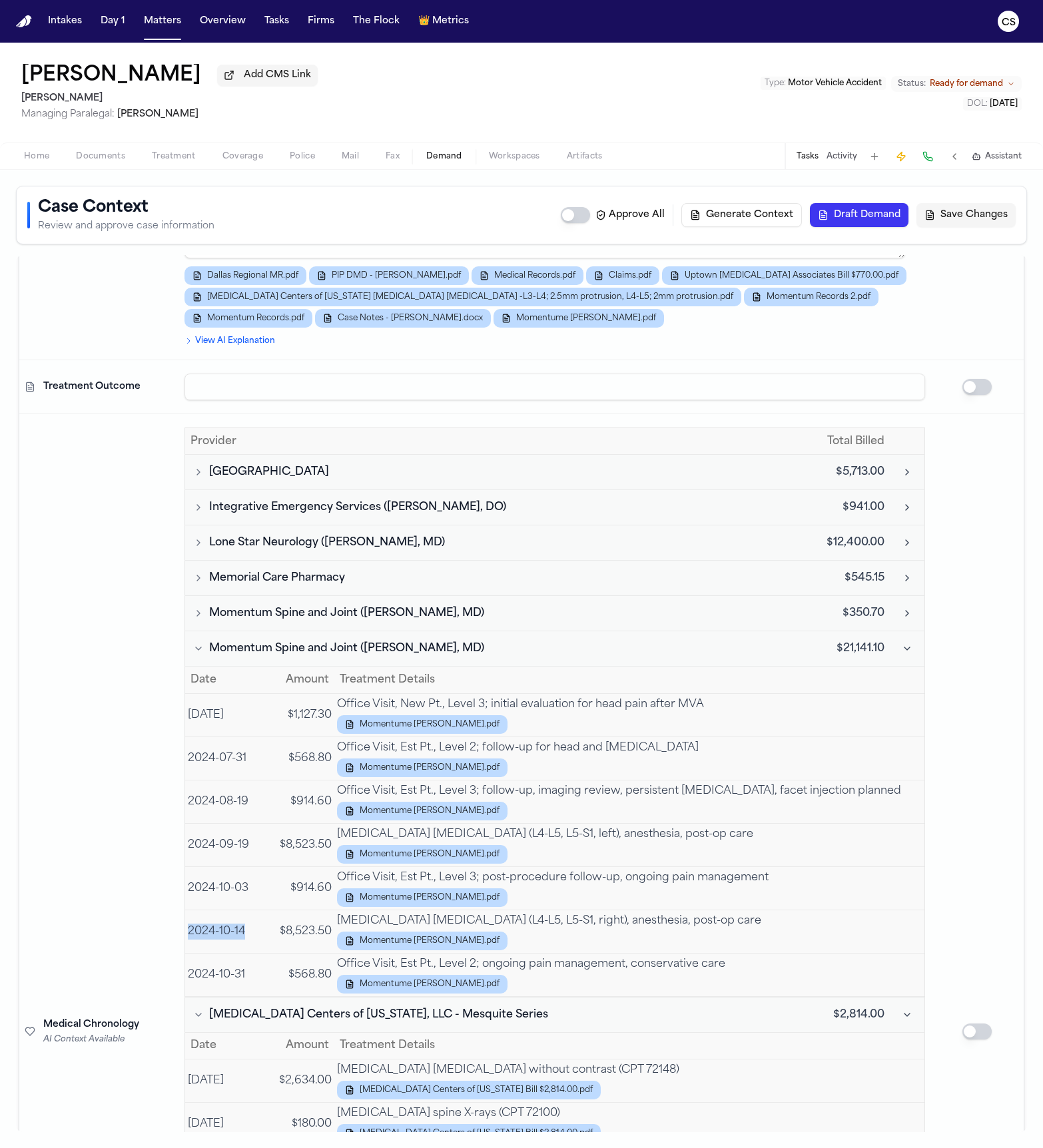
click at [248, 764] on td "2024-10-14" at bounding box center [228, 931] width 86 height 43
click at [825, 764] on td "Lumbar facet joint injection (L4-L5, L5-S1, right), anesthesia, post-op care Mo…" at bounding box center [629, 931] width 590 height 43
click at [889, 648] on td at bounding box center [907, 648] width 35 height 35
click at [895, 642] on button "Collapse Momentum Spine and Joint (Zeshan Chaudhry, MD)" at bounding box center [907, 648] width 24 height 24
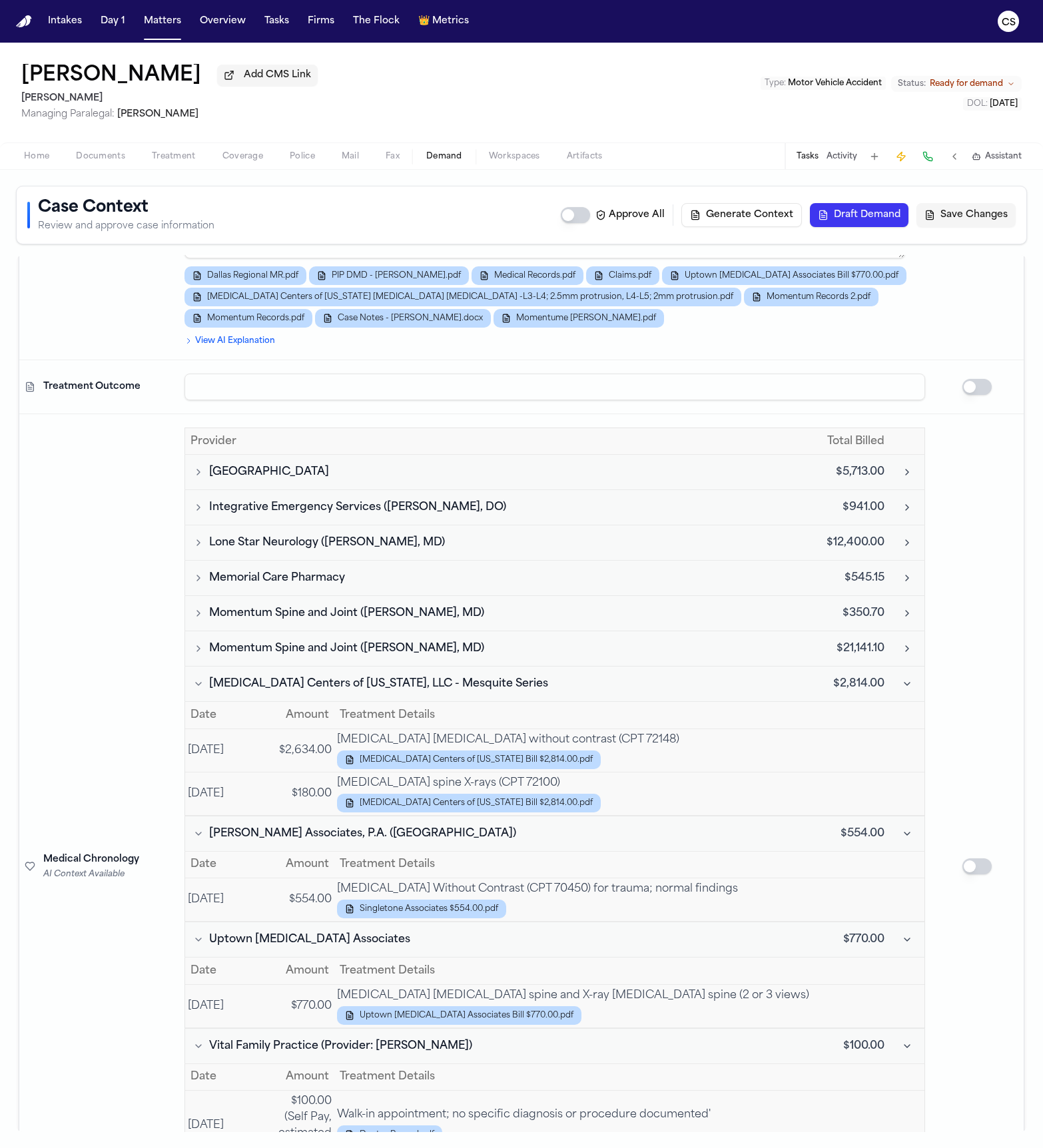
click at [895, 764] on button "Collapse Singleton Associates, P.A. (Dallas Regional Medical Center)" at bounding box center [907, 833] width 24 height 24
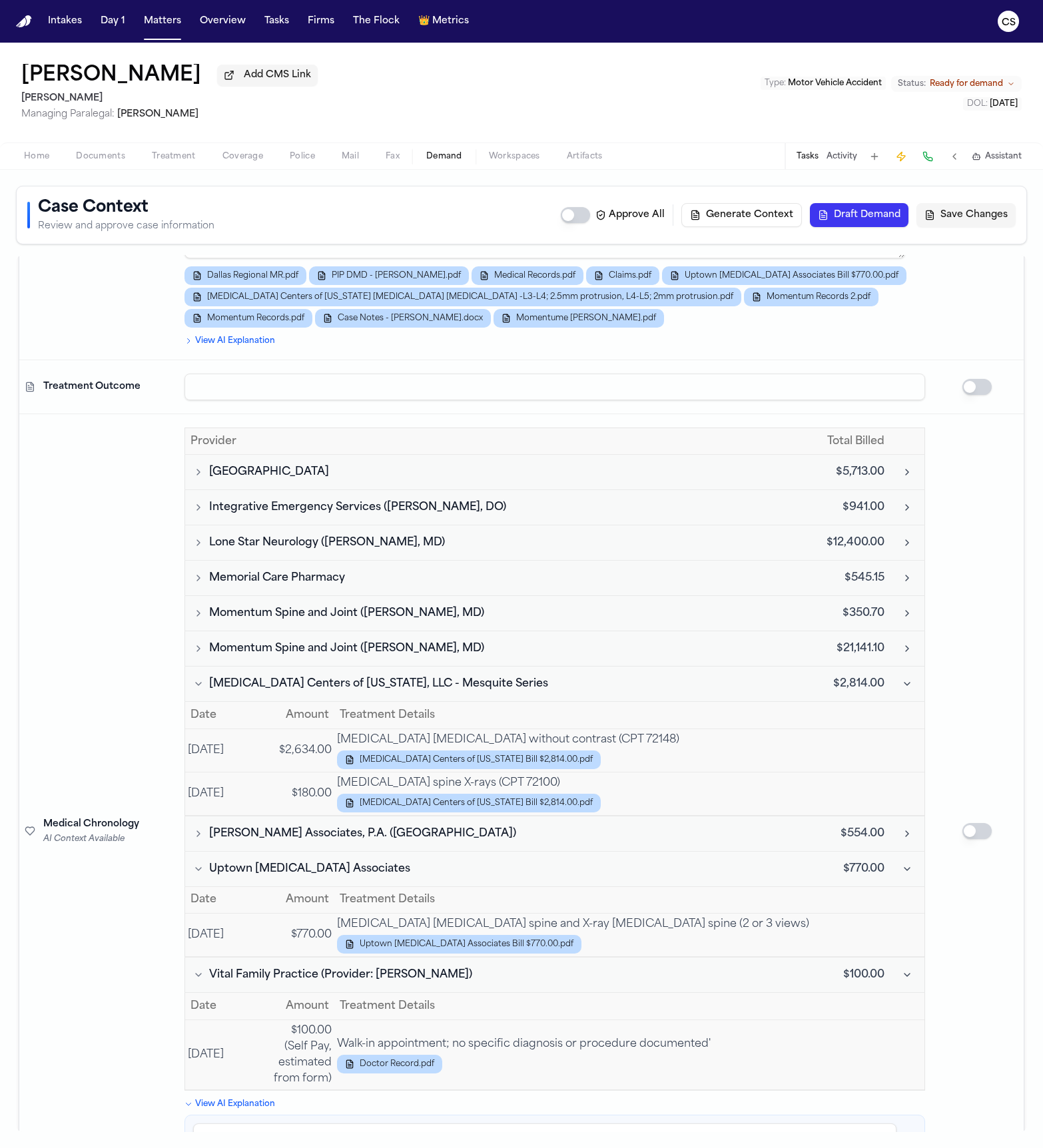
click at [895, 764] on button "Collapse Uptown Radiology Associates" at bounding box center [907, 869] width 24 height 24
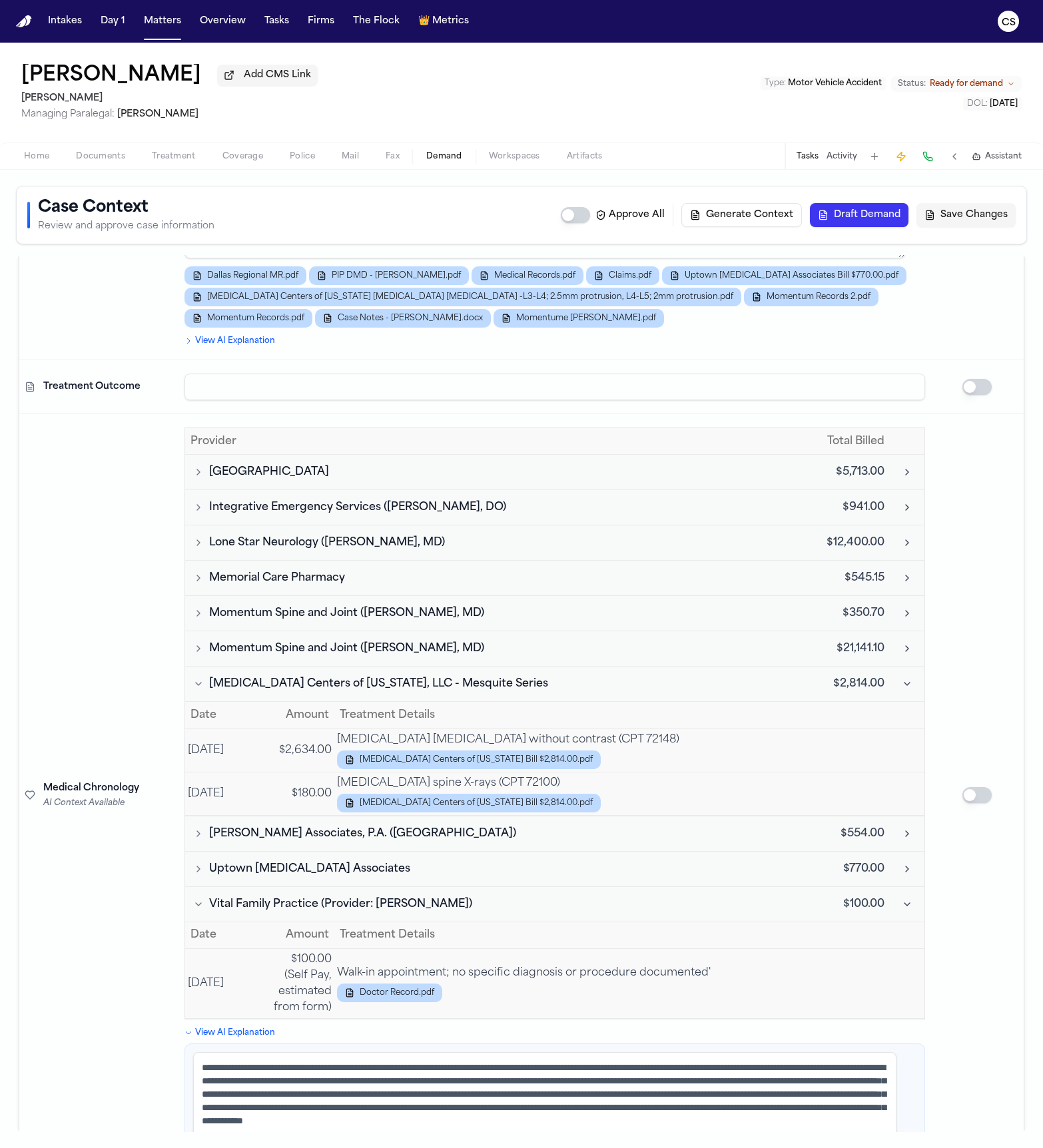
click at [895, 676] on button "Collapse MRI Centers of Texas, LLC - Mesquite Series" at bounding box center [907, 684] width 24 height 24
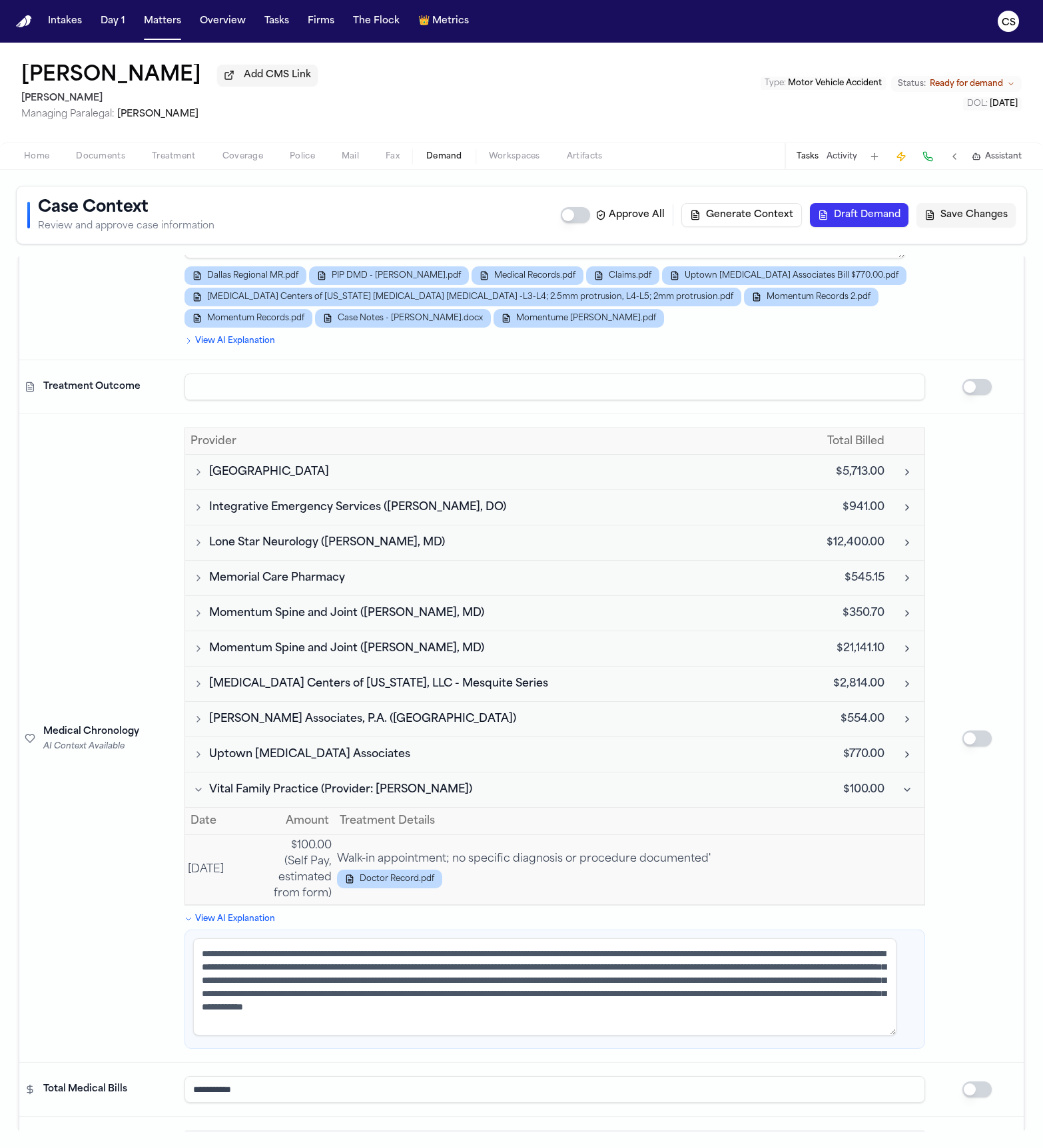
click at [241, 611] on span "Momentum Spine and Joint (Laura Delin, MD)" at bounding box center [347, 613] width 275 height 16
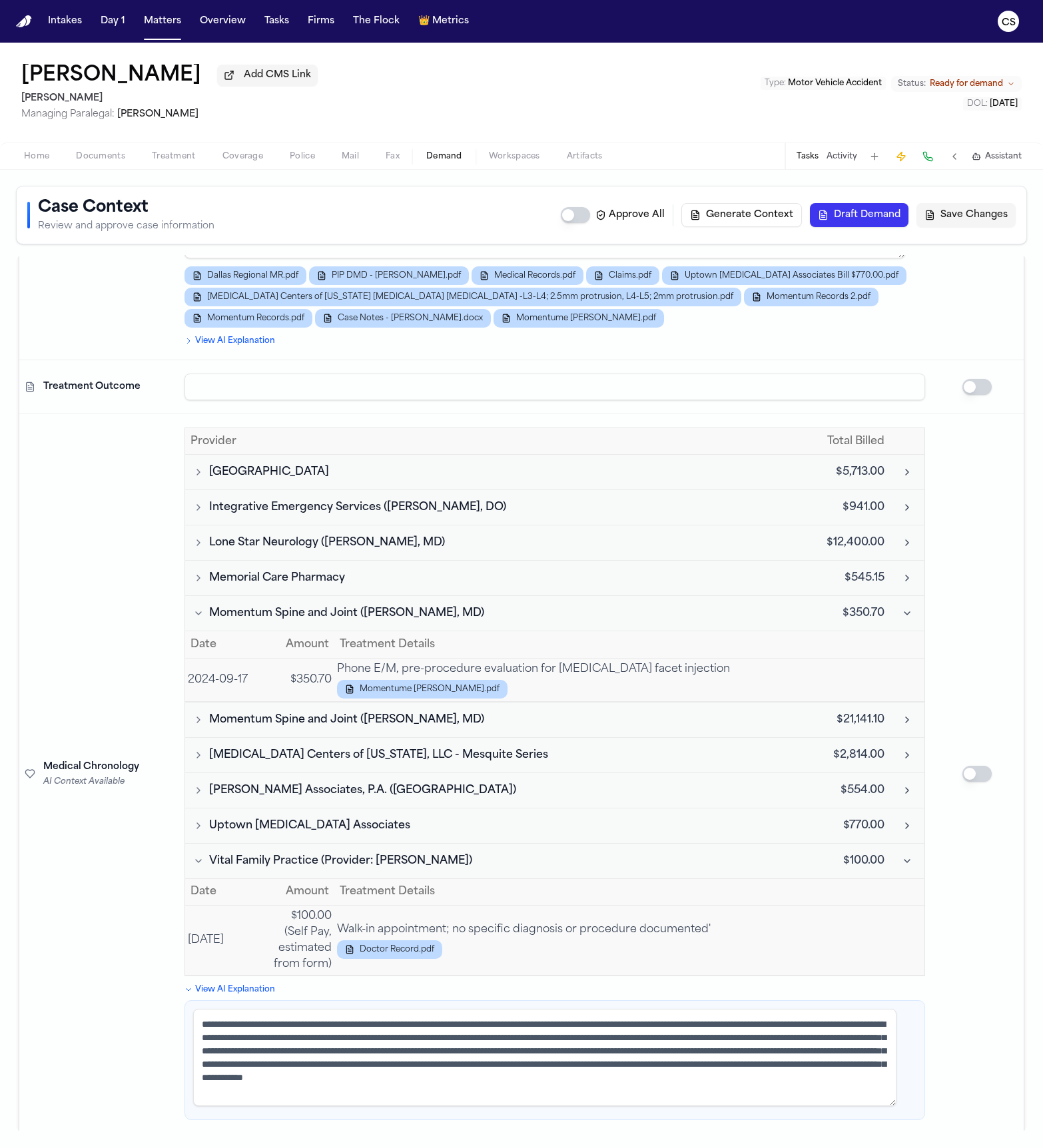
click at [321, 606] on span "Momentum Spine and Joint (Laura Delin, MD)" at bounding box center [347, 613] width 275 height 16
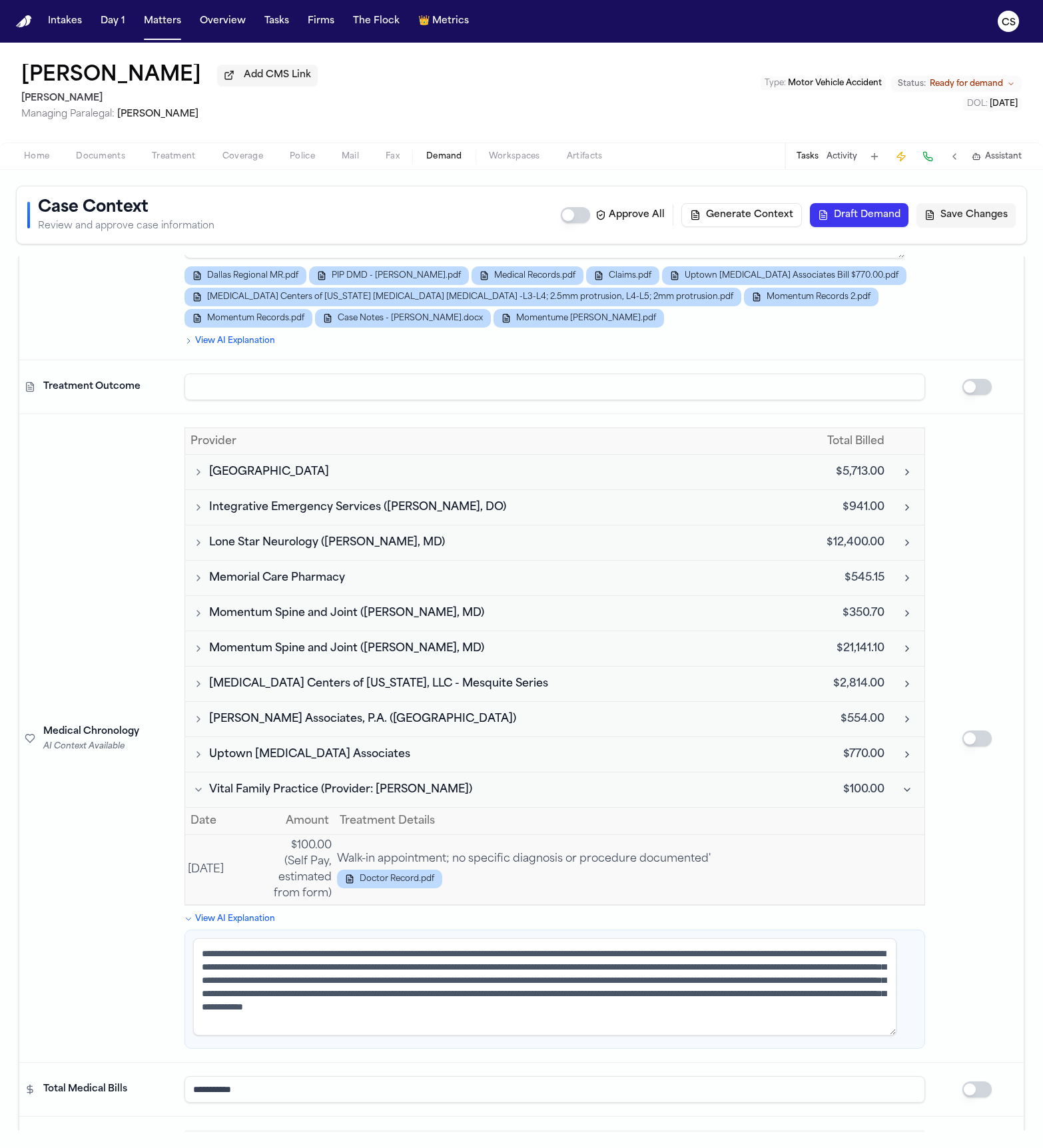
click at [317, 641] on span "Momentum Spine and Joint (Zeshan Chaudhry, MD)" at bounding box center [347, 648] width 275 height 16
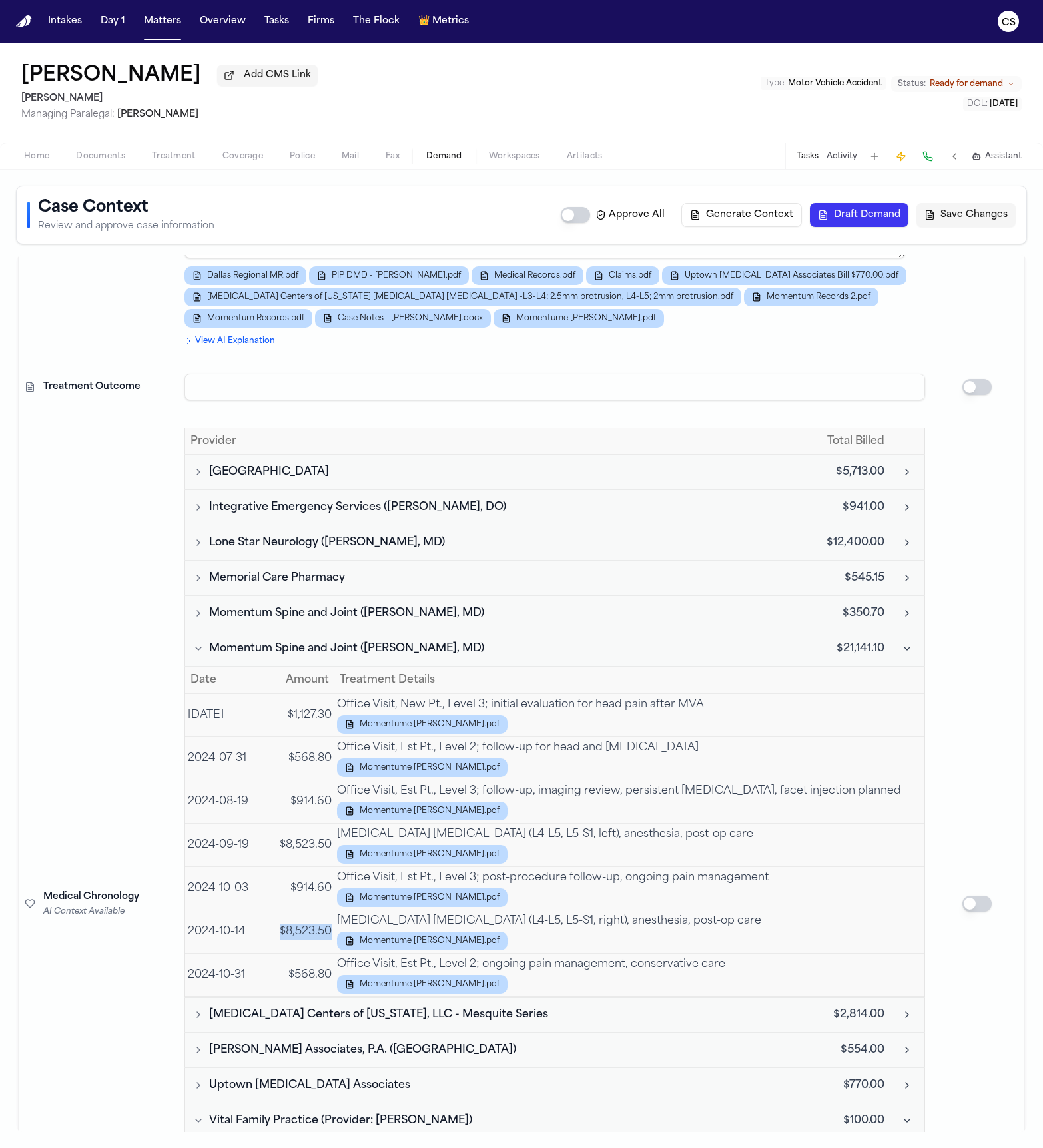
drag, startPoint x: 279, startPoint y: 927, endPoint x: 332, endPoint y: 925, distance: 53.0
click at [332, 764] on td "$8,523.50" at bounding box center [303, 931] width 64 height 43
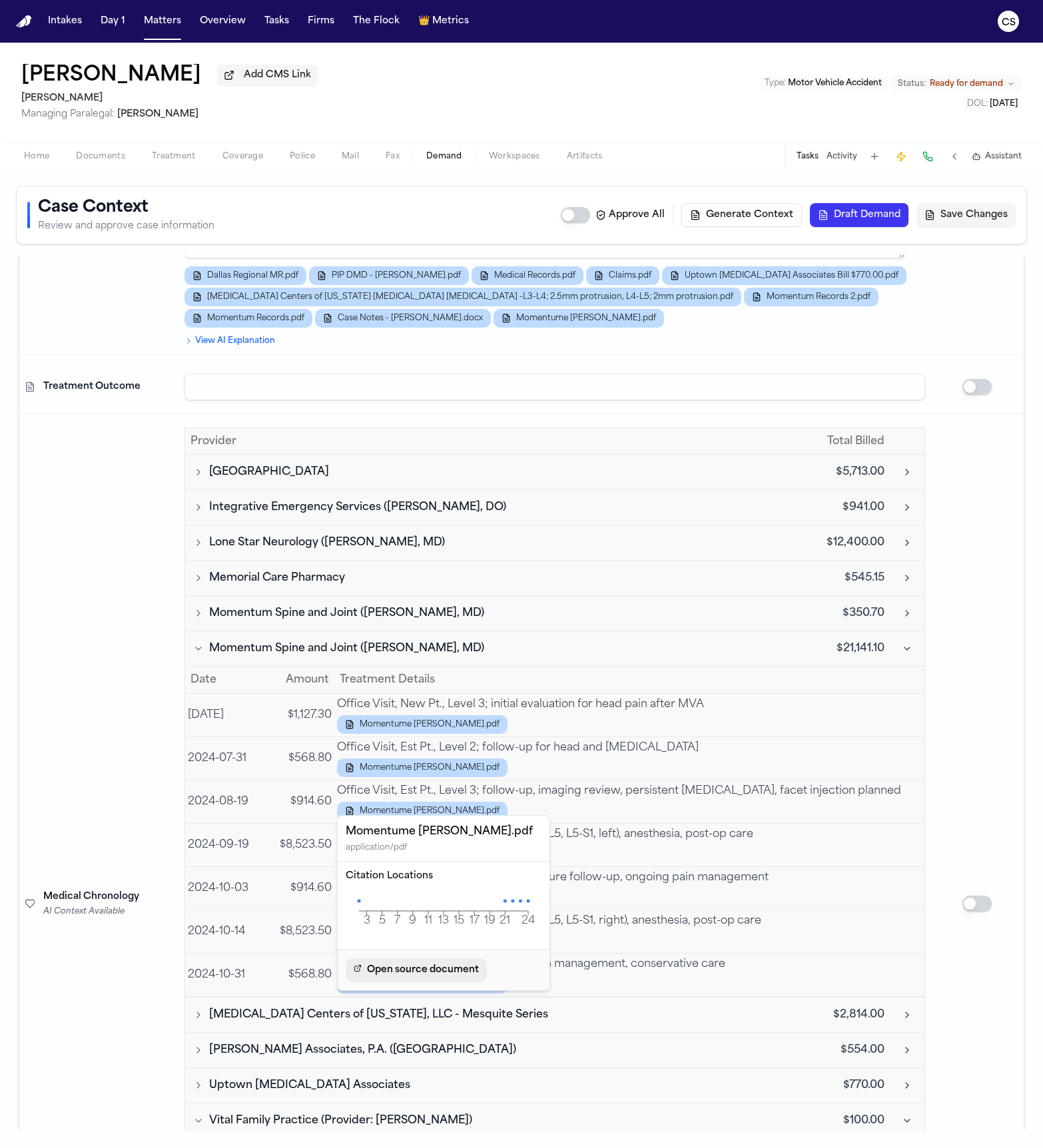
click at [415, 764] on span "Open source document" at bounding box center [423, 970] width 112 height 16
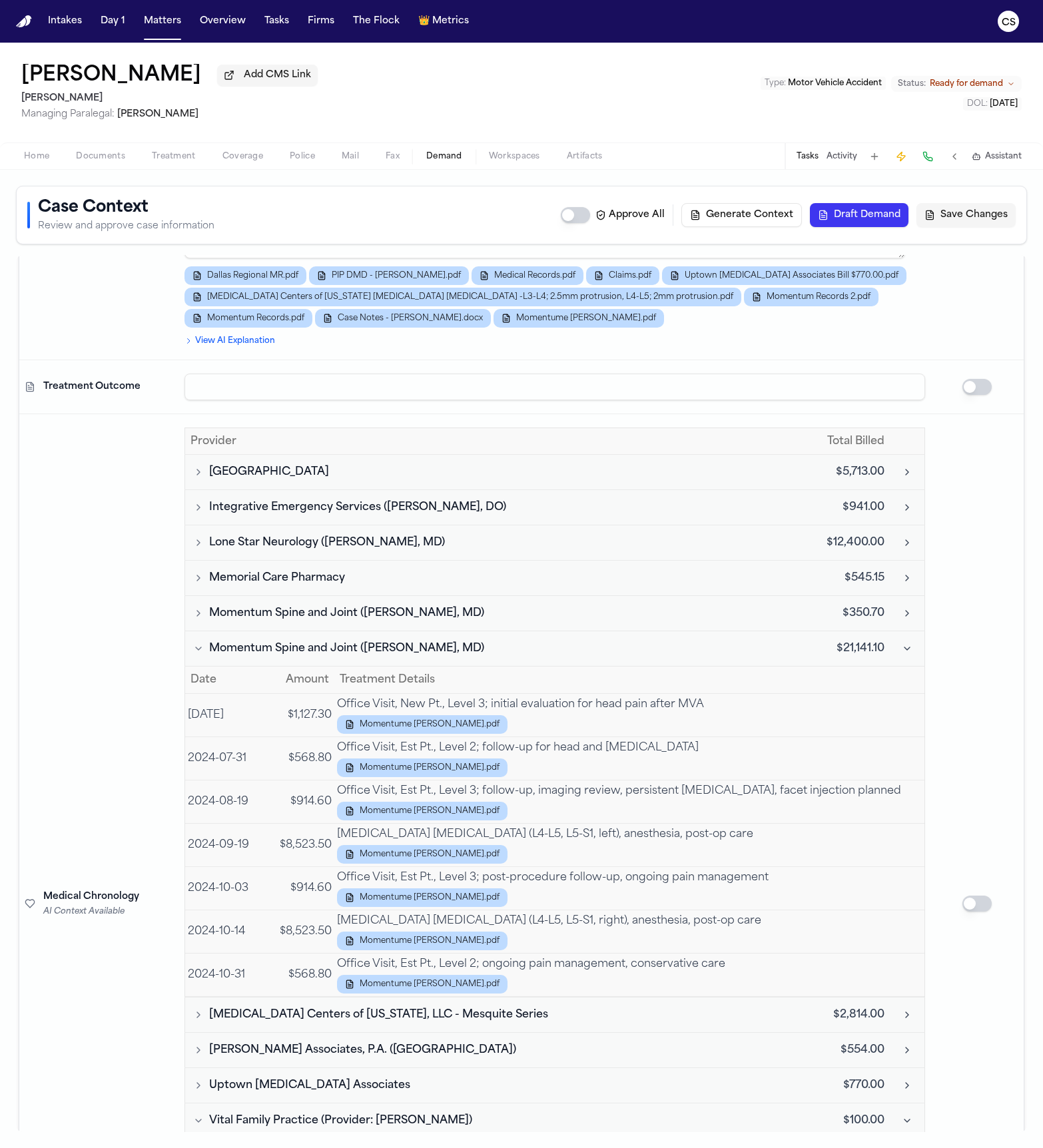
click at [194, 643] on icon "Toggle Momentum Spine and Joint (Zeshan Chaudhry, MD) visits" at bounding box center [198, 648] width 11 height 11
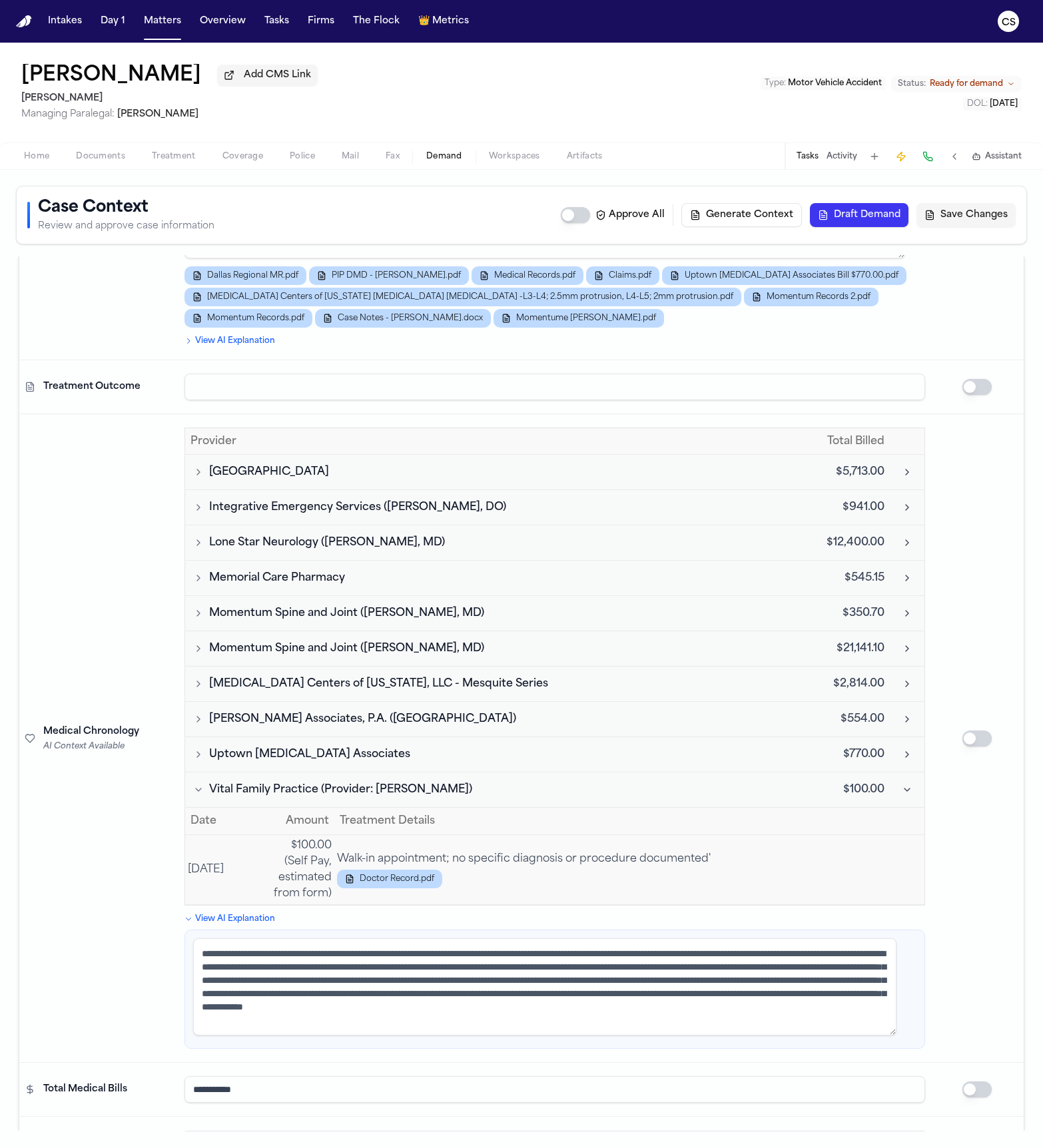
click at [195, 643] on icon "Toggle Momentum Spine and Joint (Zeshan Chaudhry, MD) visits" at bounding box center [198, 648] width 11 height 11
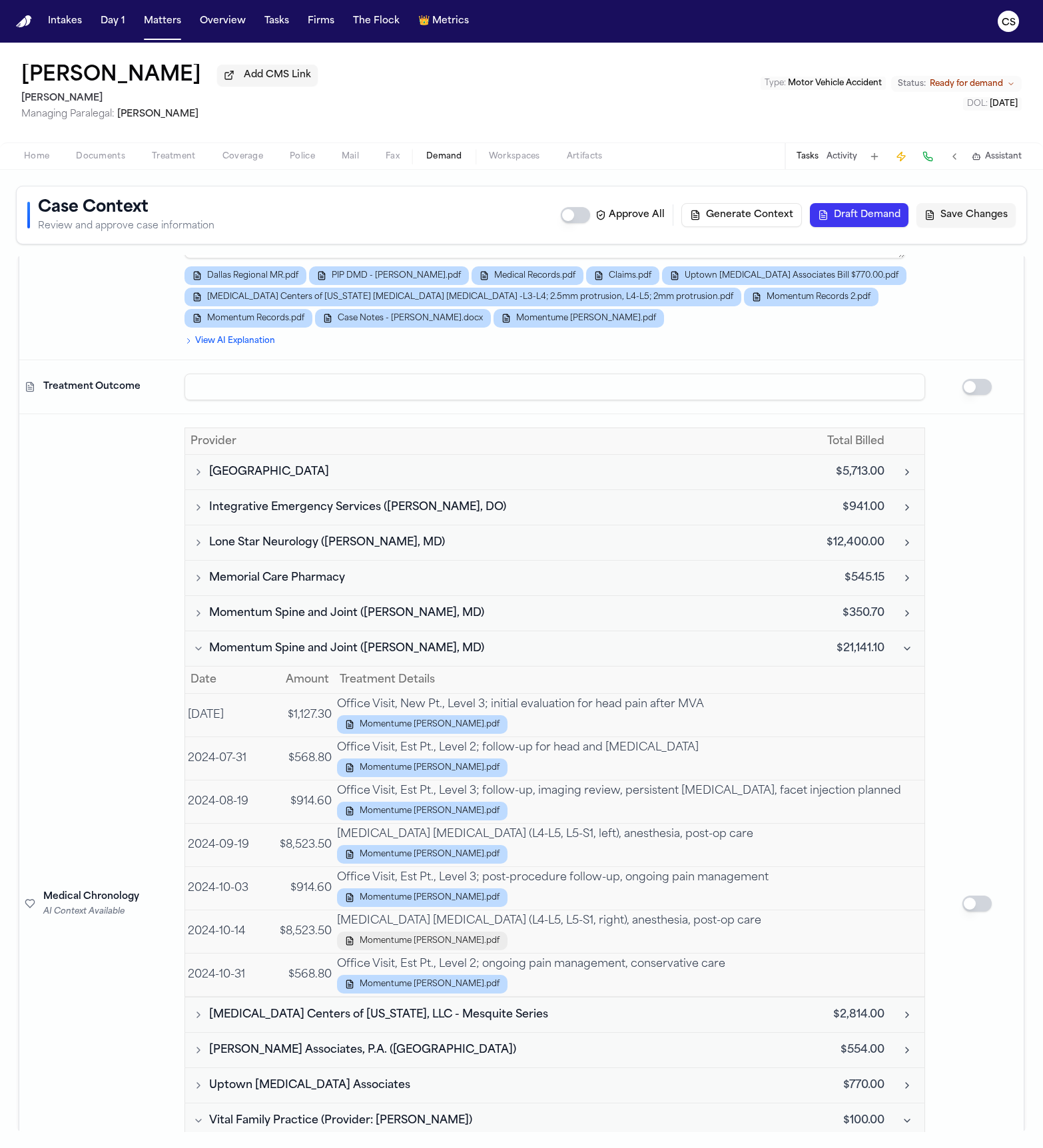
click at [465, 764] on span "Momentume JUAN MOLINA-LOPEZ.pdf" at bounding box center [429, 941] width 140 height 11
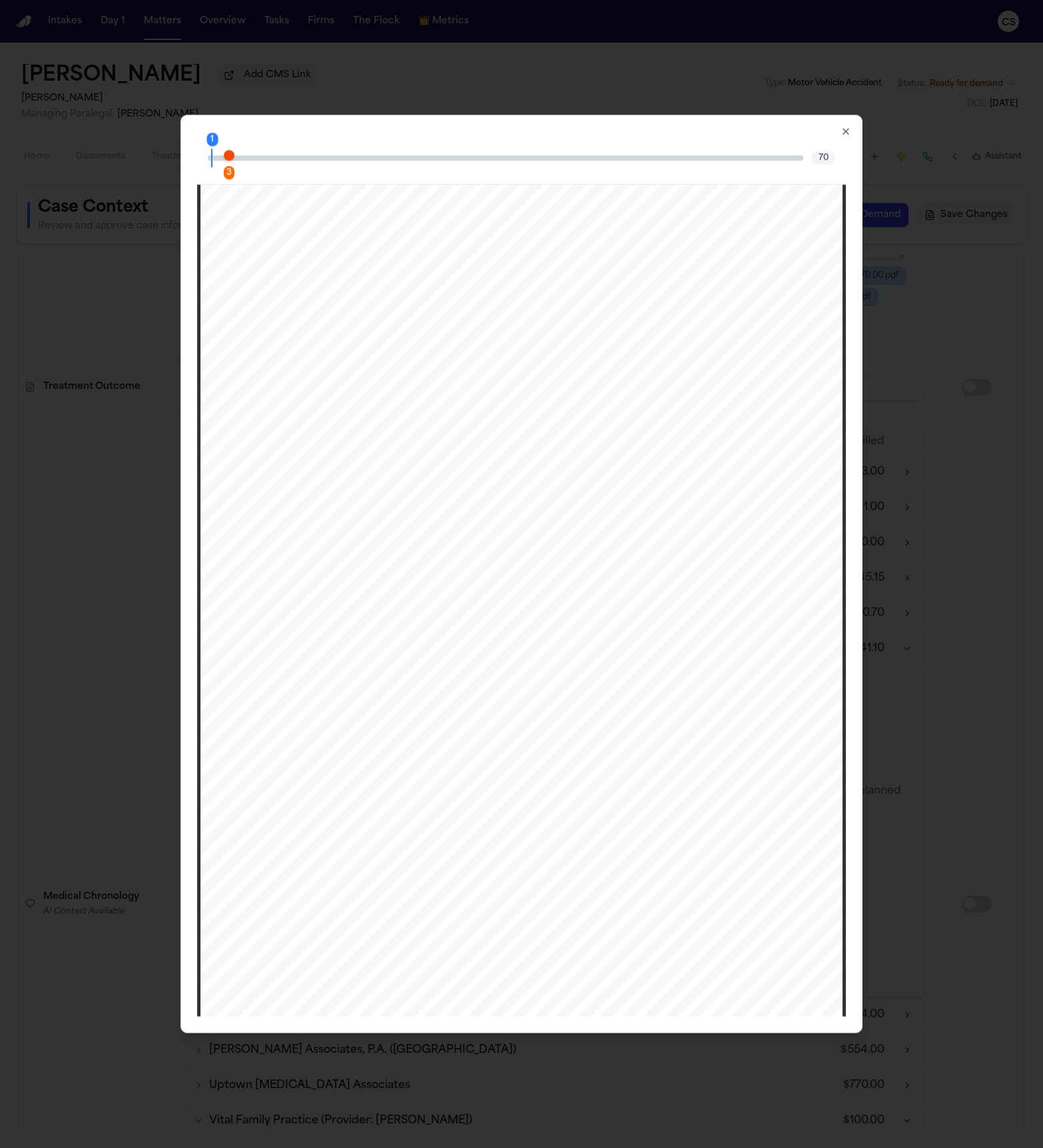
click at [849, 131] on icon "button" at bounding box center [845, 130] width 11 height 11
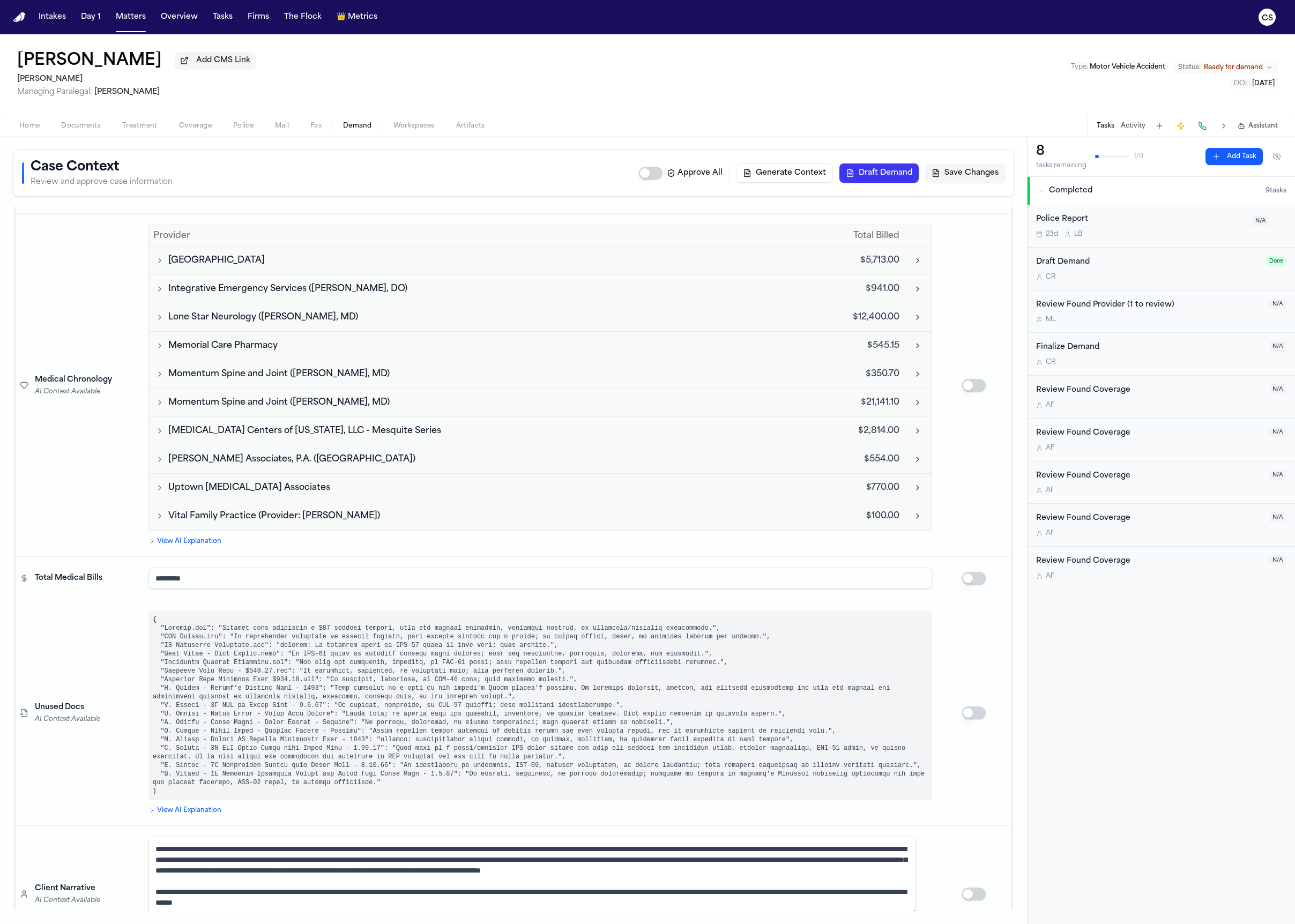
scroll to position [2566, 0]
click at [291, 368] on span "Momentum Spine and Joint ([PERSON_NAME], MD)" at bounding box center [279, 373] width 221 height 13
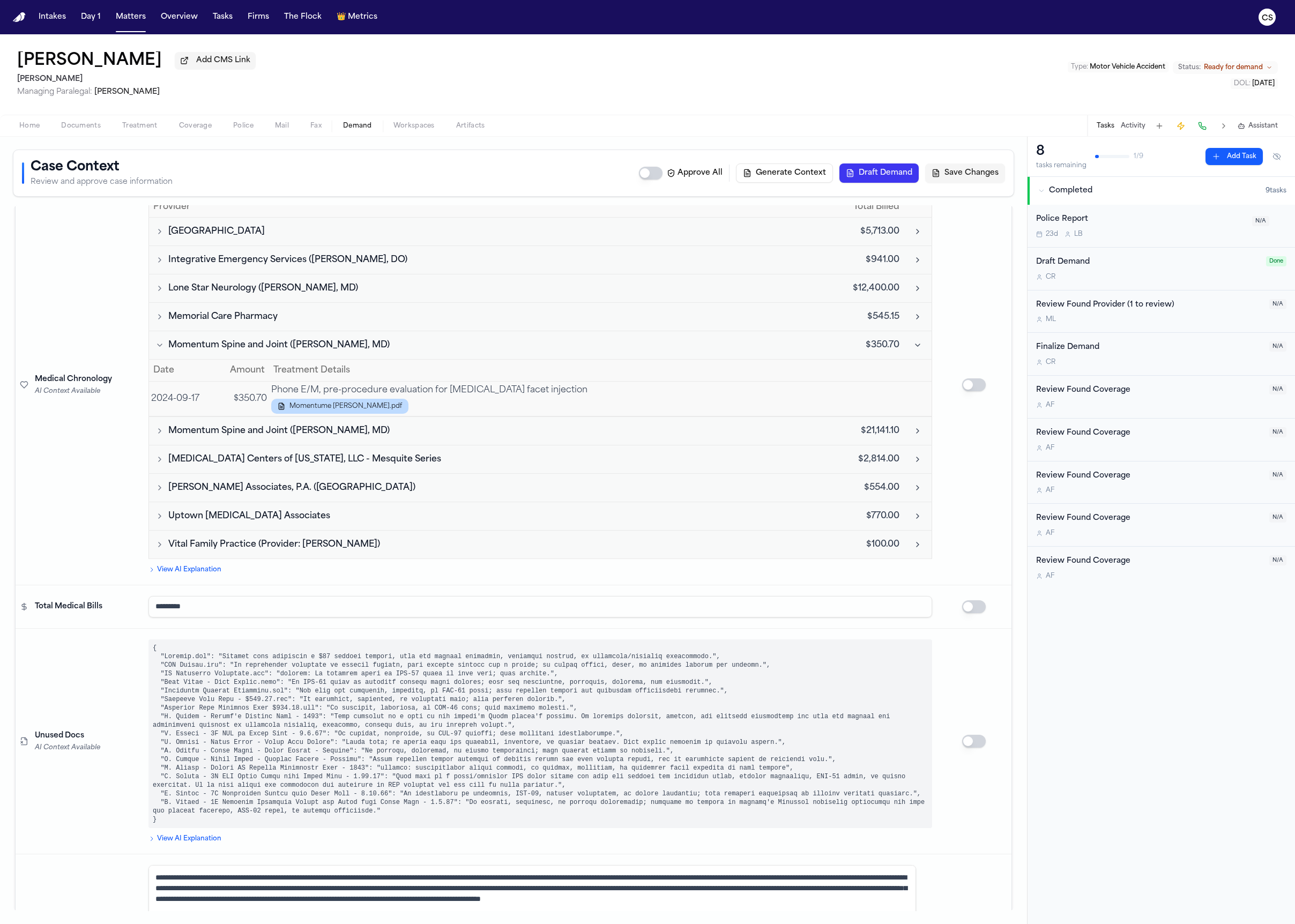
scroll to position [2594, 0]
click at [313, 404] on span "Momentume [PERSON_NAME].pdf" at bounding box center [346, 406] width 113 height 9
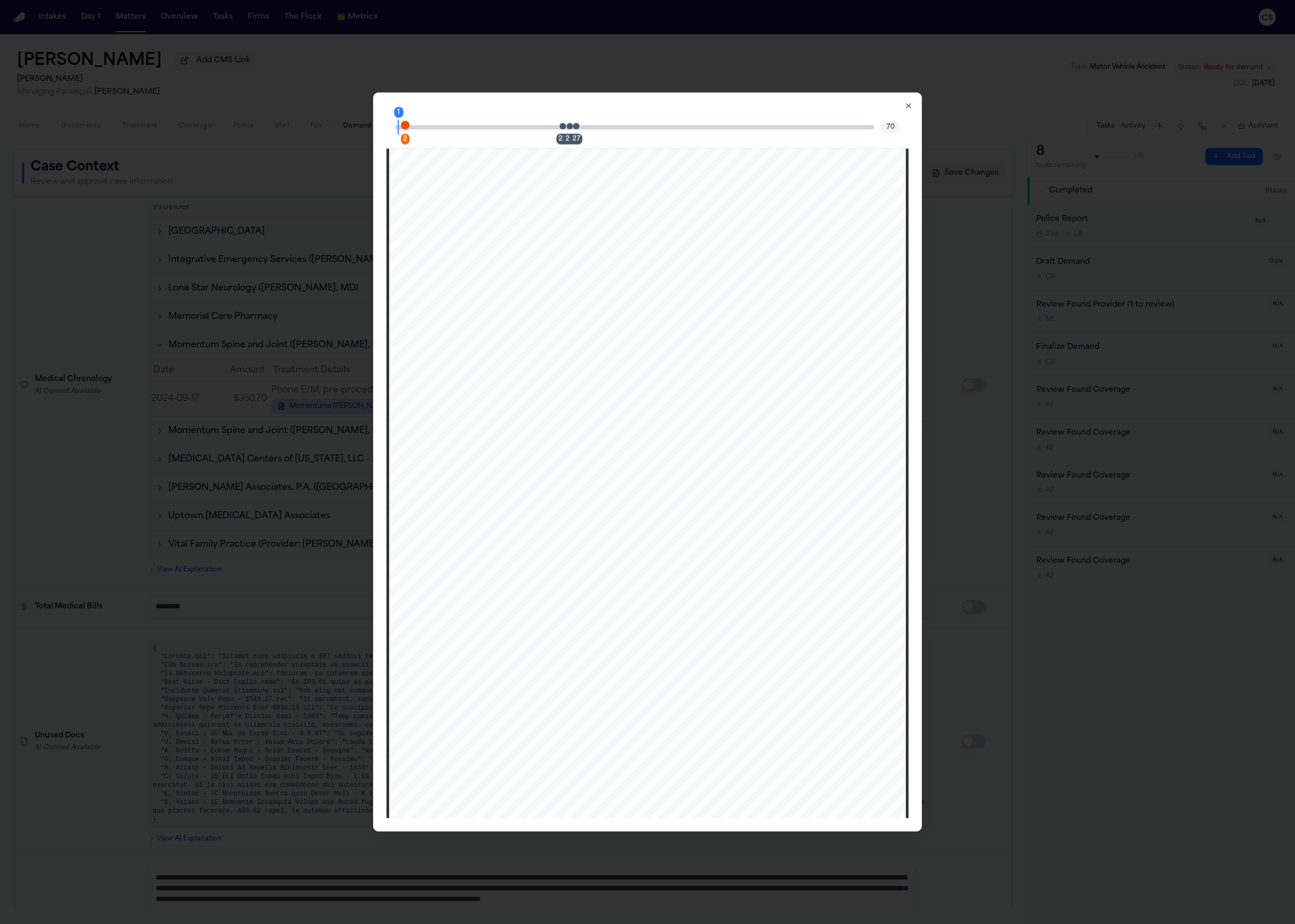
click at [908, 109] on icon "button" at bounding box center [908, 105] width 9 height 9
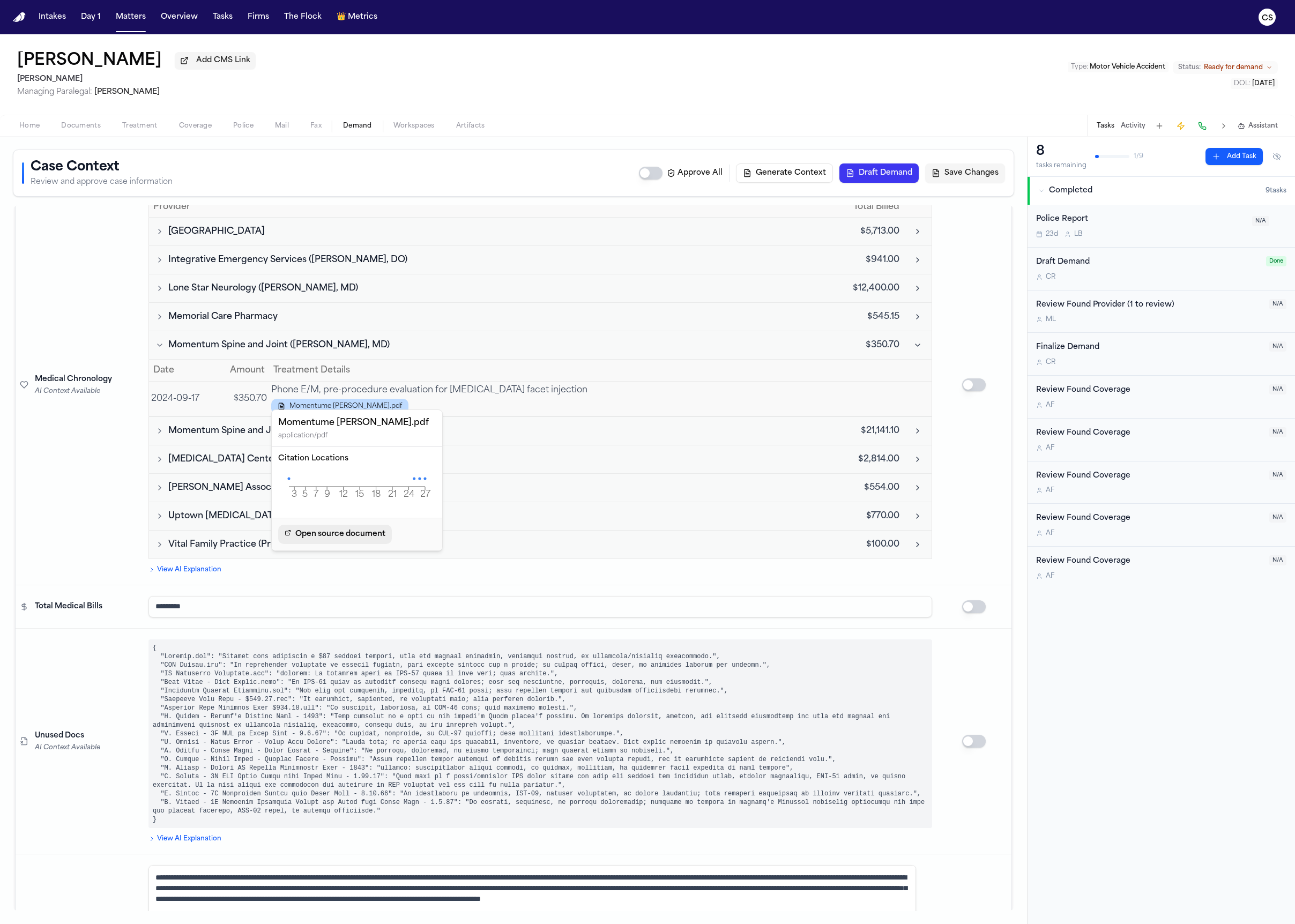
click at [377, 541] on span "Open source document" at bounding box center [340, 534] width 90 height 13
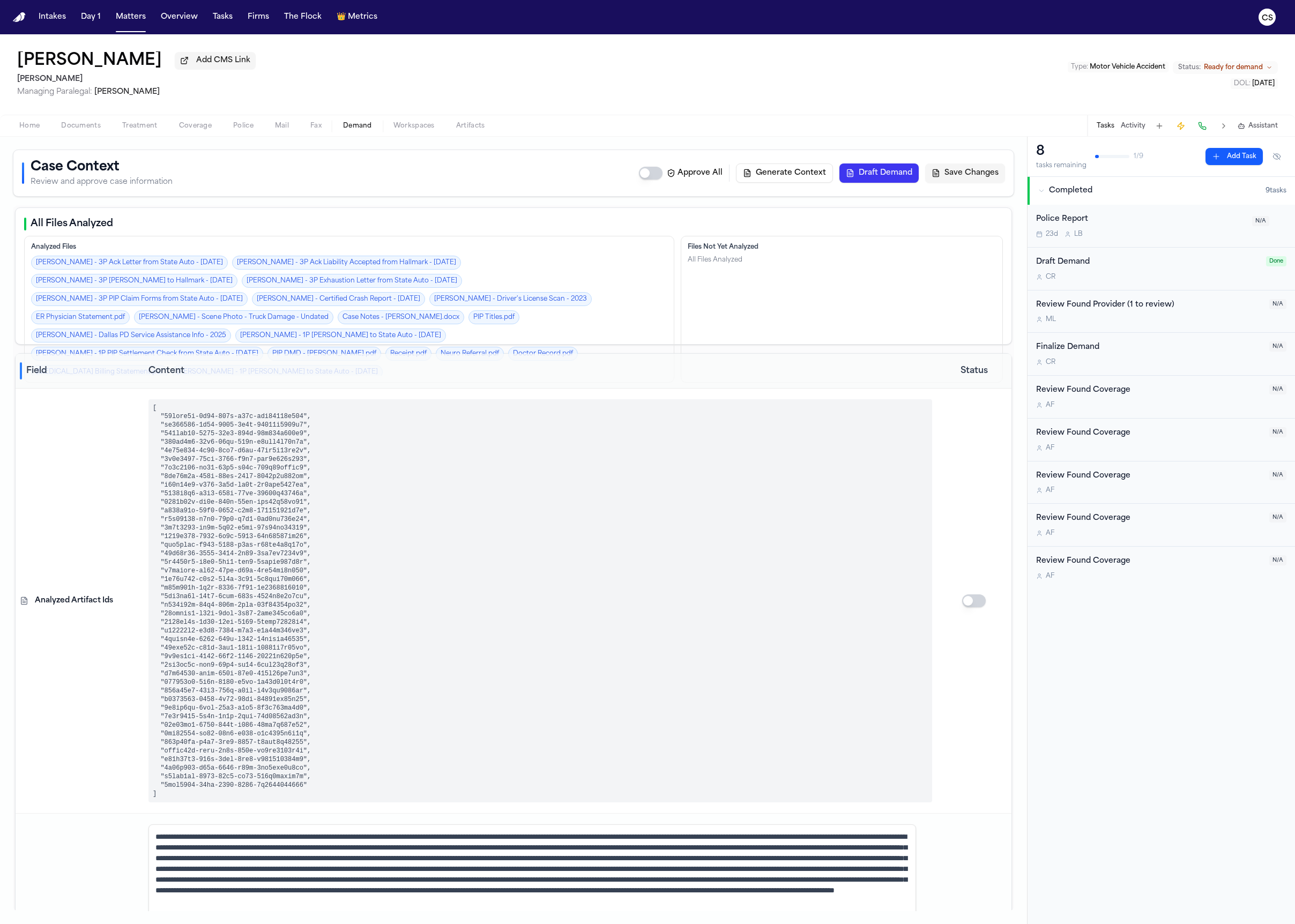
scroll to position [1005, 0]
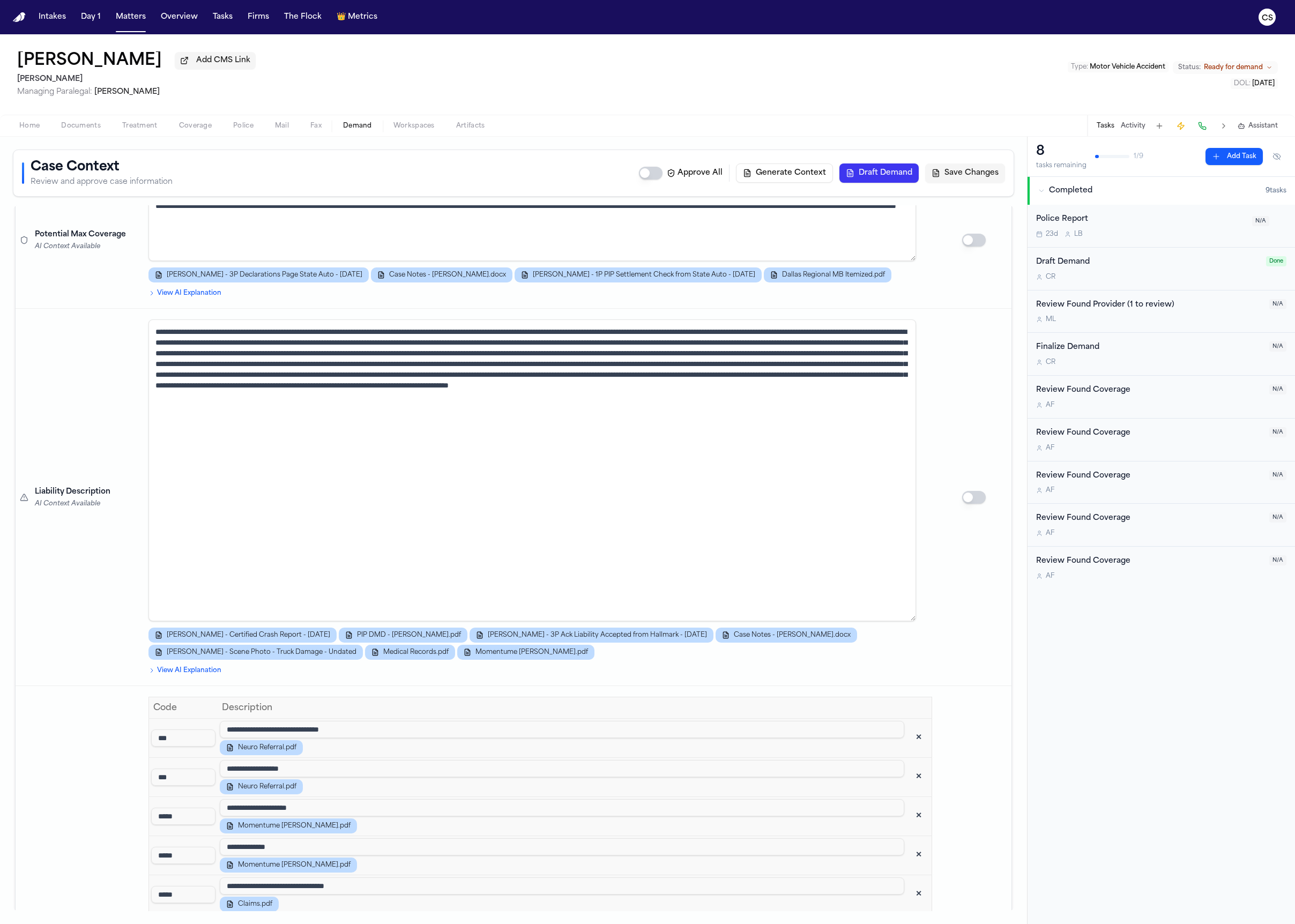
drag, startPoint x: 909, startPoint y: 390, endPoint x: 970, endPoint y: 615, distance: 233.1
click at [970, 615] on tr "Liability Description AI Context Available J. Molina - Certified Crash Report -…" at bounding box center [513, 497] width 996 height 377
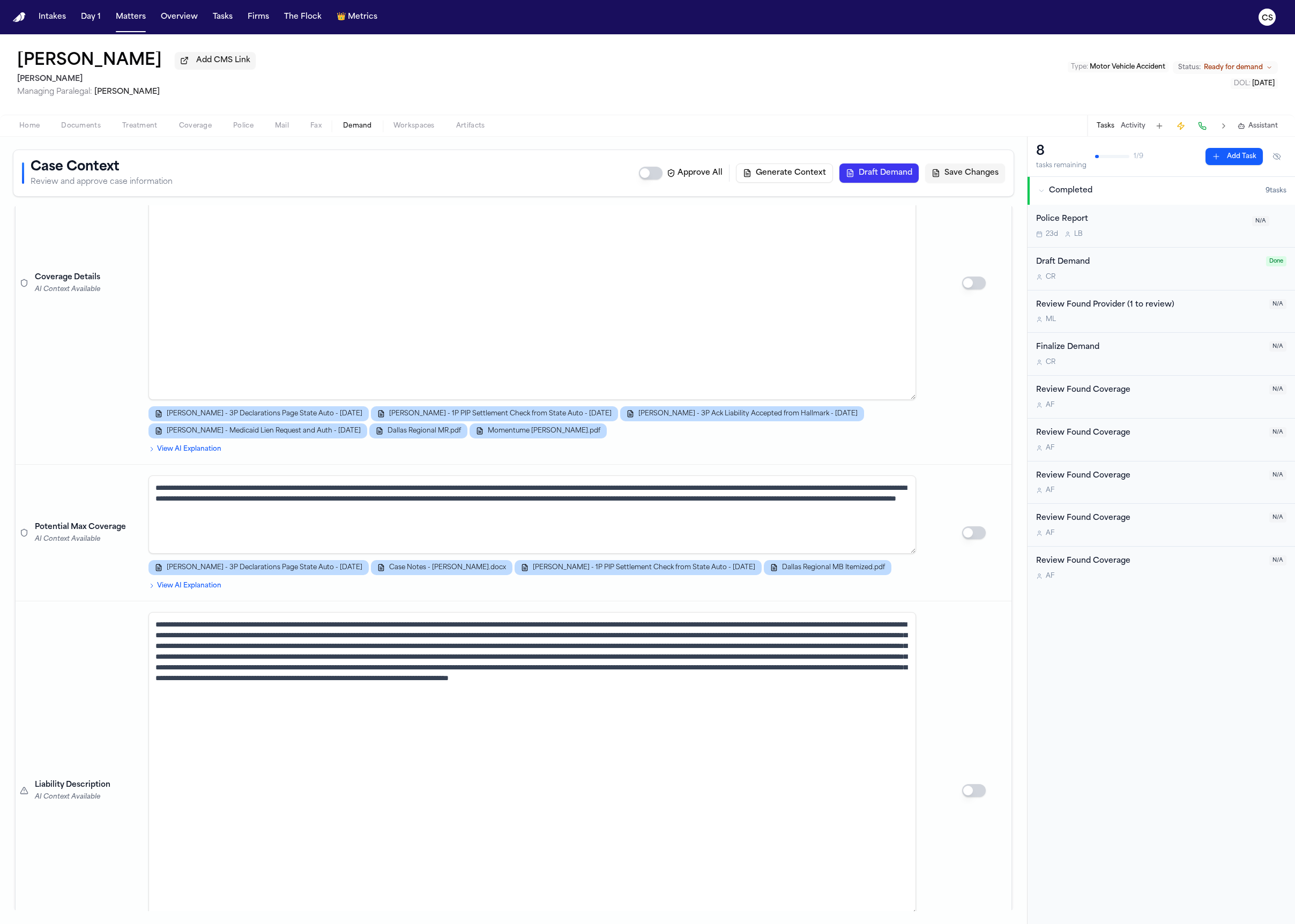
scroll to position [714, 0]
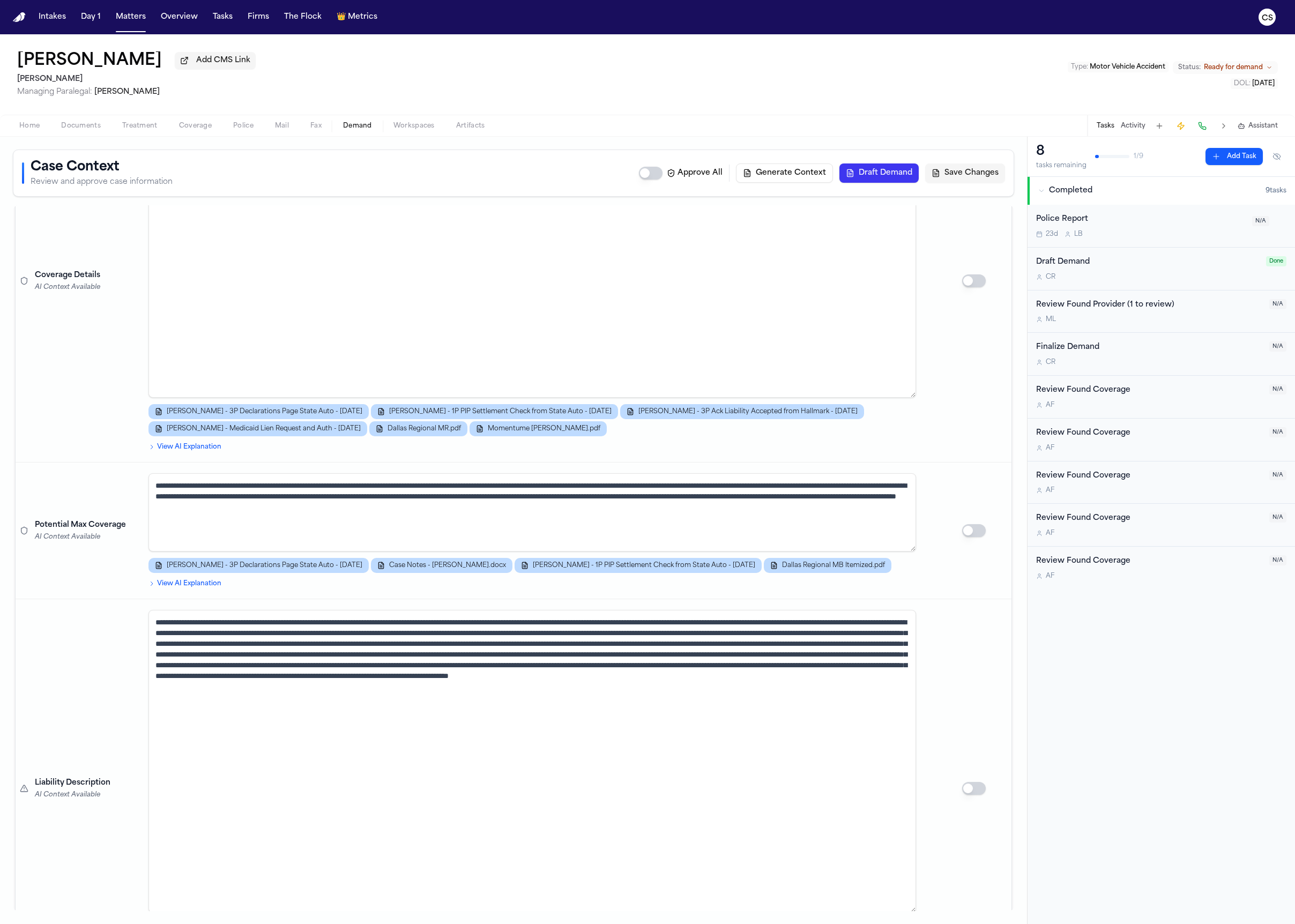
click at [381, 684] on textarea at bounding box center [531, 761] width 767 height 303
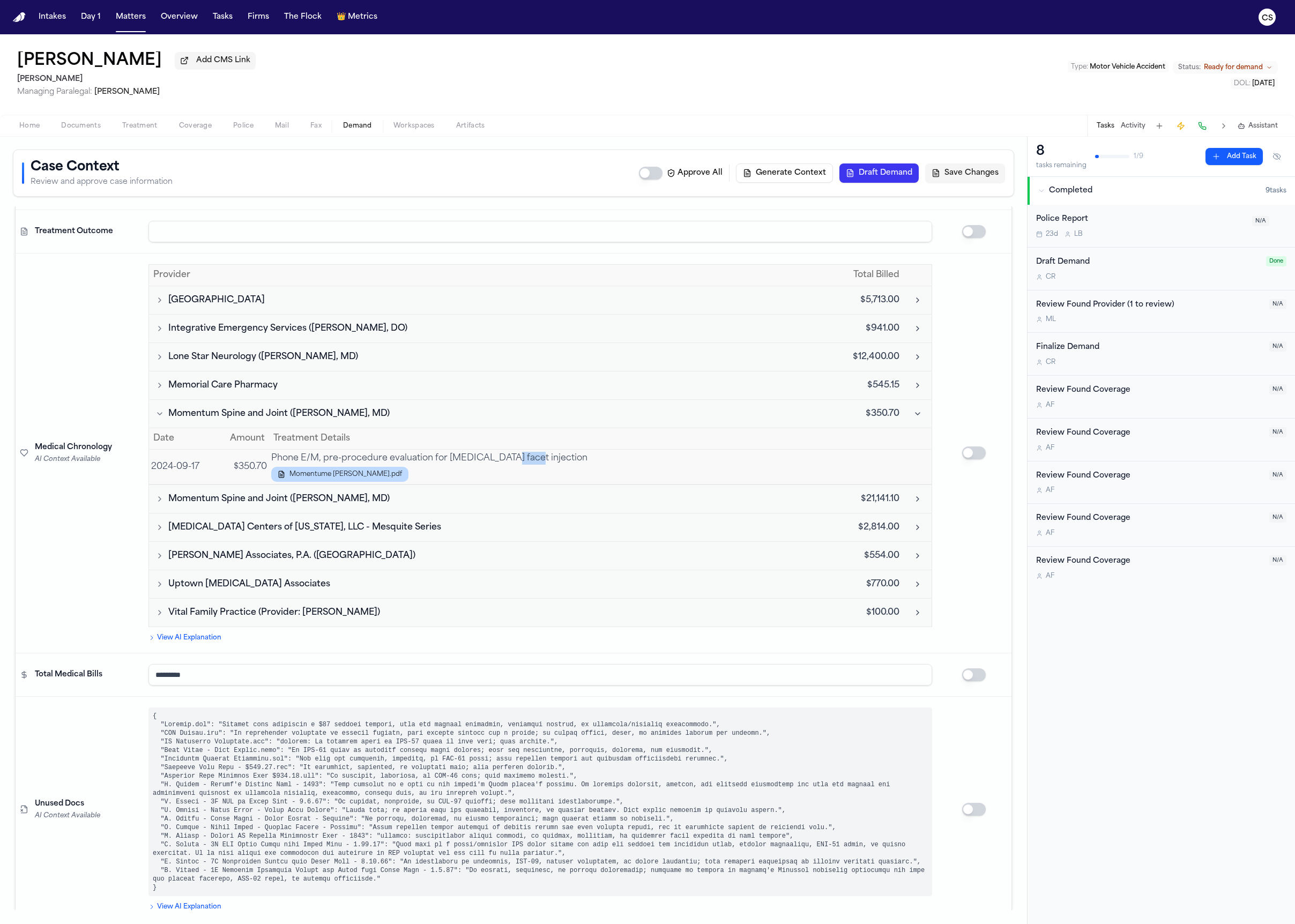
scroll to position [2854, 0]
drag, startPoint x: 246, startPoint y: 665, endPoint x: 86, endPoint y: 665, distance: 160.0
click at [86, 665] on tr "Total Medical Bills *********" at bounding box center [513, 672] width 996 height 43
paste input
click at [158, 661] on input "*********" at bounding box center [540, 672] width 784 height 21
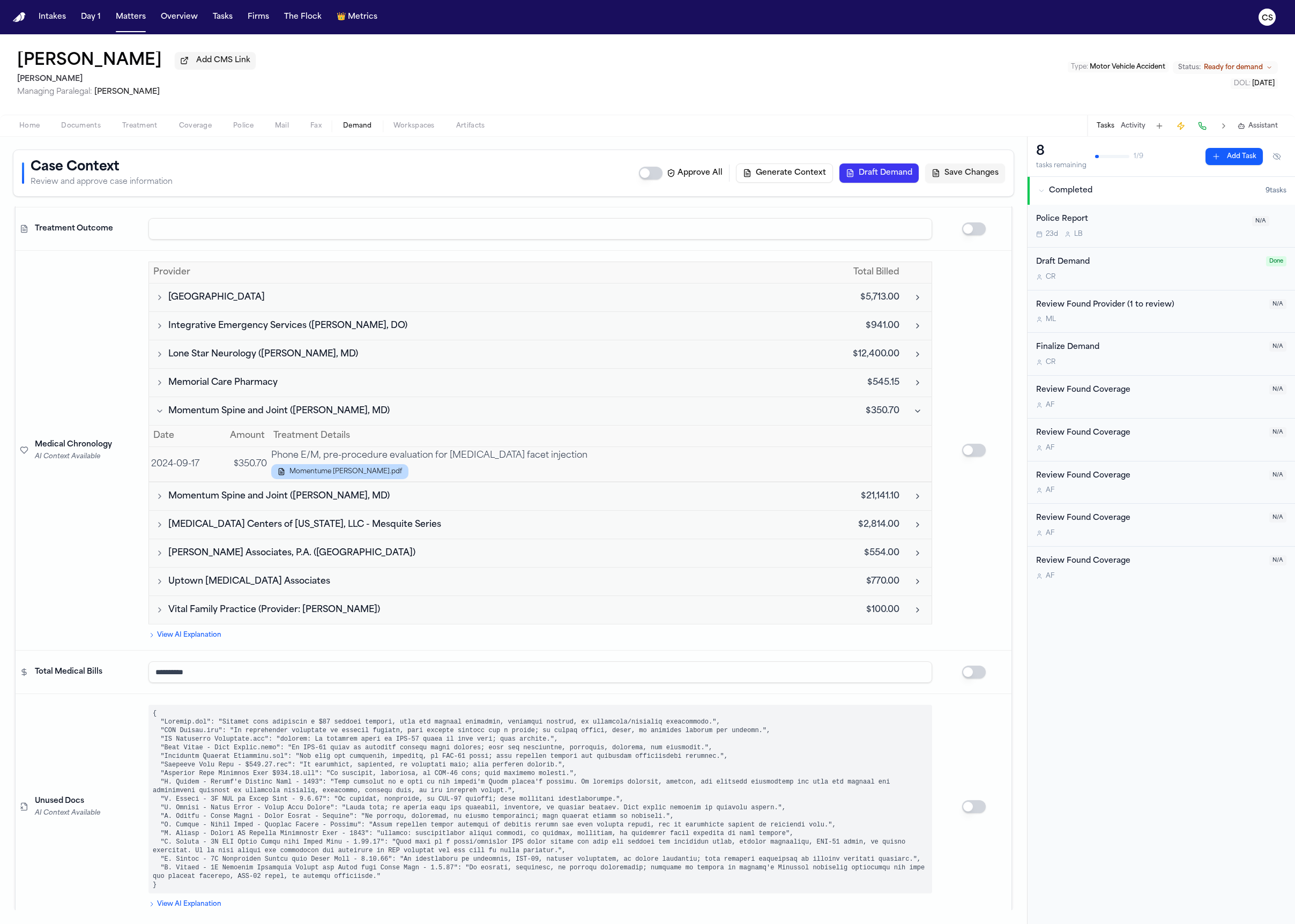
type input "**********"
click at [131, 696] on td "Unused Docs AI Context Available" at bounding box center [80, 806] width 129 height 226
click at [966, 173] on button "Save Changes" at bounding box center [965, 173] width 80 height 20
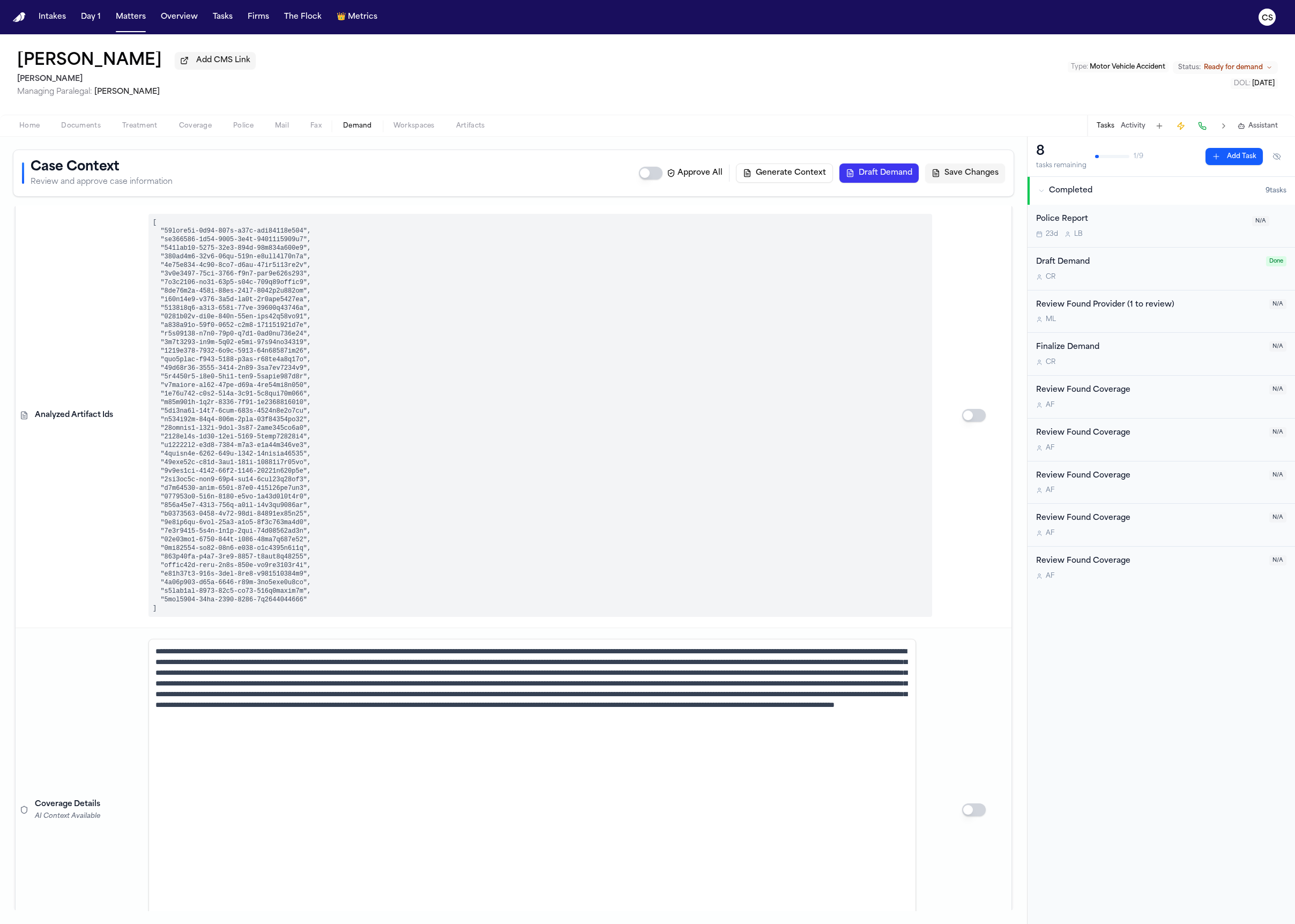
scroll to position [0, 0]
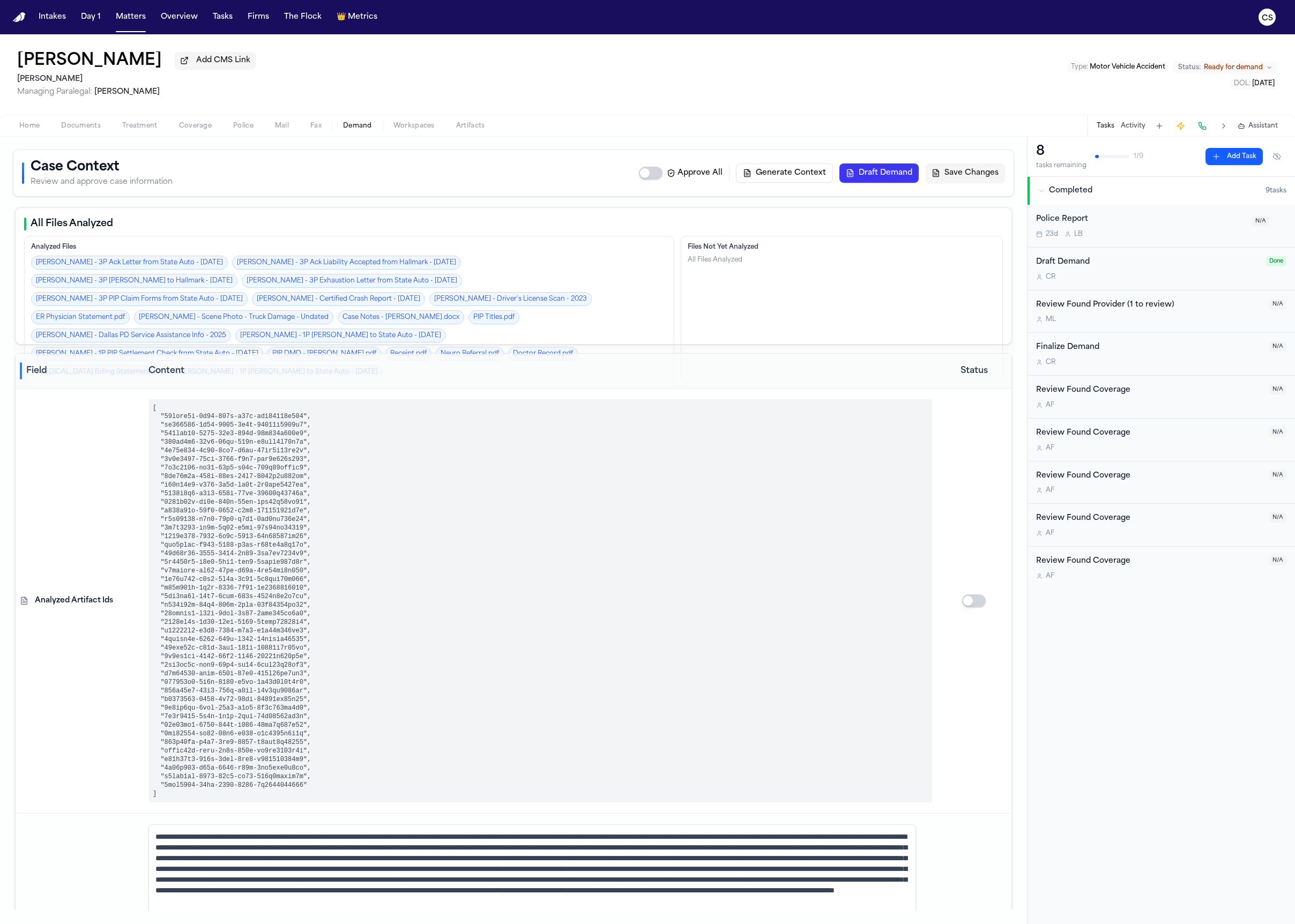
click at [877, 176] on button "Draft Demand" at bounding box center [879, 173] width 79 height 20
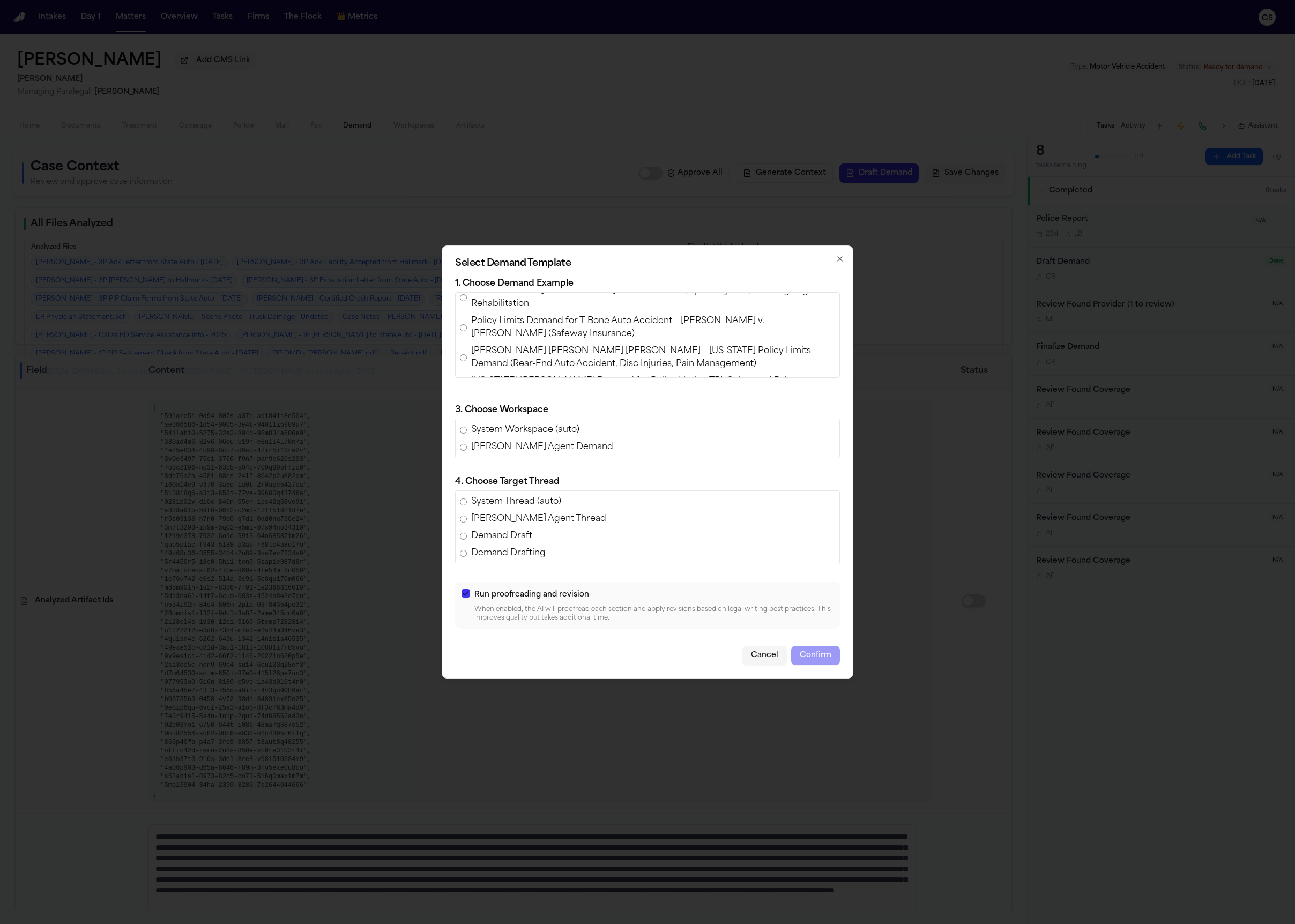
scroll to position [78, 0]
click at [471, 357] on span "Ashlyn Thomas v. Shayan Tabe Ahmadi – Texas Policy Limits Demand (Rear-End Auto…" at bounding box center [653, 356] width 364 height 26
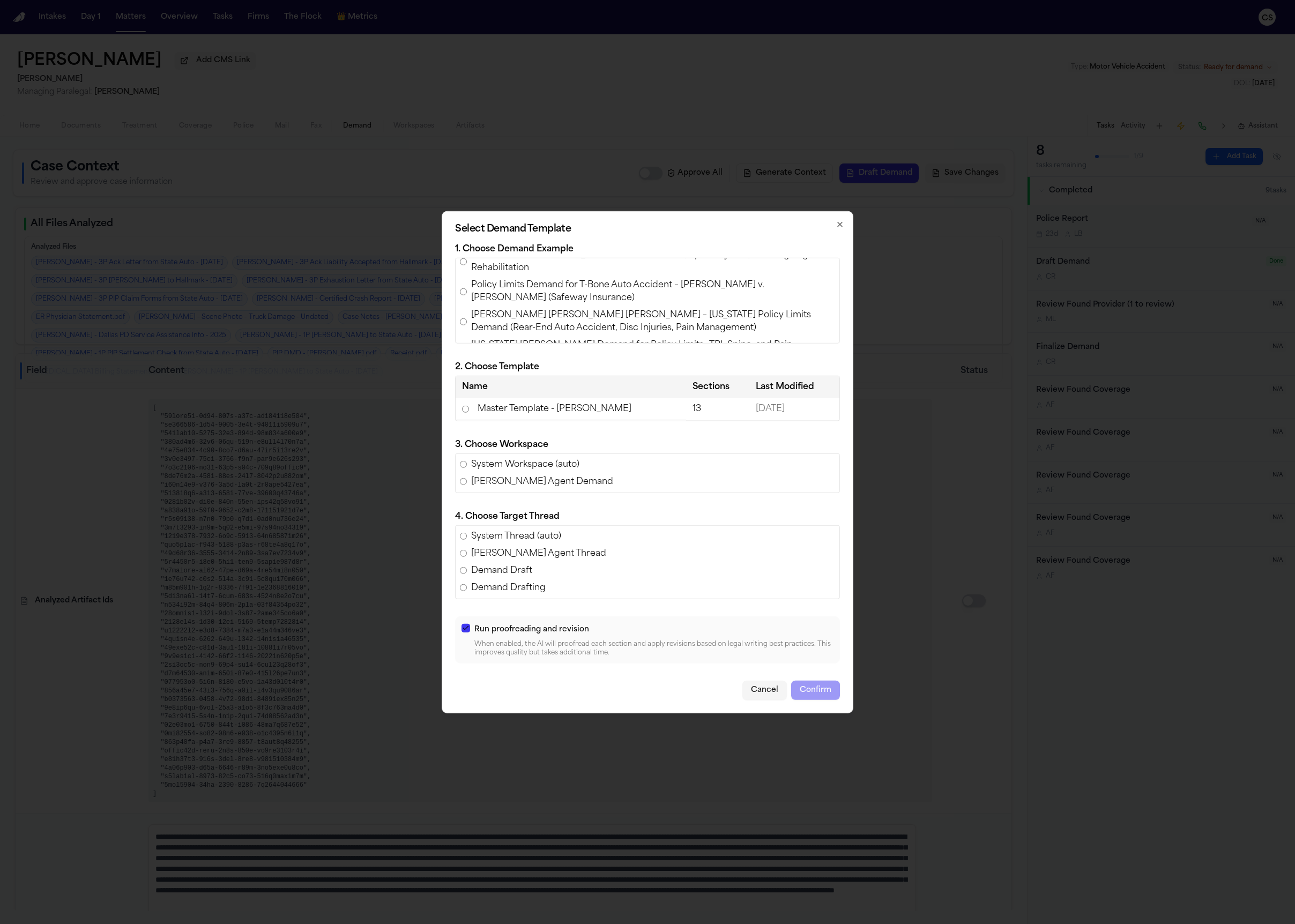
click at [466, 412] on td "Master Template - Luis Perez" at bounding box center [571, 409] width 230 height 22
click at [808, 690] on button "Confirm" at bounding box center [815, 690] width 49 height 20
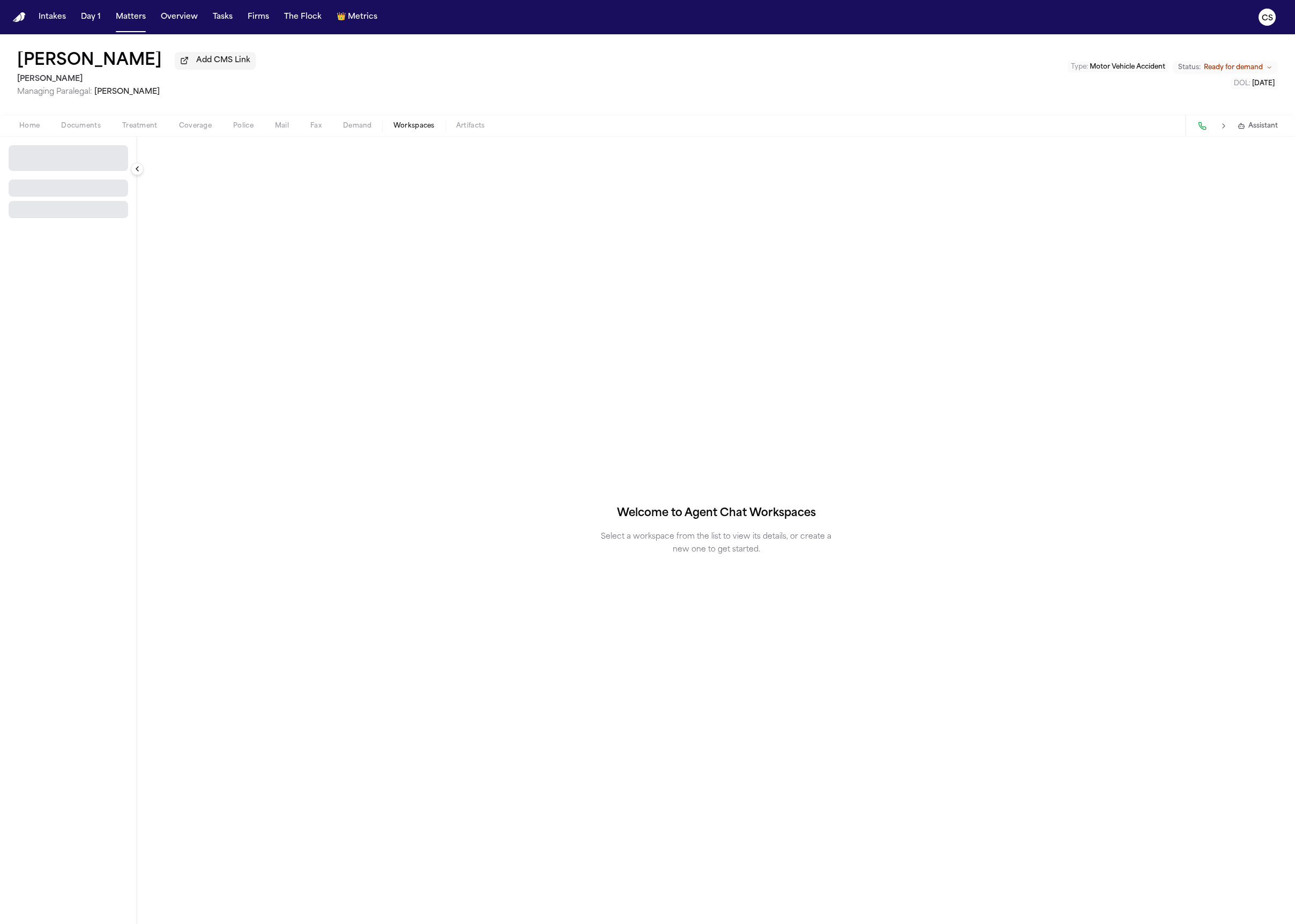
click at [430, 128] on span "Workspaces" at bounding box center [414, 125] width 42 height 9
click at [95, 151] on button "Select Workspace" at bounding box center [68, 154] width 119 height 17
click at [85, 183] on span "[PERSON_NAME] Agent Demand" at bounding box center [74, 179] width 125 height 11
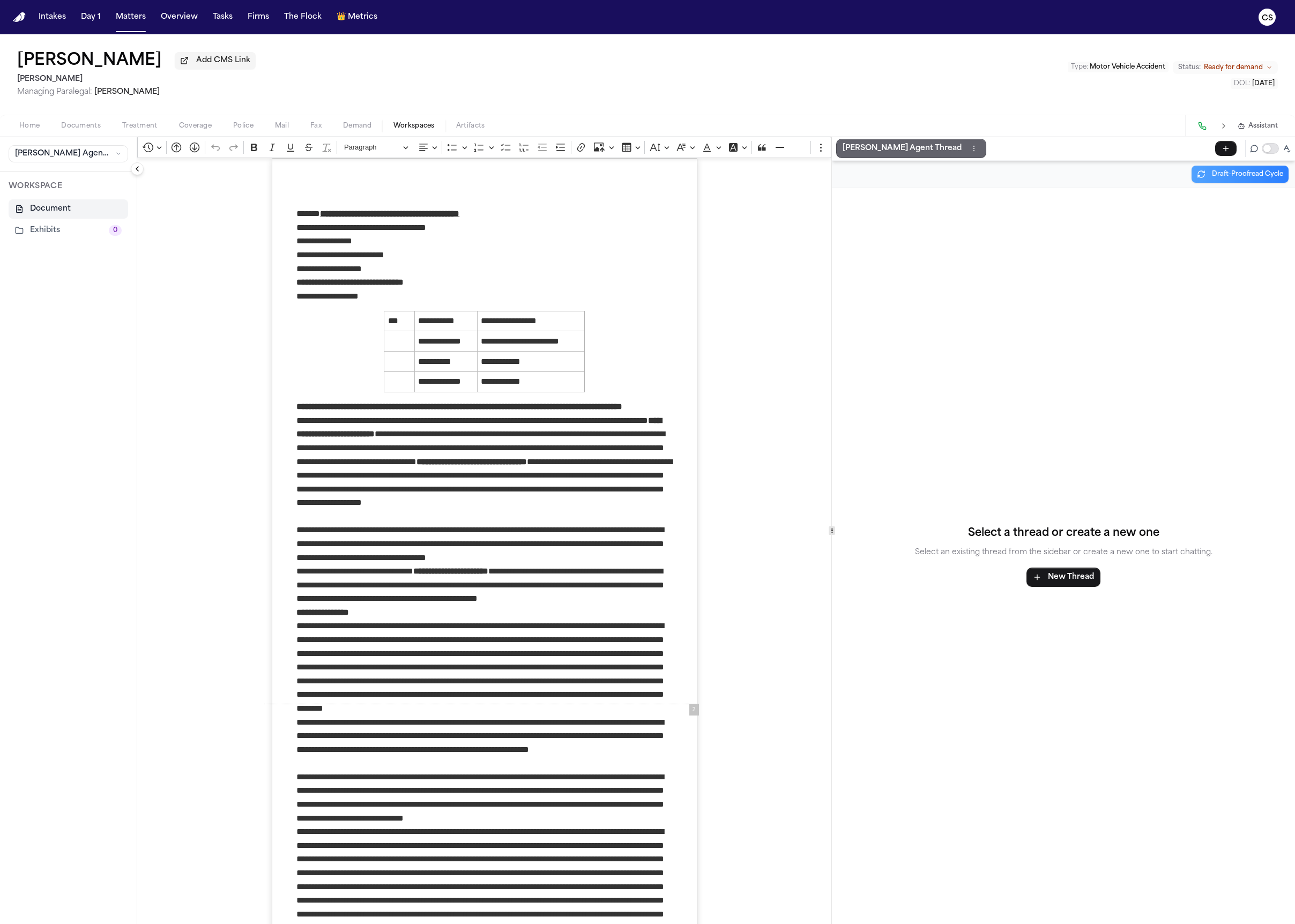
click at [880, 153] on p "[PERSON_NAME] Agent Thread" at bounding box center [902, 148] width 119 height 13
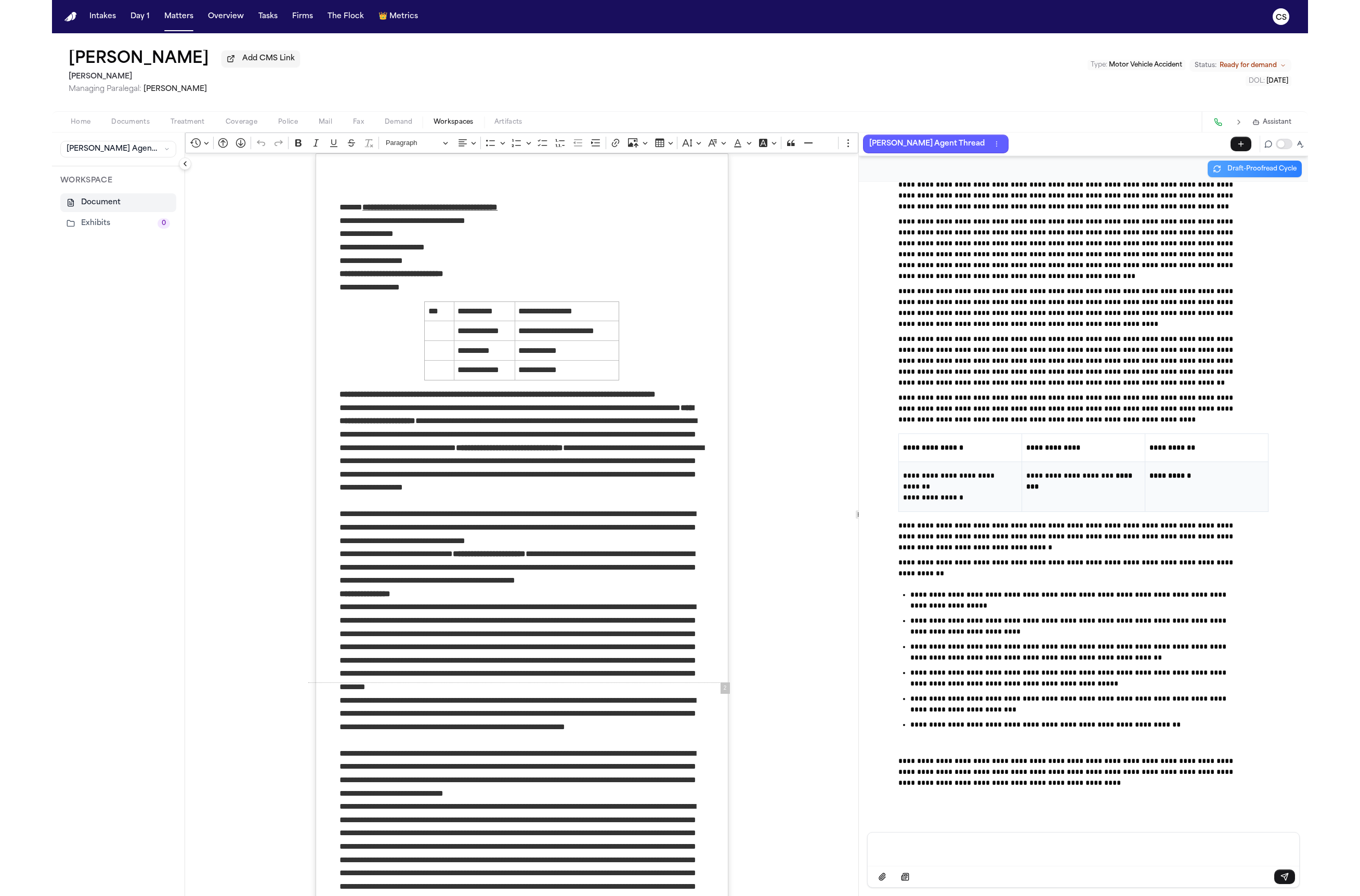
scroll to position [47083, 0]
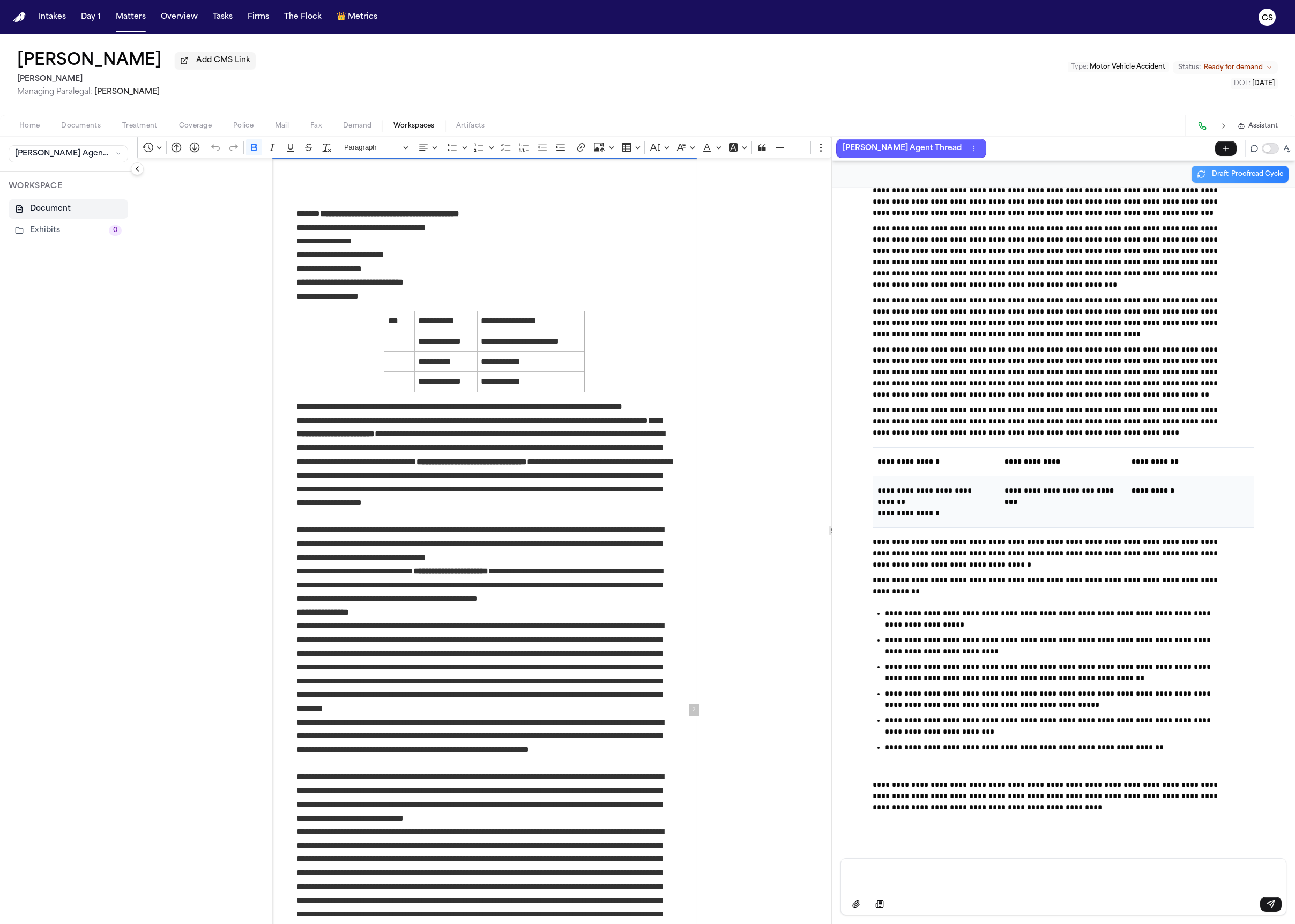
click at [605, 408] on strong "**********" at bounding box center [459, 406] width 326 height 8
drag, startPoint x: 599, startPoint y: 408, endPoint x: 606, endPoint y: 416, distance: 10.6
click at [606, 414] on p "**********" at bounding box center [484, 407] width 375 height 14
drag, startPoint x: 600, startPoint y: 409, endPoint x: 599, endPoint y: 419, distance: 10.0
click at [599, 414] on p "**********" at bounding box center [484, 407] width 375 height 14
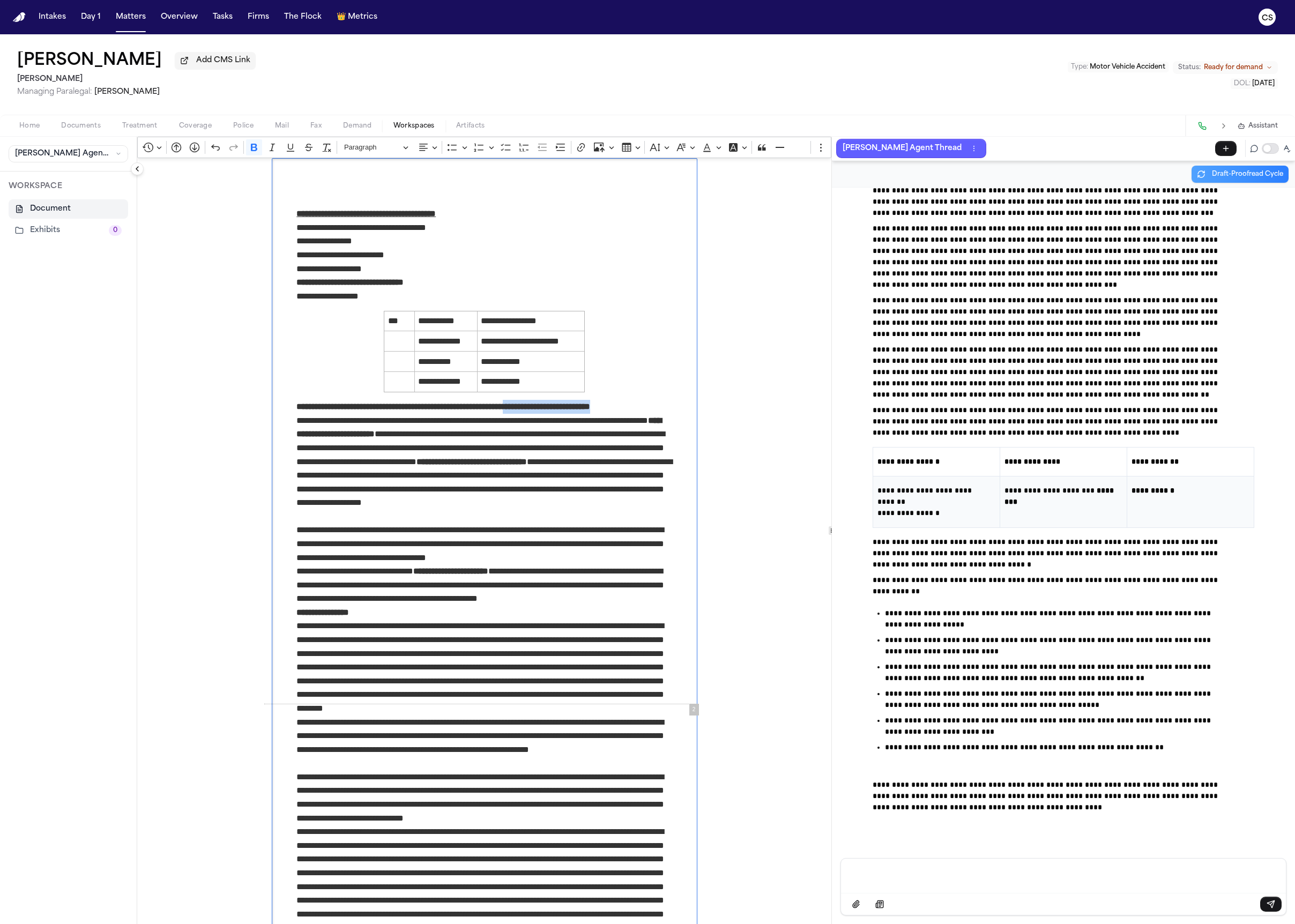
click at [336, 411] on strong "**********" at bounding box center [443, 406] width 294 height 8
click at [346, 411] on strong "**********" at bounding box center [443, 406] width 294 height 8
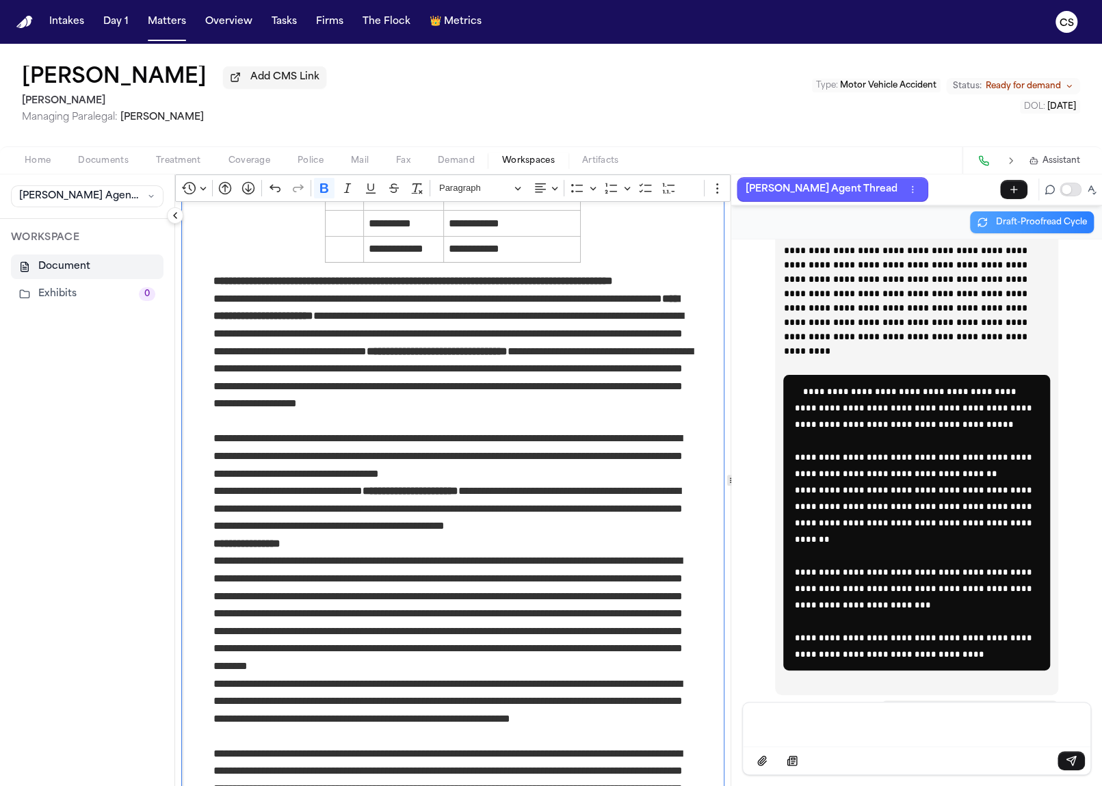
scroll to position [272, 0]
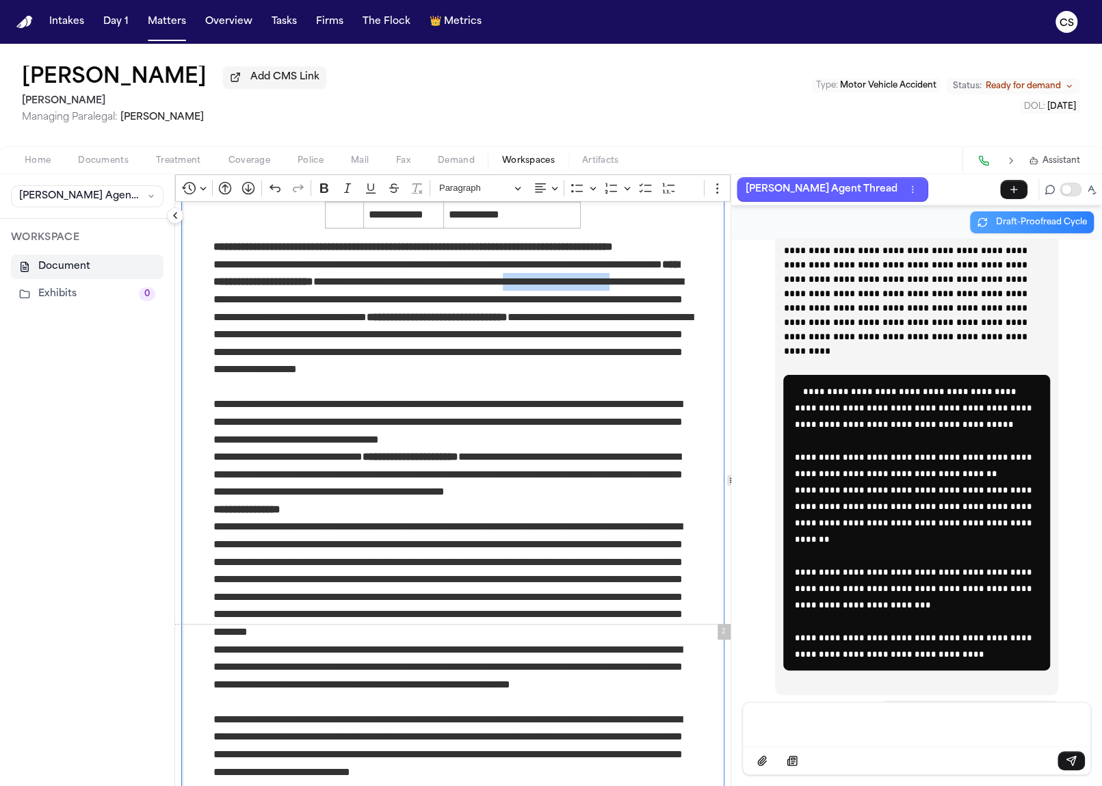
drag, startPoint x: 622, startPoint y: 299, endPoint x: 317, endPoint y: 320, distance: 305.7
click at [317, 320] on p "**********" at bounding box center [453, 326] width 480 height 140
click at [458, 331] on p "**********" at bounding box center [453, 326] width 480 height 140
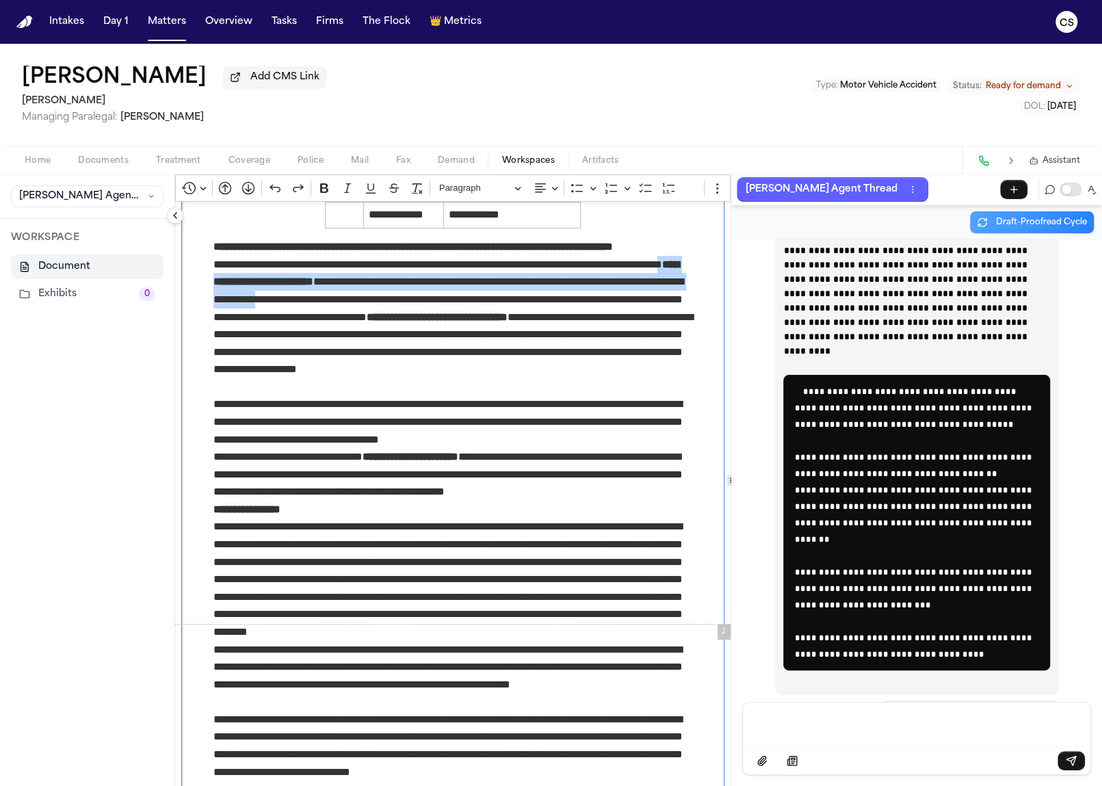
drag, startPoint x: 268, startPoint y: 302, endPoint x: 443, endPoint y: 321, distance: 176.2
click at [443, 321] on p "**********" at bounding box center [453, 326] width 480 height 140
copy p "**********"
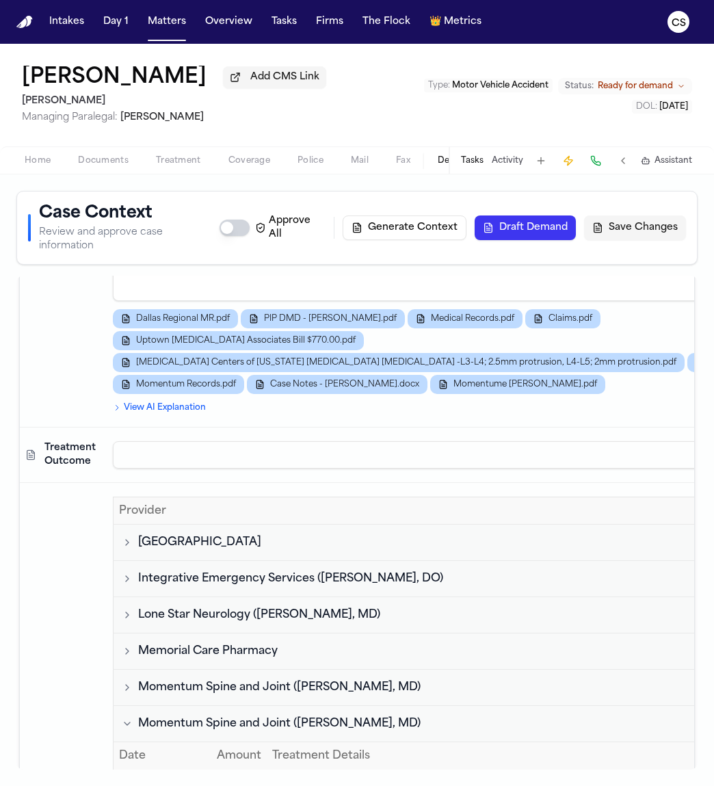
scroll to position [164, 0]
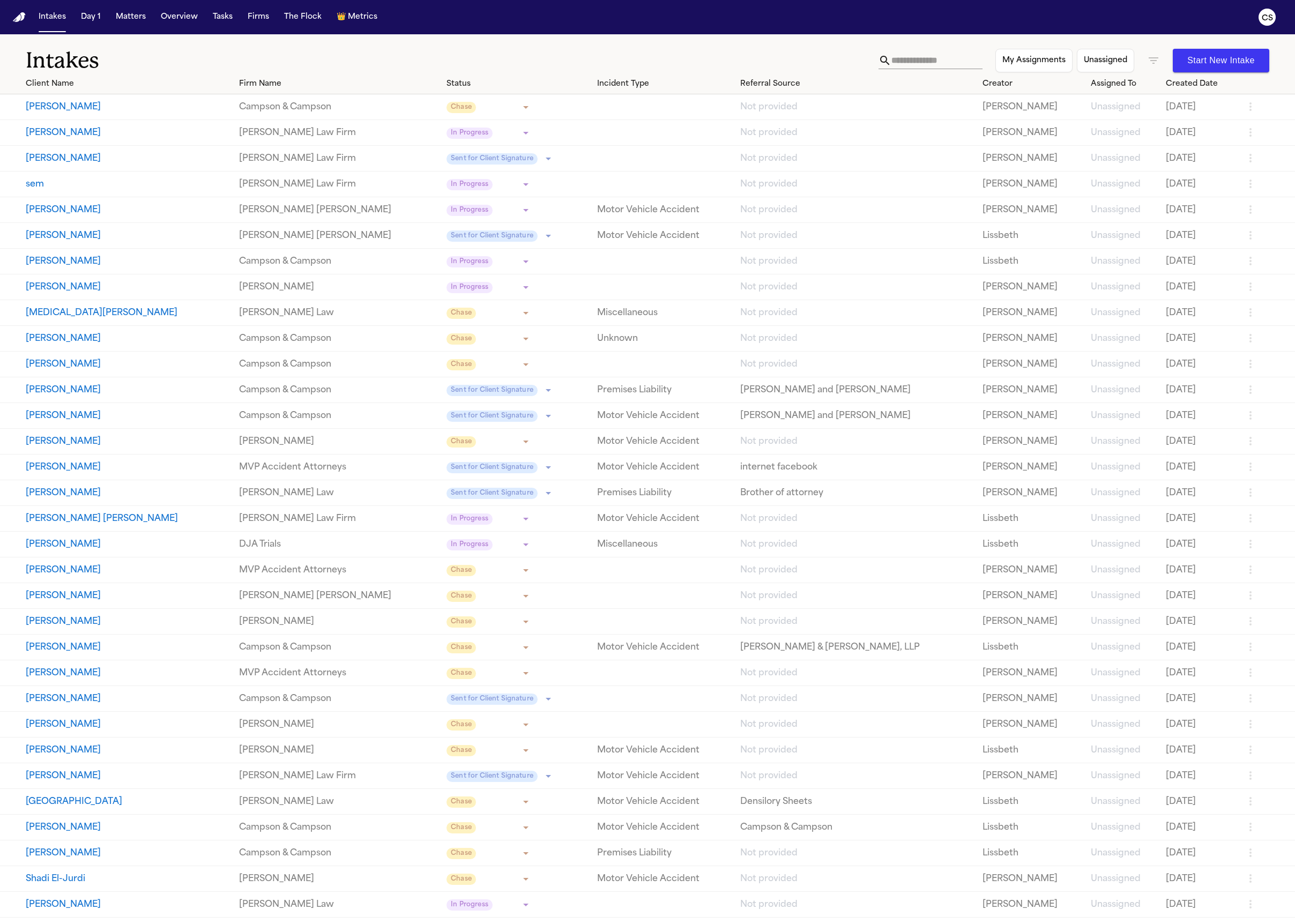
click at [945, 55] on input "text" at bounding box center [937, 60] width 91 height 17
paste input "**********"
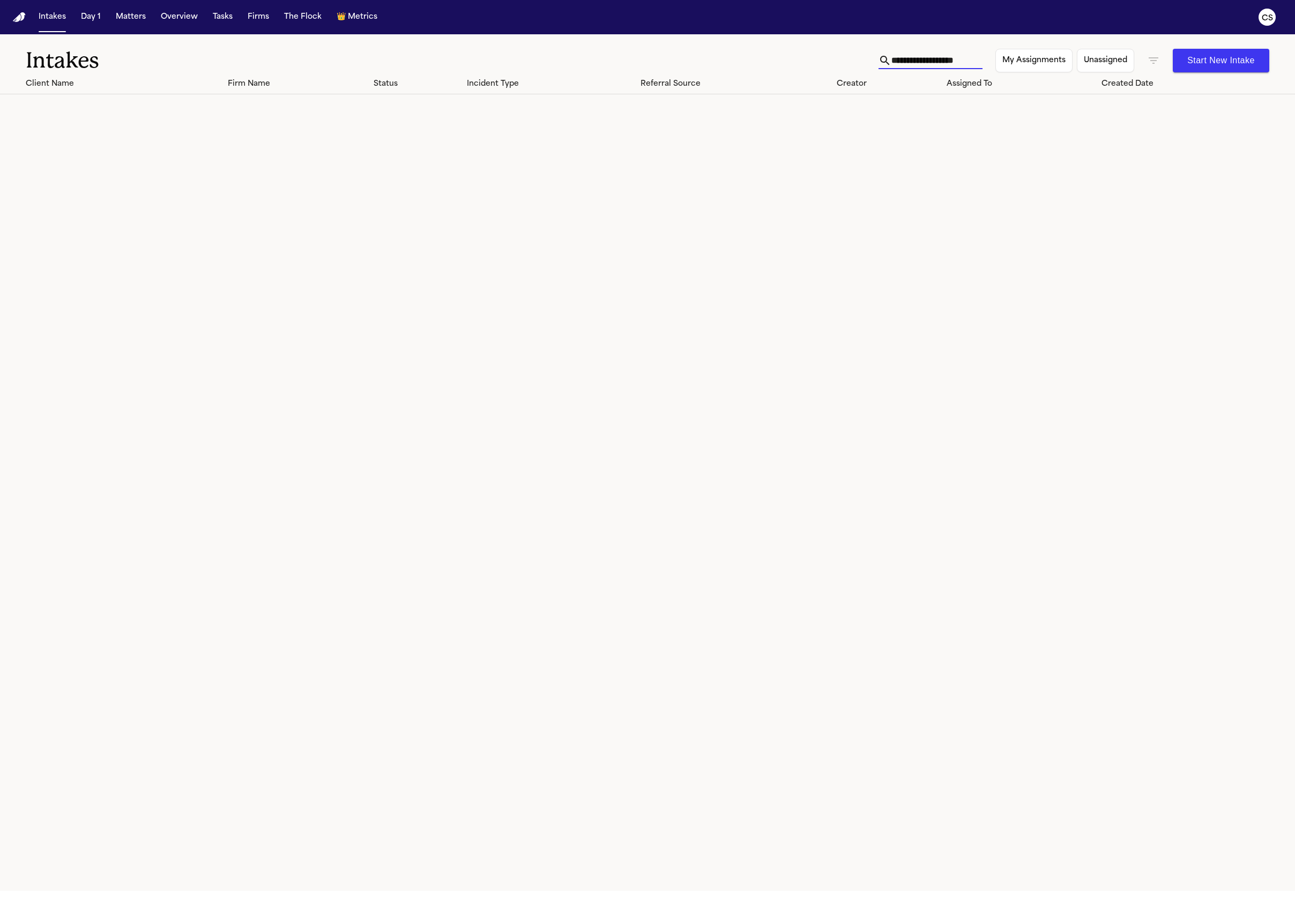
click at [911, 65] on input "**********" at bounding box center [937, 60] width 91 height 17
type input "**********"
click at [134, 16] on button "Matters" at bounding box center [130, 17] width 38 height 20
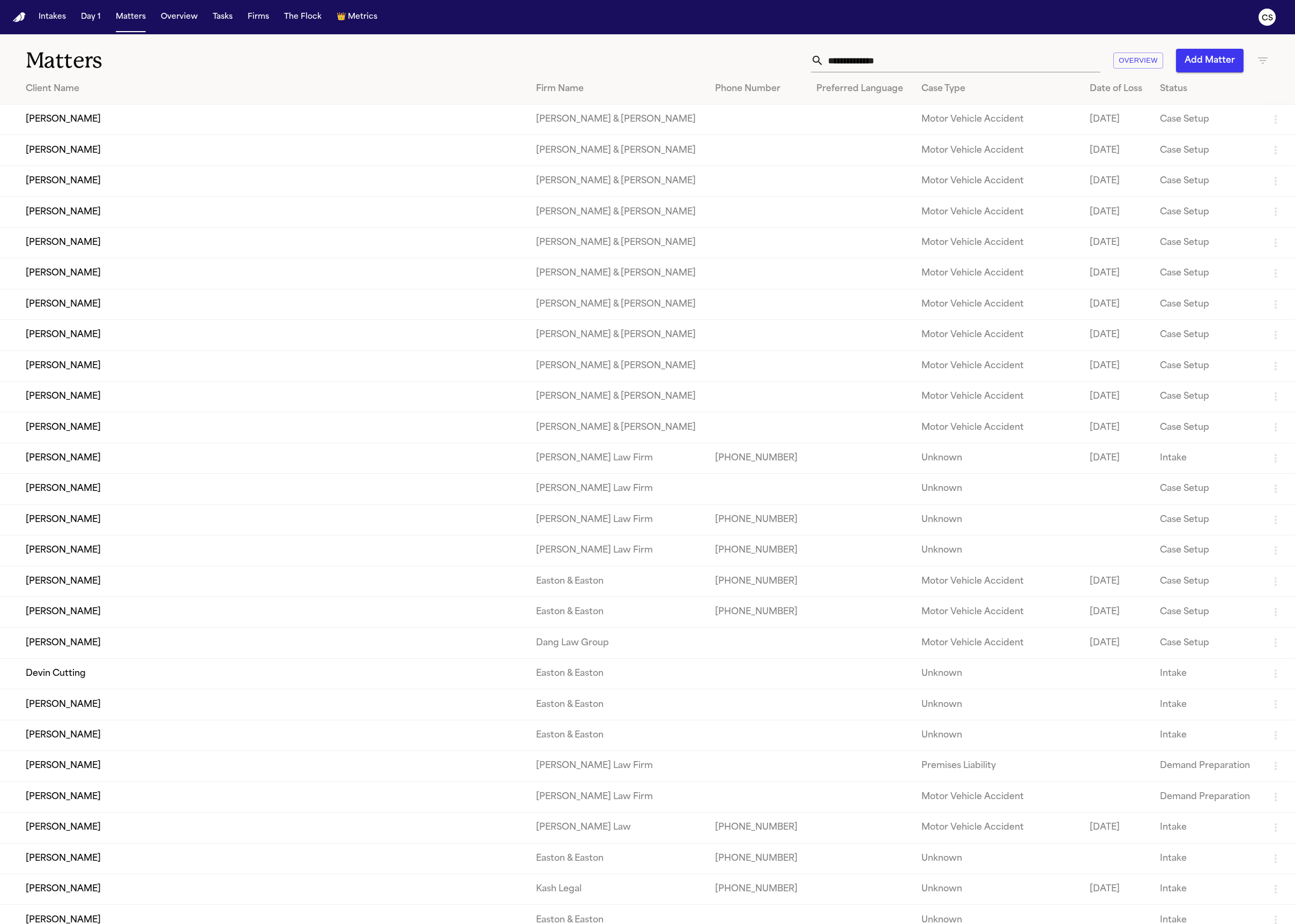
click at [993, 48] on div "Matters Overview Add Matter" at bounding box center [648, 54] width 1295 height 40
click at [996, 58] on input "text" at bounding box center [962, 60] width 277 height 24
paste input "**********"
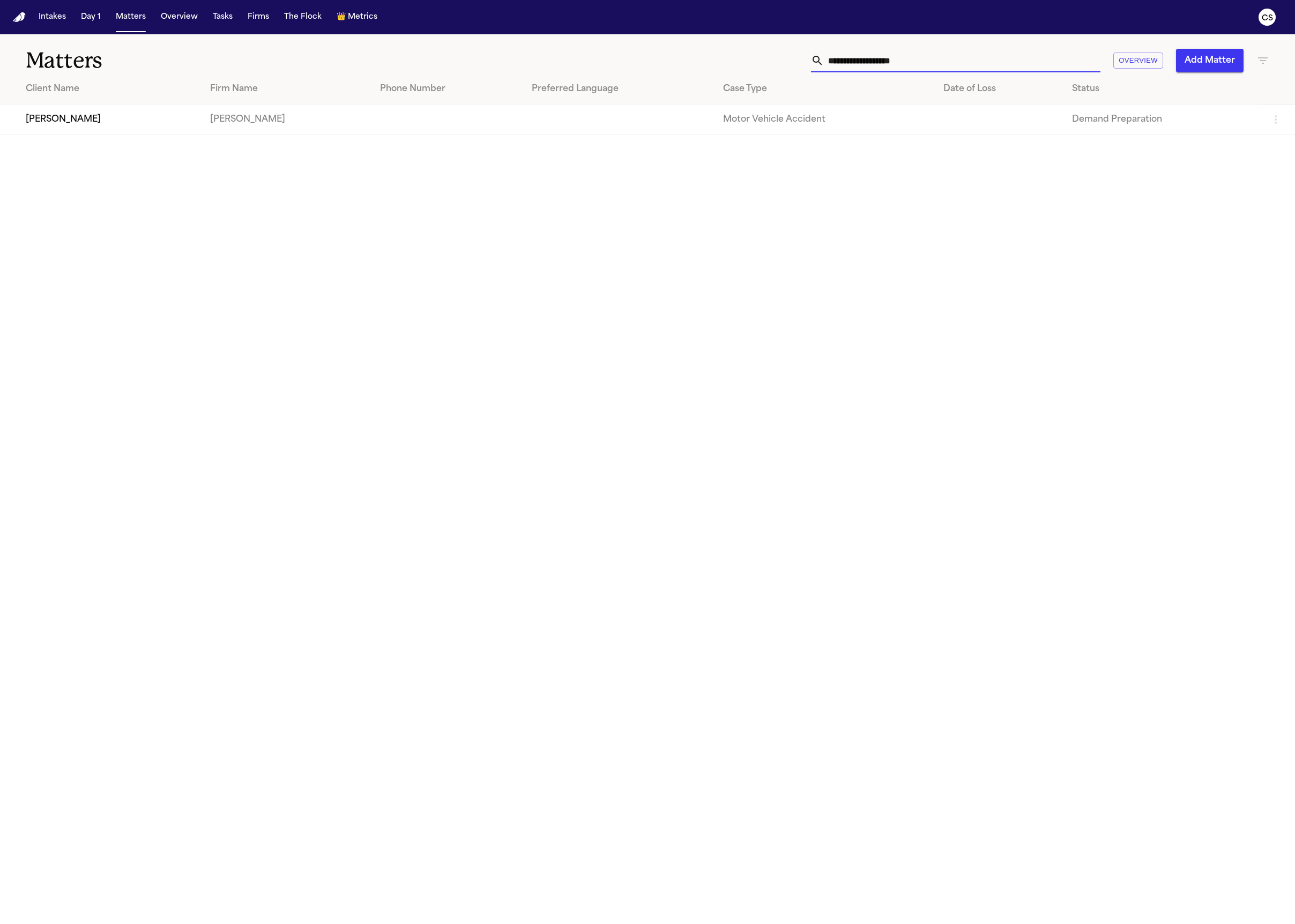
type input "**********"
click at [114, 120] on td "Elias Castro Garcia" at bounding box center [100, 119] width 201 height 31
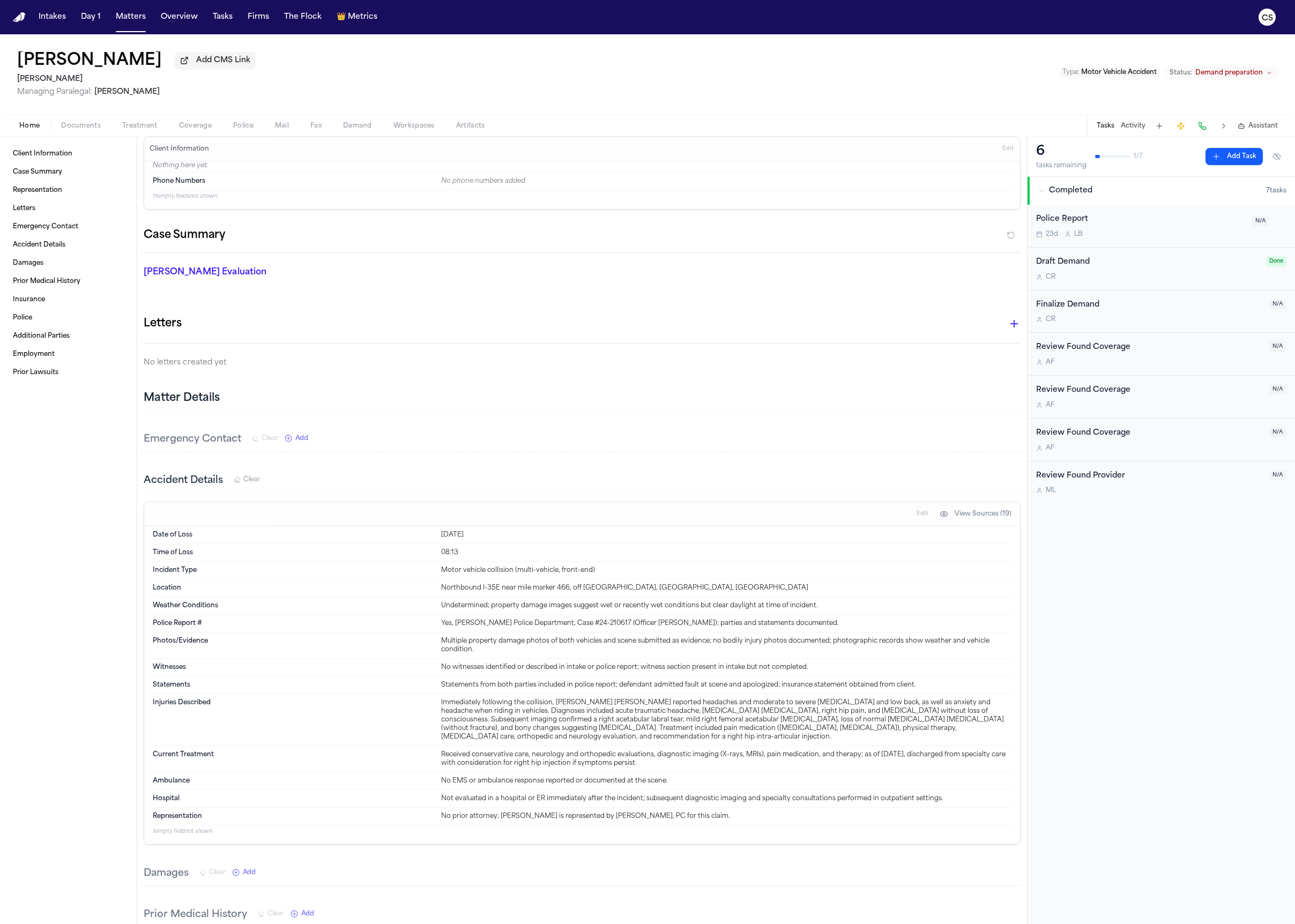
scroll to position [26, 0]
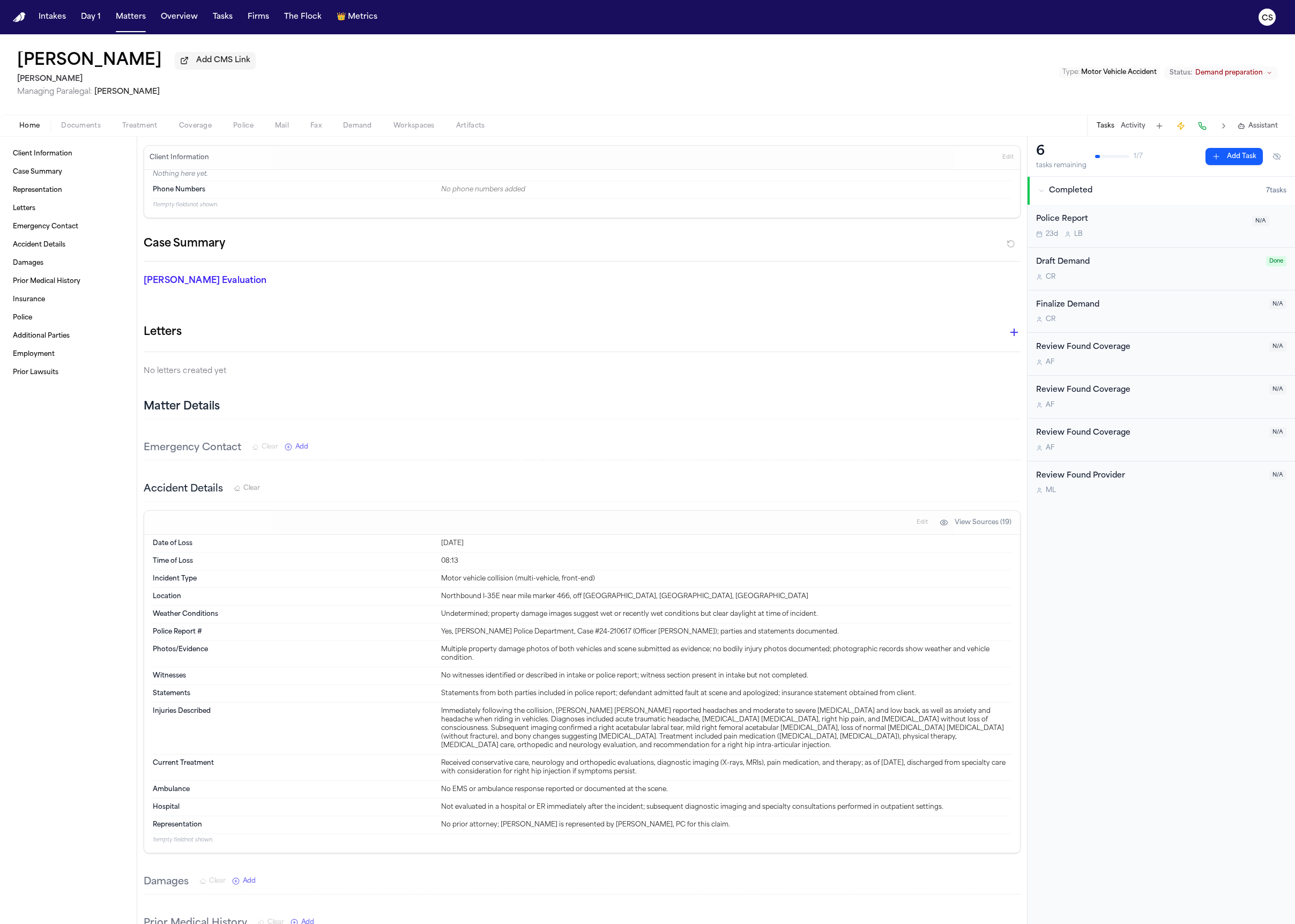
click at [354, 129] on span "Demand" at bounding box center [357, 125] width 29 height 9
select select "**********"
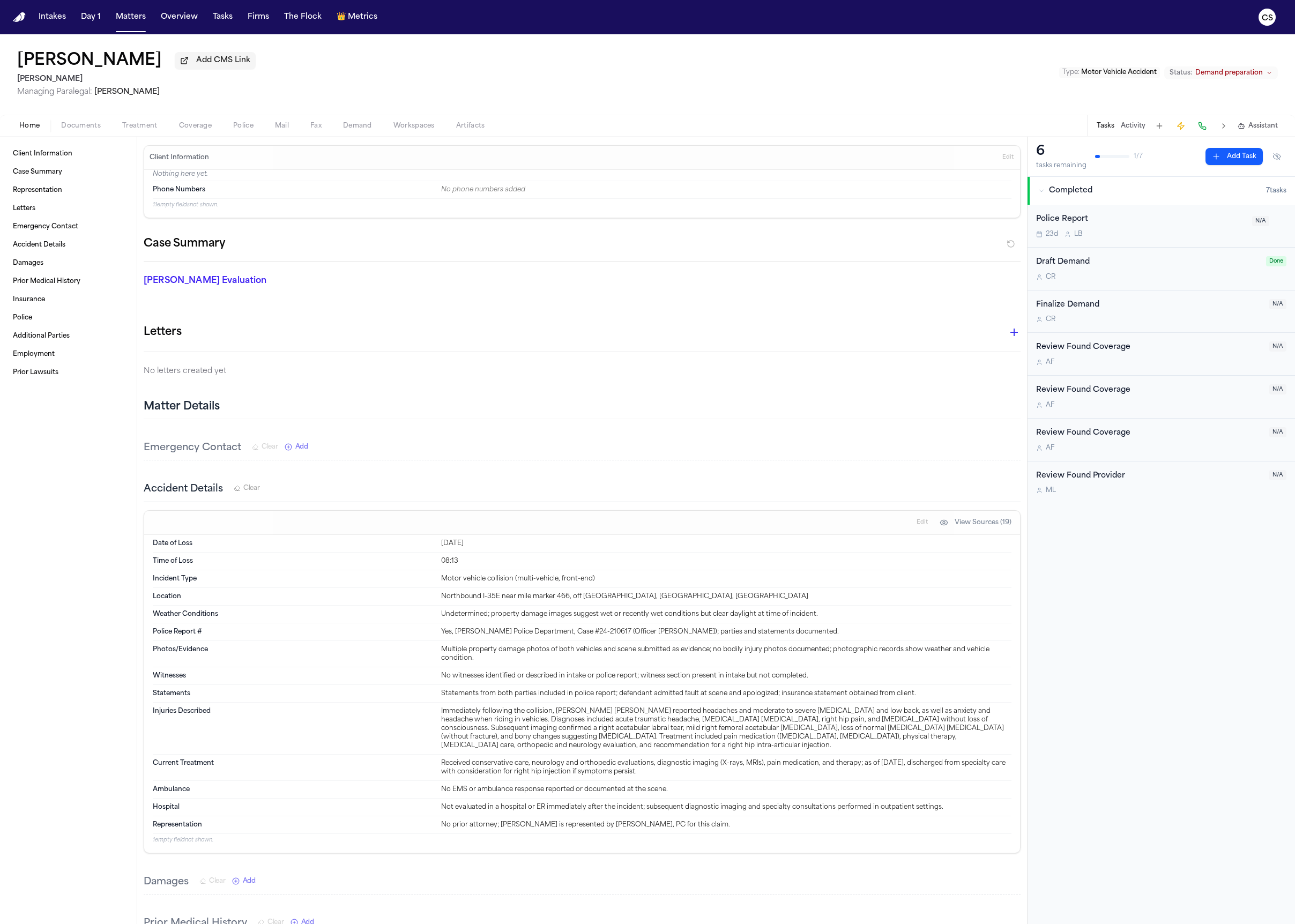
select select "**********"
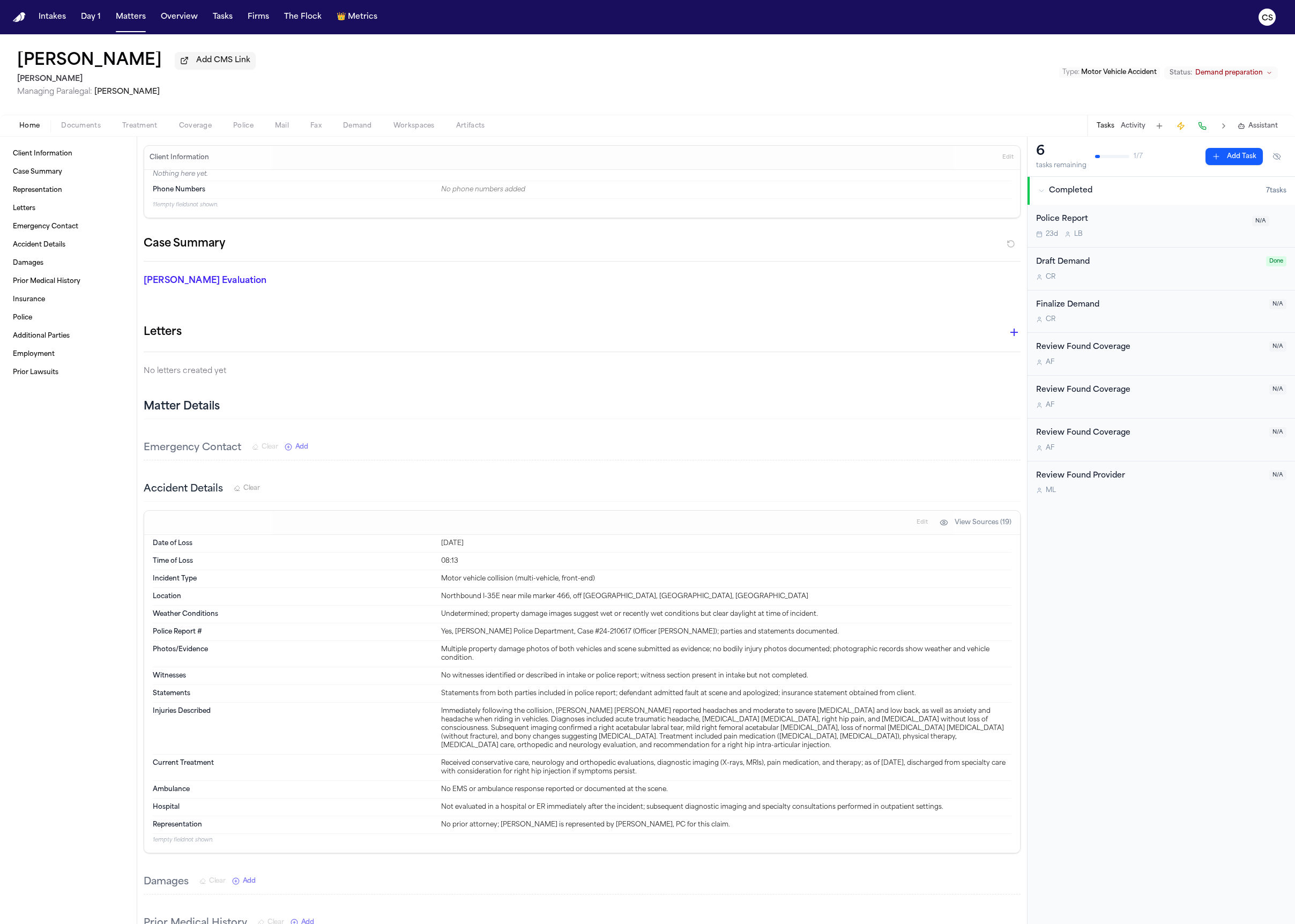
select select "**********"
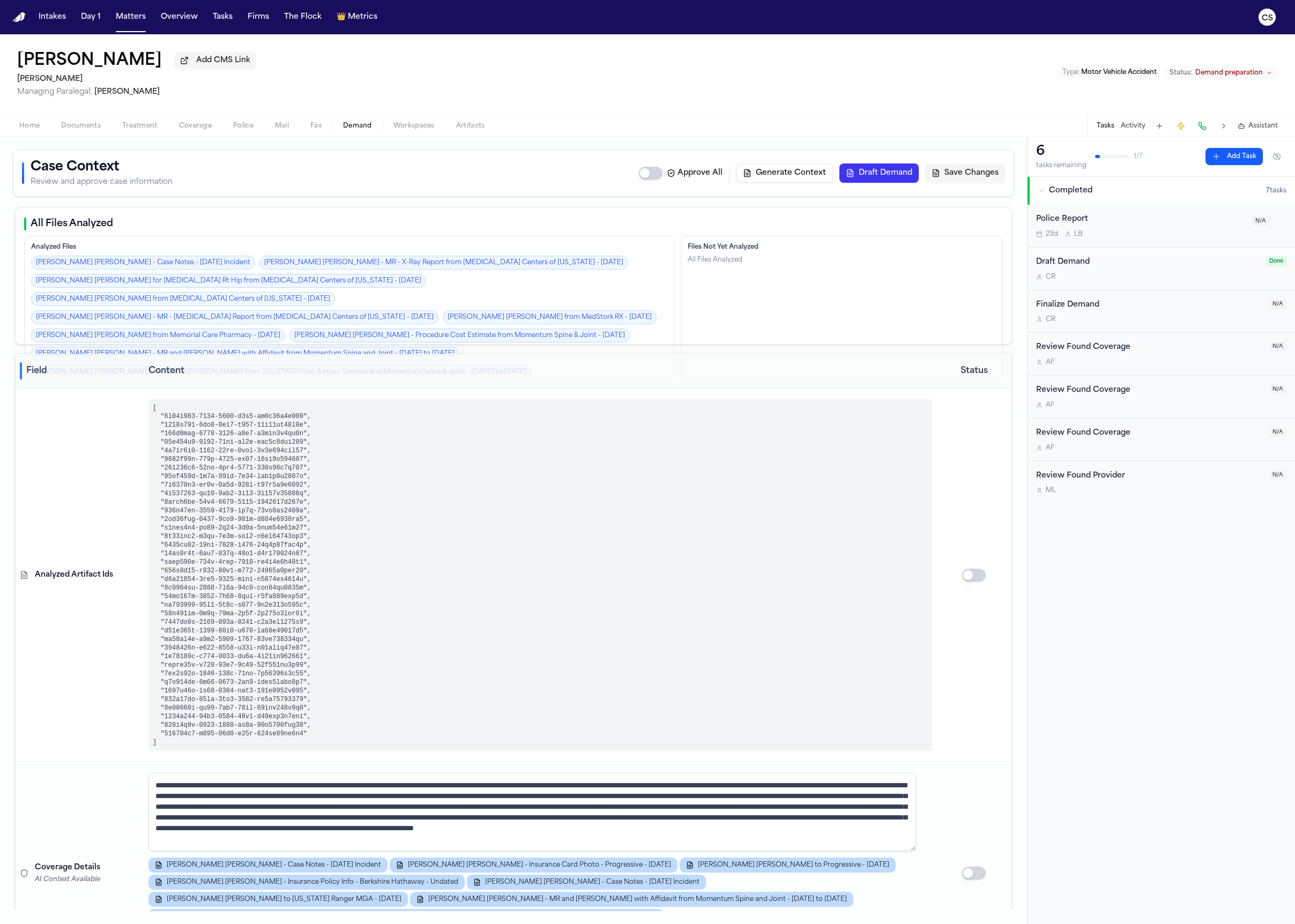
click at [36, 130] on span "Home" at bounding box center [30, 125] width 20 height 9
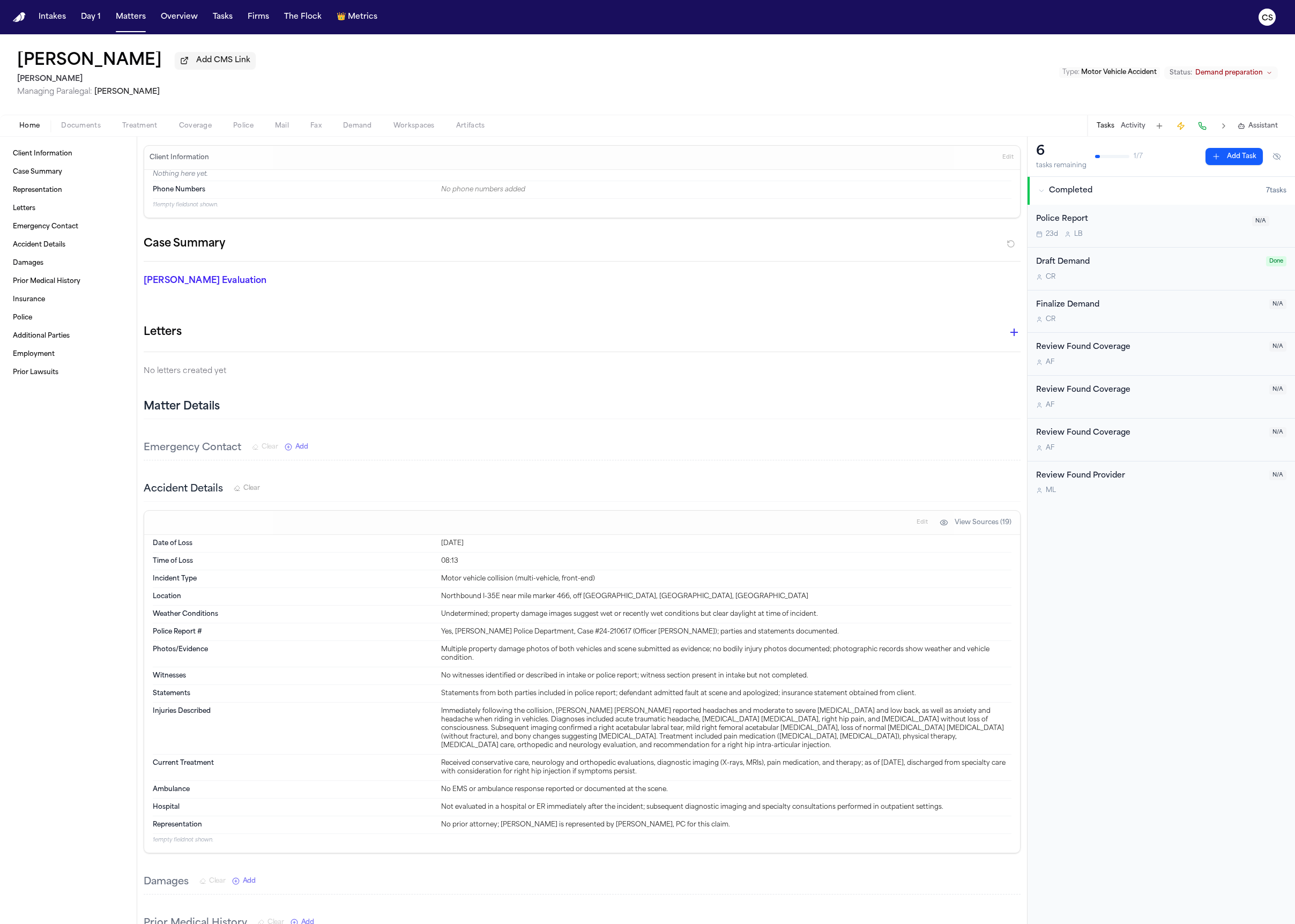
click at [74, 125] on span "Documents" at bounding box center [81, 125] width 40 height 9
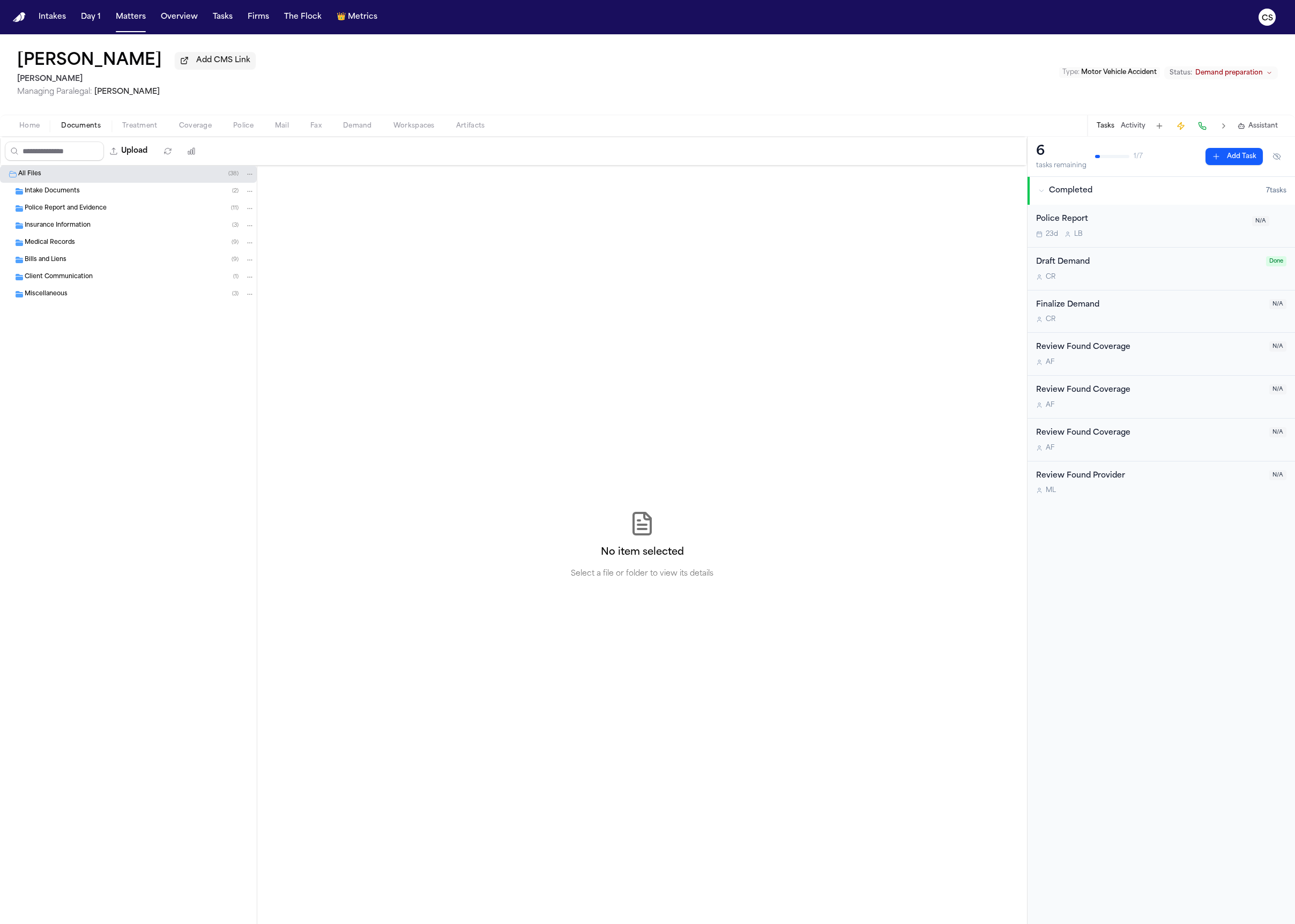
click at [87, 196] on div "Intake Documents ( 2 )" at bounding box center [139, 191] width 230 height 9
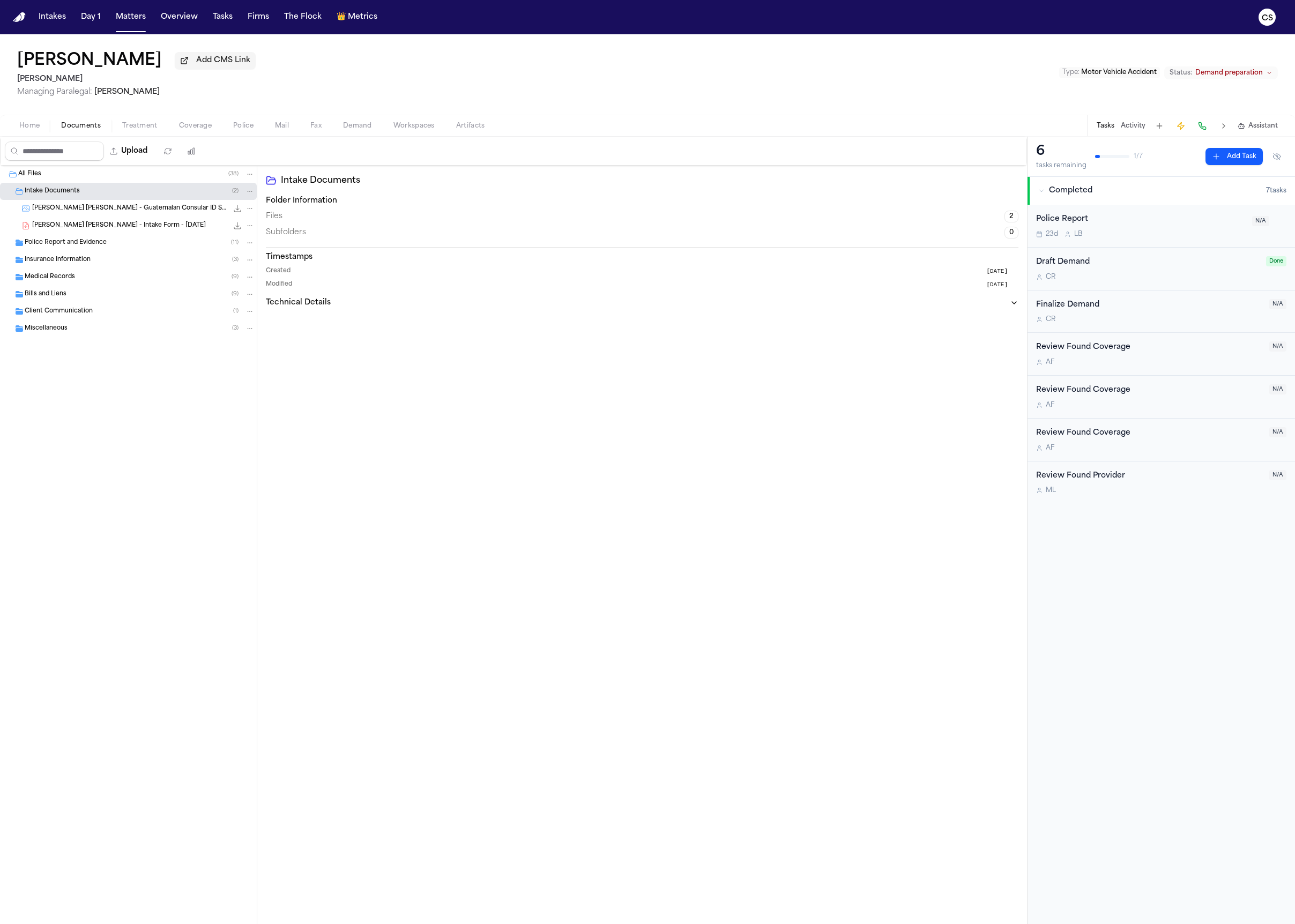
click at [299, 205] on h3 "Folder Information" at bounding box center [642, 201] width 753 height 11
click at [1010, 219] on span "2" at bounding box center [1011, 216] width 14 height 12
click at [89, 217] on div "E. Castro Garcia - Guatemalan Consular ID Scan - 2023 557.6 KB • JPG" at bounding box center [129, 208] width 257 height 17
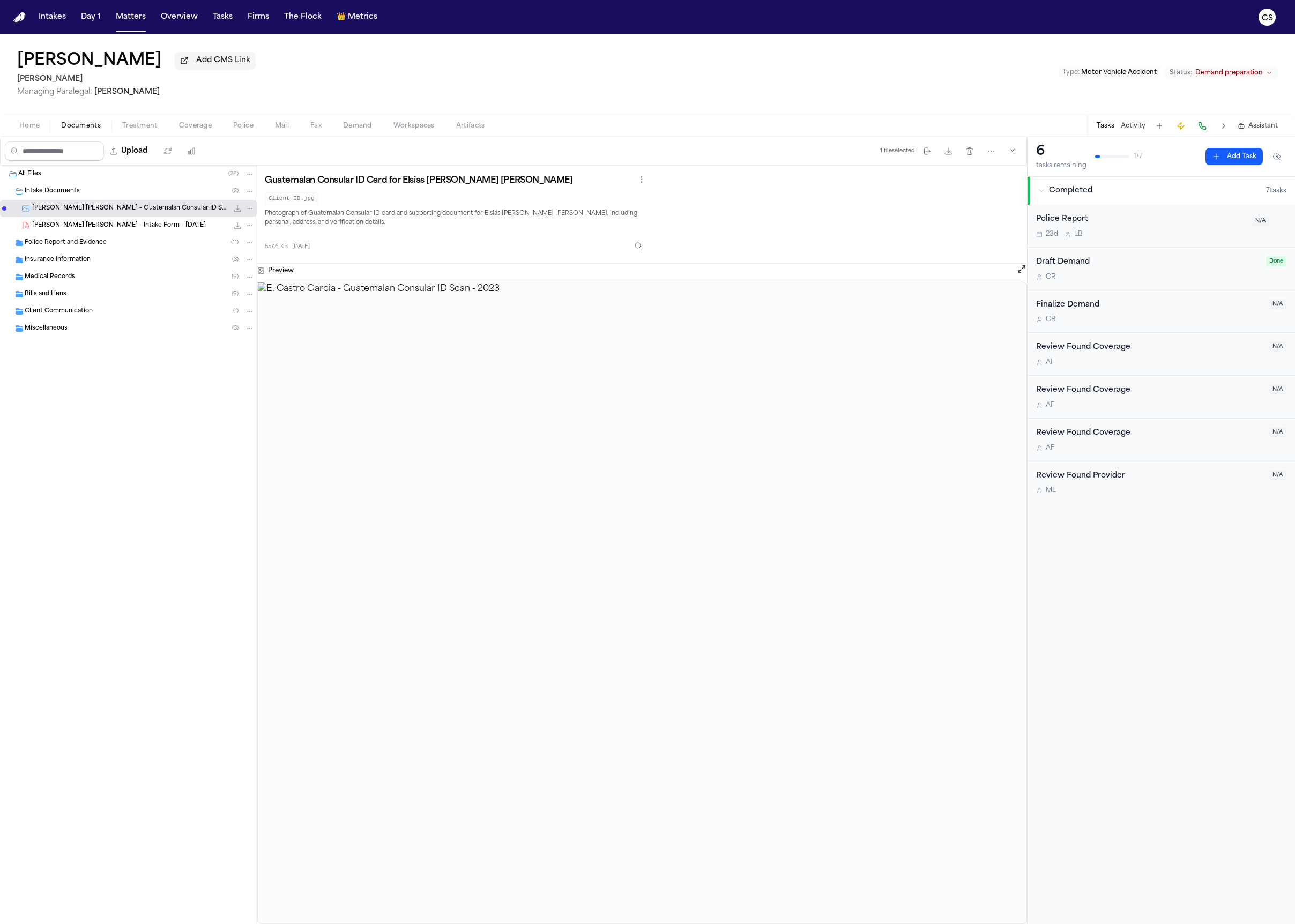
click at [466, 179] on h3 "Guatemalan Consular ID Card for Elsias Edward Castro García" at bounding box center [419, 181] width 308 height 11
copy div "Guatemalan Consular ID Card for Elsias Edward Castro García"
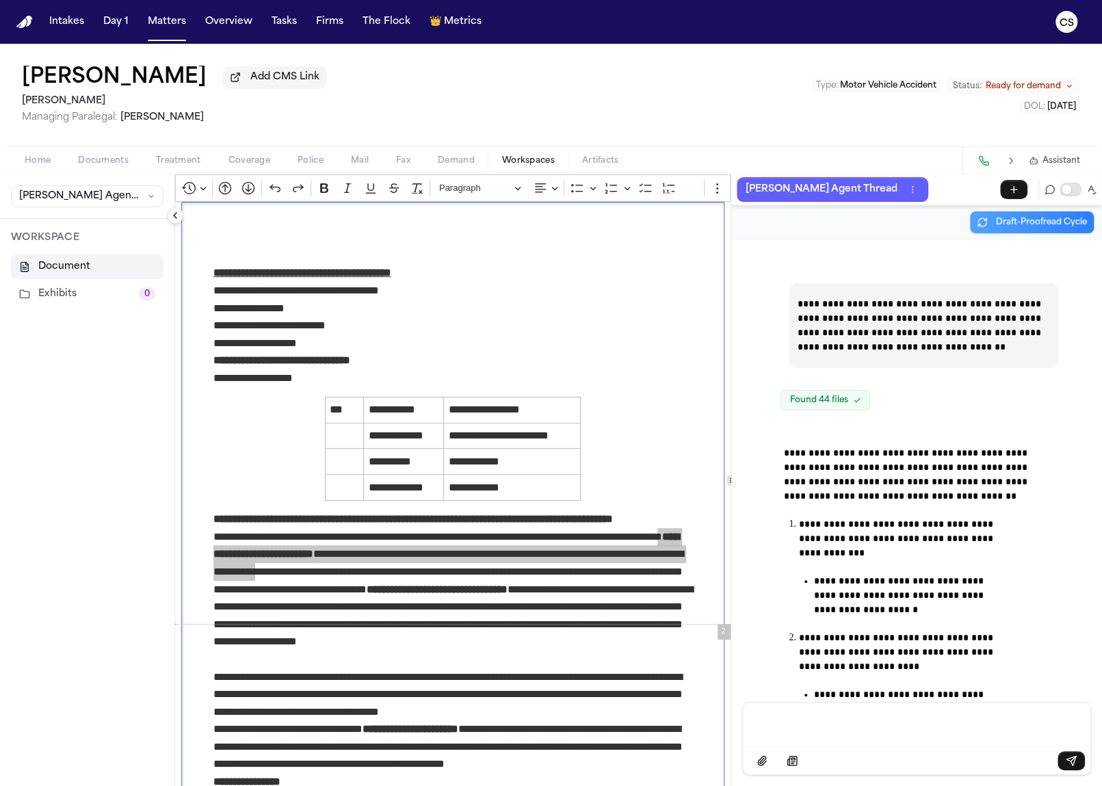
scroll to position [78279, 0]
